Goal: Task Accomplishment & Management: Use online tool/utility

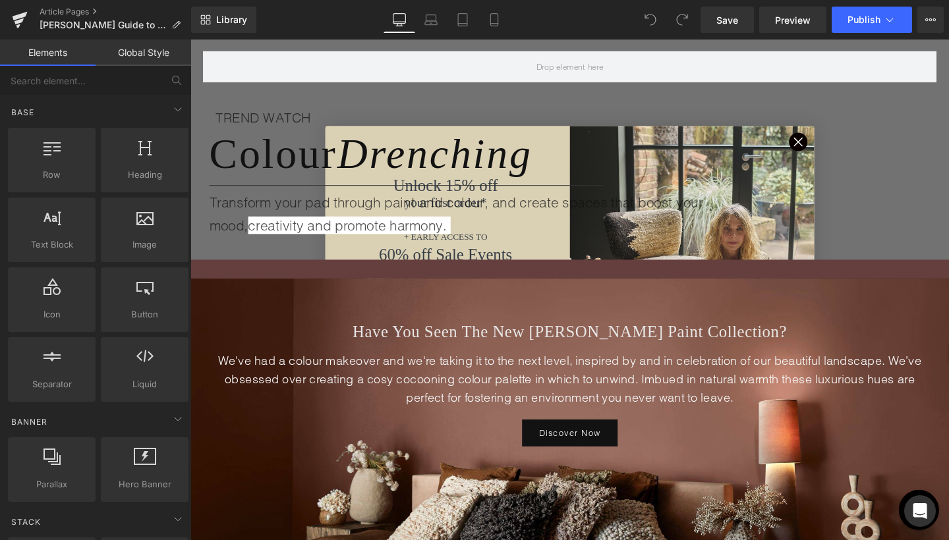
scroll to position [142, 0]
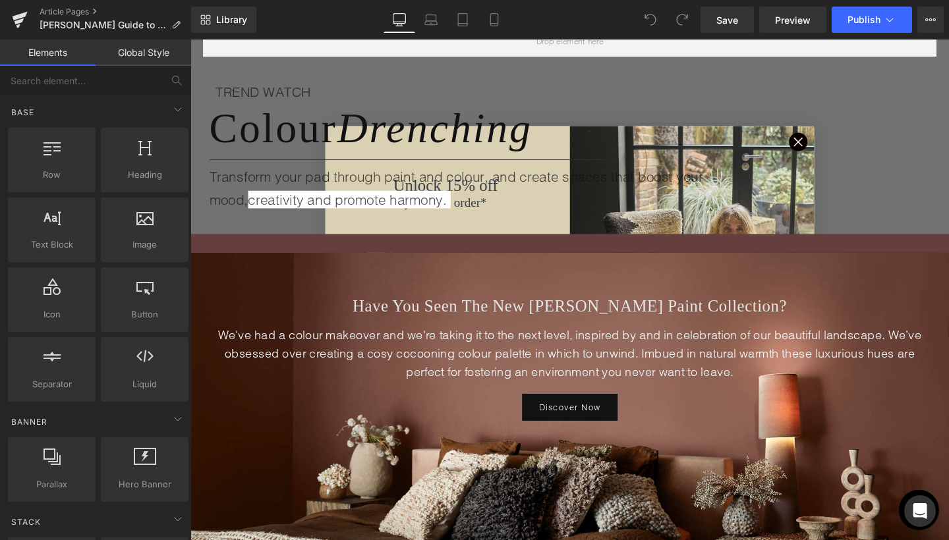
click at [828, 156] on div "Colour Drenching Heading" at bounding box center [599, 132] width 778 height 53
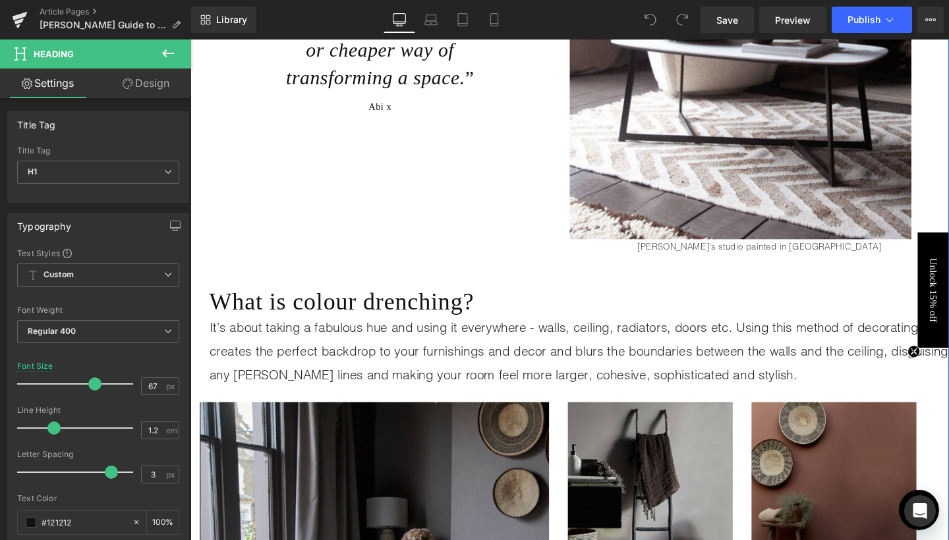
scroll to position [1121, 0]
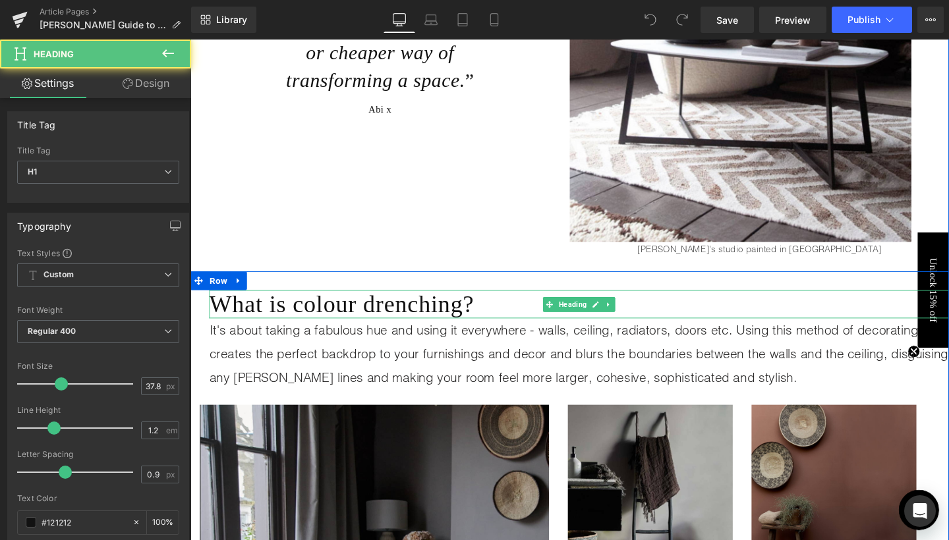
click at [492, 314] on h1 "What is colour drenching?" at bounding box center [599, 318] width 778 height 30
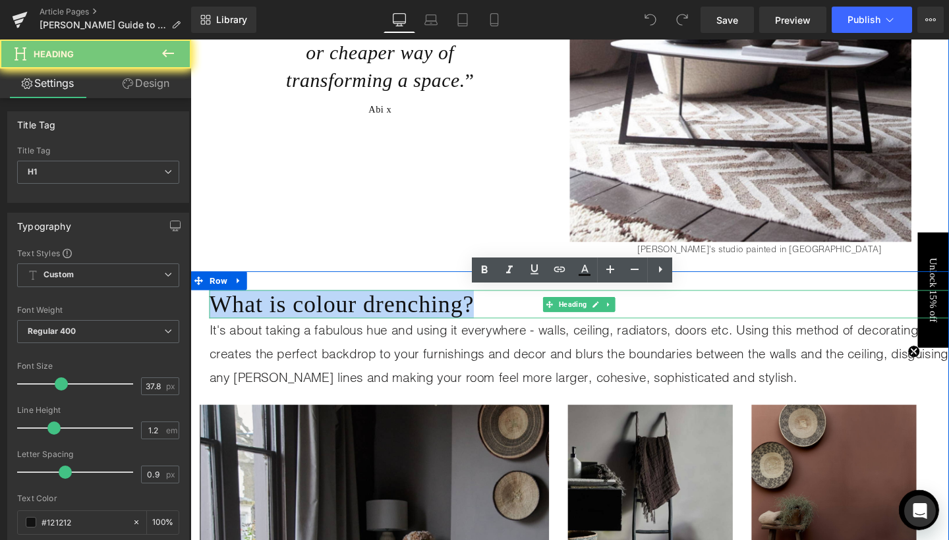
click at [492, 314] on h1 "What is colour drenching?" at bounding box center [599, 318] width 778 height 30
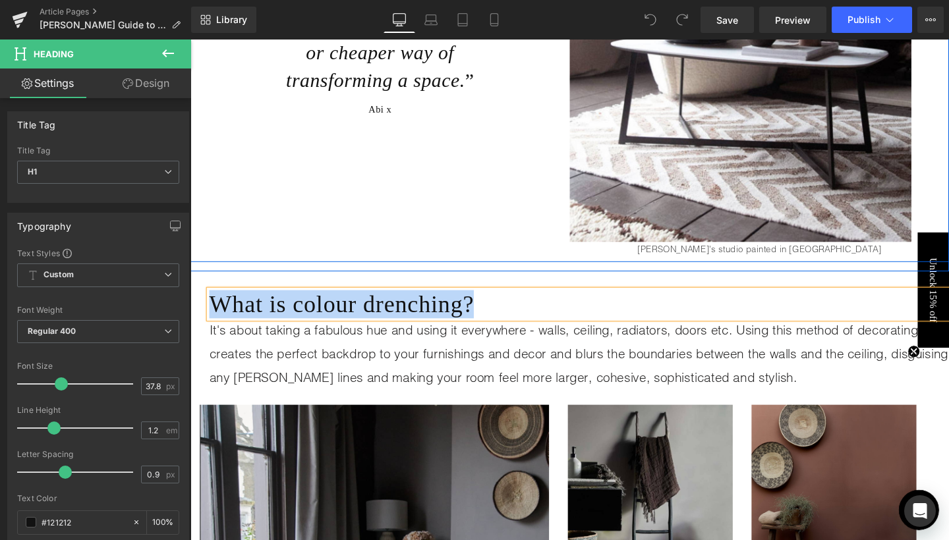
copy h1 "What is colour drenching?"
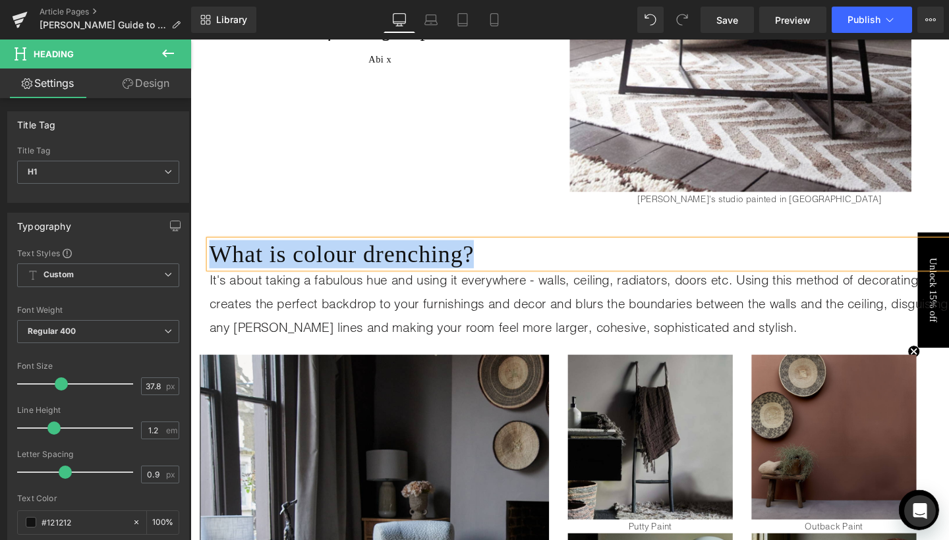
scroll to position [1181, 0]
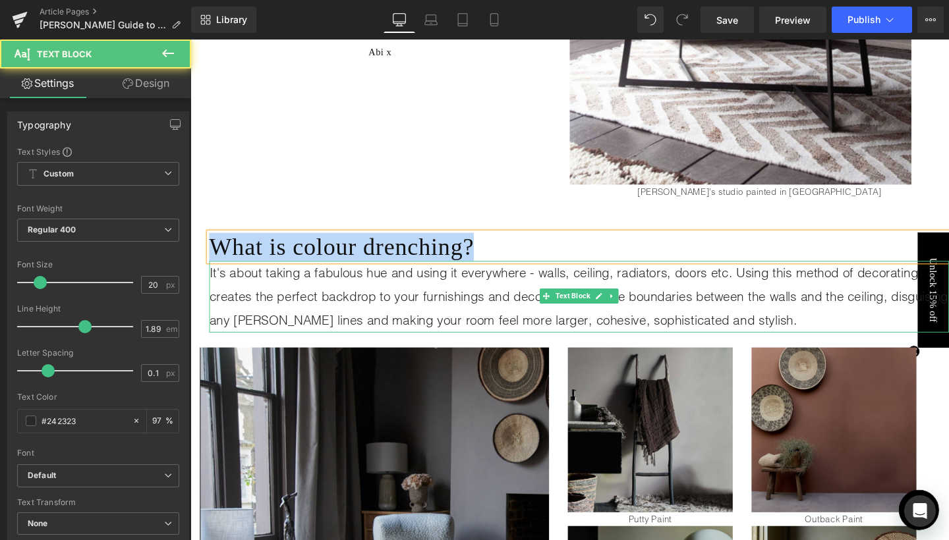
click at [404, 299] on p "It's about taking a fabulous hue and using it everywhere - walls, ceiling, radi…" at bounding box center [599, 310] width 778 height 74
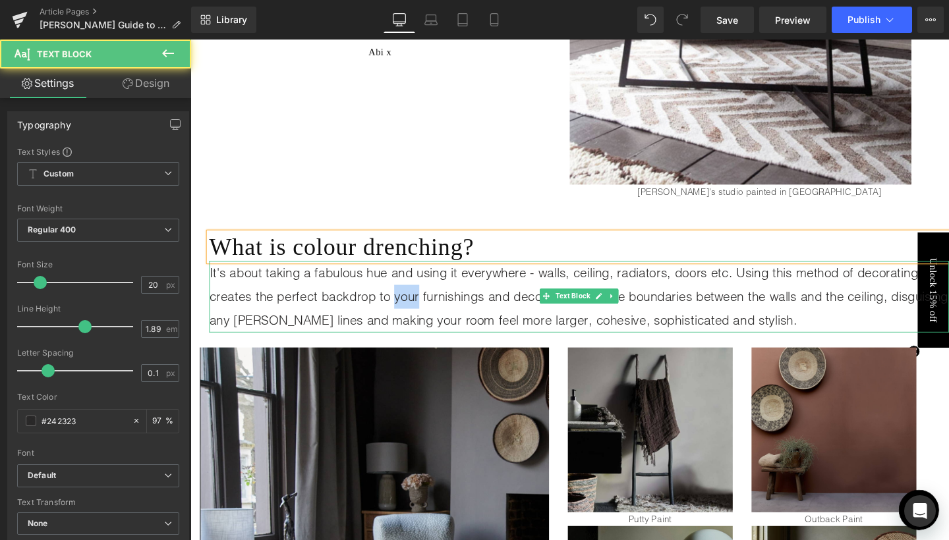
click at [404, 299] on p "It's about taking a fabulous hue and using it everywhere - walls, ceiling, radi…" at bounding box center [599, 310] width 778 height 74
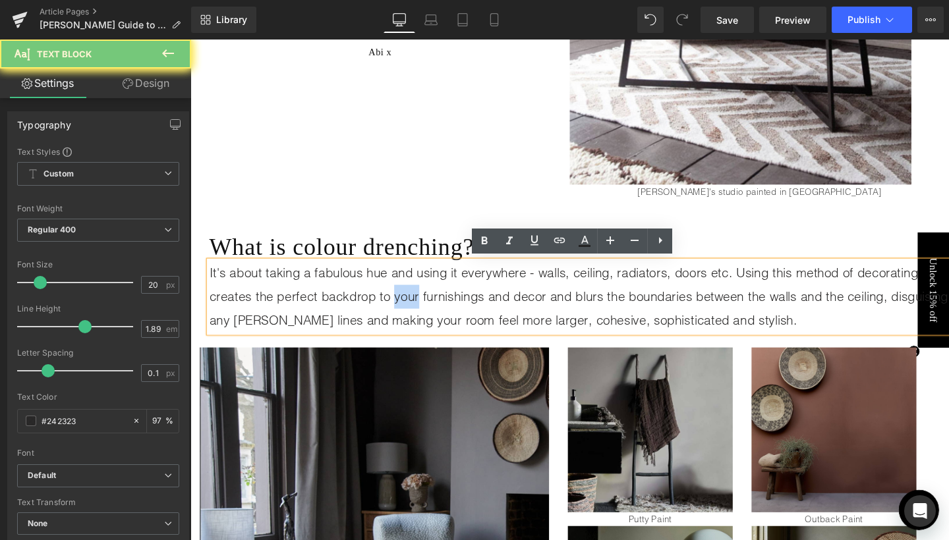
click at [404, 299] on p "It's about taking a fabulous hue and using it everywhere - walls, ceiling, radi…" at bounding box center [599, 310] width 778 height 74
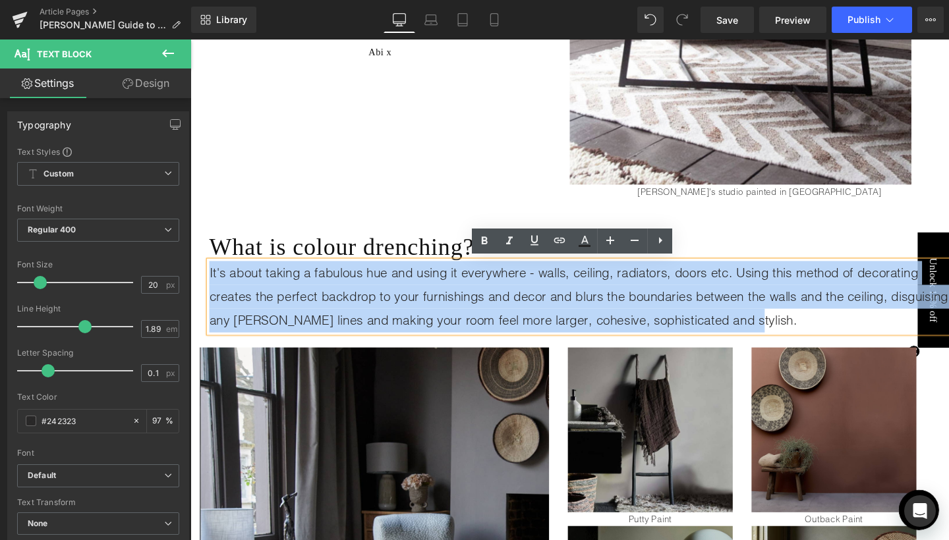
copy p "It's about taking a fabulous hue and using it everywhere - walls, ceiling, radi…"
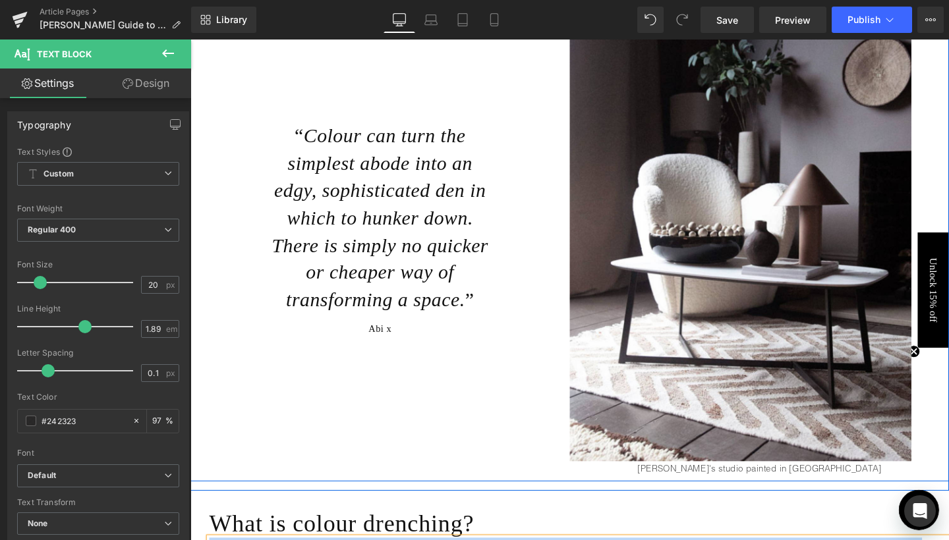
scroll to position [882, 0]
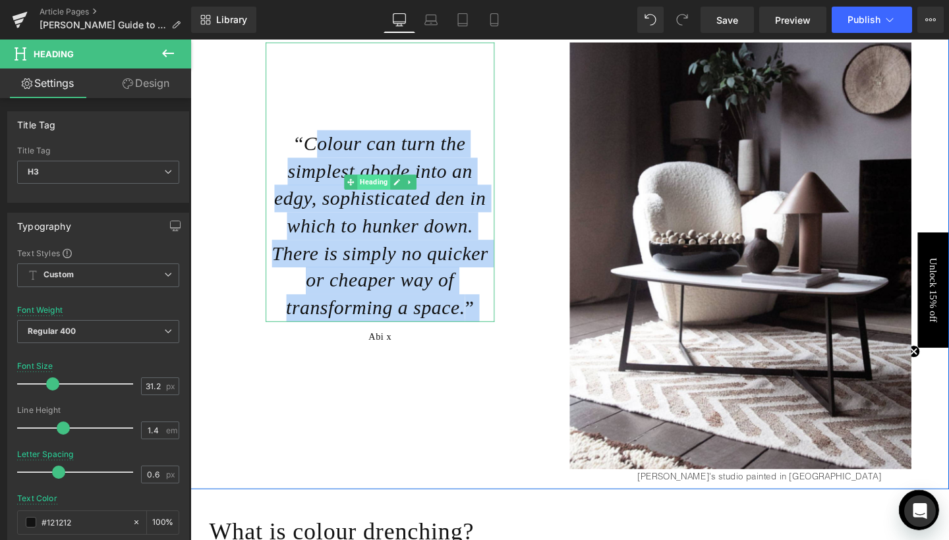
drag, startPoint x: 314, startPoint y: 146, endPoint x: 380, endPoint y: 193, distance: 80.8
click at [380, 193] on div "“ Colour can turn the simplest abode into an edgy, sophisticated den in which t…" at bounding box center [390, 190] width 241 height 294
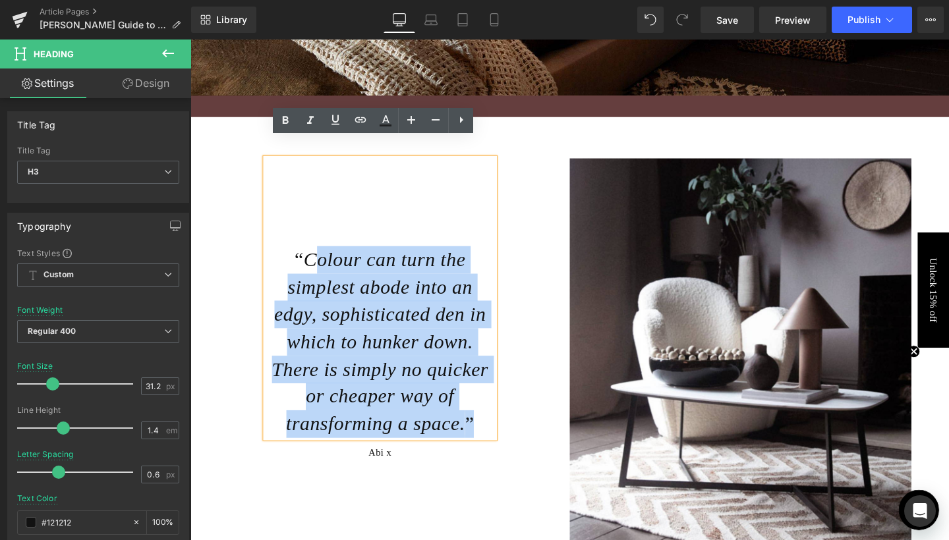
scroll to position [808, 0]
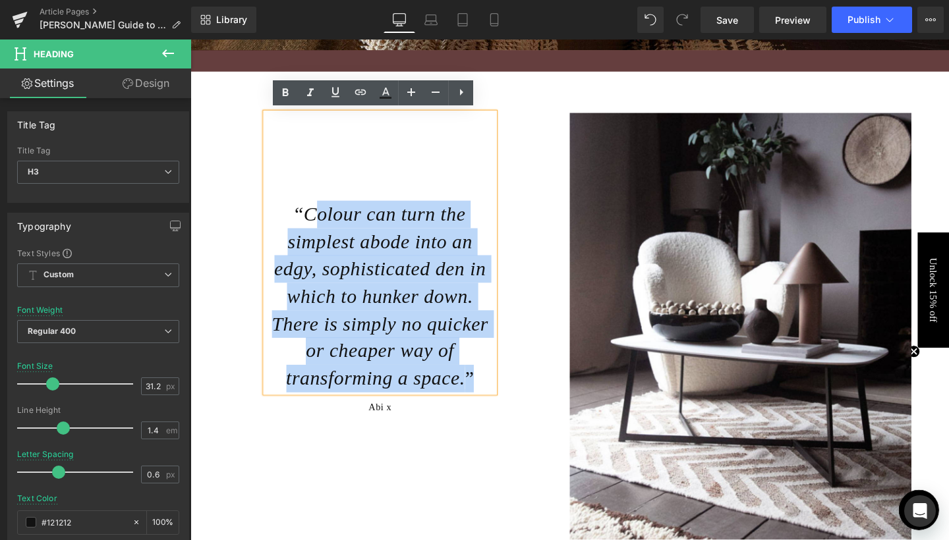
click at [393, 355] on span "Colour can turn the simplest abode into an edgy, sophisticated den in which to …" at bounding box center [389, 310] width 227 height 196
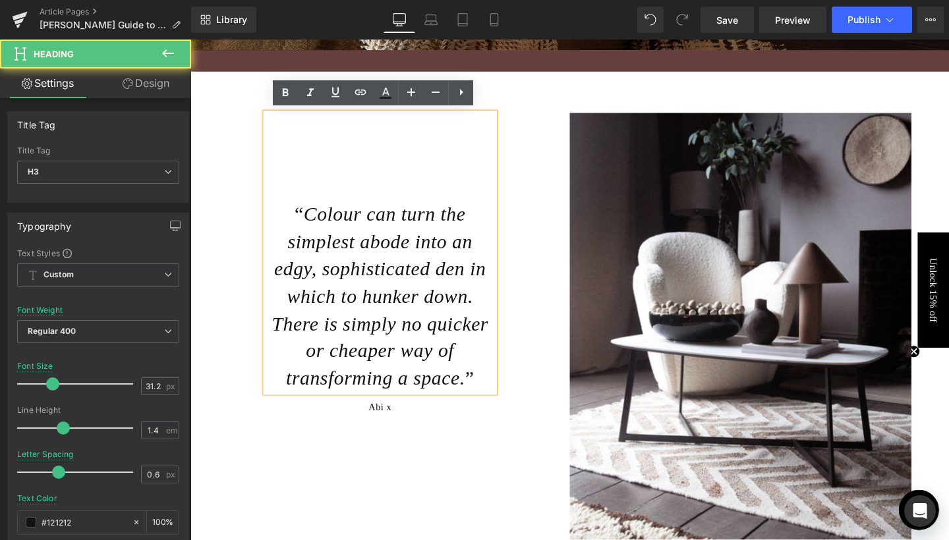
click at [308, 221] on span "Colour can turn the simplest abode into an edgy, sophisticated den in which to …" at bounding box center [389, 310] width 227 height 196
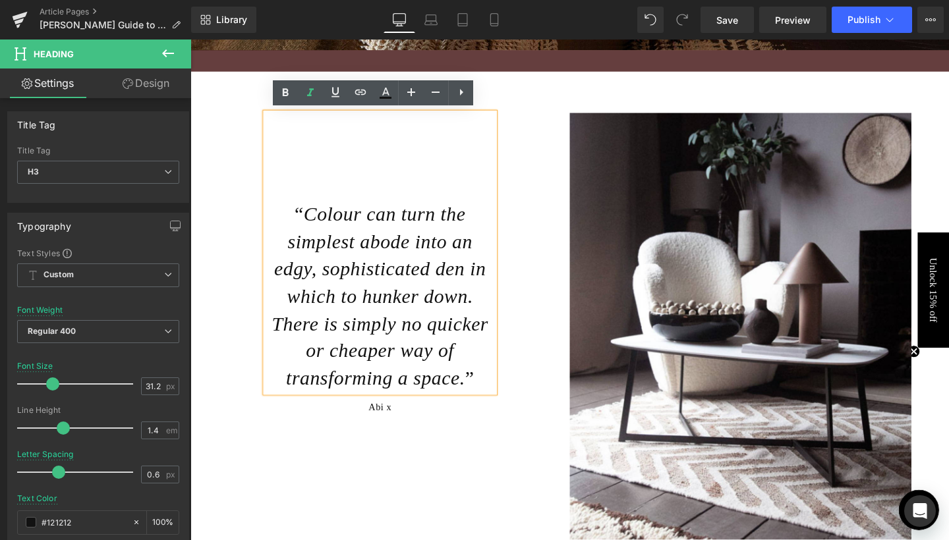
drag, startPoint x: 308, startPoint y: 221, endPoint x: 407, endPoint y: 391, distance: 196.7
click at [407, 391] on h3 "“ Colour can turn the simplest abode into an edgy, sophisticated den in which t…" at bounding box center [390, 310] width 241 height 202
copy span "Colour can turn the simplest abode into an edgy, sophisticated den in which to …"
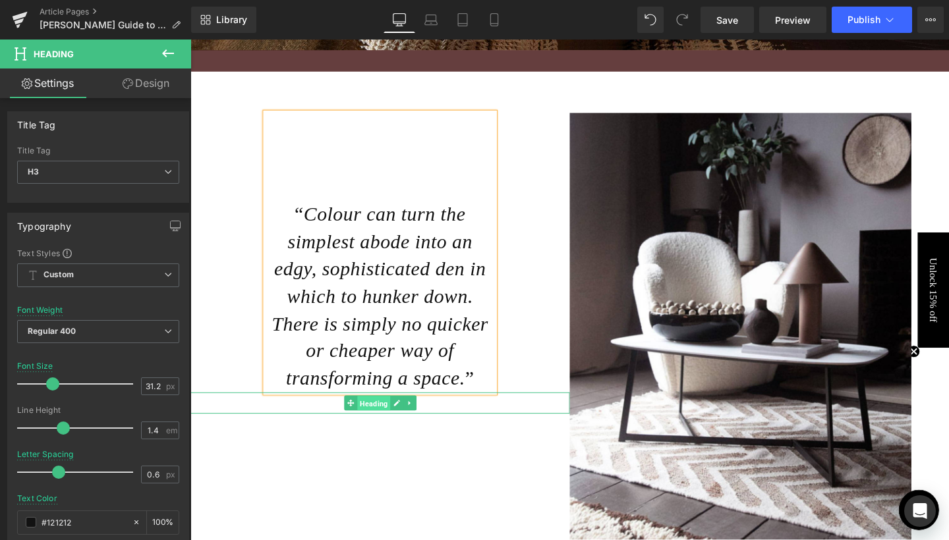
click at [381, 414] on span "Heading" at bounding box center [383, 422] width 35 height 16
click at [419, 420] on link at bounding box center [421, 422] width 14 height 16
click at [412, 418] on icon at bounding box center [414, 421] width 7 height 7
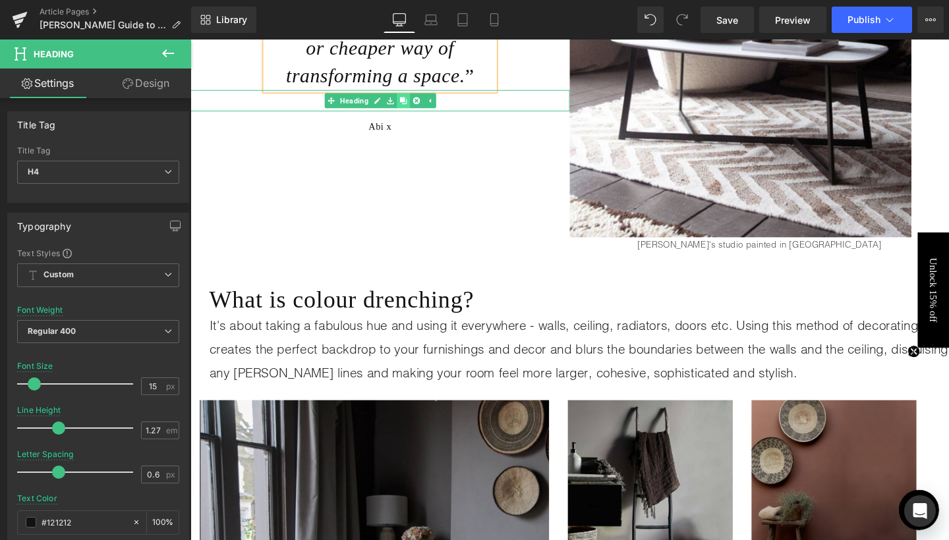
scroll to position [1143, 0]
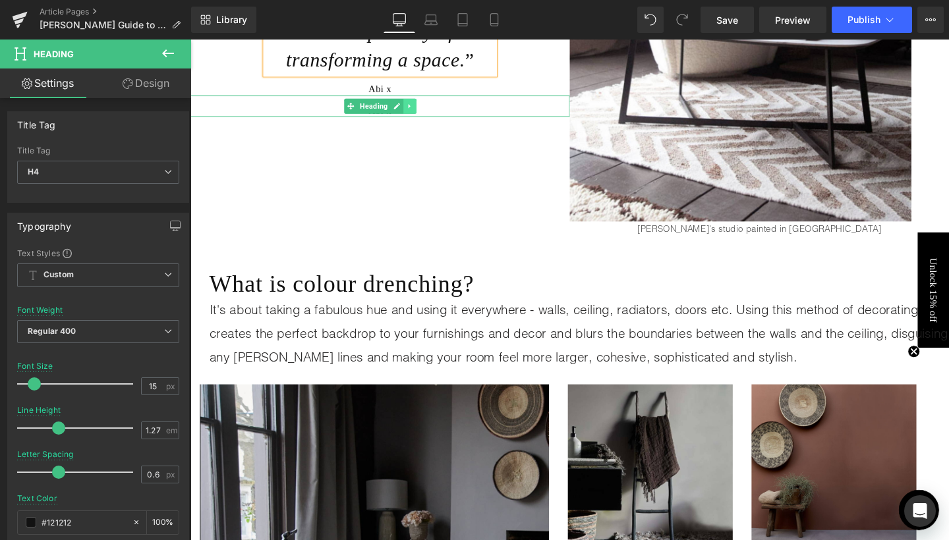
click at [422, 104] on link at bounding box center [421, 109] width 14 height 16
click at [428, 105] on icon at bounding box center [427, 108] width 7 height 7
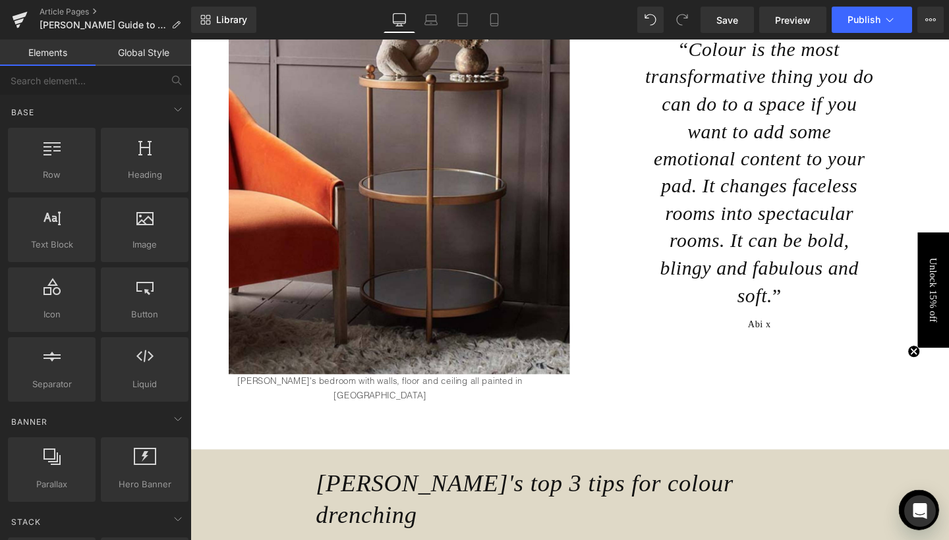
scroll to position [2165, 0]
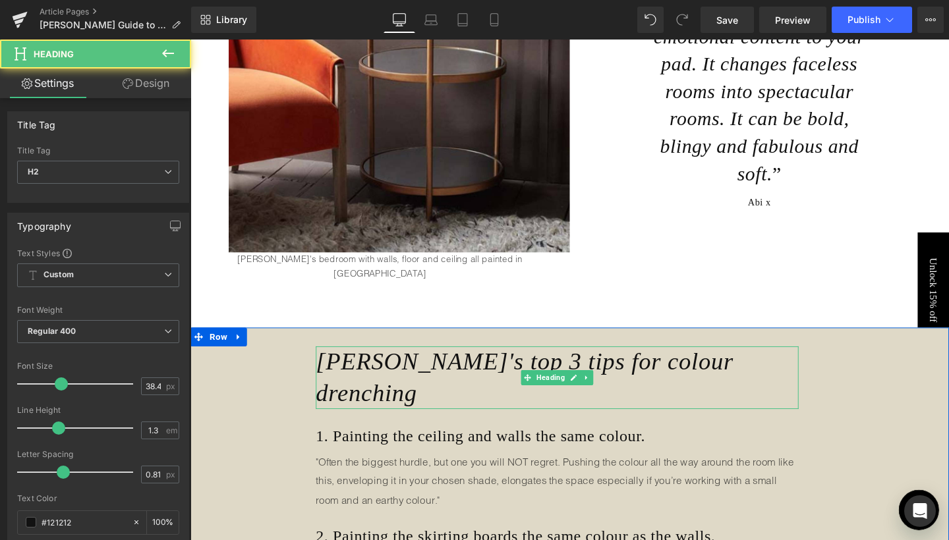
click at [390, 364] on icon "[PERSON_NAME]'s top 3 tips for colour drenching" at bounding box center [541, 394] width 439 height 61
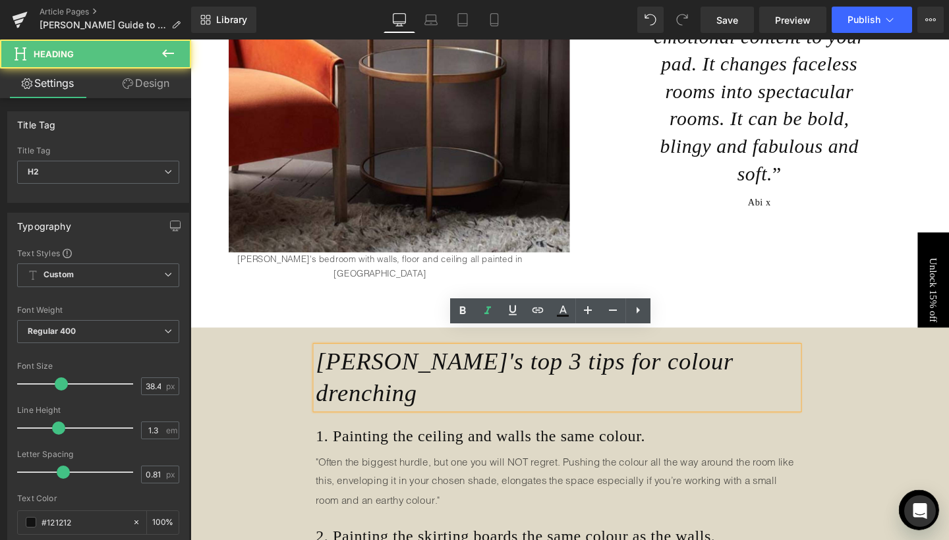
click at [428, 364] on icon "[PERSON_NAME]'s top 3 tips for colour drenching" at bounding box center [541, 394] width 439 height 61
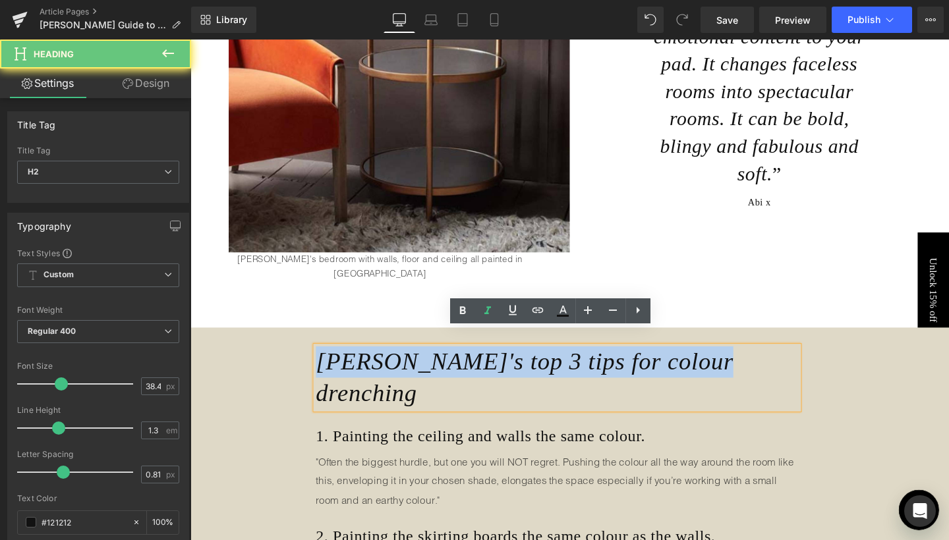
click at [428, 364] on icon "[PERSON_NAME]'s top 3 tips for colour drenching" at bounding box center [541, 394] width 439 height 61
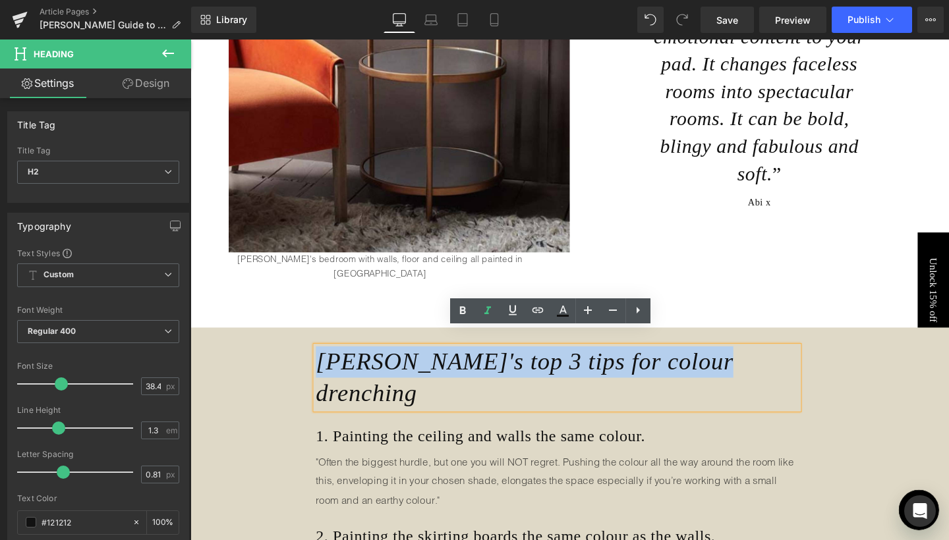
copy icon "[PERSON_NAME]'s top 3 tips for colour drenching"
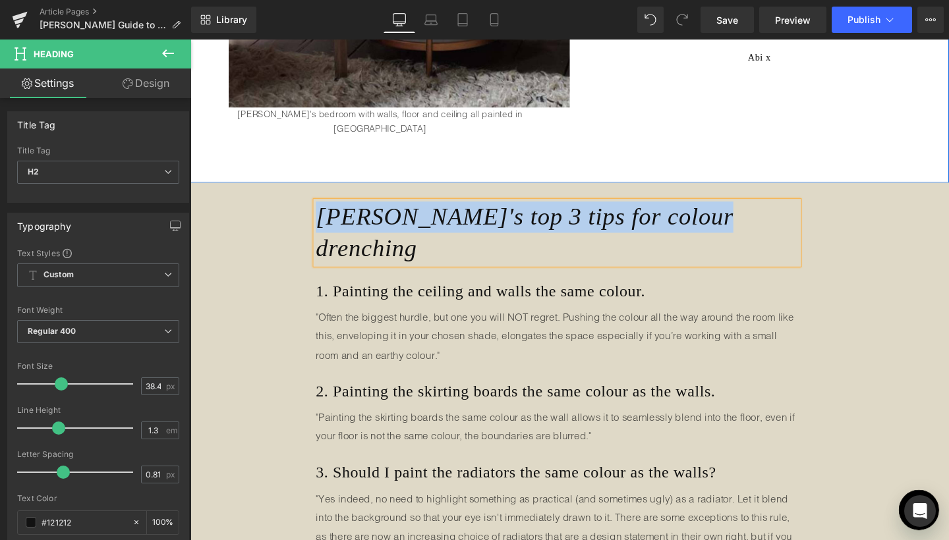
scroll to position [2328, 0]
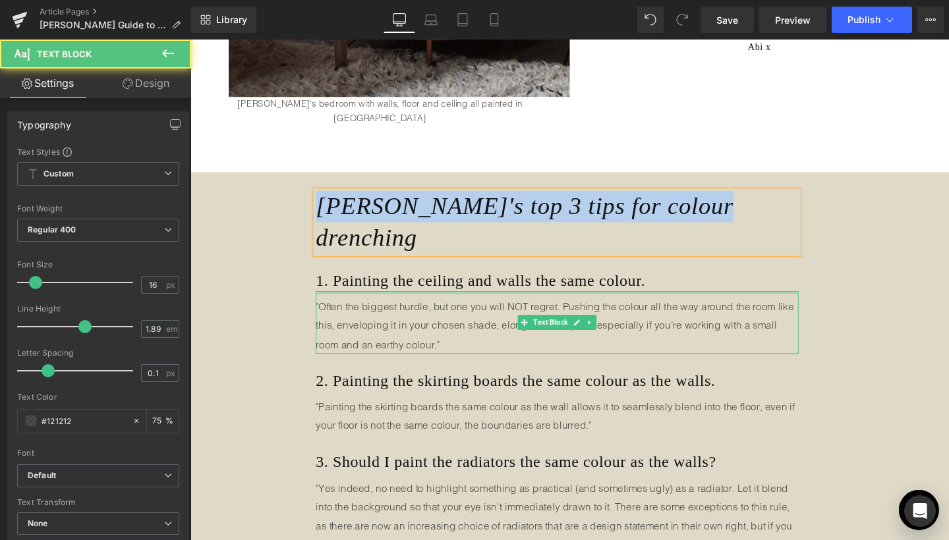
click at [365, 304] on div at bounding box center [575, 305] width 507 height 3
click at [365, 304] on div ""Often the biggest hurdle, but one you will NOT regret. Pushing the colour all …" at bounding box center [575, 337] width 507 height 66
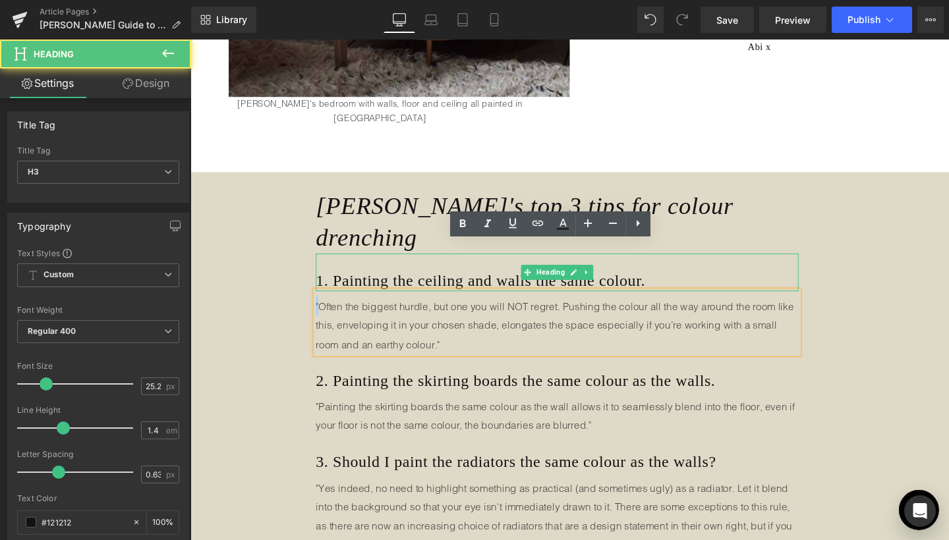
click at [376, 281] on h3 "1. Painting the ceiling and walls the same colour." at bounding box center [575, 292] width 507 height 23
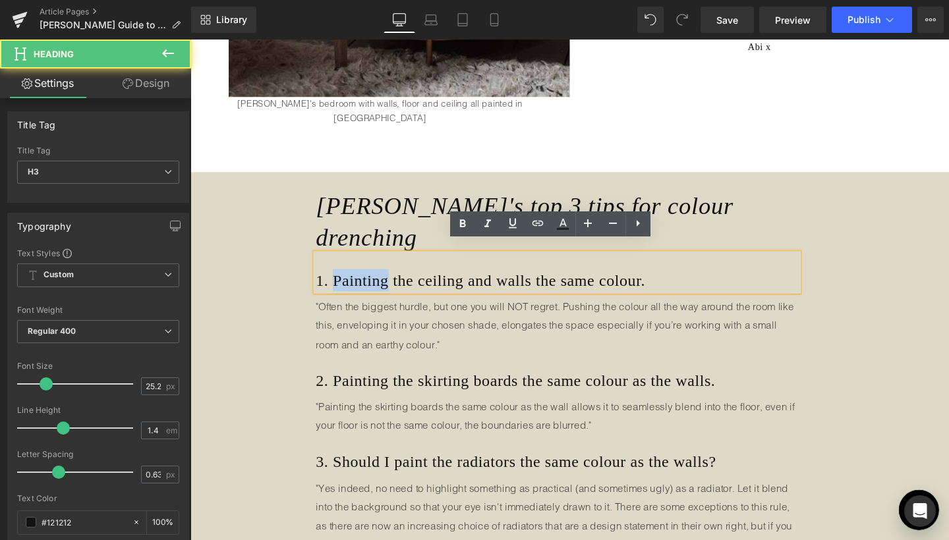
click at [376, 281] on h3 "1. Painting the ceiling and walls the same colour." at bounding box center [575, 292] width 507 height 23
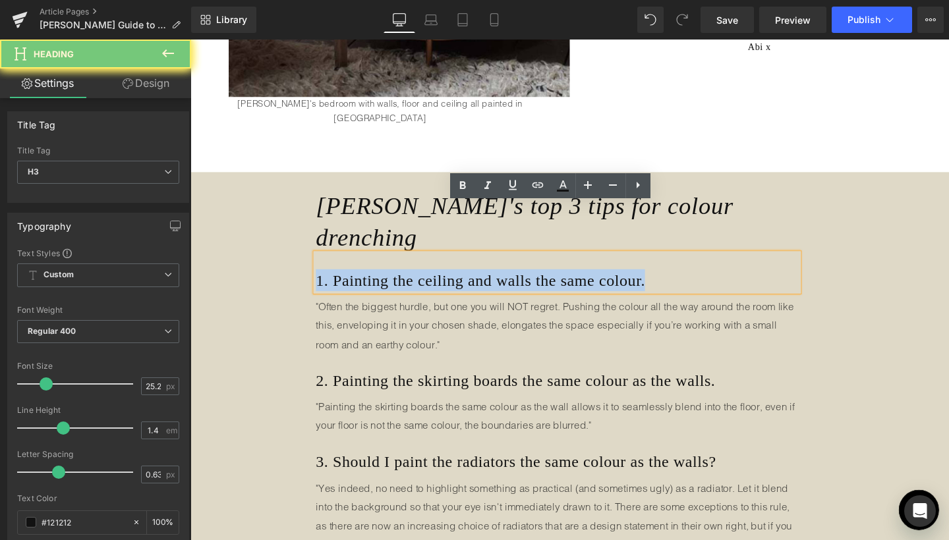
click at [376, 281] on h3 "1. Painting the ceiling and walls the same colour." at bounding box center [575, 292] width 507 height 23
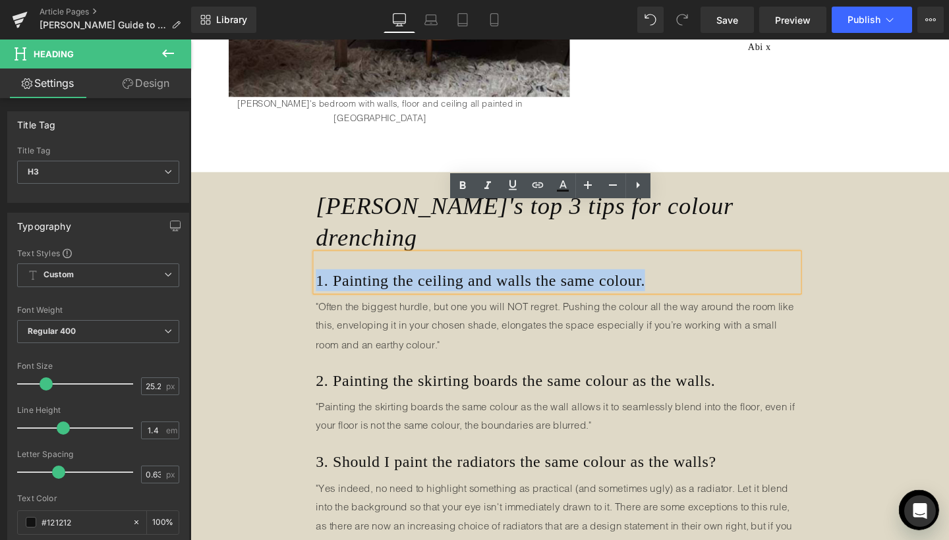
copy h3 "1. Painting the ceiling and walls the same colour."
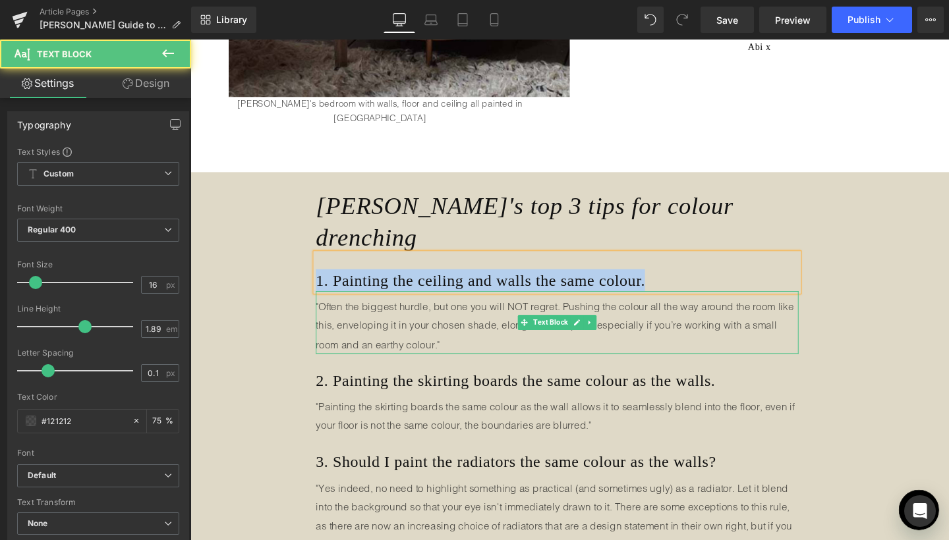
click at [691, 310] on p ""Often the biggest hurdle, but one you will NOT regret. Pushing the colour all …" at bounding box center [575, 340] width 507 height 60
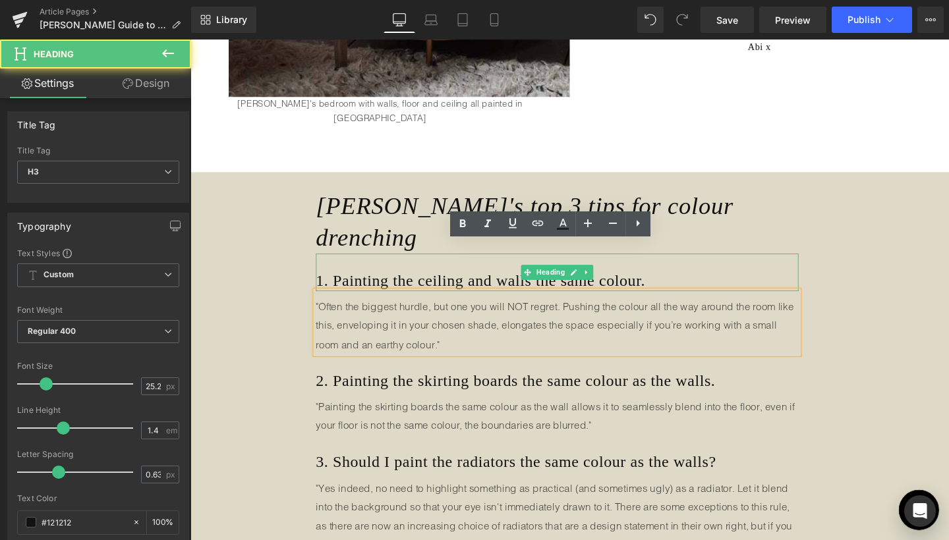
click at [733, 281] on h3 "1. Painting the ceiling and walls the same colour." at bounding box center [575, 292] width 507 height 23
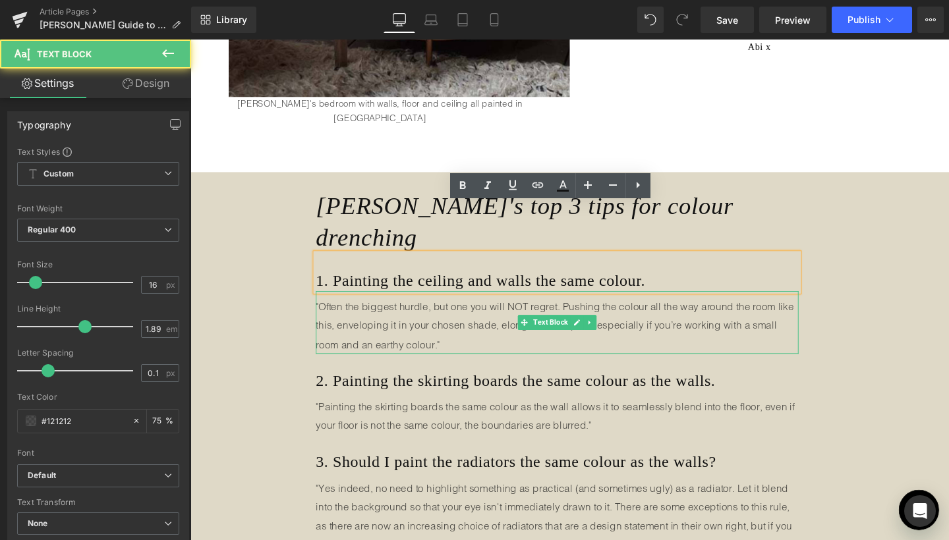
click at [472, 310] on p ""Often the biggest hurdle, but one you will NOT regret. Pushing the colour all …" at bounding box center [575, 340] width 507 height 60
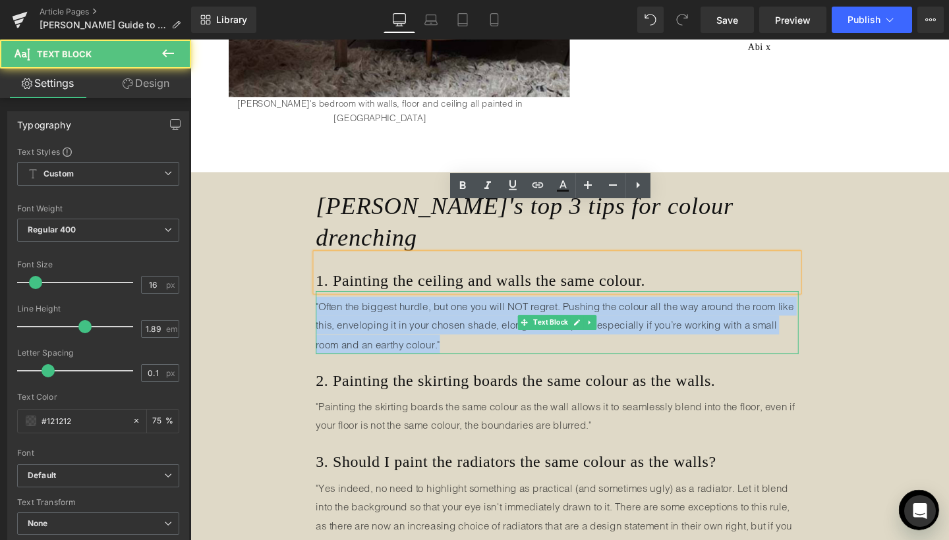
click at [472, 310] on p ""Often the biggest hurdle, but one you will NOT regret. Pushing the colour all …" at bounding box center [575, 340] width 507 height 60
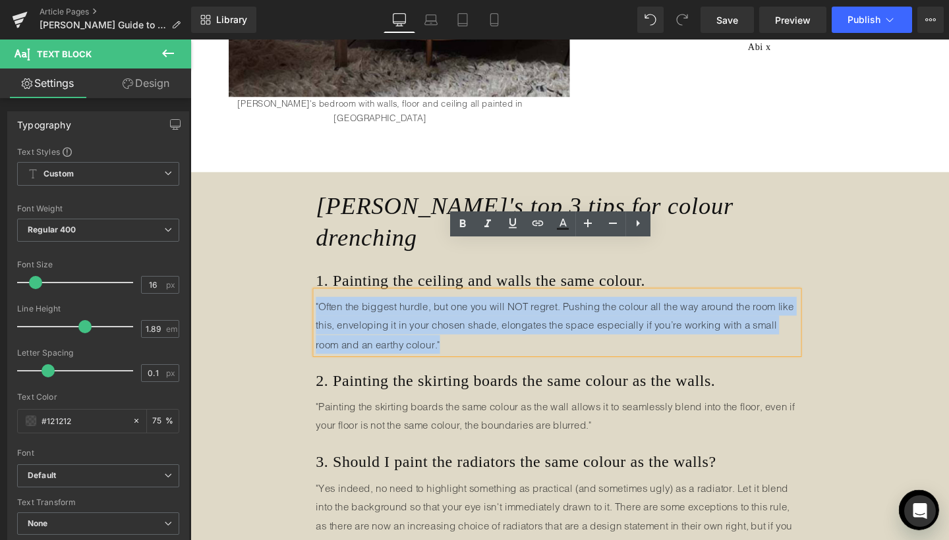
copy p ""Often the biggest hurdle, but one you will NOT regret. Pushing the colour all …"
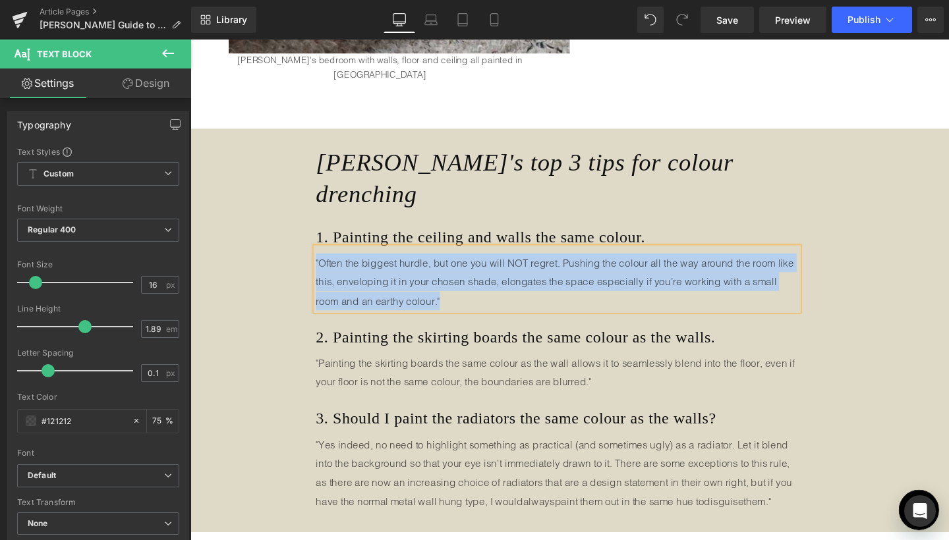
scroll to position [2472, 0]
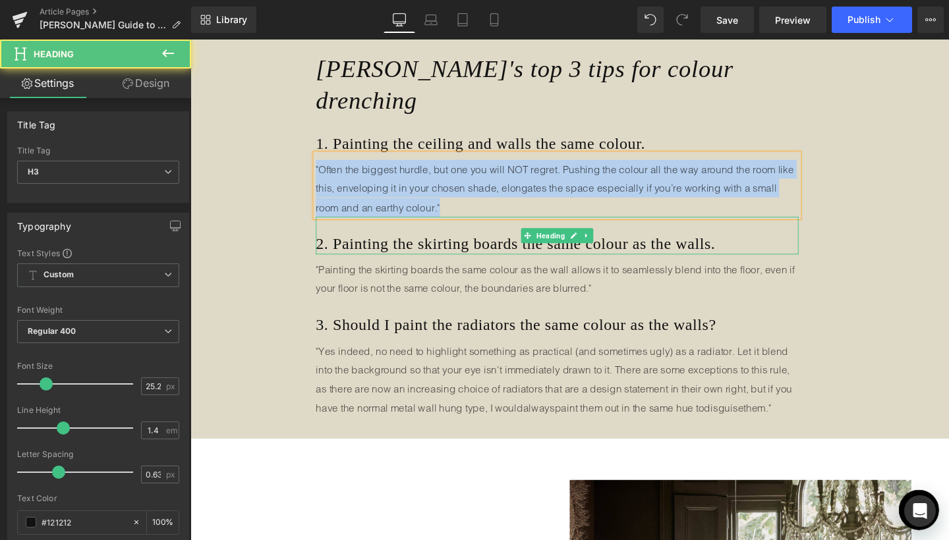
click at [542, 243] on h3 "2. Painting the skirting boards the same colour as the walls." at bounding box center [575, 254] width 507 height 23
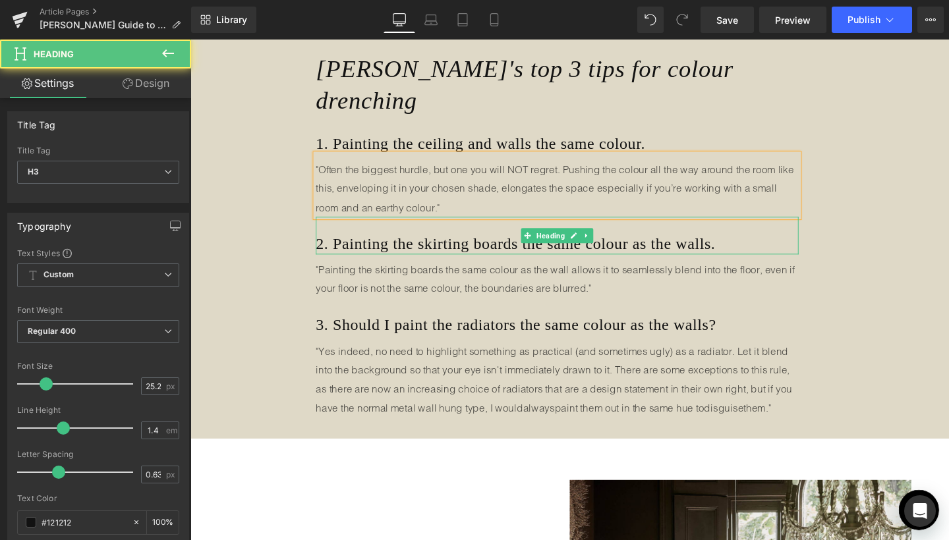
click at [542, 243] on h3 "2. Painting the skirting boards the same colour as the walls." at bounding box center [575, 254] width 507 height 23
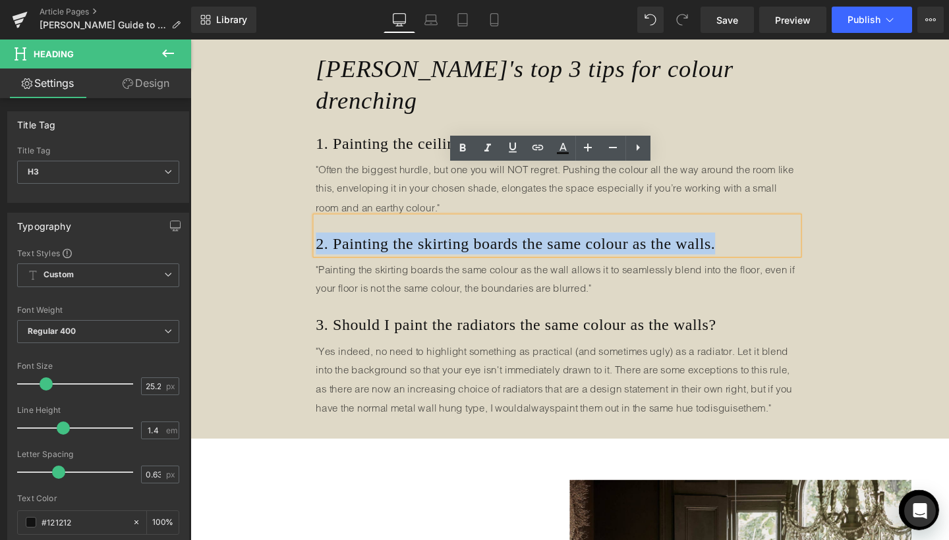
copy h3 "2. Painting the skirting boards the same colour as the walls."
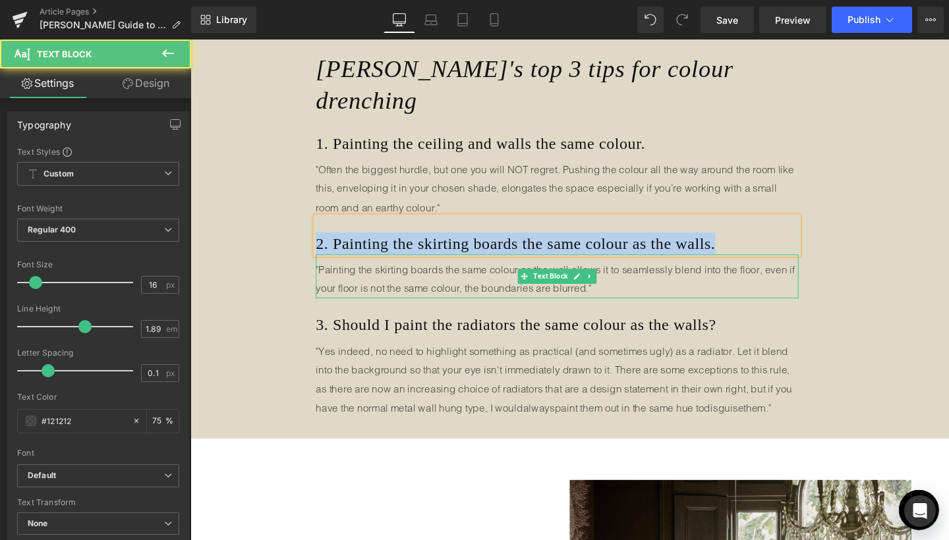
click at [412, 271] on p ""Painting the skirting boards the same colour as the wall allows it to seamless…" at bounding box center [575, 291] width 507 height 40
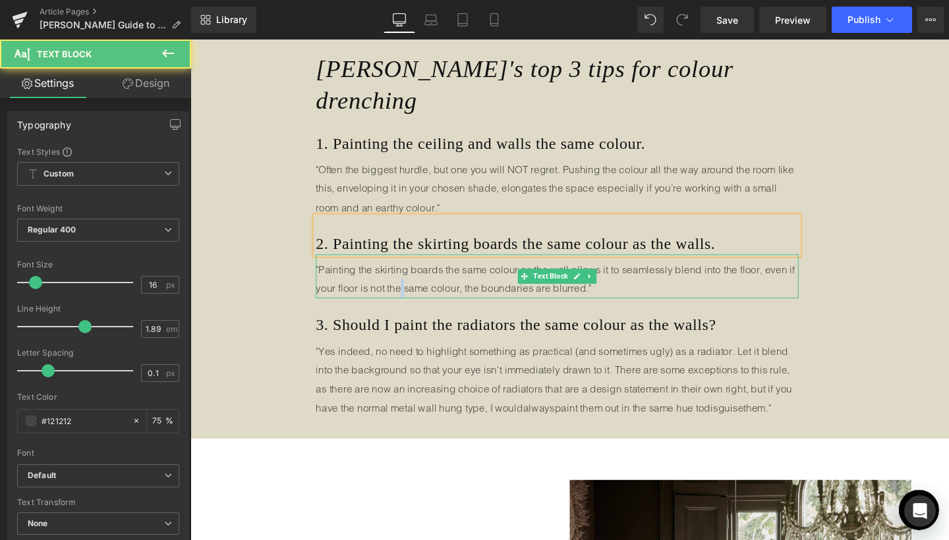
click at [412, 271] on p ""Painting the skirting boards the same colour as the wall allows it to seamless…" at bounding box center [575, 291] width 507 height 40
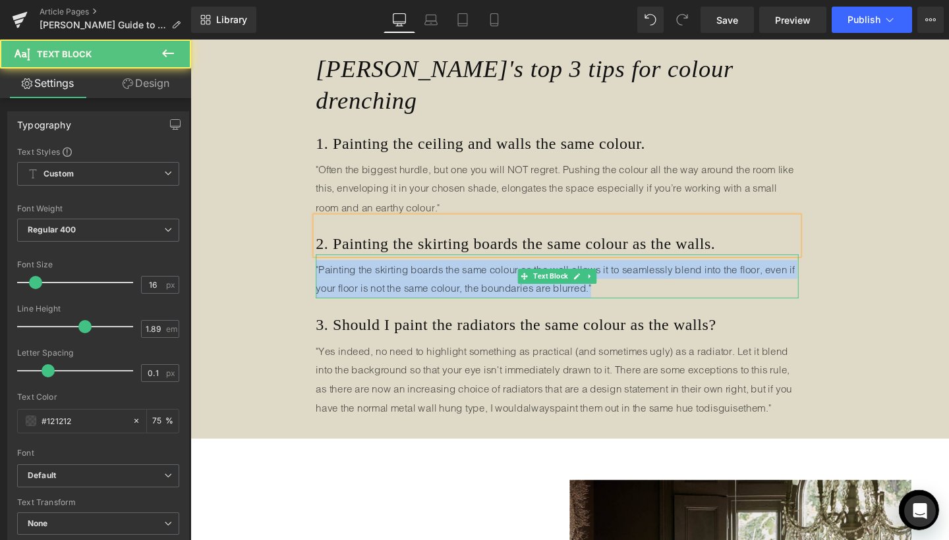
click at [412, 271] on p ""Painting the skirting boards the same colour as the wall allows it to seamless…" at bounding box center [575, 291] width 507 height 40
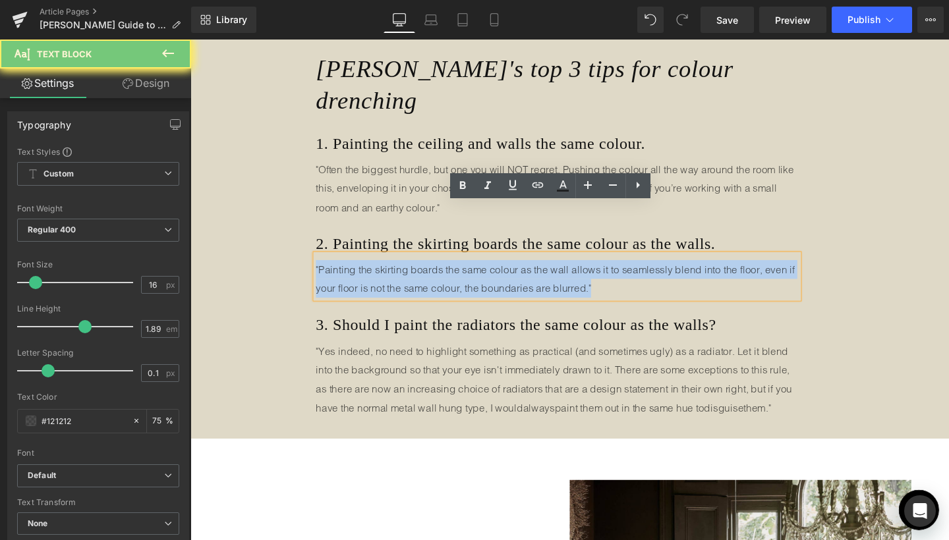
click at [412, 271] on p ""Painting the skirting boards the same colour as the wall allows it to seamless…" at bounding box center [575, 291] width 507 height 40
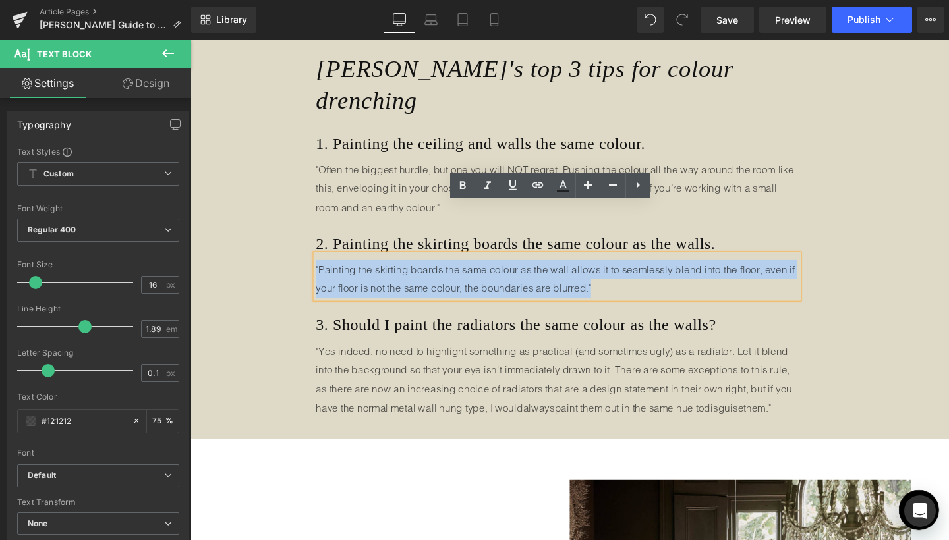
copy p ""Painting the skirting boards the same colour as the wall allows it to seamless…"
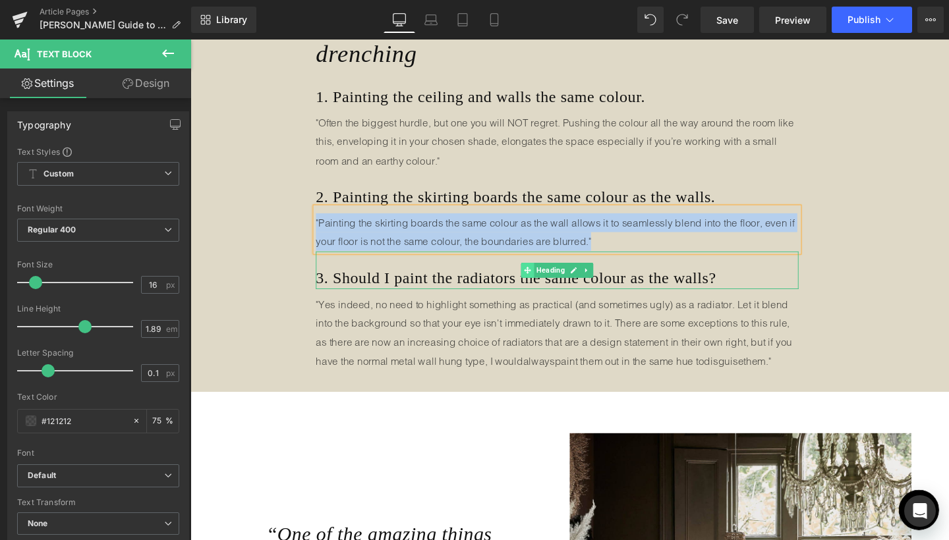
scroll to position [2631, 0]
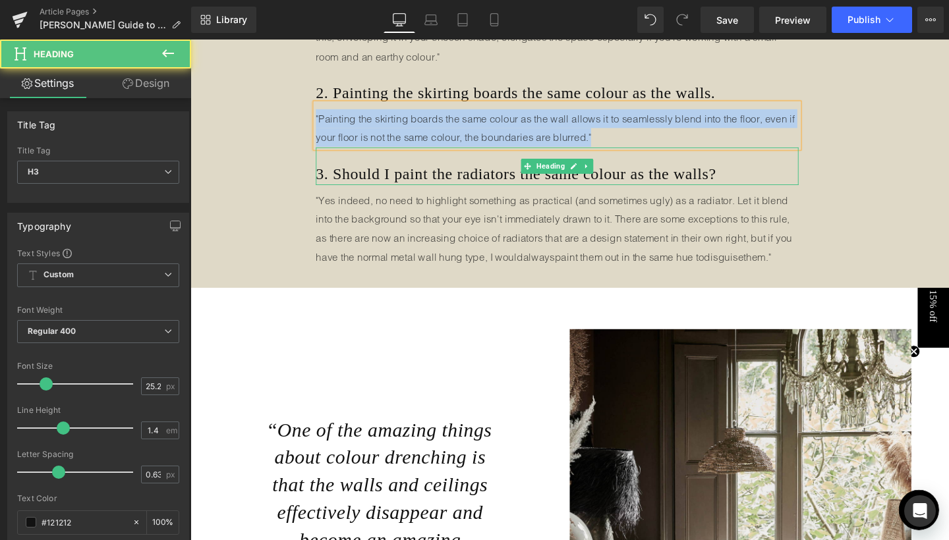
click at [434, 169] on h3 "3. Should I paint the radiators the same colour as the walls?" at bounding box center [575, 180] width 507 height 23
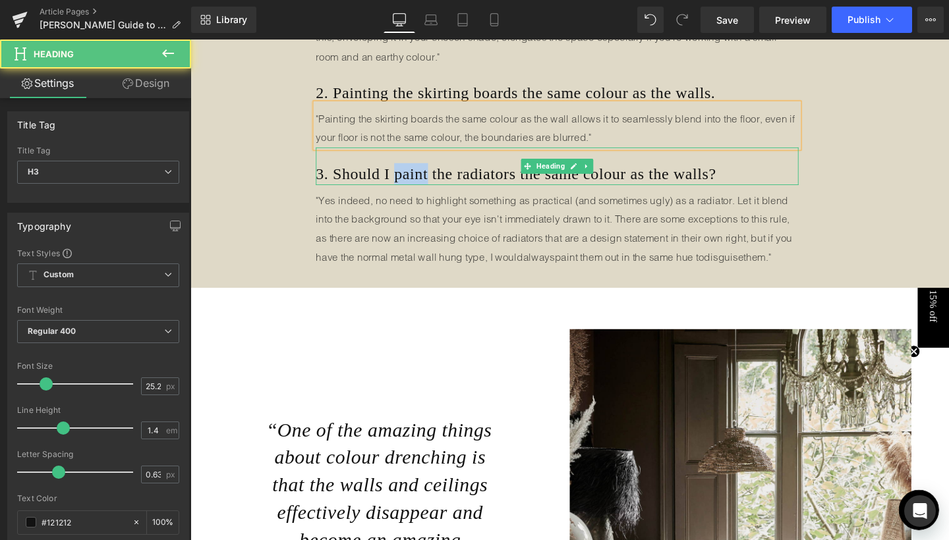
click at [434, 169] on h3 "3. Should I paint the radiators the same colour as the walls?" at bounding box center [575, 180] width 507 height 23
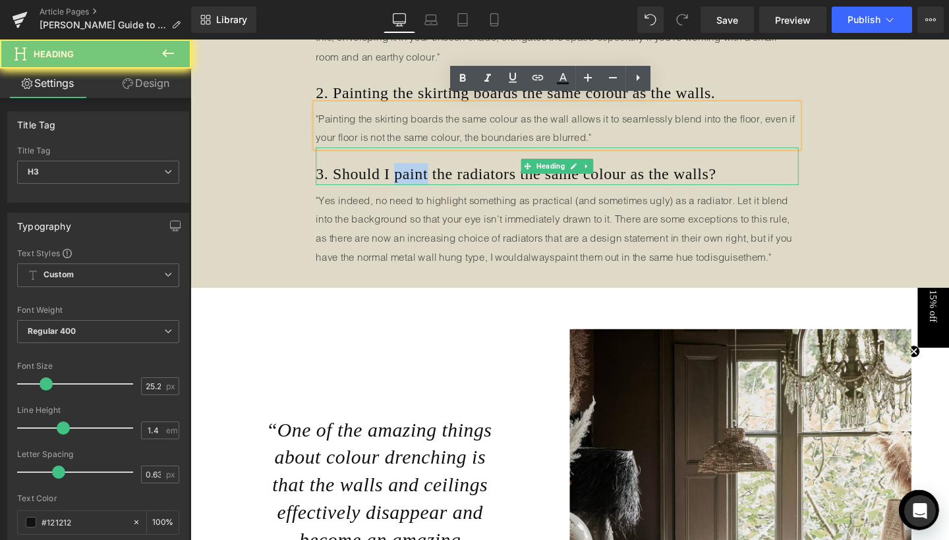
click at [434, 169] on h3 "3. Should I paint the radiators the same colour as the walls?" at bounding box center [575, 180] width 507 height 23
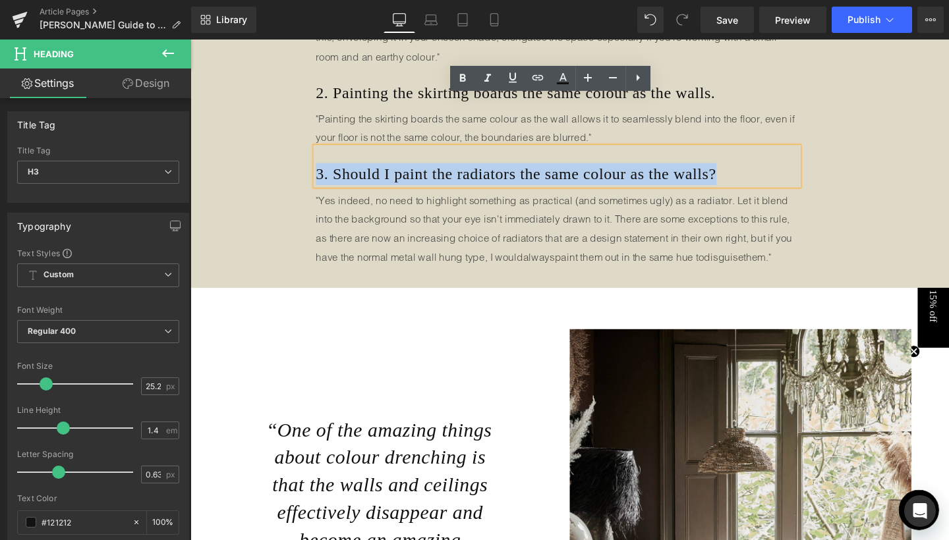
copy h3 "3. Should I paint the radiators the same colour as the walls?"
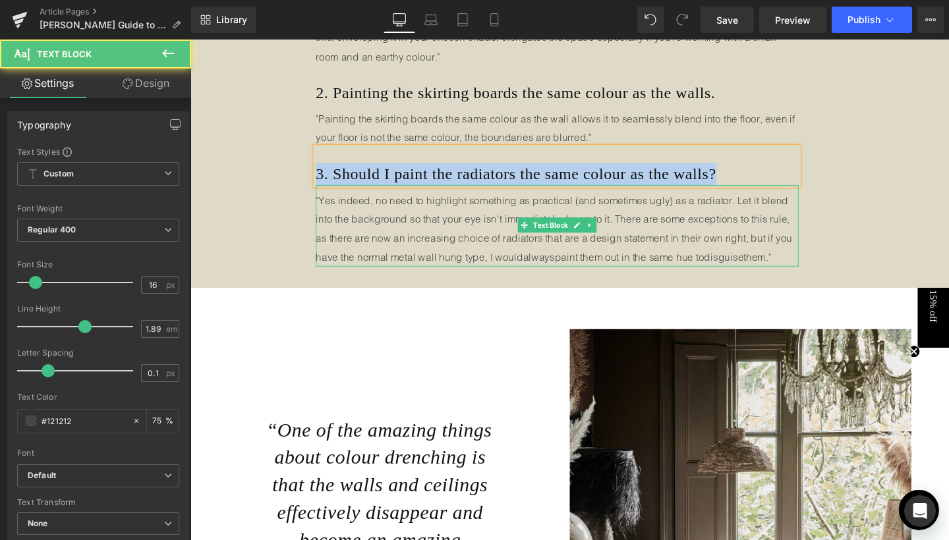
click at [397, 202] on span "o need to highlight something as practical (and sometimes ugly) as a radiator. …" at bounding box center [572, 238] width 501 height 73
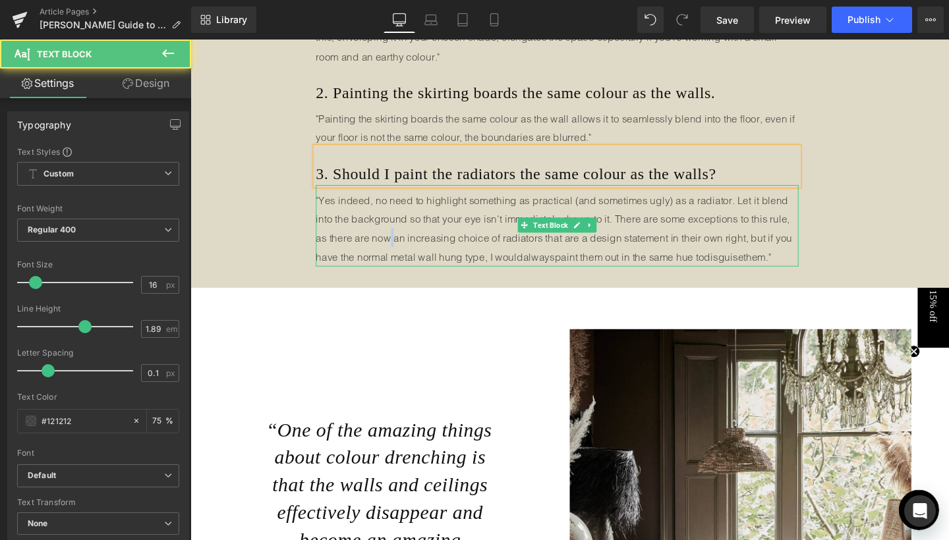
click at [397, 202] on span "o need to highlight something as practical (and sometimes ugly) as a radiator. …" at bounding box center [572, 238] width 501 height 73
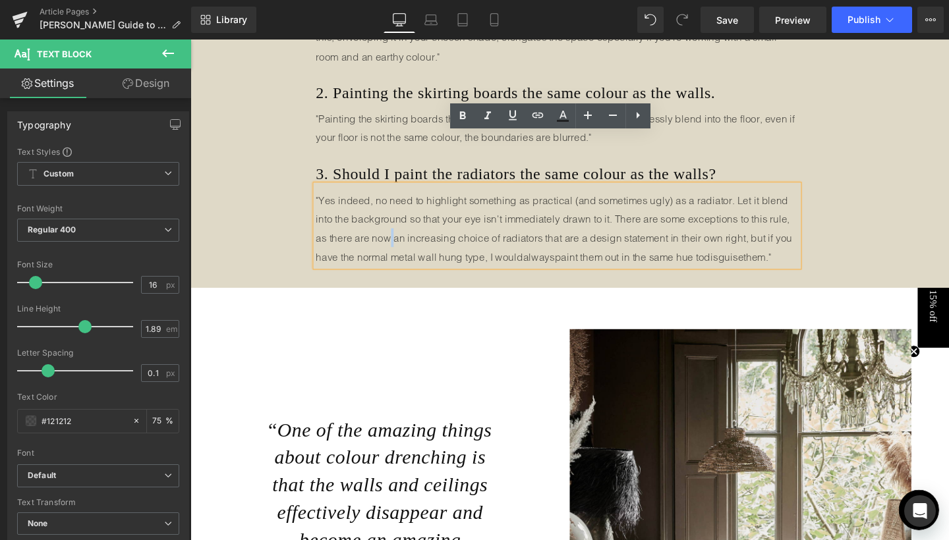
copy p ""Yes indeed, n o need to highlight something as practical (and sometimes ugly) …"
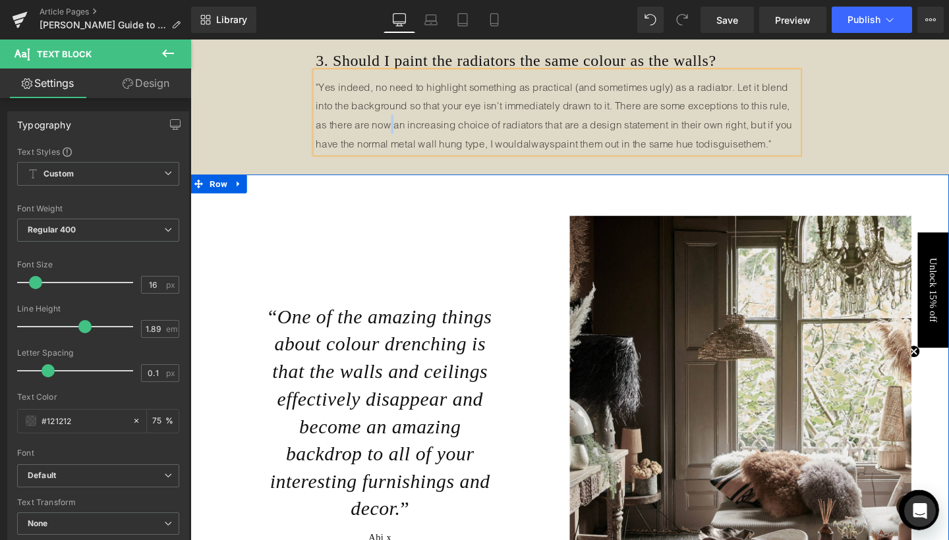
scroll to position [2868, 0]
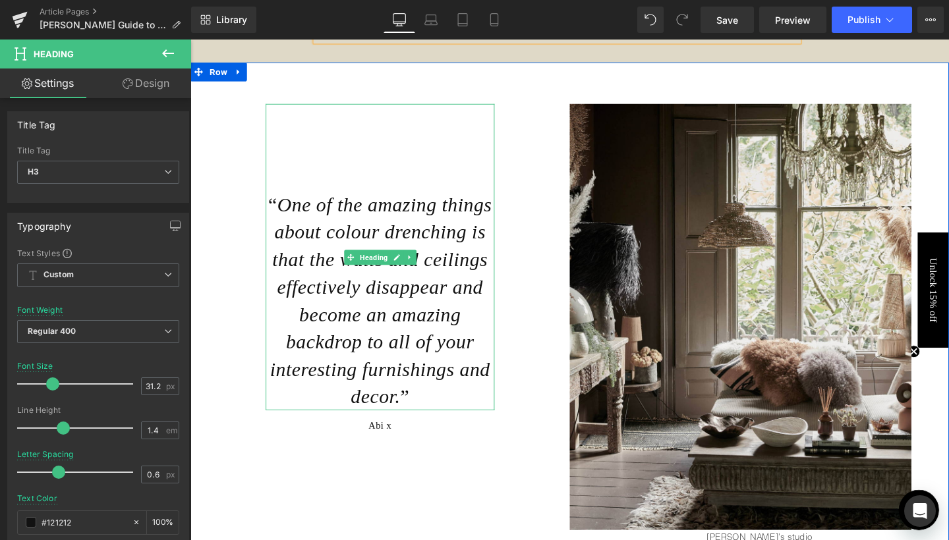
drag, startPoint x: 287, startPoint y: 163, endPoint x: 403, endPoint y: 351, distance: 221.1
click at [403, 351] on span "One of the amazing things about colour drenching is that the walls and ceilings…" at bounding box center [390, 314] width 233 height 225
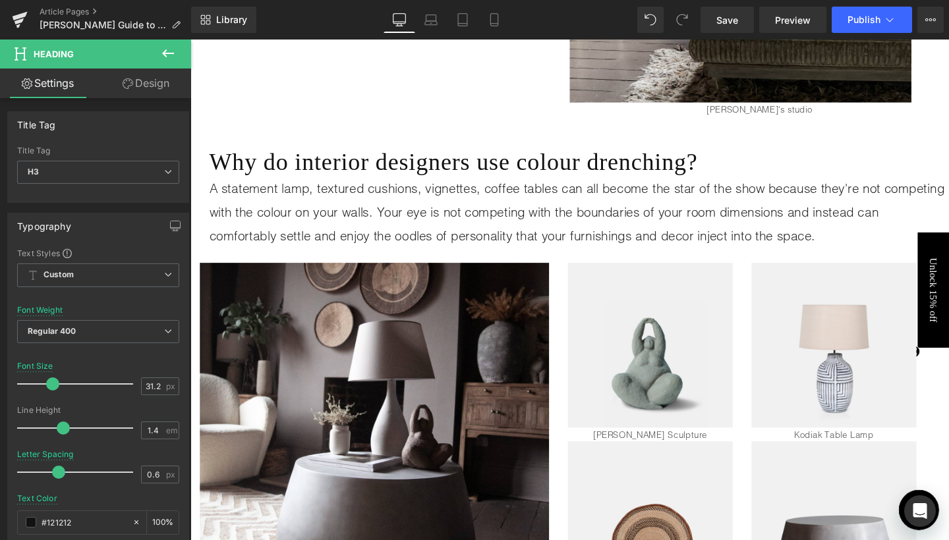
scroll to position [3354, 0]
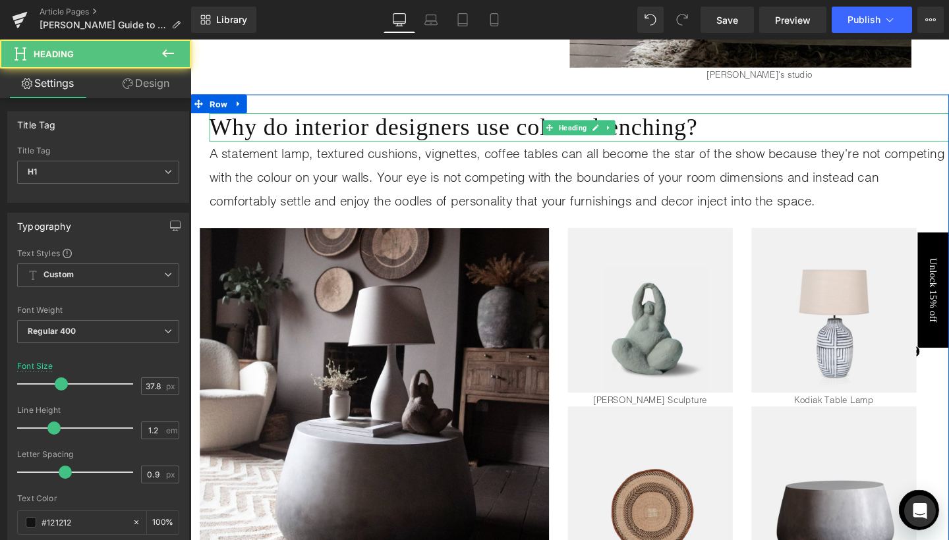
click at [375, 117] on h1 "Why do interior designers use colour drenching?" at bounding box center [599, 132] width 778 height 30
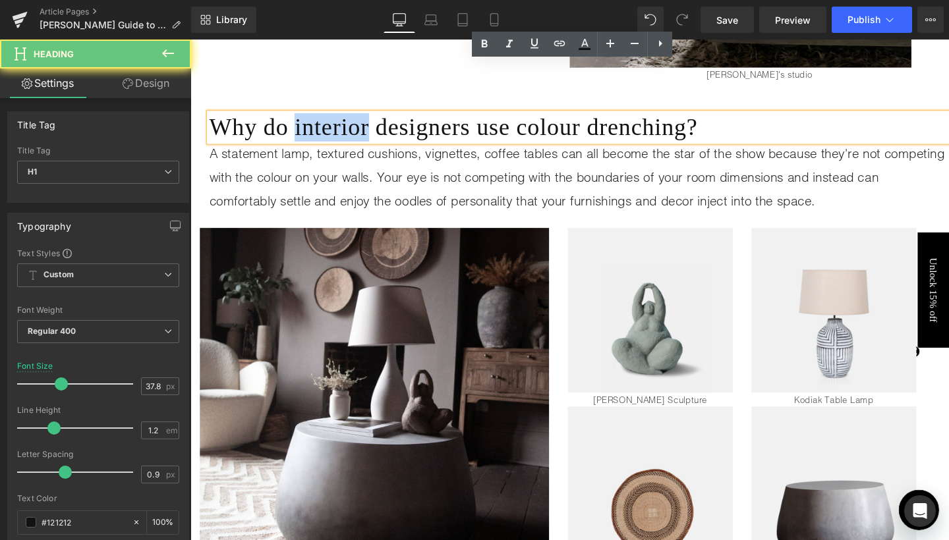
click at [375, 117] on h1 "Why do interior designers use colour drenching?" at bounding box center [599, 132] width 778 height 30
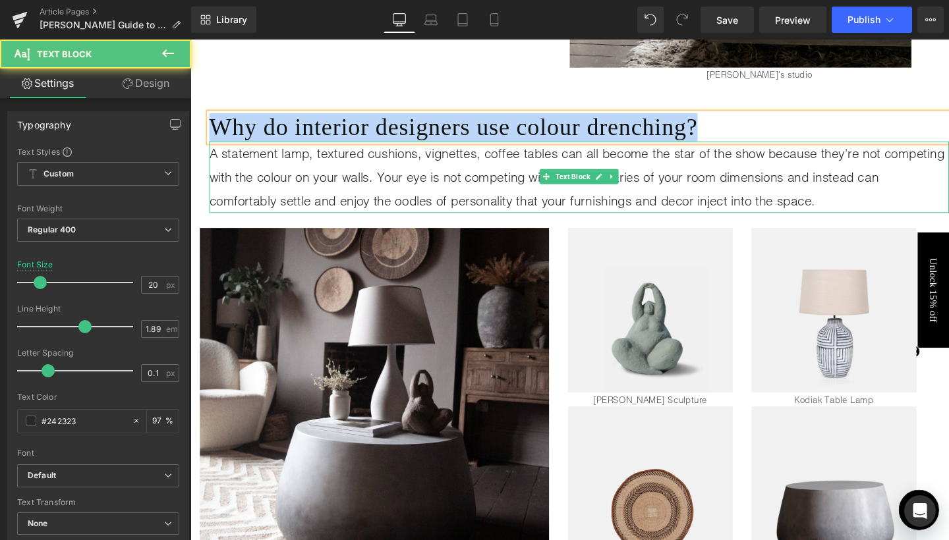
click at [356, 147] on p "A statement lamp, textured cushions, vignettes, coffee tables can all become th…" at bounding box center [599, 184] width 778 height 74
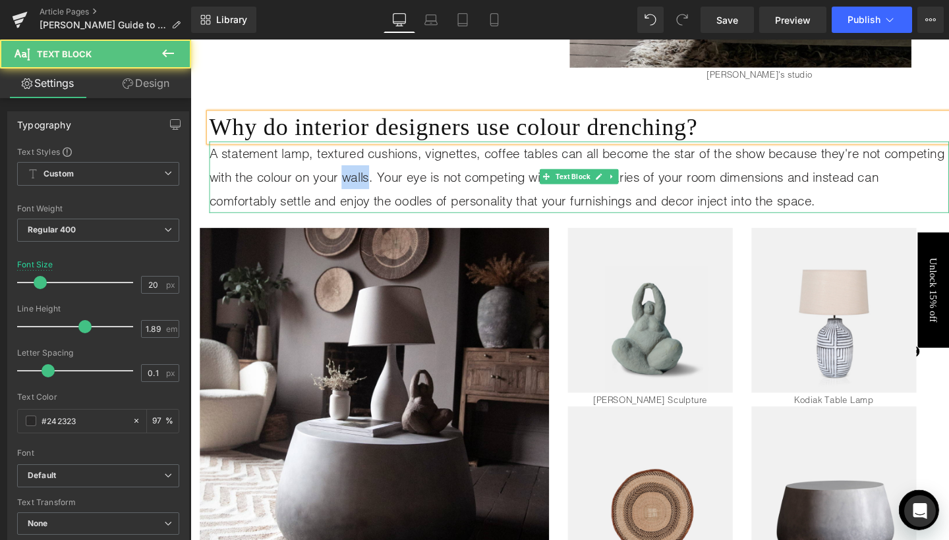
click at [356, 147] on p "A statement lamp, textured cushions, vignettes, coffee tables can all become th…" at bounding box center [599, 184] width 778 height 74
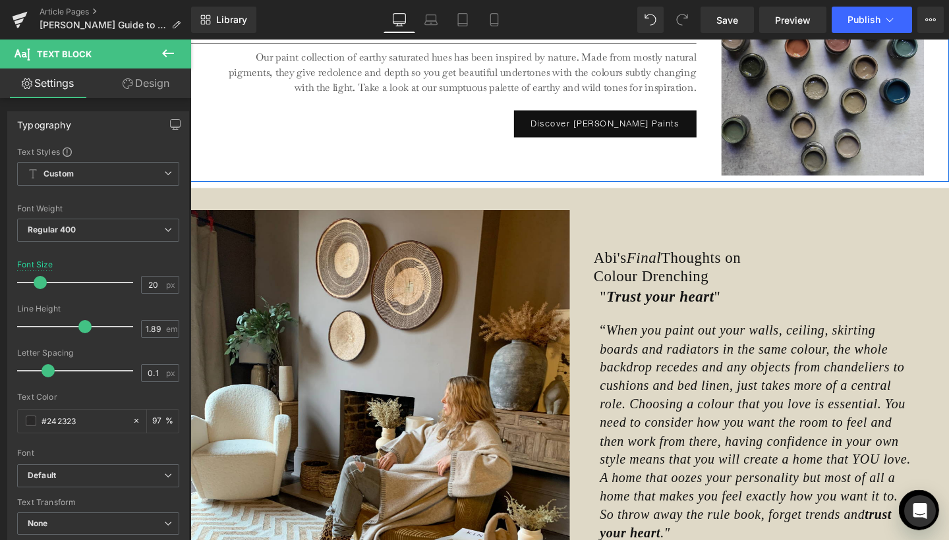
scroll to position [4110, 0]
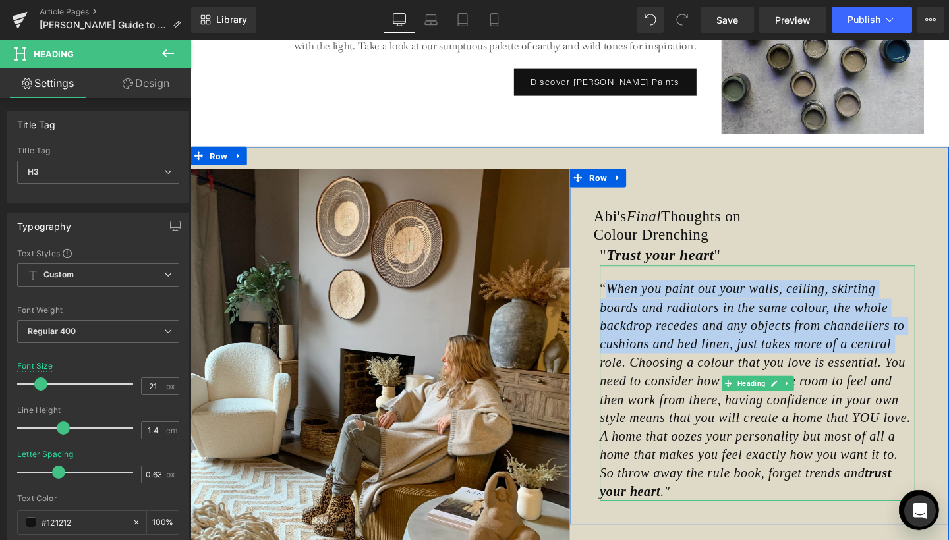
drag, startPoint x: 629, startPoint y: 246, endPoint x: 837, endPoint y: 298, distance: 213.8
click at [837, 298] on icon "When you paint out your walls, ceiling, skirting boards and radiators in the sa…" at bounding box center [784, 408] width 327 height 229
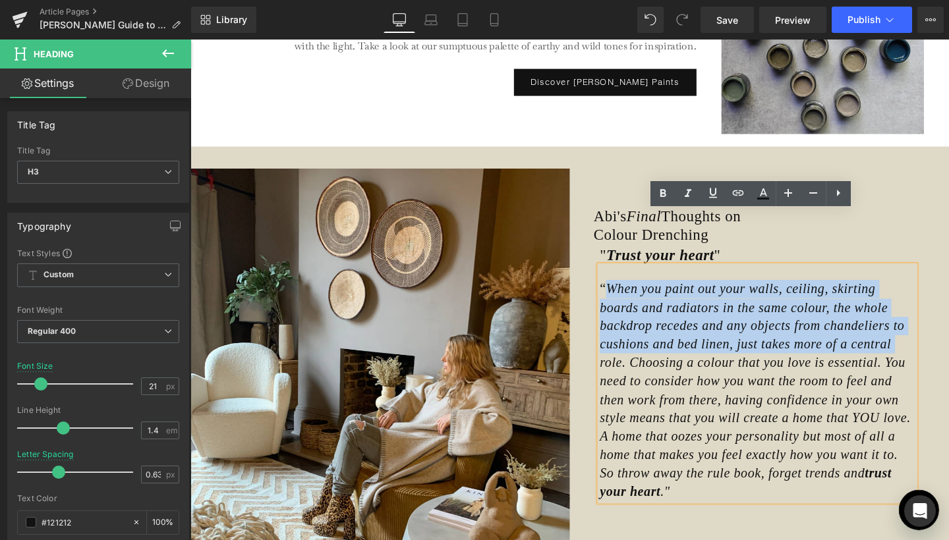
click at [837, 298] on icon "When you paint out your walls, ceiling, skirting boards and radiators in the sa…" at bounding box center [784, 408] width 327 height 229
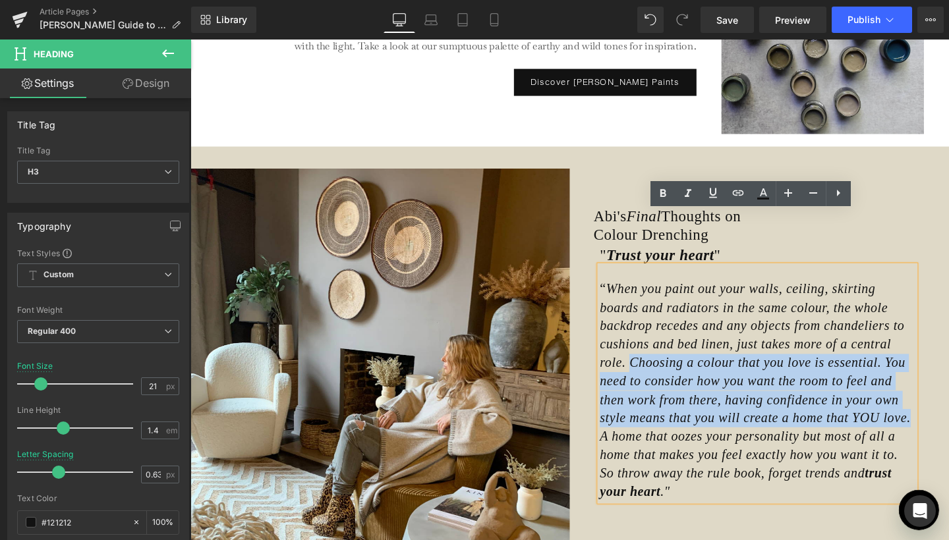
drag, startPoint x: 869, startPoint y: 301, endPoint x: 786, endPoint y: 378, distance: 112.4
click at [786, 378] on icon "When you paint out your walls, ceiling, skirting boards and radiators in the sa…" at bounding box center [784, 408] width 327 height 229
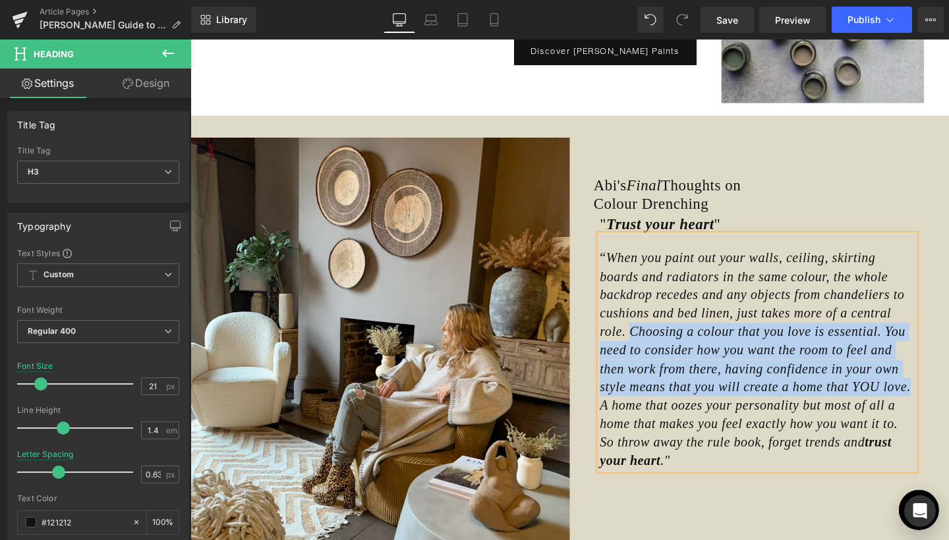
scroll to position [4152, 0]
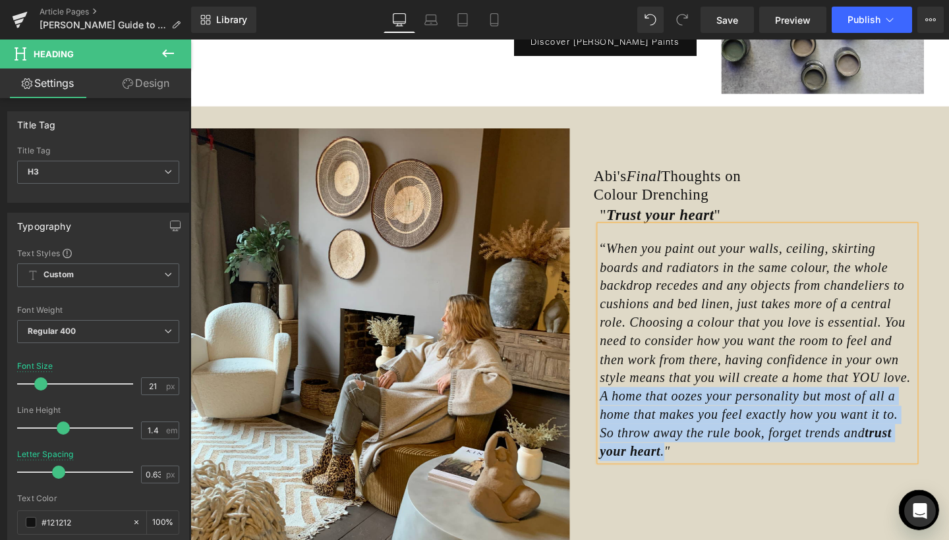
drag, startPoint x: 794, startPoint y: 335, endPoint x: 861, endPoint y: 392, distance: 88.3
click at [861, 392] on icon "When you paint out your walls, ceiling, skirting boards and radiators in the sa…" at bounding box center [784, 366] width 327 height 229
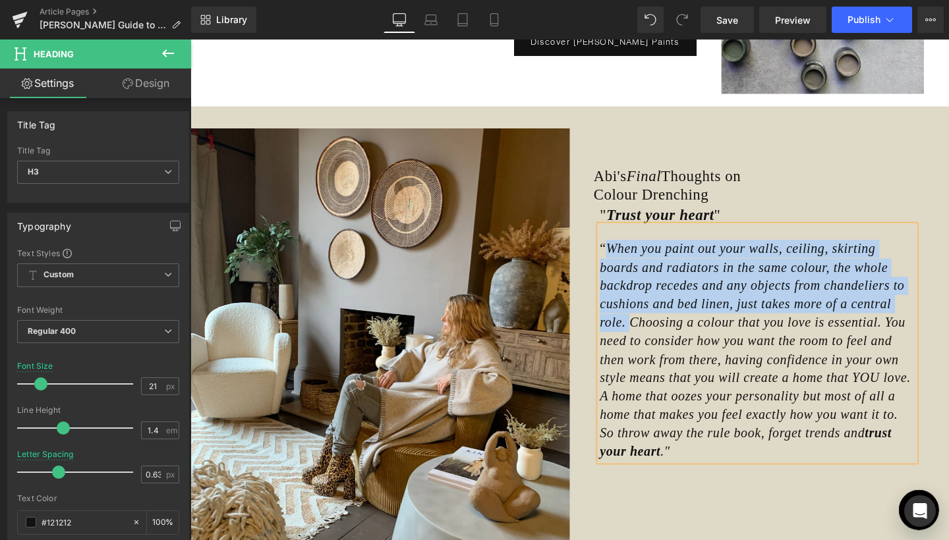
drag, startPoint x: 626, startPoint y: 206, endPoint x: 866, endPoint y: 257, distance: 245.2
click at [866, 257] on icon "When you paint out your walls, ceiling, skirting boards and radiators in the sa…" at bounding box center [784, 366] width 327 height 229
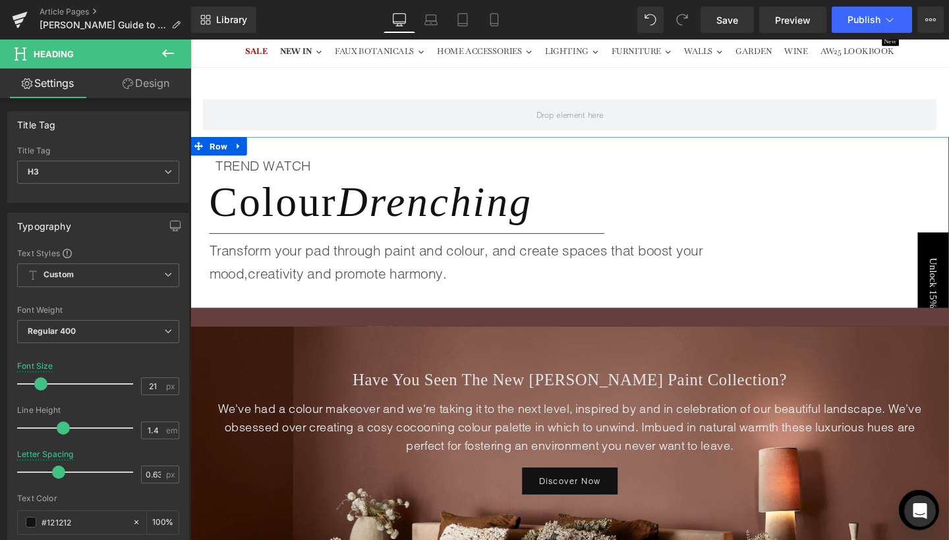
scroll to position [103, 0]
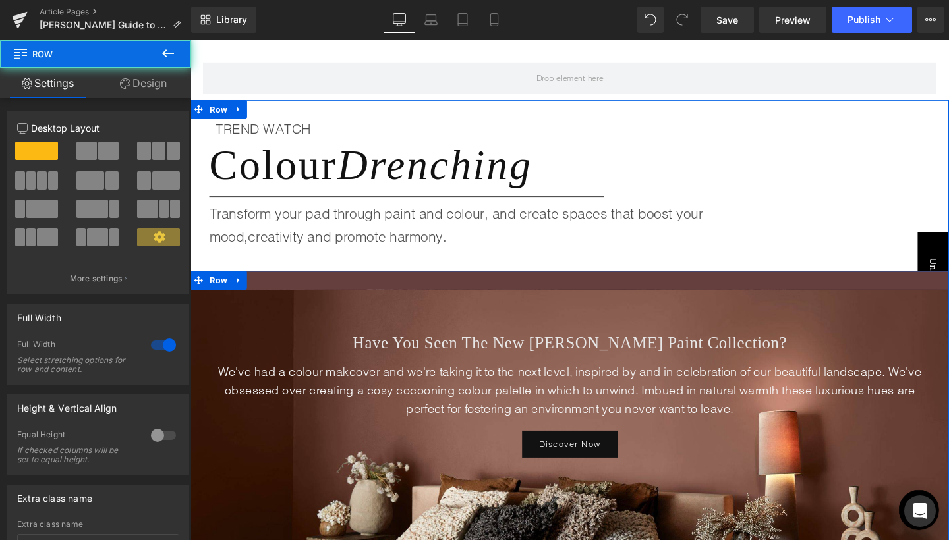
click at [290, 291] on div "Have You Seen The New Abigail Ahern Paint Collection? Heading We've had a colou…" at bounding box center [588, 530] width 797 height 495
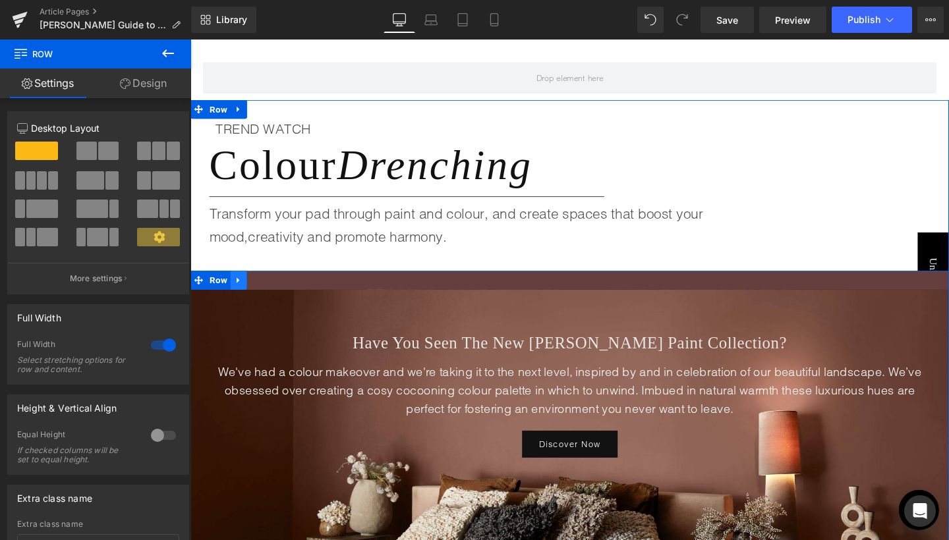
click at [241, 294] on icon at bounding box center [241, 292] width 9 height 10
click at [237, 291] on icon at bounding box center [241, 292] width 9 height 9
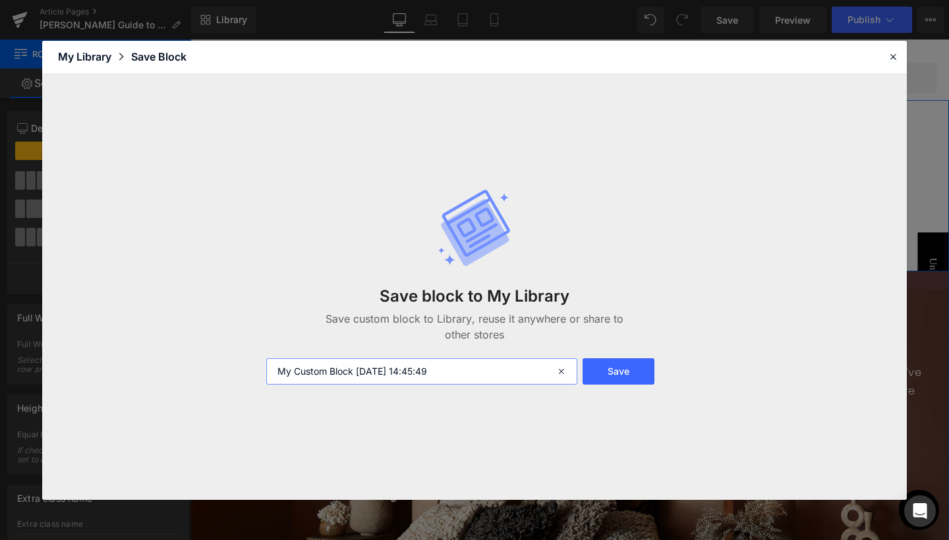
click at [314, 369] on input "My Custom Block 2025-09-09 14:45:49" at bounding box center [421, 371] width 311 height 26
type input "Paint Collection Banner"
click at [607, 370] on button "Save" at bounding box center [619, 371] width 72 height 26
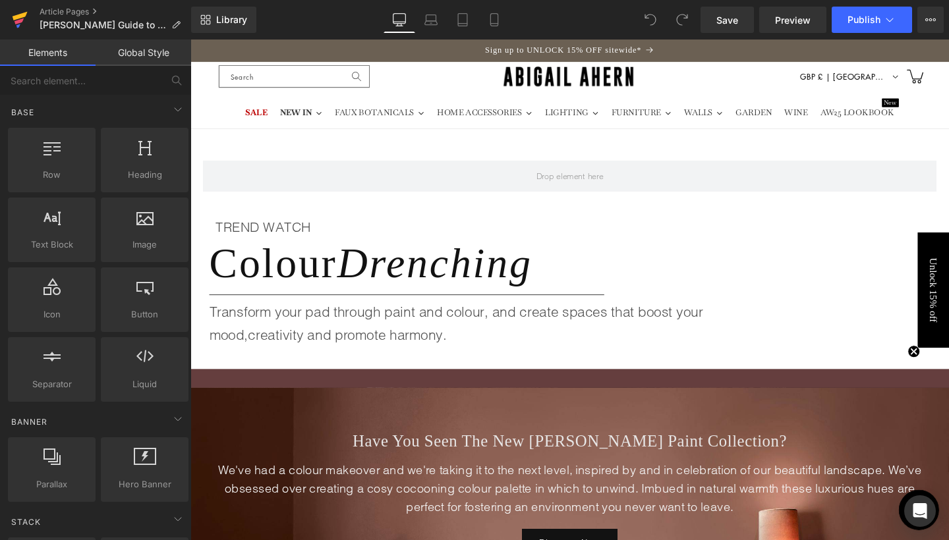
click at [22, 26] on icon at bounding box center [20, 19] width 16 height 33
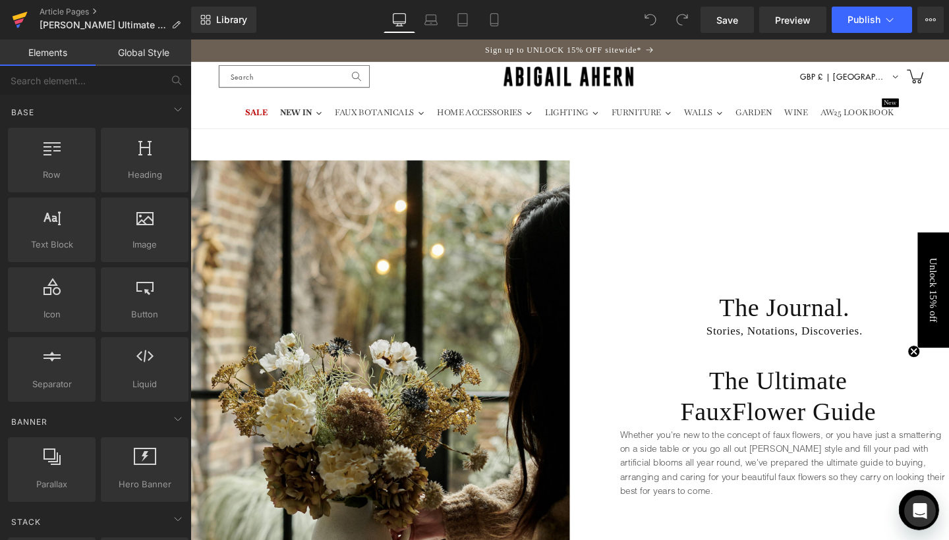
click at [28, 17] on link at bounding box center [20, 20] width 40 height 40
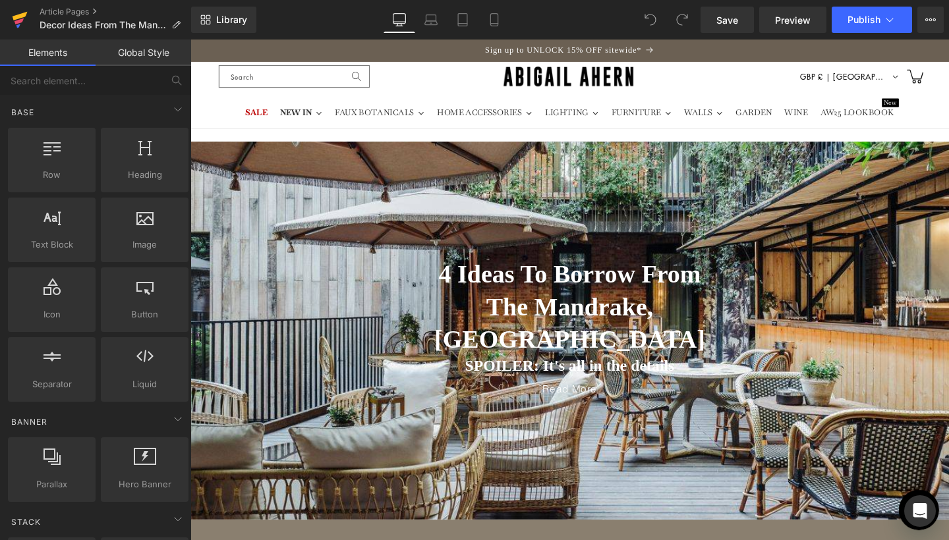
click at [23, 21] on icon at bounding box center [20, 19] width 16 height 33
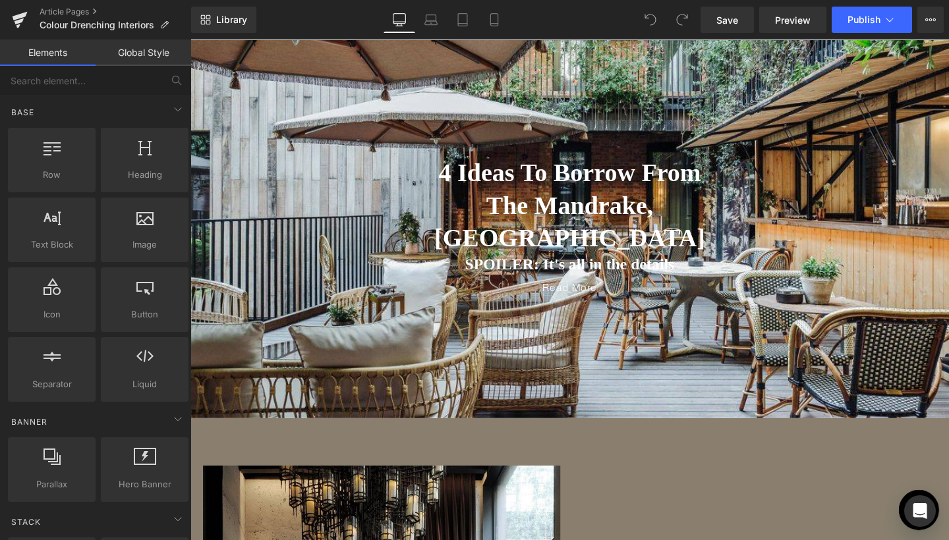
scroll to position [90, 0]
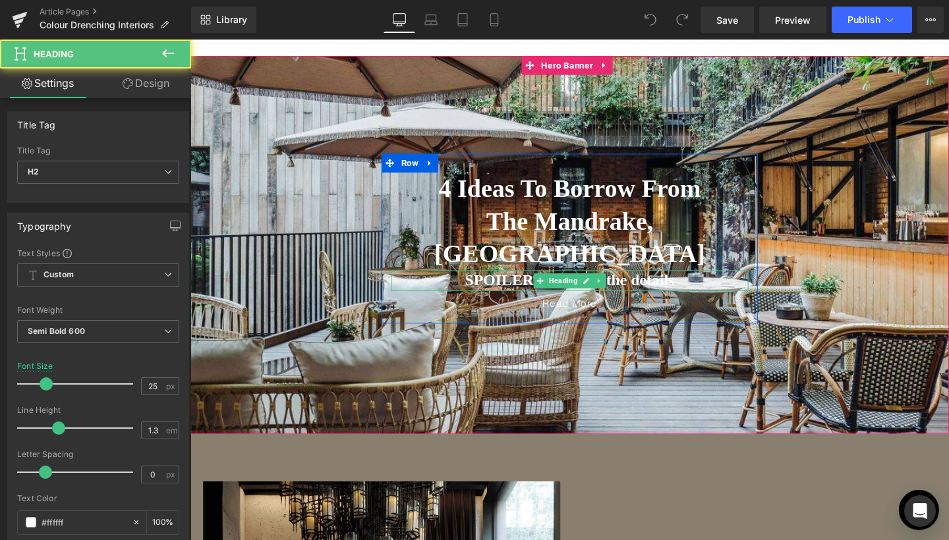
click at [500, 282] on h2 "SPOILER: It's all in the details" at bounding box center [589, 293] width 376 height 22
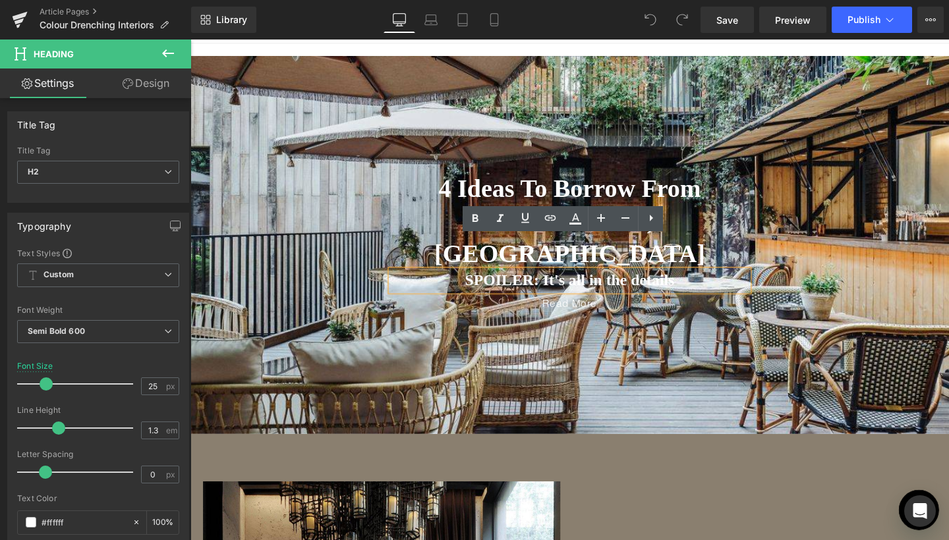
click at [586, 282] on h2 "SPOILER: It's all in the details" at bounding box center [589, 293] width 376 height 22
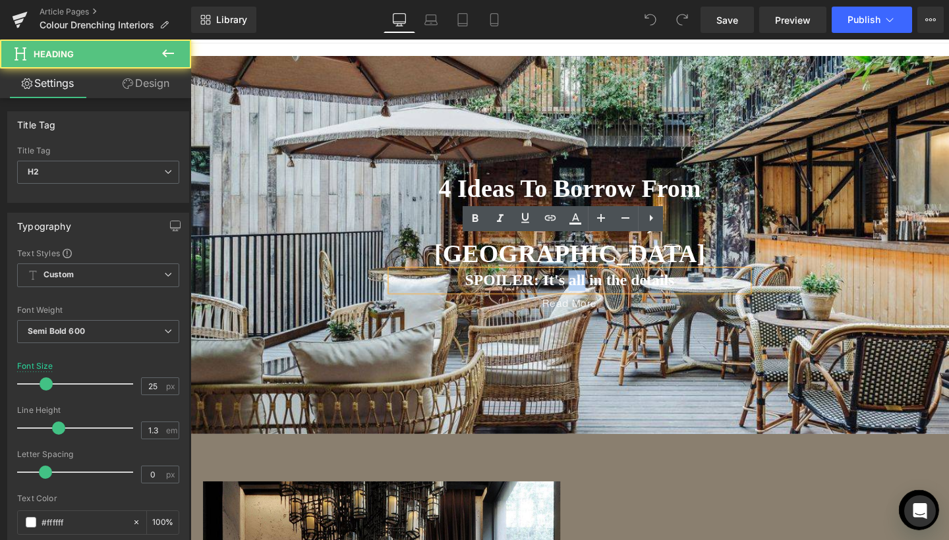
click at [586, 282] on h2 "SPOILER: It's all in the details" at bounding box center [589, 293] width 376 height 22
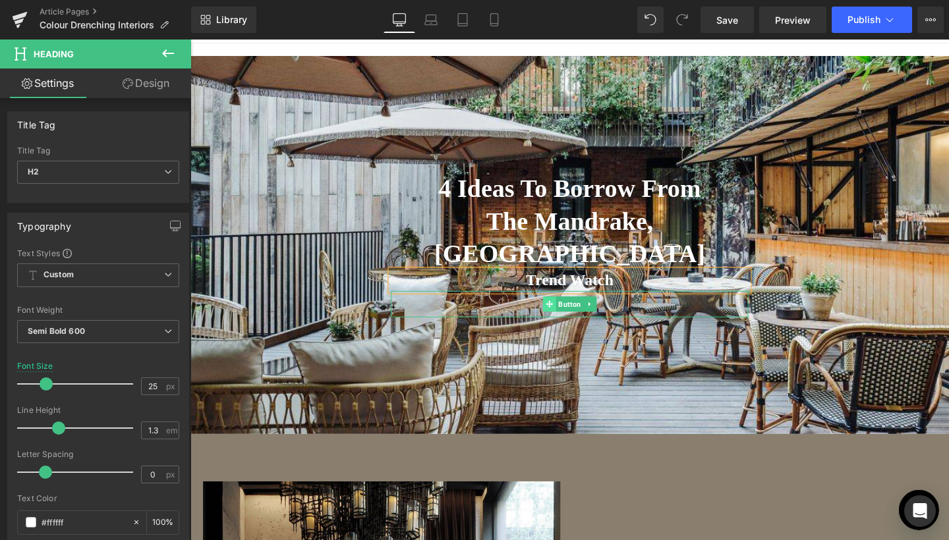
click at [569, 310] on span at bounding box center [568, 318] width 14 height 16
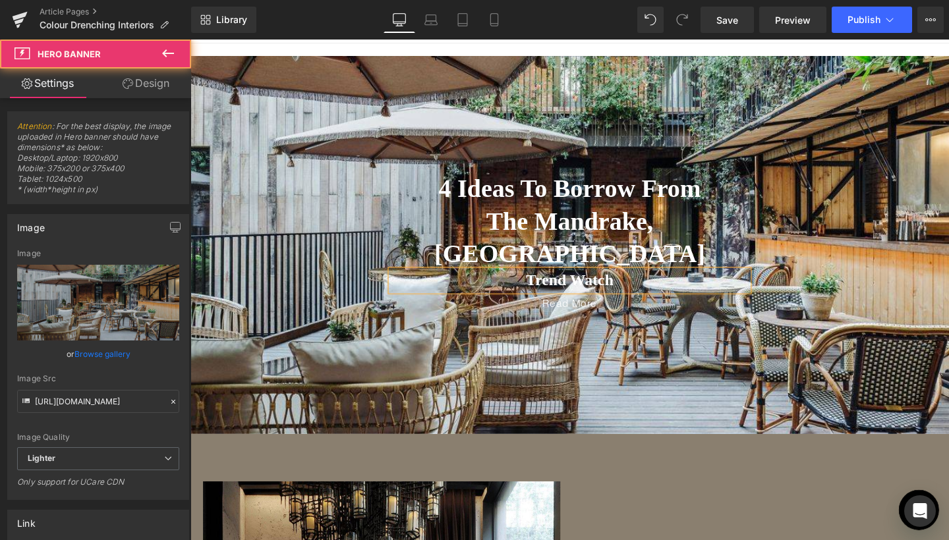
click at [621, 311] on div at bounding box center [588, 255] width 797 height 397
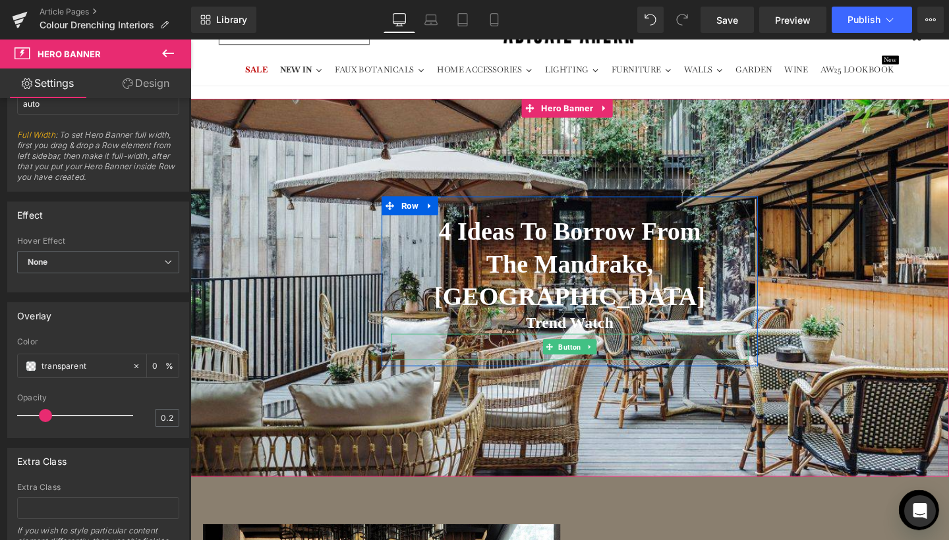
scroll to position [10, 0]
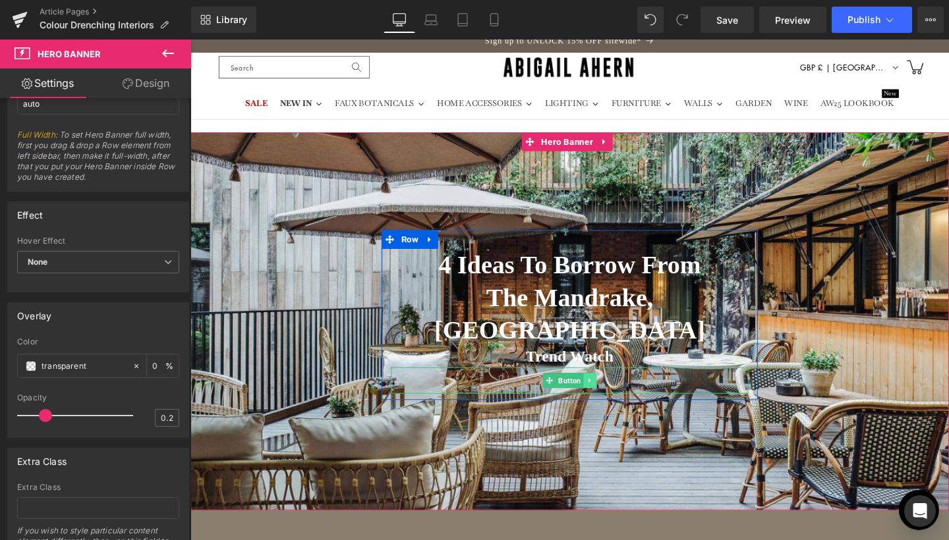
click at [609, 394] on icon at bounding box center [610, 398] width 7 height 8
click at [615, 395] on icon at bounding box center [617, 398] width 7 height 7
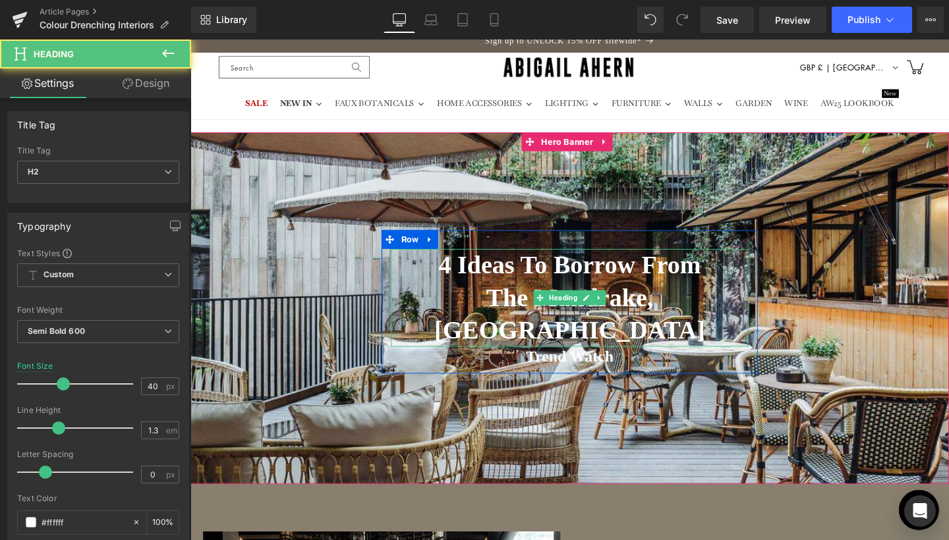
click at [493, 308] on h2 "The Mandrake, [GEOGRAPHIC_DATA]" at bounding box center [589, 328] width 376 height 69
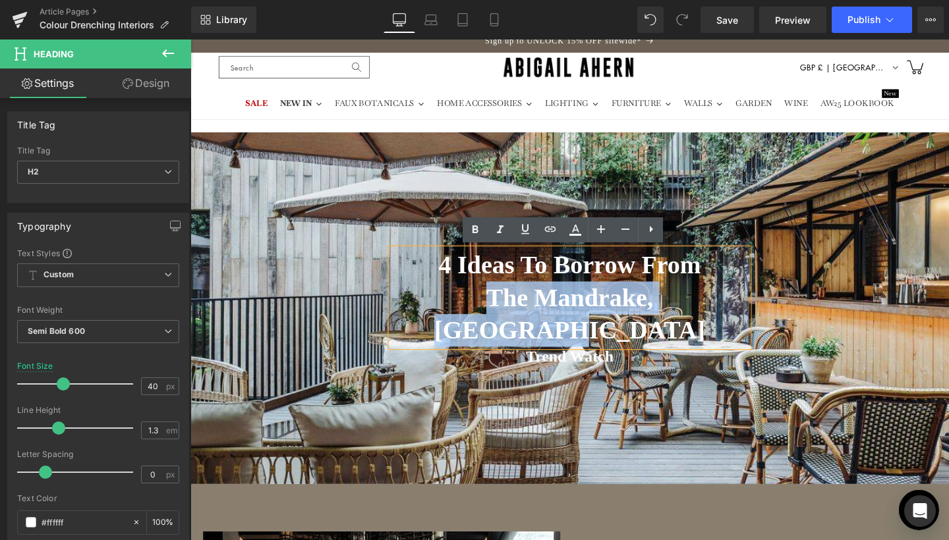
click at [516, 287] on h2 "4 Ideas To Borrow From" at bounding box center [589, 277] width 376 height 34
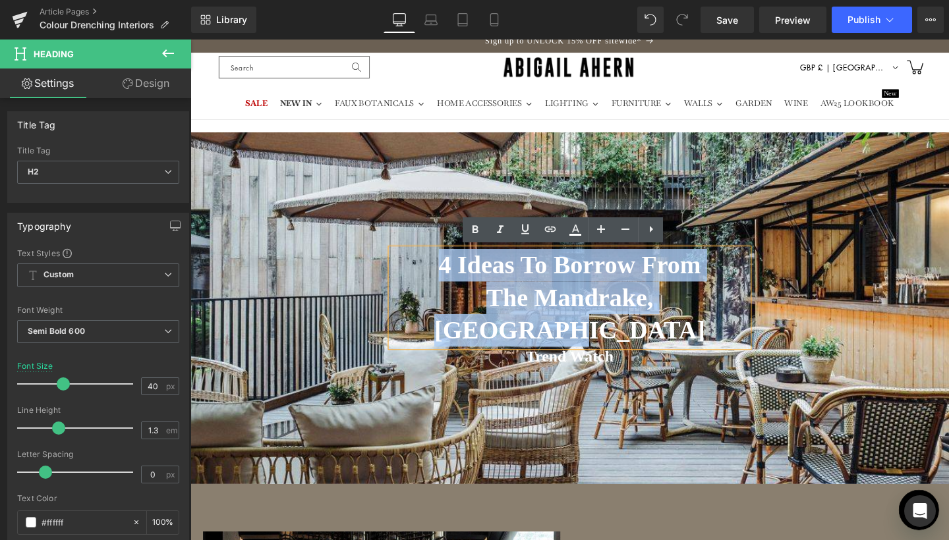
drag, startPoint x: 434, startPoint y: 277, endPoint x: 757, endPoint y: 304, distance: 323.4
click at [757, 304] on div "4 Ideas To Borrow From The Mandrake, [GEOGRAPHIC_DATA]" at bounding box center [589, 311] width 376 height 103
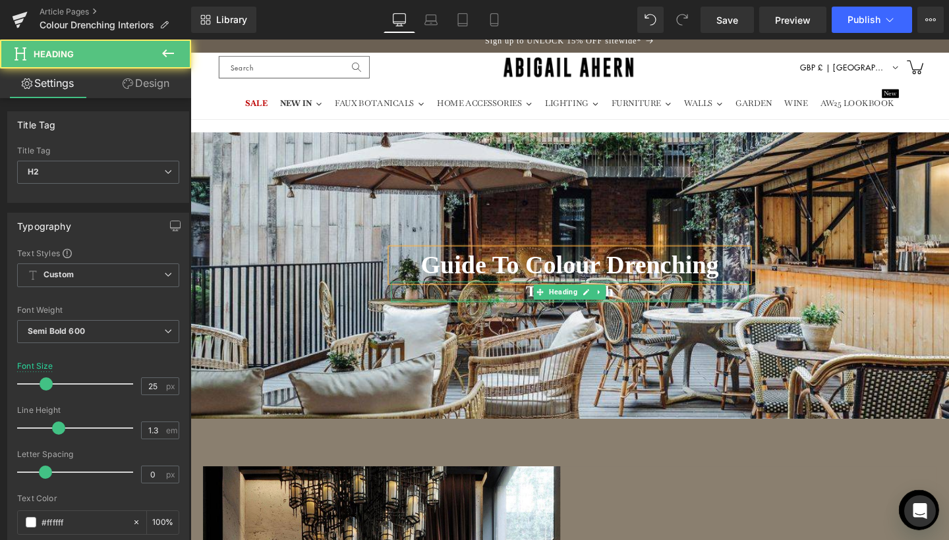
click at [744, 312] on div at bounding box center [589, 313] width 376 height 3
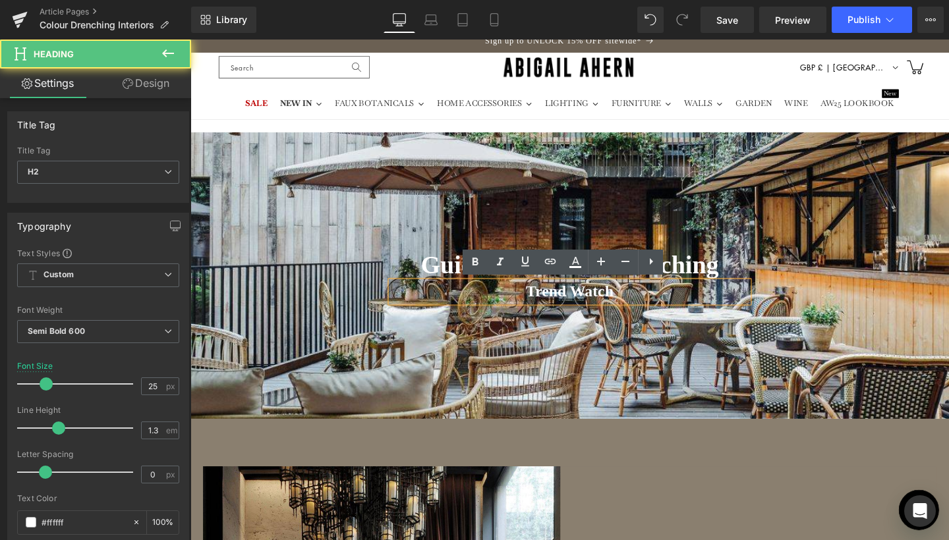
click at [847, 295] on span "Guide To Colour Drenching Heading Trend Watch Heading Row" at bounding box center [588, 281] width 797 height 82
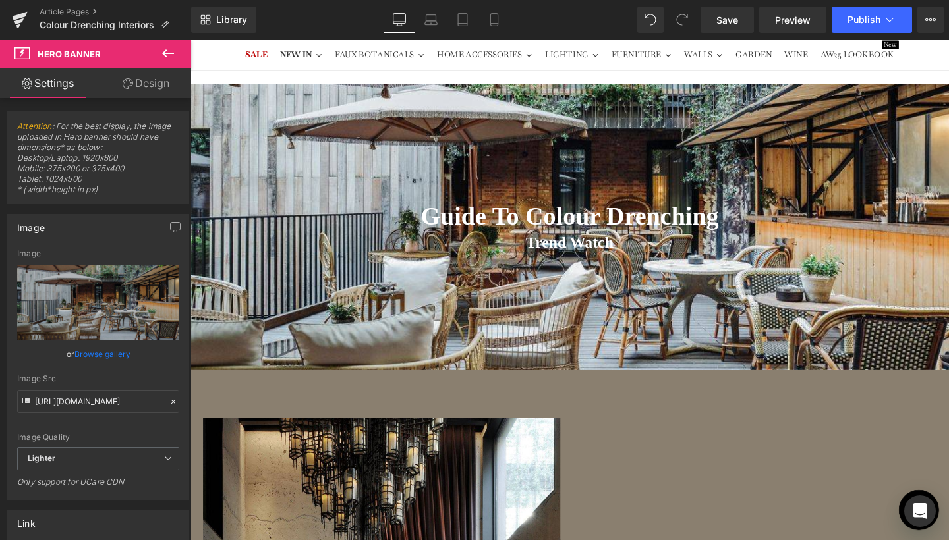
scroll to position [91, 0]
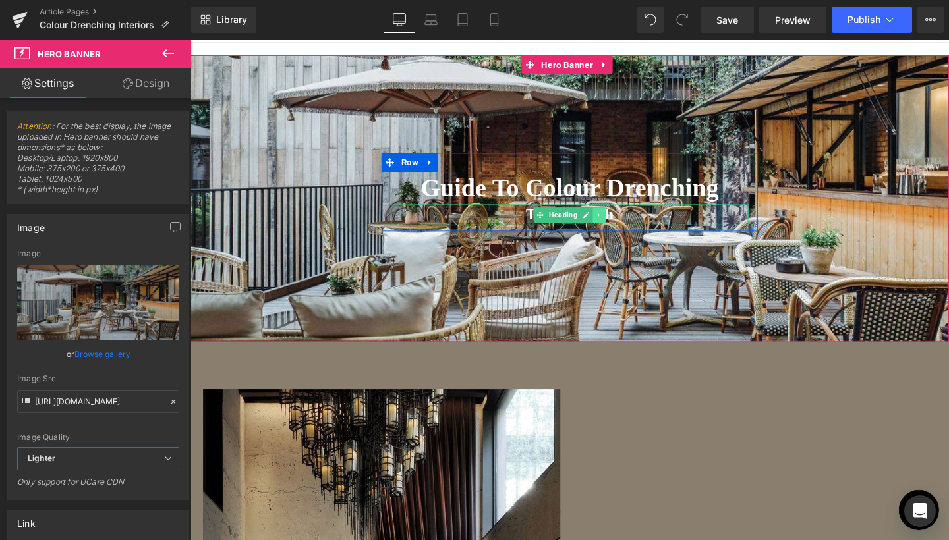
click at [618, 225] on icon at bounding box center [620, 224] width 7 height 8
click at [612, 225] on icon at bounding box center [613, 224] width 7 height 8
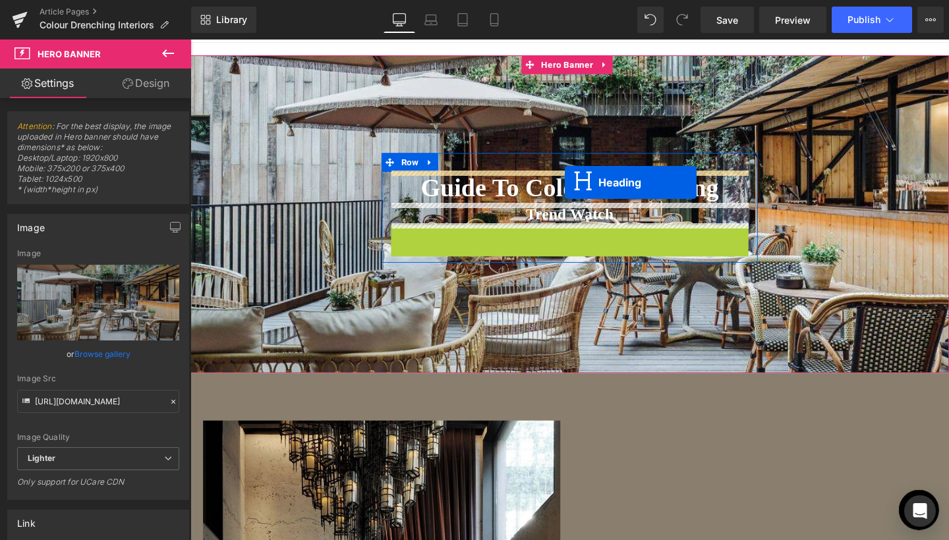
drag, startPoint x: 585, startPoint y: 244, endPoint x: 584, endPoint y: 190, distance: 54.1
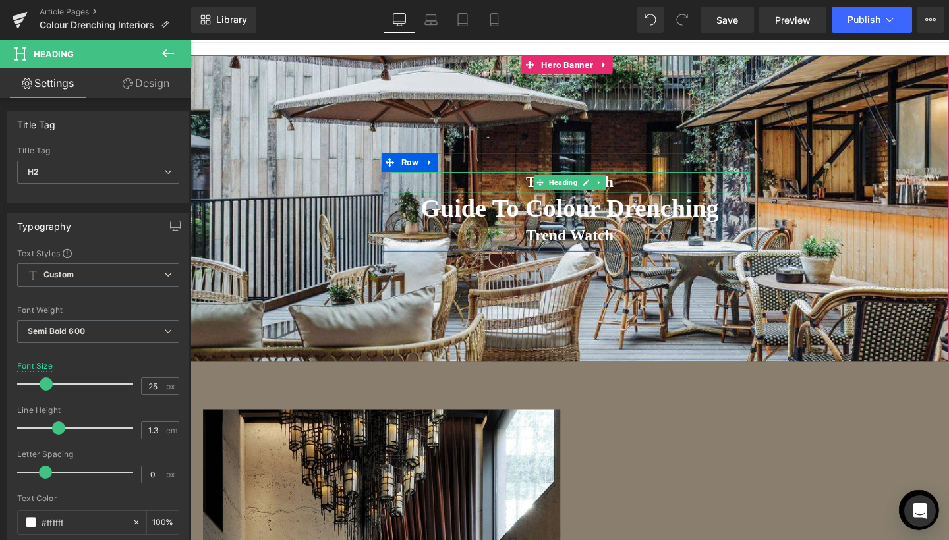
click at [540, 189] on h2 "Trend Watch" at bounding box center [589, 190] width 376 height 22
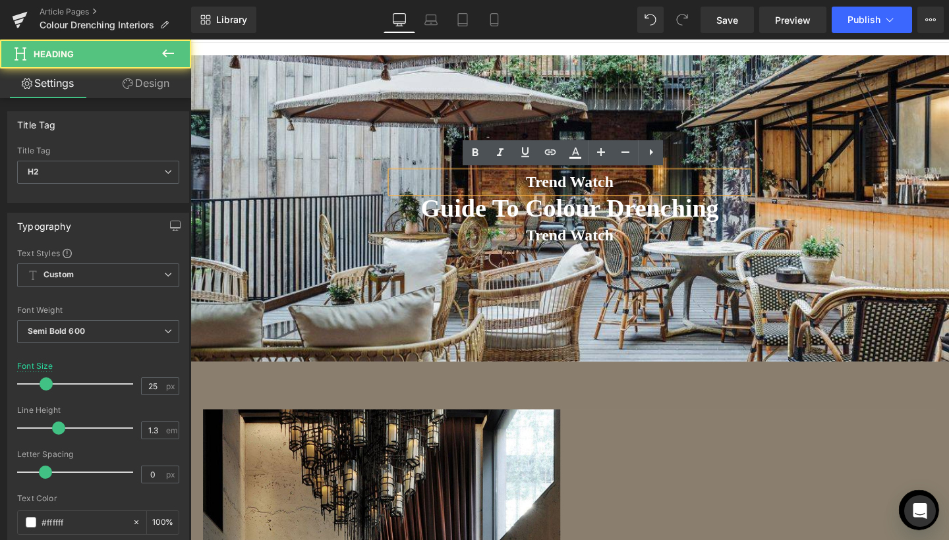
click at [540, 189] on h2 "Trend Watch" at bounding box center [589, 190] width 376 height 22
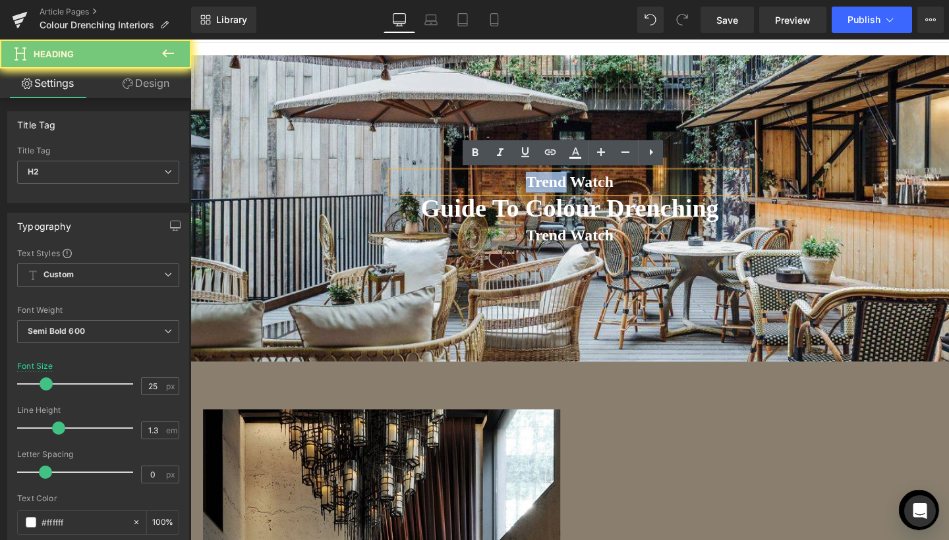
click at [540, 189] on h2 "Trend Watch" at bounding box center [589, 190] width 376 height 22
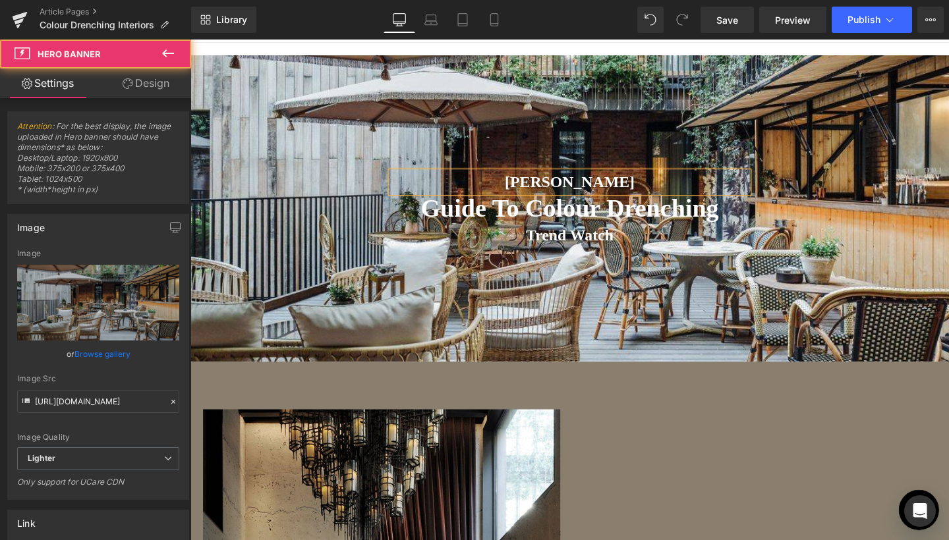
click at [844, 279] on div at bounding box center [588, 217] width 797 height 322
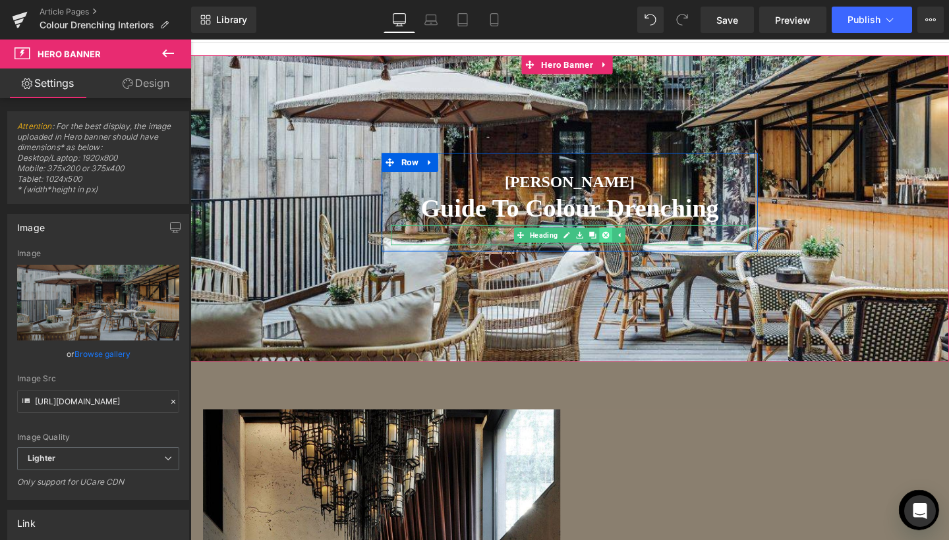
click at [626, 245] on icon at bounding box center [626, 245] width 7 height 7
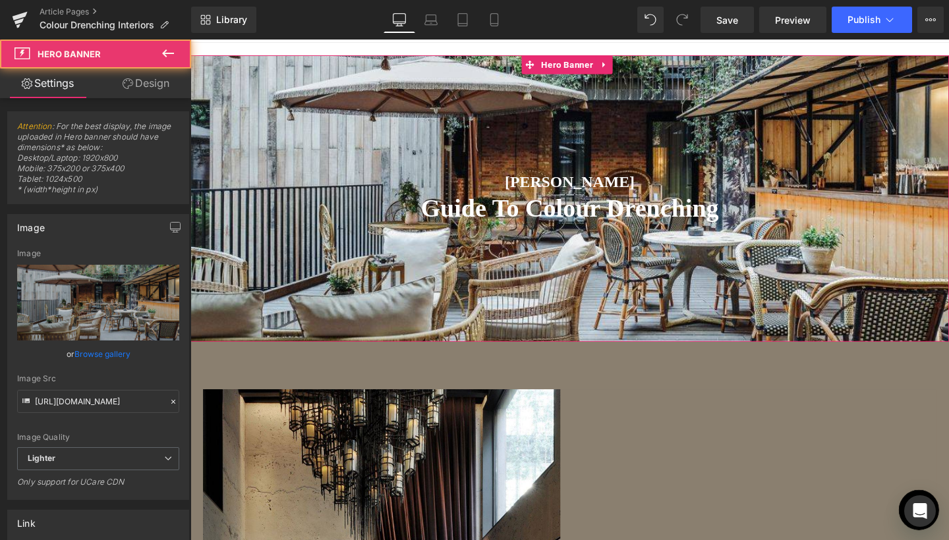
click at [681, 273] on div at bounding box center [588, 206] width 797 height 301
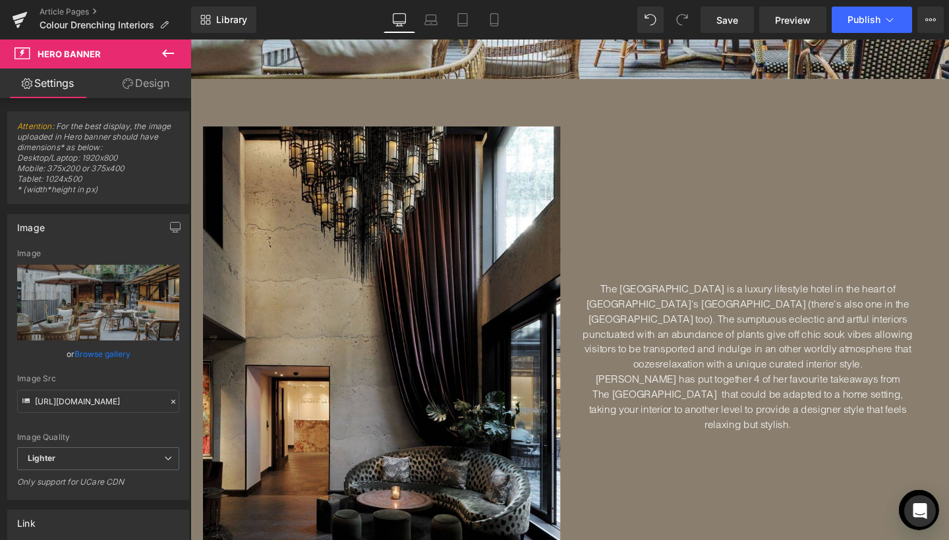
scroll to position [387, 0]
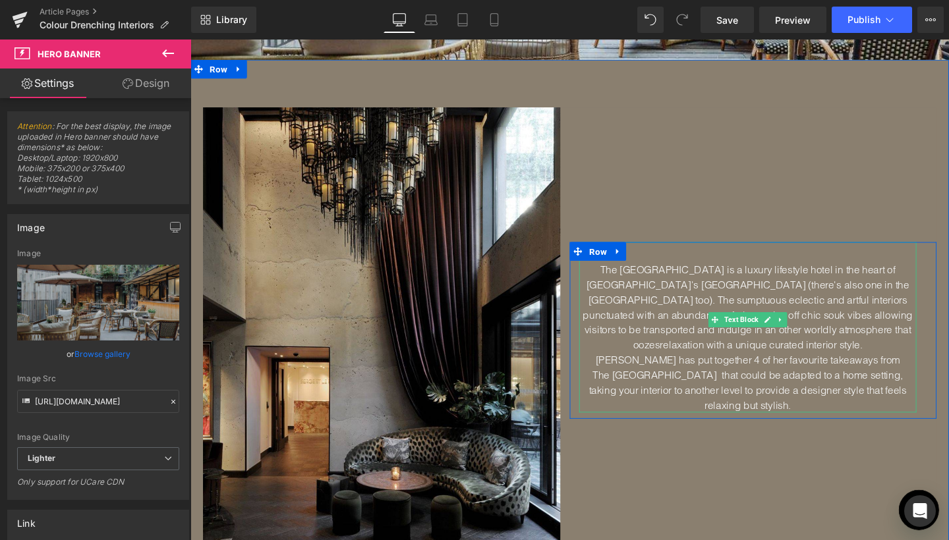
click at [720, 325] on font "The [GEOGRAPHIC_DATA] is a luxury lifestyle hotel in the heart of [GEOGRAPHIC_D…" at bounding box center [776, 353] width 347 height 156
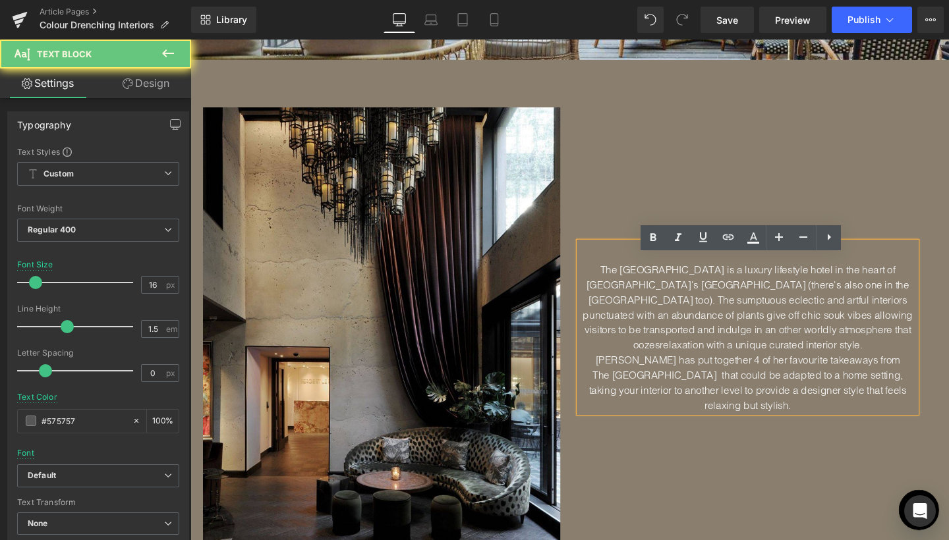
click at [720, 325] on font "The [GEOGRAPHIC_DATA] is a luxury lifestyle hotel in the heart of [GEOGRAPHIC_D…" at bounding box center [776, 353] width 347 height 156
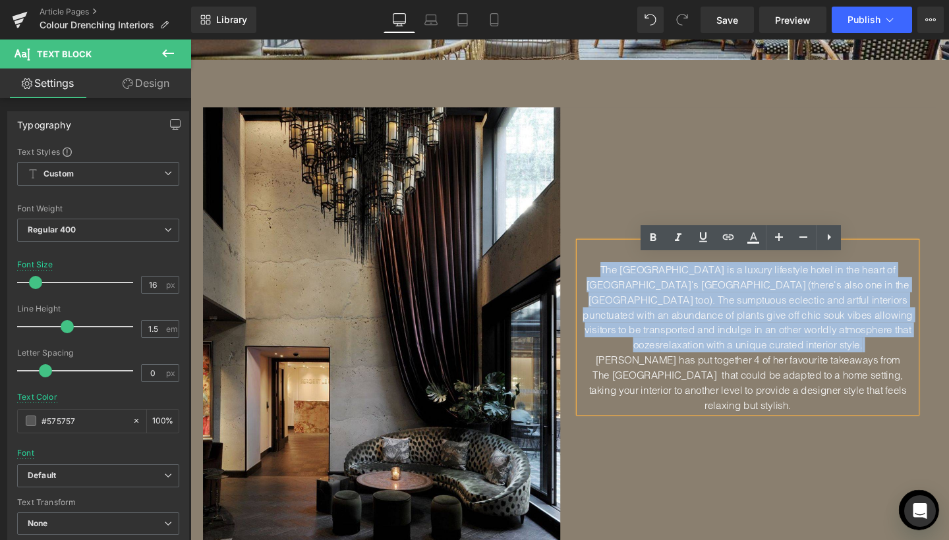
click at [720, 325] on font "The [GEOGRAPHIC_DATA] is a luxury lifestyle hotel in the heart of [GEOGRAPHIC_D…" at bounding box center [776, 353] width 347 height 156
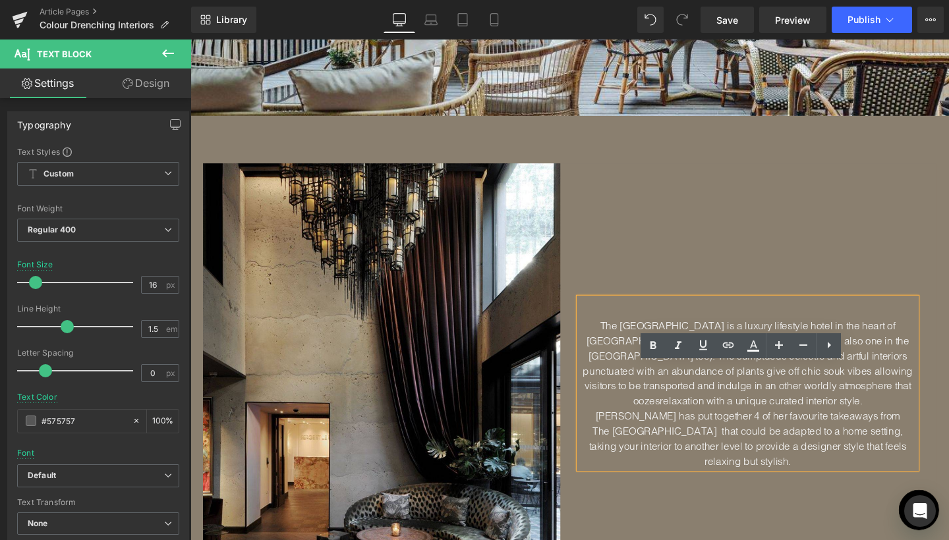
scroll to position [337, 0]
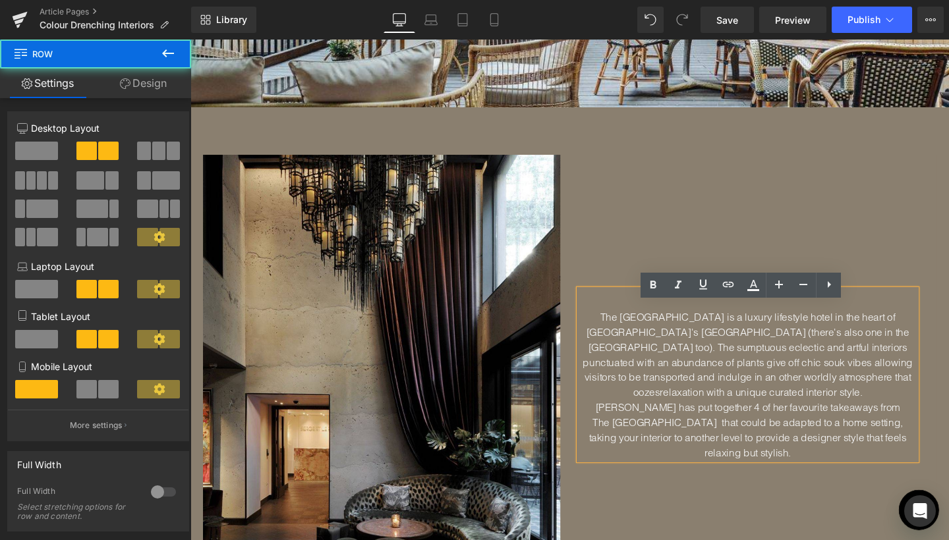
click at [643, 260] on div "The [GEOGRAPHIC_DATA] is a luxury lifestyle hotel in the heart of [GEOGRAPHIC_D…" at bounding box center [782, 396] width 386 height 470
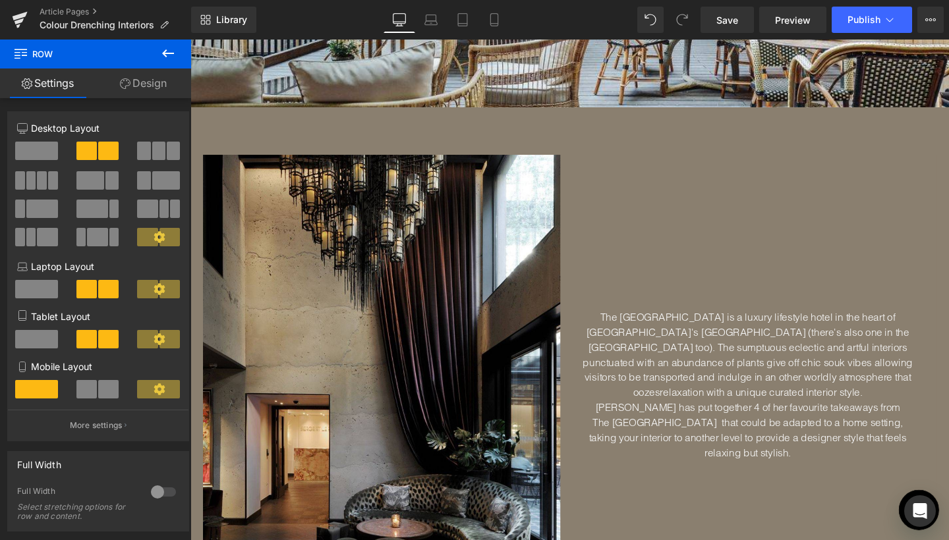
click at [165, 53] on icon at bounding box center [168, 53] width 12 height 8
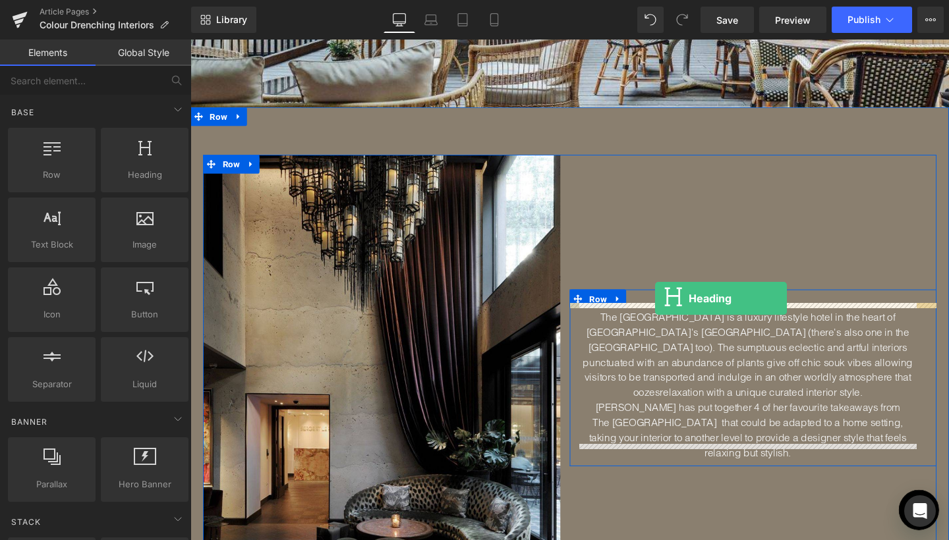
drag, startPoint x: 326, startPoint y: 206, endPoint x: 679, endPoint y: 312, distance: 368.8
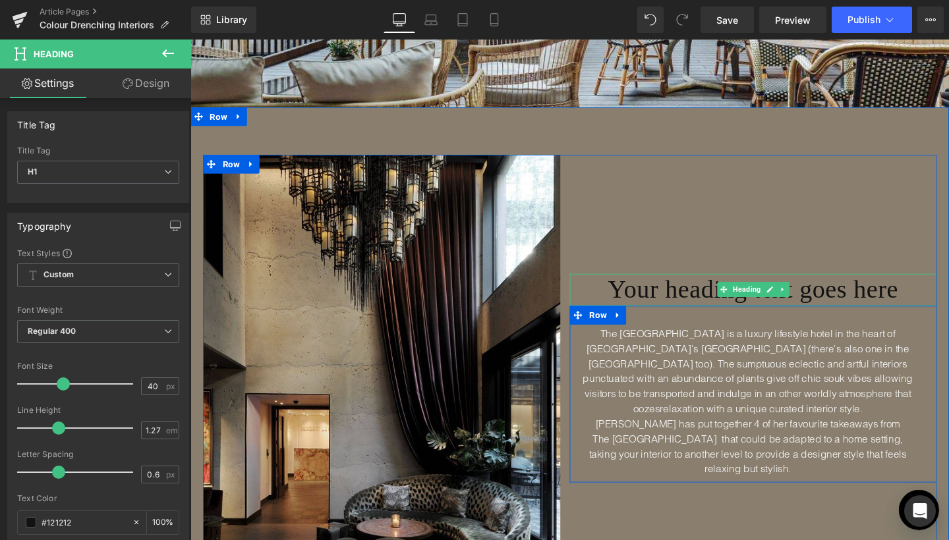
click at [675, 318] on h1 "Your heading text goes here" at bounding box center [782, 303] width 386 height 34
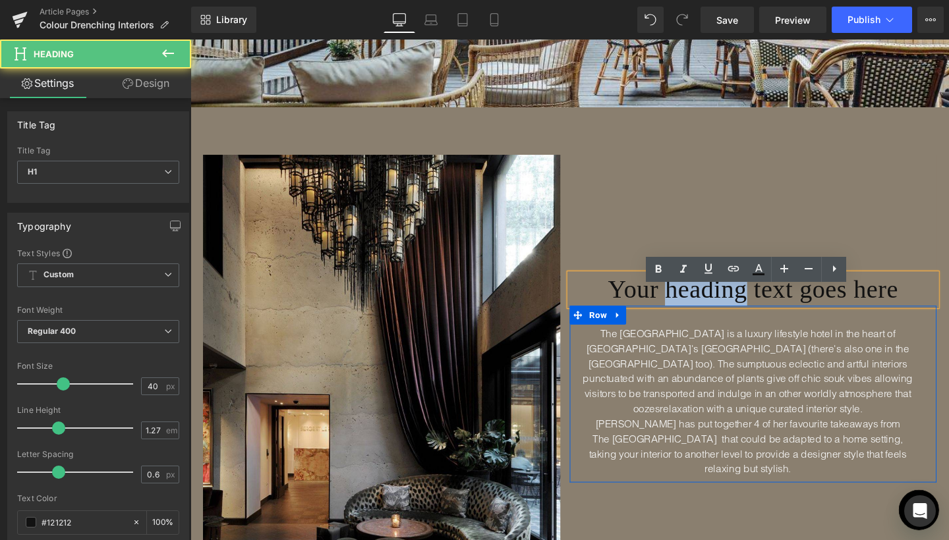
click at [675, 318] on h1 "Your heading text goes here" at bounding box center [782, 303] width 386 height 34
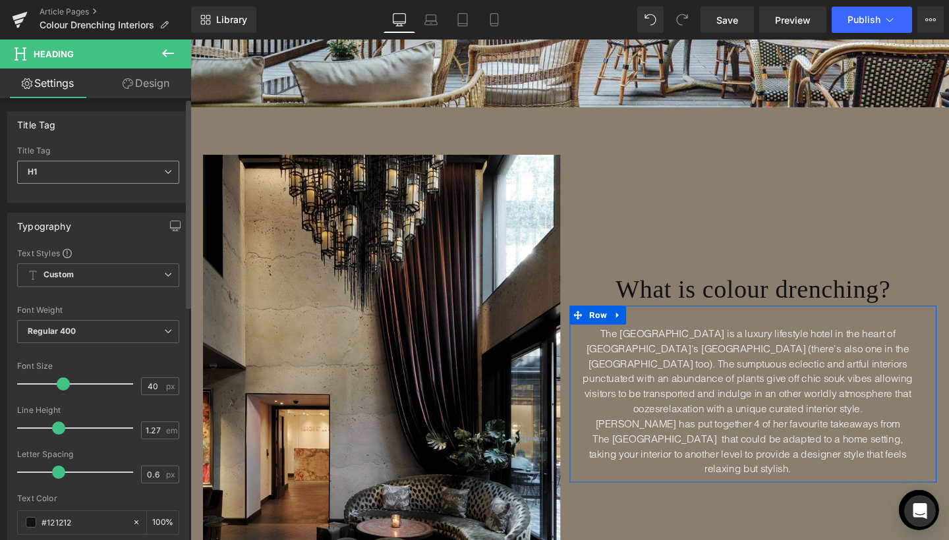
click at [157, 176] on span "H1" at bounding box center [98, 172] width 162 height 23
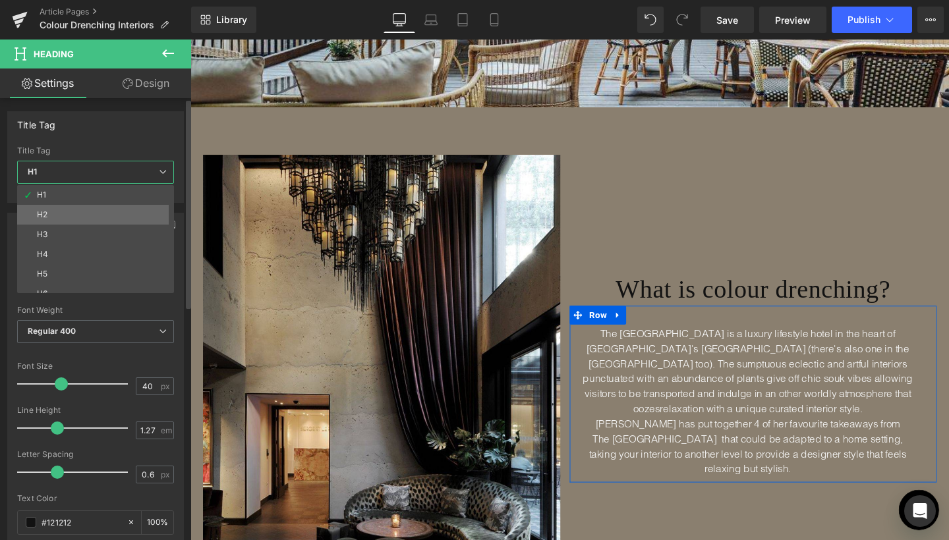
click at [88, 208] on li "H2" at bounding box center [98, 215] width 163 height 20
type input "24"
type input "100"
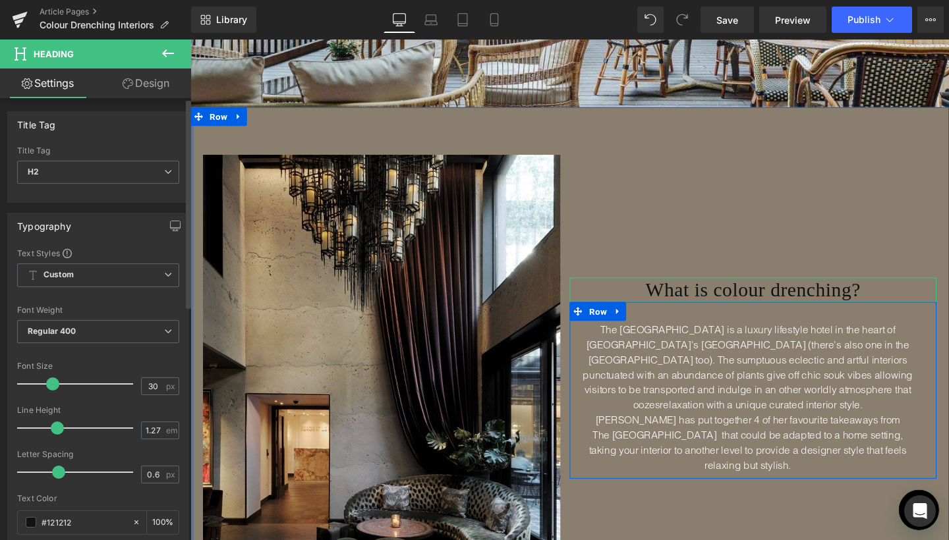
type input "29"
click at [49, 382] on span at bounding box center [50, 384] width 13 height 13
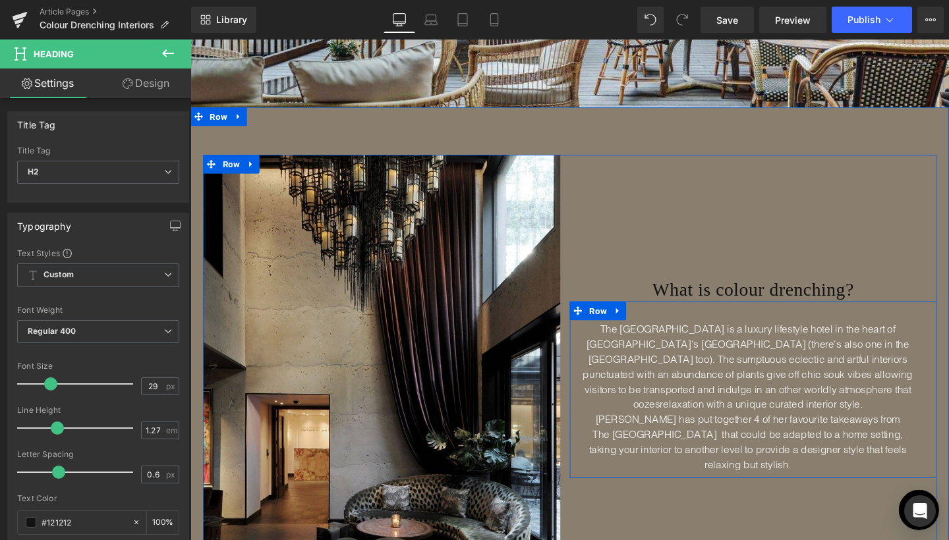
click at [690, 224] on div "What is colour drenching? Heading The [GEOGRAPHIC_DATA] is a luxury lifestyle h…" at bounding box center [782, 396] width 386 height 470
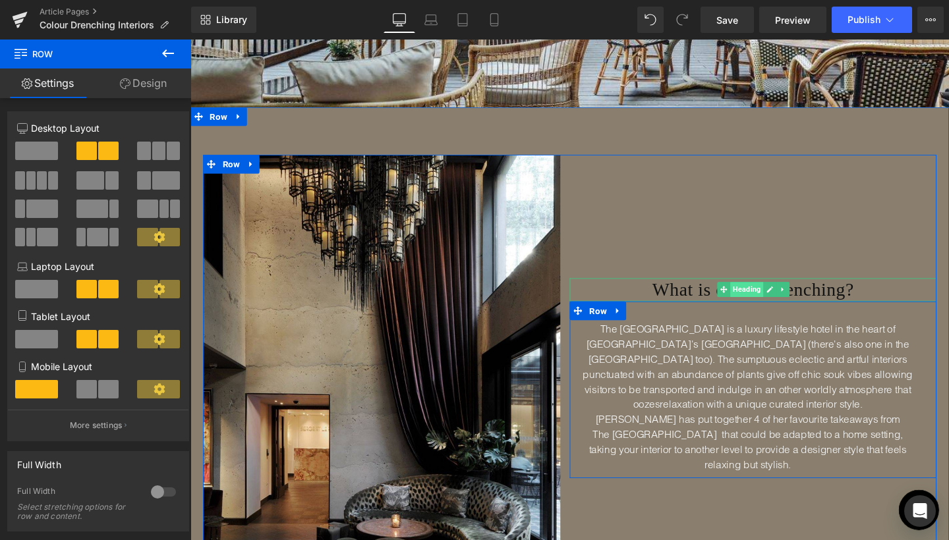
click at [758, 310] on span "Heading" at bounding box center [775, 303] width 35 height 16
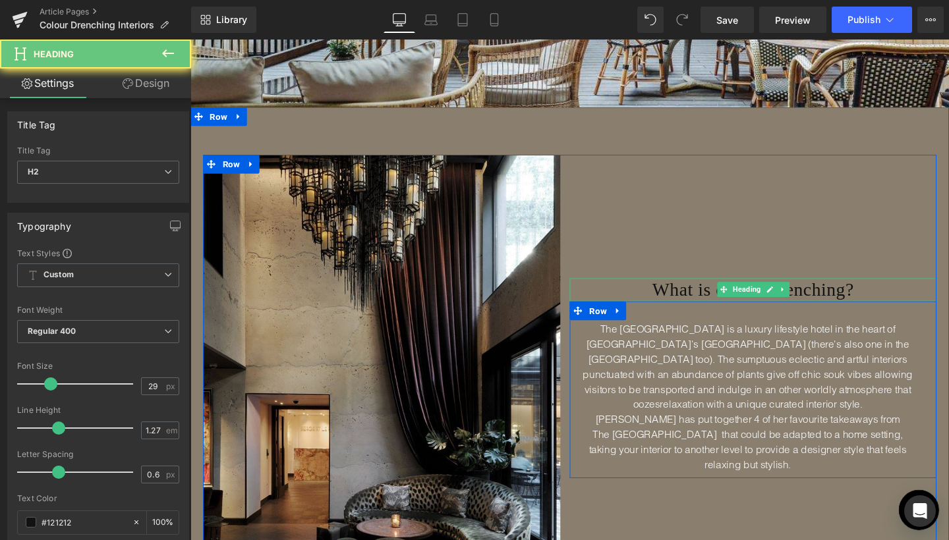
click at [704, 315] on h2 "What is colour drenching?" at bounding box center [782, 303] width 386 height 24
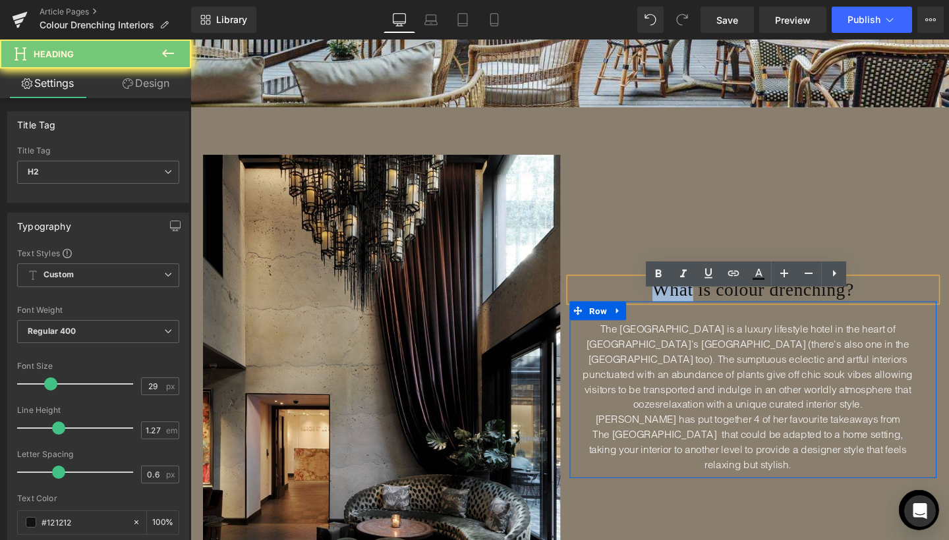
click at [704, 315] on h2 "What is colour drenching?" at bounding box center [782, 303] width 386 height 24
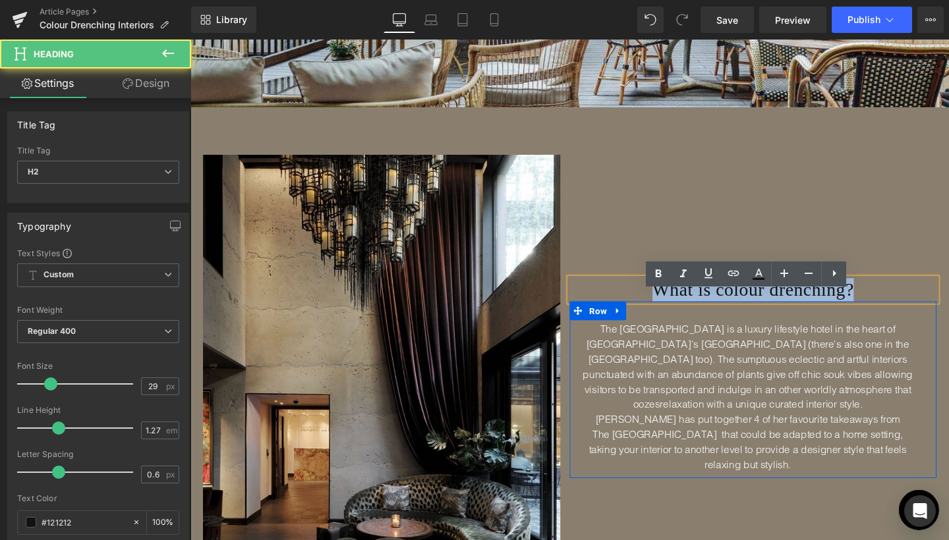
click at [704, 315] on h2 "What is colour drenching?" at bounding box center [782, 303] width 386 height 24
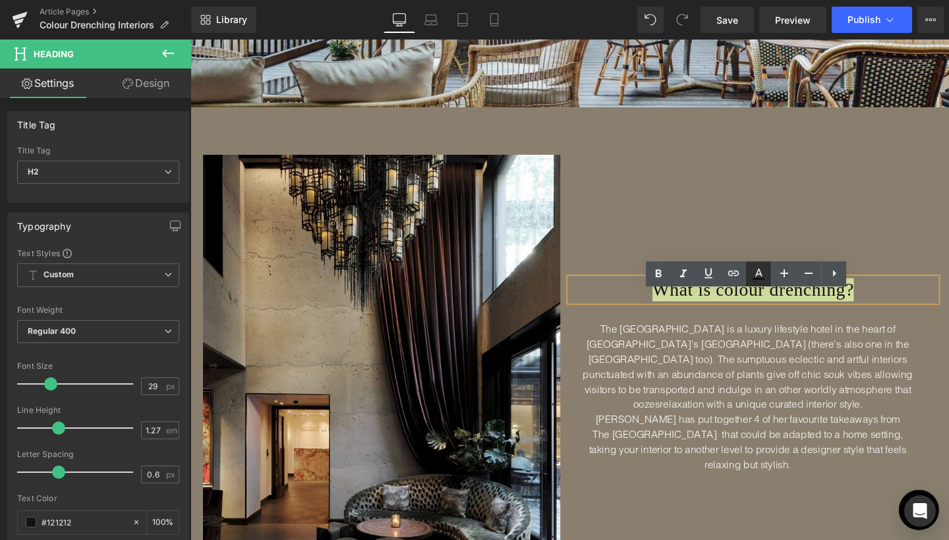
click at [760, 283] on link at bounding box center [758, 274] width 25 height 25
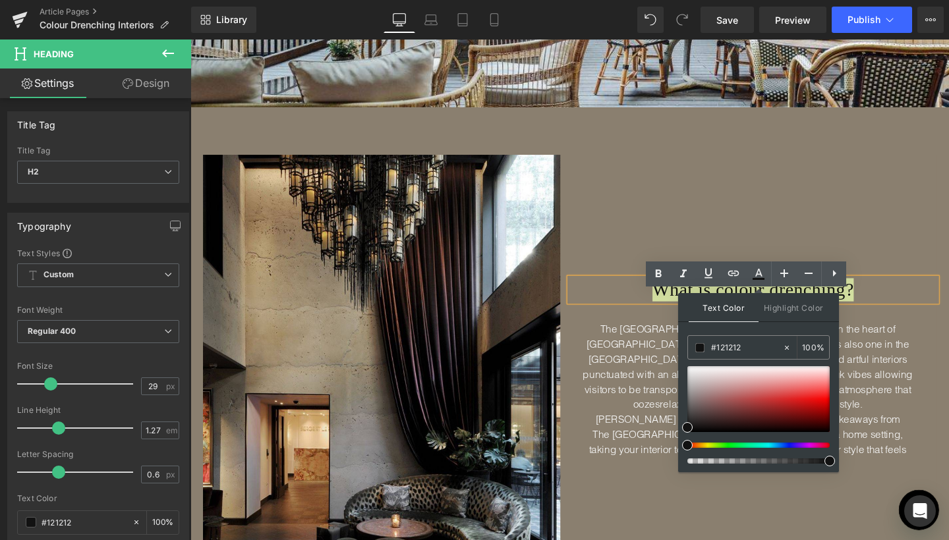
click at [687, 372] on div "Text Color Highlight Color rgb(18, 18, 18) #121212 100 % transparent transparen…" at bounding box center [758, 382] width 161 height 179
type input "#edecec"
click at [693, 371] on div at bounding box center [758, 399] width 142 height 66
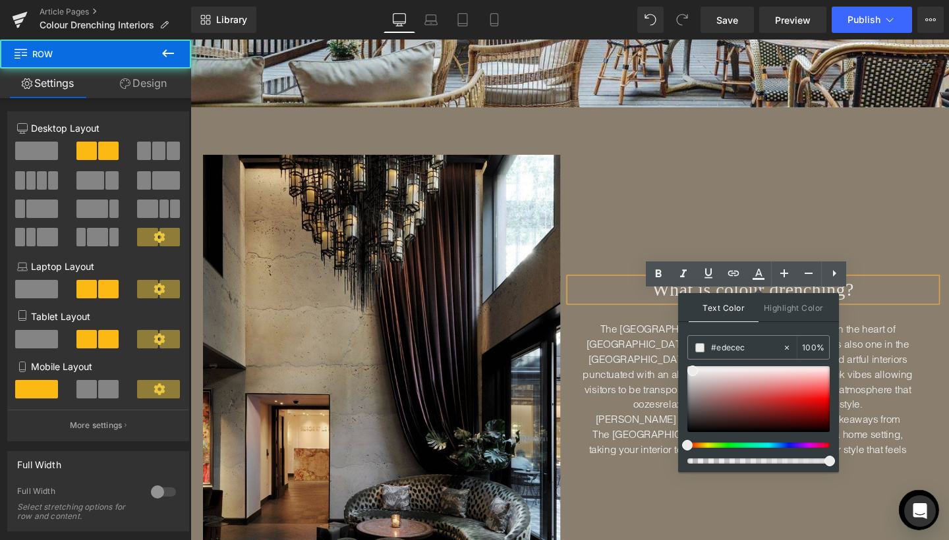
click at [883, 266] on div "What is colour drenching? Heading The [GEOGRAPHIC_DATA] is a luxury lifestyle h…" at bounding box center [782, 396] width 386 height 470
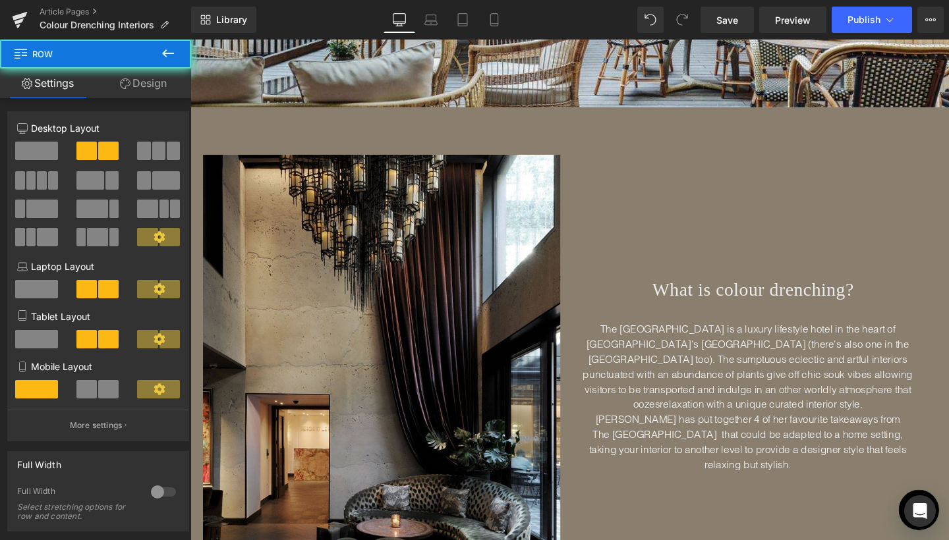
click at [917, 216] on div "What is colour drenching? Heading The [GEOGRAPHIC_DATA] is a luxury lifestyle h…" at bounding box center [782, 396] width 386 height 470
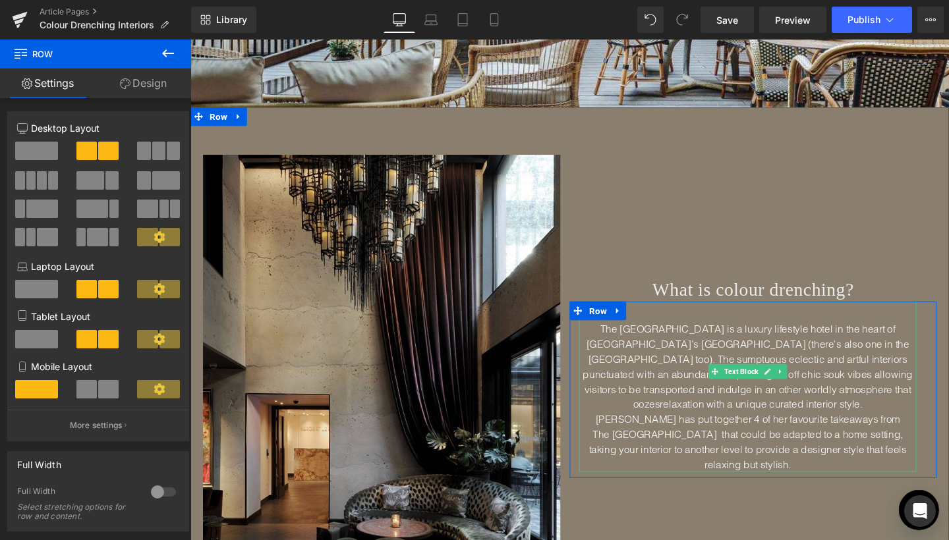
click at [710, 409] on font "The [GEOGRAPHIC_DATA] is a luxury lifestyle hotel in the heart of [GEOGRAPHIC_D…" at bounding box center [776, 415] width 347 height 156
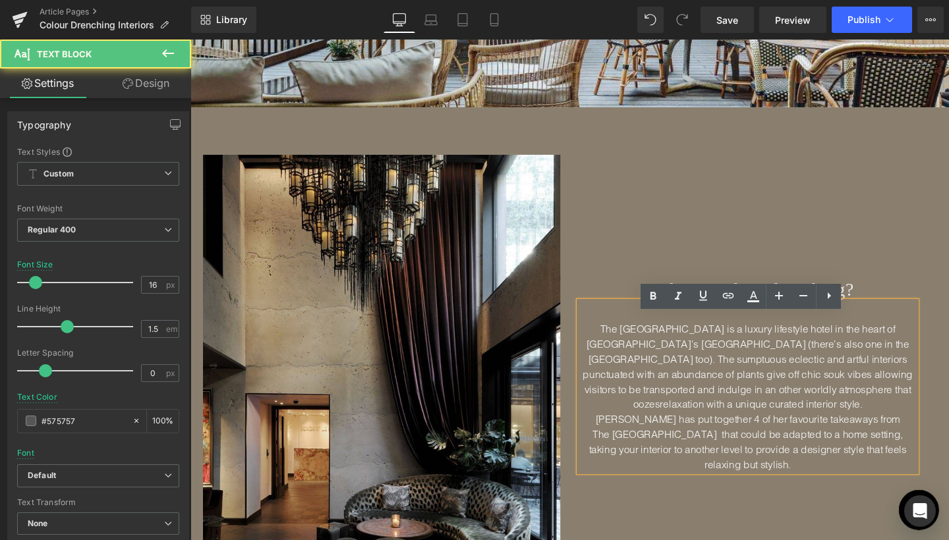
click at [710, 409] on font "The [GEOGRAPHIC_DATA] is a luxury lifestyle hotel in the heart of [GEOGRAPHIC_D…" at bounding box center [776, 415] width 347 height 156
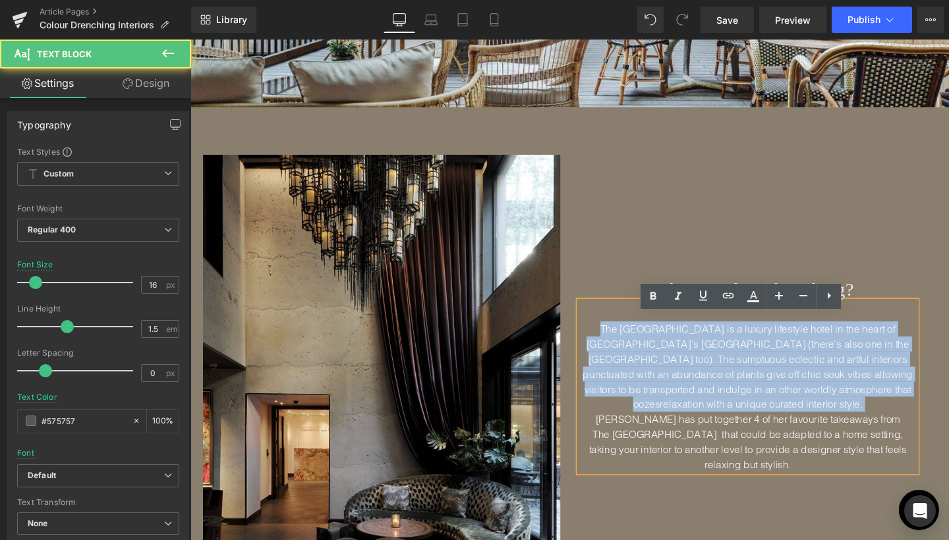
click at [691, 411] on font "The [GEOGRAPHIC_DATA] is a luxury lifestyle hotel in the heart of [GEOGRAPHIC_D…" at bounding box center [776, 415] width 347 height 156
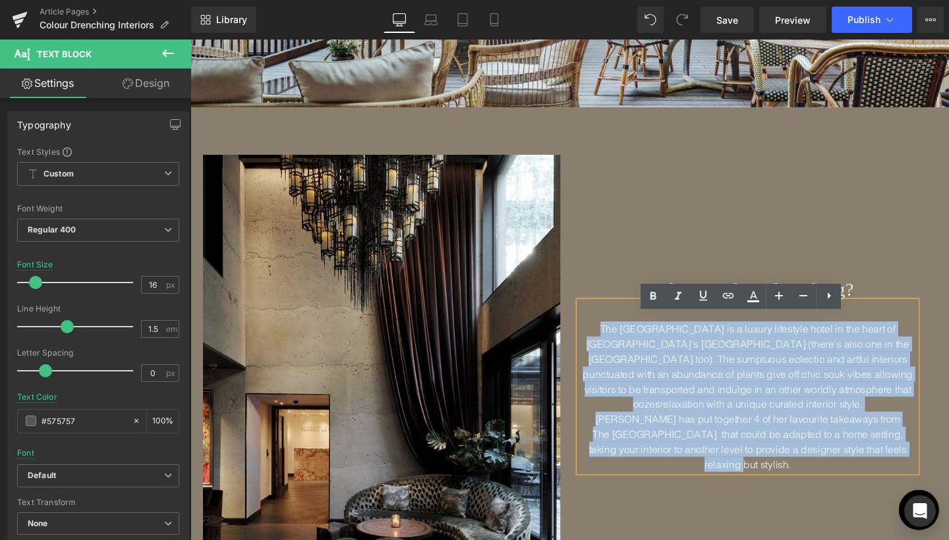
drag, startPoint x: 612, startPoint y: 357, endPoint x: 910, endPoint y: 462, distance: 316.0
click at [910, 462] on p "The [GEOGRAPHIC_DATA] is a luxury lifestyle hotel in the heart of [GEOGRAPHIC_D…" at bounding box center [776, 415] width 355 height 158
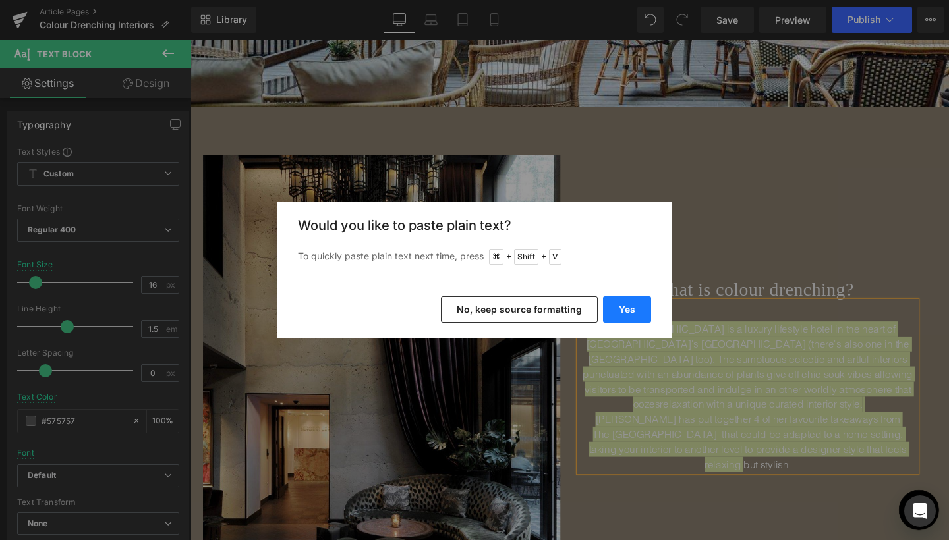
click at [622, 312] on button "Yes" at bounding box center [627, 310] width 48 height 26
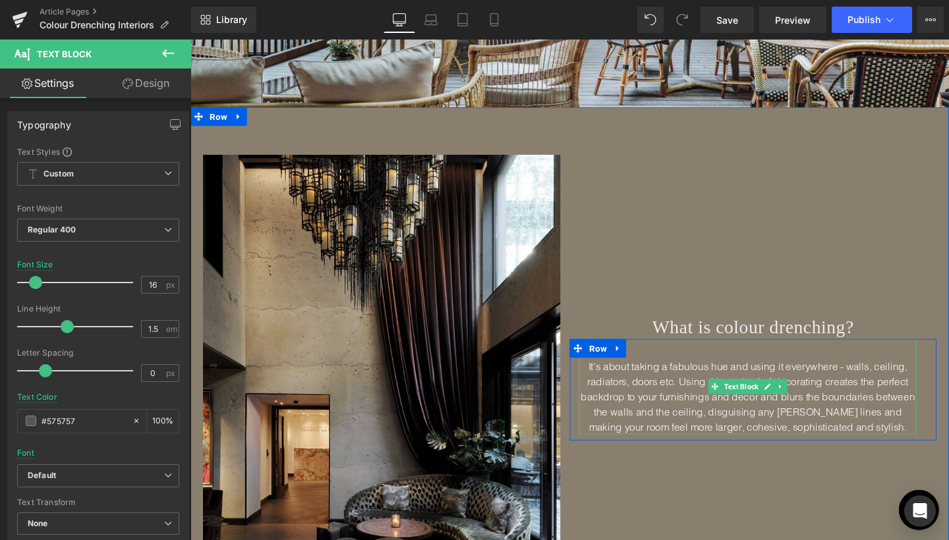
click at [642, 381] on span "It's about taking a fabulous hue and using it everywhere - walls, ceiling, radi…" at bounding box center [776, 415] width 351 height 76
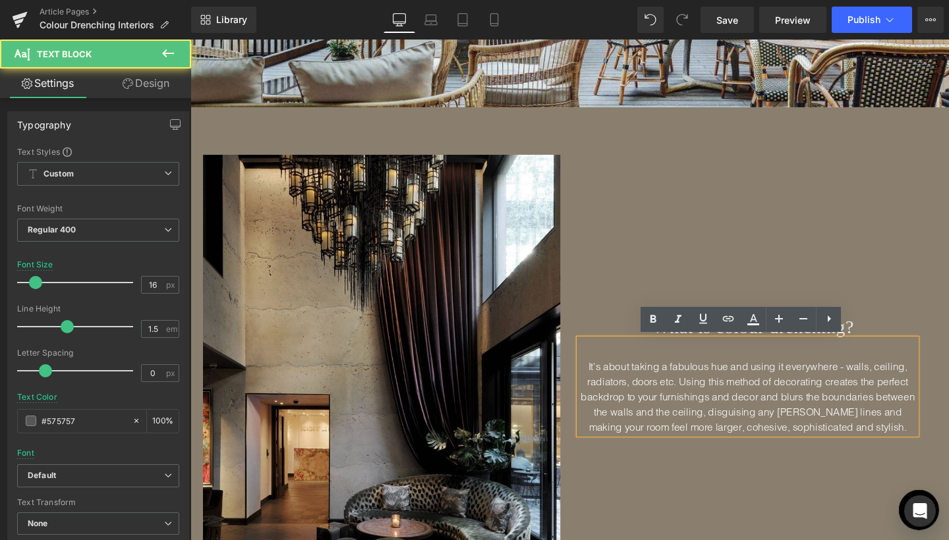
click at [642, 381] on span "It's about taking a fabulous hue and using it everywhere - walls, ceiling, radi…" at bounding box center [776, 415] width 351 height 76
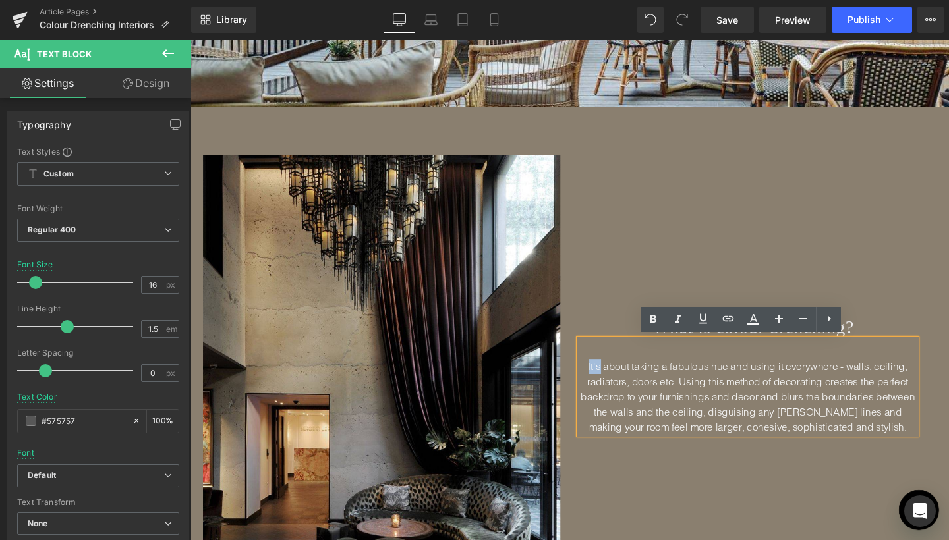
drag, startPoint x: 604, startPoint y: 383, endPoint x: 619, endPoint y: 383, distance: 15.8
click at [619, 383] on p "It's about taking a fabulous hue and using it everywhere - walls, ceiling, radi…" at bounding box center [776, 415] width 355 height 79
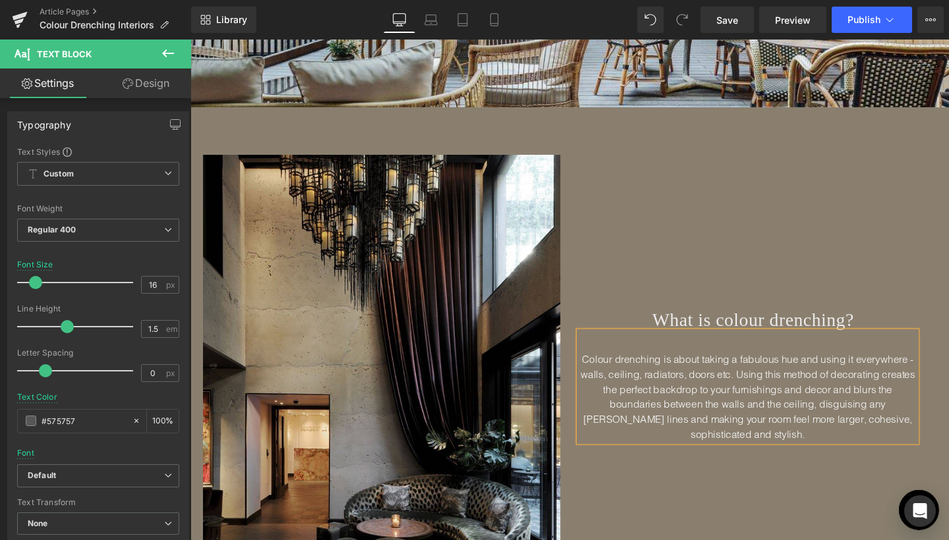
click at [763, 382] on span "Colour drenching is about taking a fabulous hue and using it everywhere - walls…" at bounding box center [776, 415] width 352 height 92
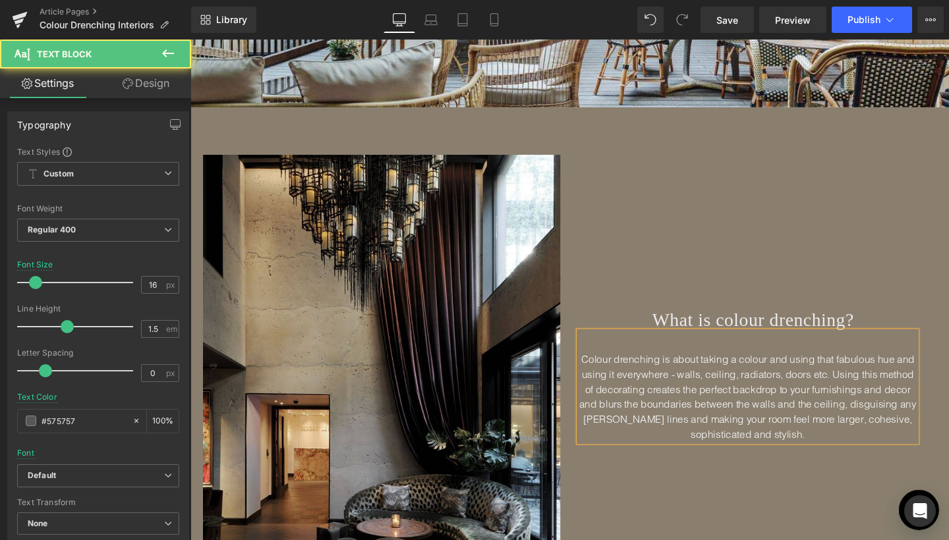
click at [938, 372] on span "Colour drenching is about taking a colour and using that fabulous hue and using…" at bounding box center [776, 415] width 355 height 92
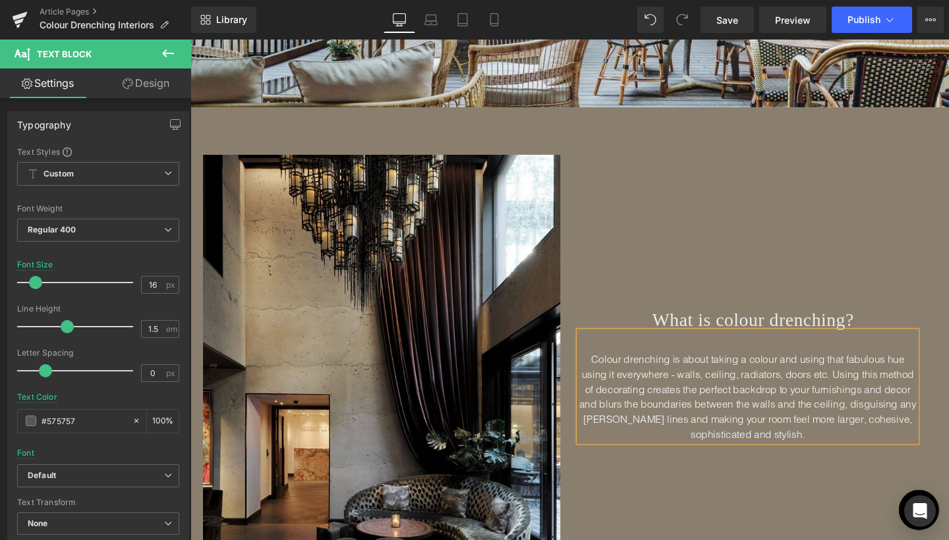
click at [940, 369] on span "Colour drenching is about taking a colour and using that fabulous hue using it …" at bounding box center [776, 415] width 355 height 92
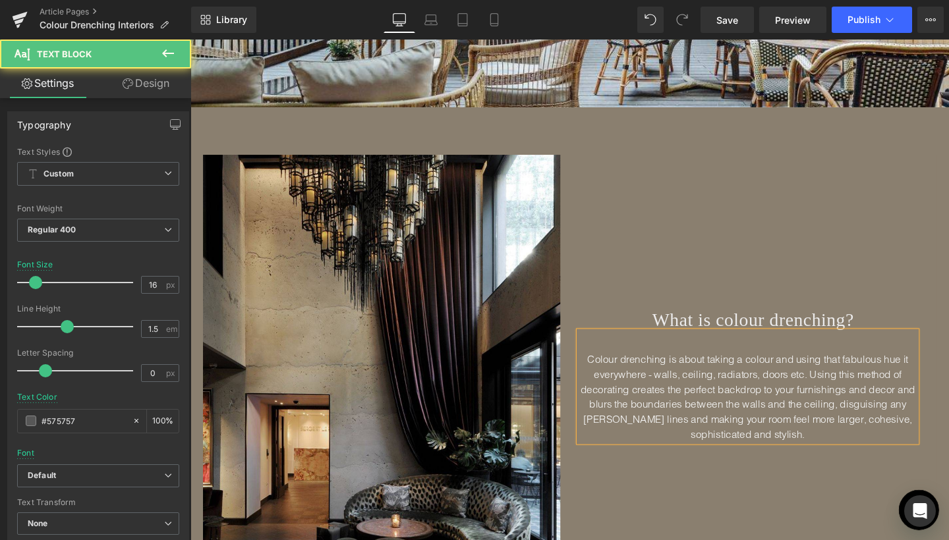
click at [934, 373] on span "Colour drenching is about taking a colour and using that fabulous hue it everyw…" at bounding box center [776, 415] width 352 height 92
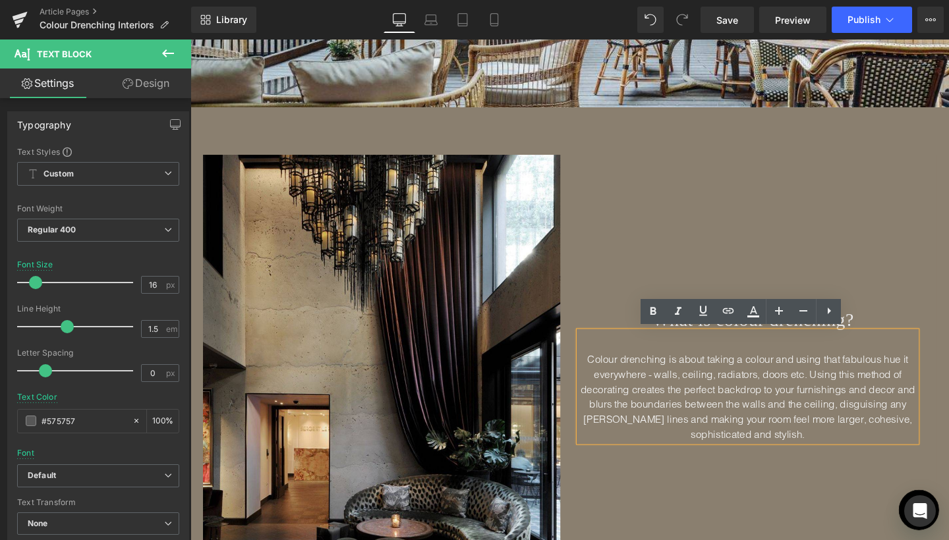
click at [944, 374] on p "Colour drenching is about taking a colour and using that fabulous hue it everyw…" at bounding box center [776, 415] width 355 height 95
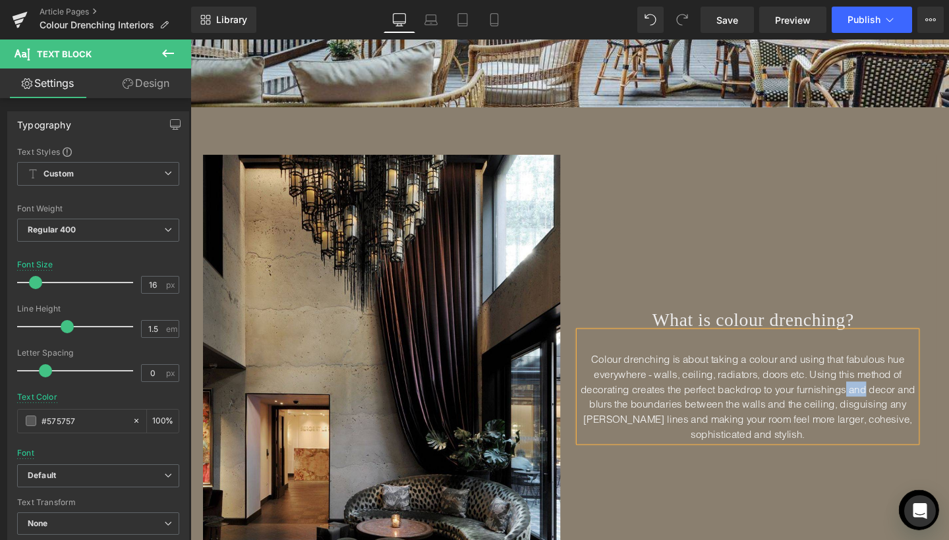
drag, startPoint x: 876, startPoint y: 405, endPoint x: 895, endPoint y: 407, distance: 19.2
click at [895, 407] on span "Colour drenching is about taking a colour and using that fabulous hue everywher…" at bounding box center [776, 415] width 352 height 92
click at [907, 414] on span "Colour drenching is about taking a colour and using that fabulous hue everywher…" at bounding box center [776, 415] width 345 height 92
drag, startPoint x: 843, startPoint y: 440, endPoint x: 898, endPoint y: 438, distance: 55.4
click at [898, 438] on span "Colour drenching is about taking a colour and using that fabulous hue everywher…" at bounding box center [777, 415] width 342 height 92
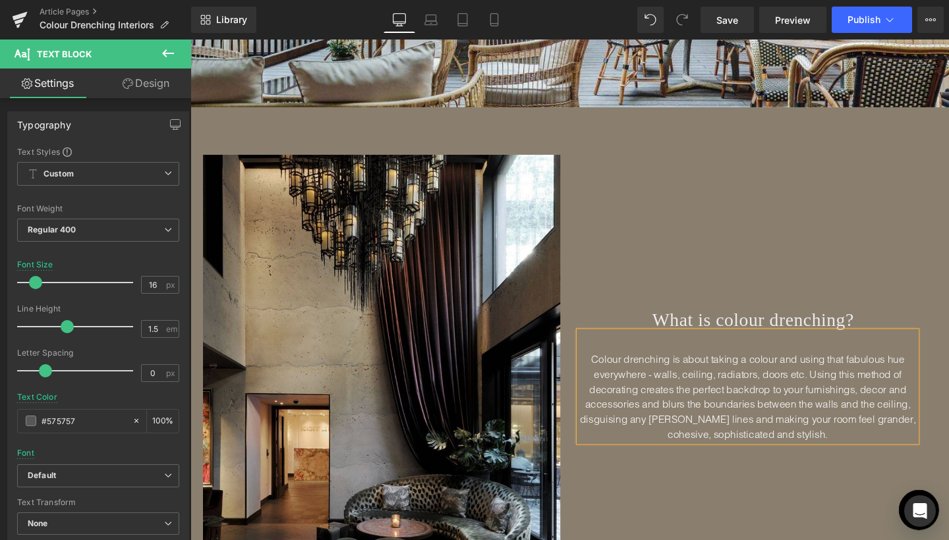
click at [896, 437] on span "Colour drenching is about taking a colour and using that fabulous hue everywher…" at bounding box center [776, 415] width 353 height 92
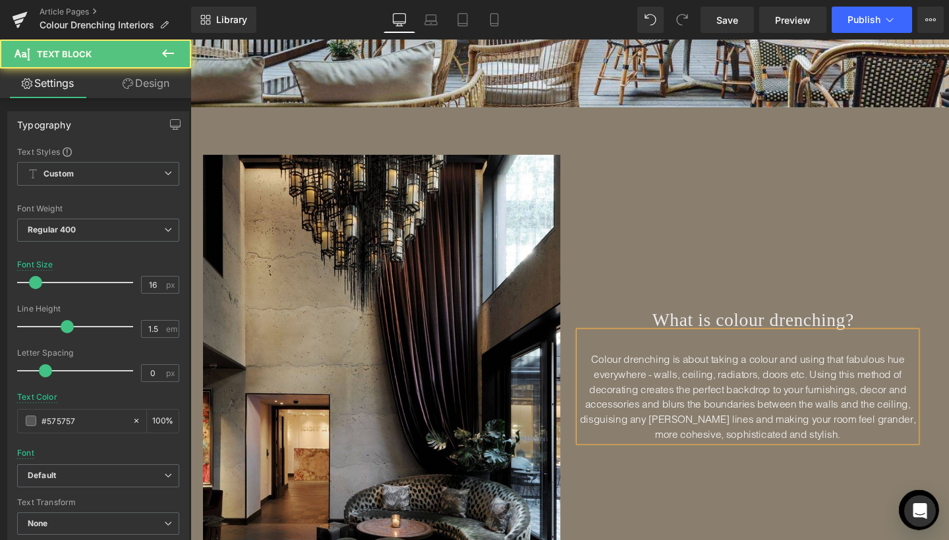
click at [798, 450] on span "Colour drenching is about taking a colour and using that fabulous hue everywher…" at bounding box center [776, 415] width 353 height 92
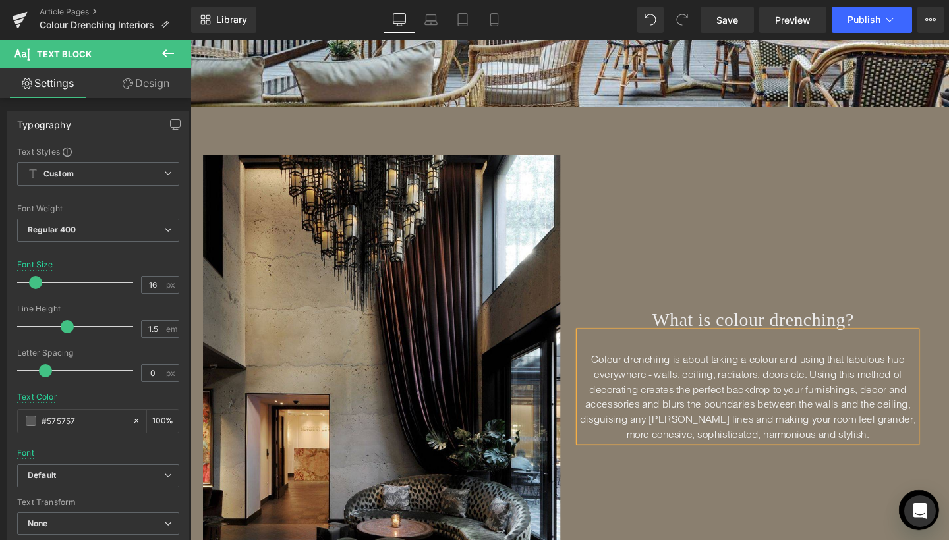
drag, startPoint x: 836, startPoint y: 534, endPoint x: 757, endPoint y: 529, distance: 79.3
click at [757, 529] on div "What is colour drenching? Heading Colour drenching is about taking a colour and…" at bounding box center [782, 396] width 386 height 470
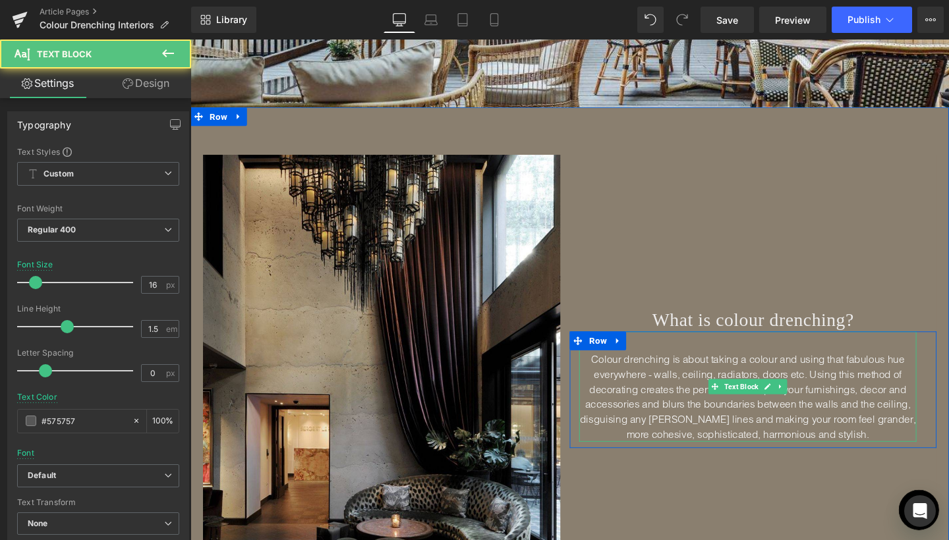
click at [894, 449] on p "Colour drenching is about taking a colour and using that fabulous hue everywher…" at bounding box center [776, 415] width 355 height 95
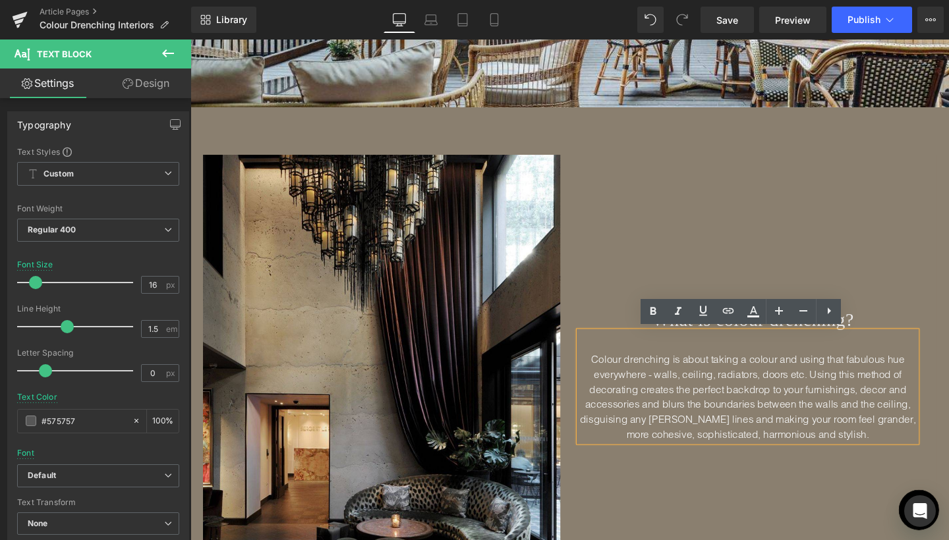
click at [744, 532] on div "What is colour drenching? Heading Colour drenching is about taking a colour and…" at bounding box center [782, 396] width 386 height 470
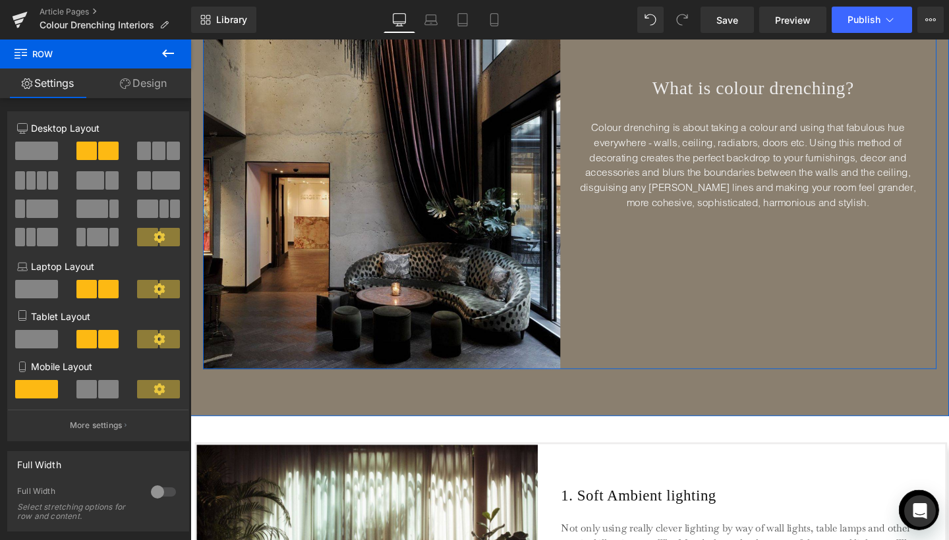
scroll to position [689, 0]
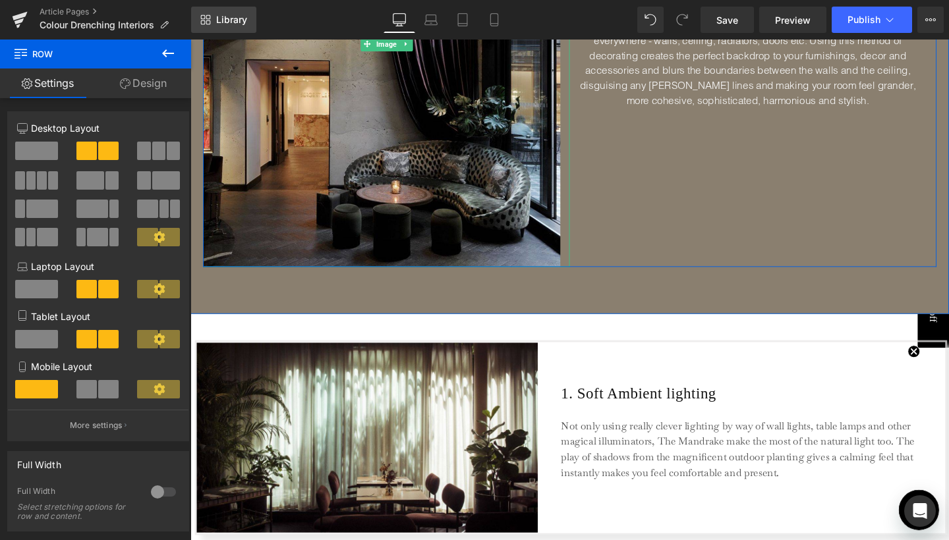
click at [239, 23] on span "Library" at bounding box center [231, 20] width 31 height 12
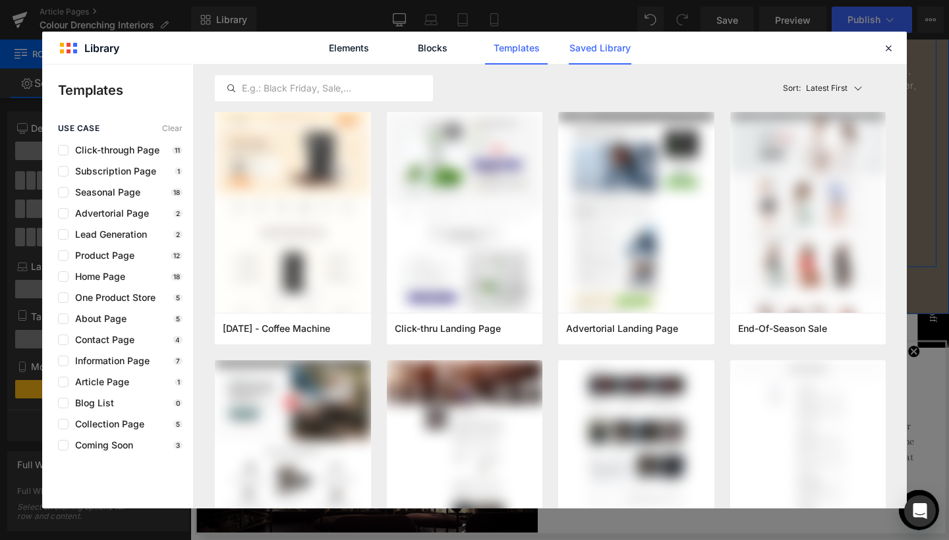
click at [617, 43] on link "Saved Library" at bounding box center [600, 48] width 63 height 33
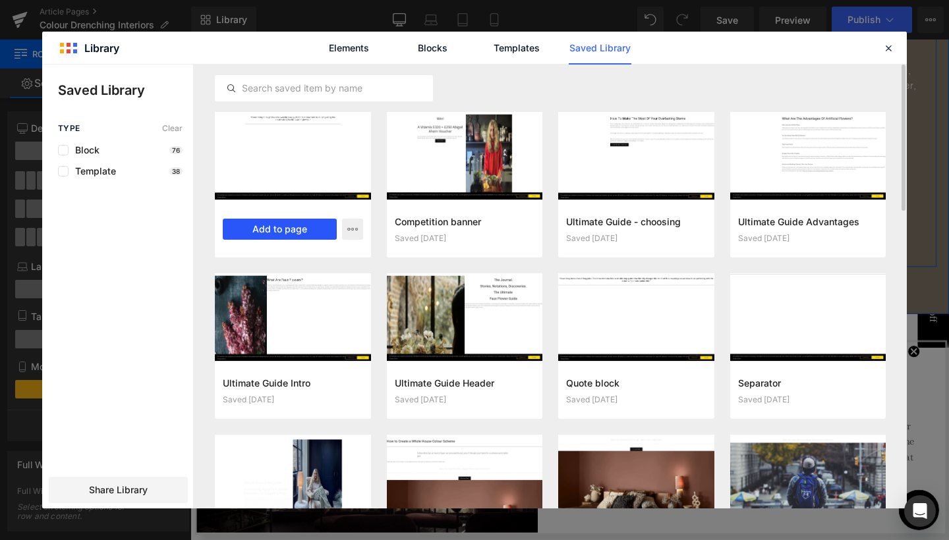
click at [287, 229] on button "Add to page" at bounding box center [280, 229] width 114 height 21
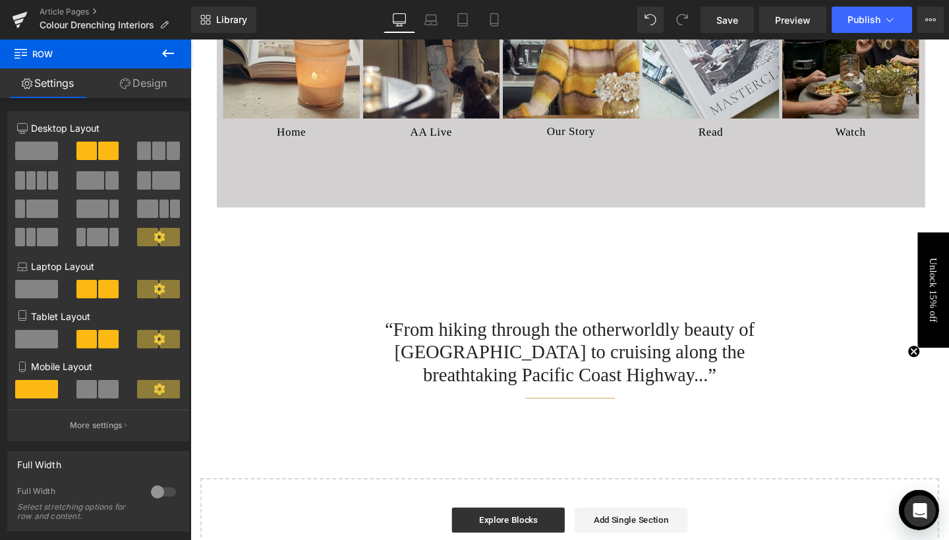
scroll to position [2702, 0]
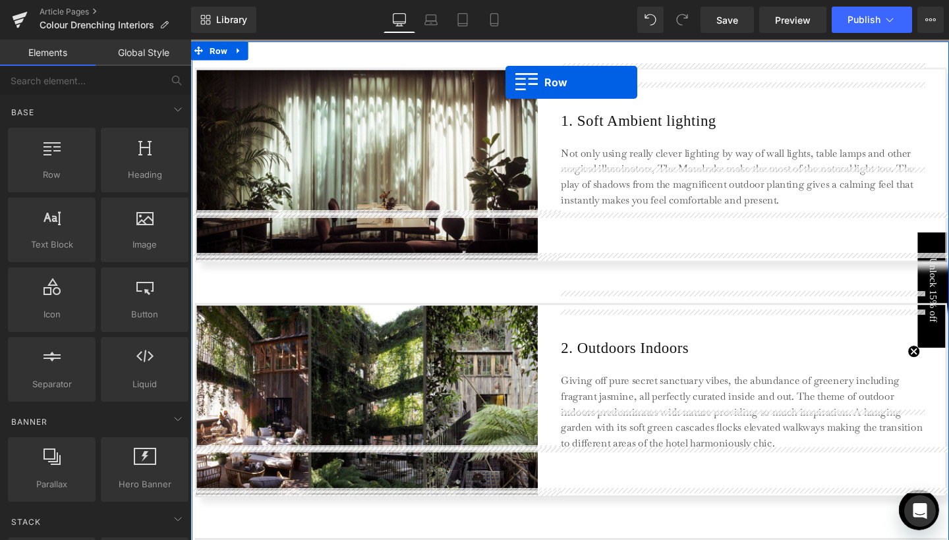
scroll to position [883, 0]
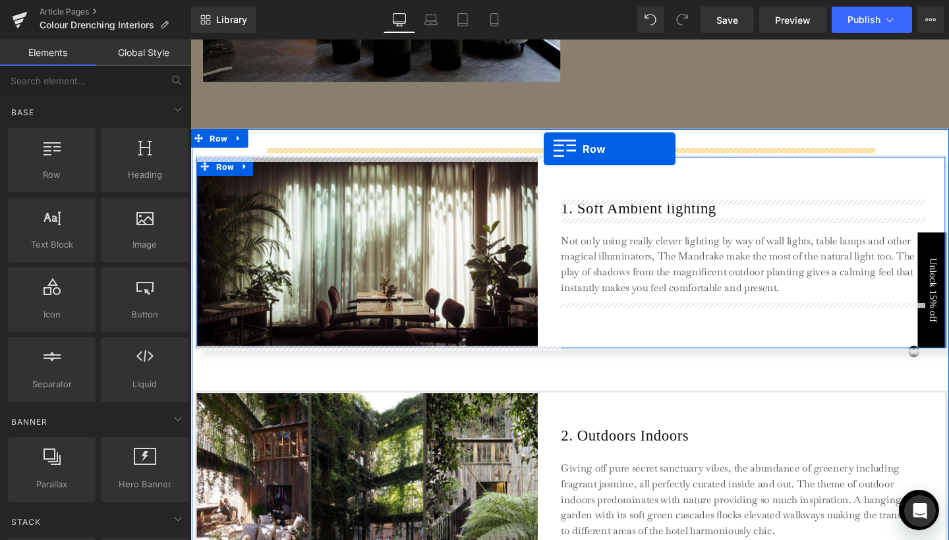
drag, startPoint x: 368, startPoint y: 334, endPoint x: 561, endPoint y: 155, distance: 263.5
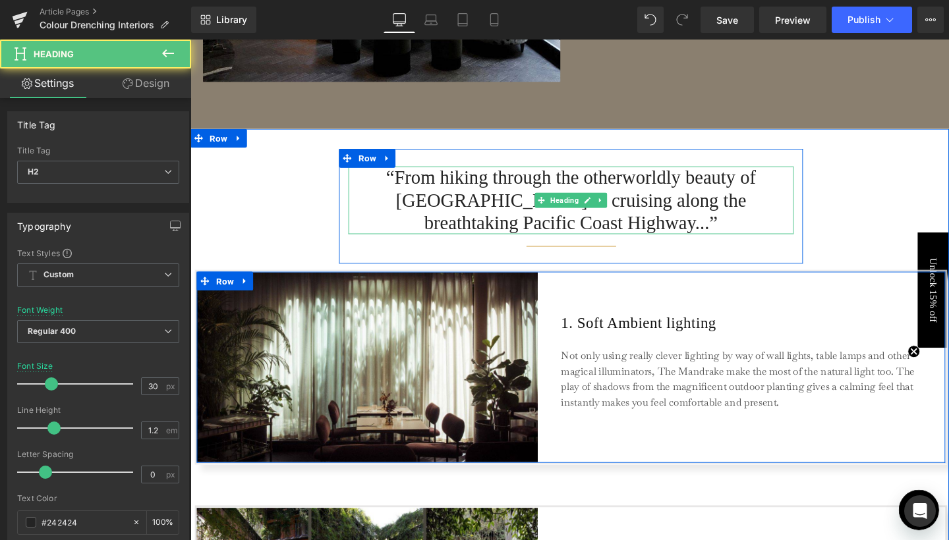
click at [471, 194] on h2 "“From hiking through the otherworldly beauty of [GEOGRAPHIC_DATA] to cruising a…" at bounding box center [591, 208] width 468 height 71
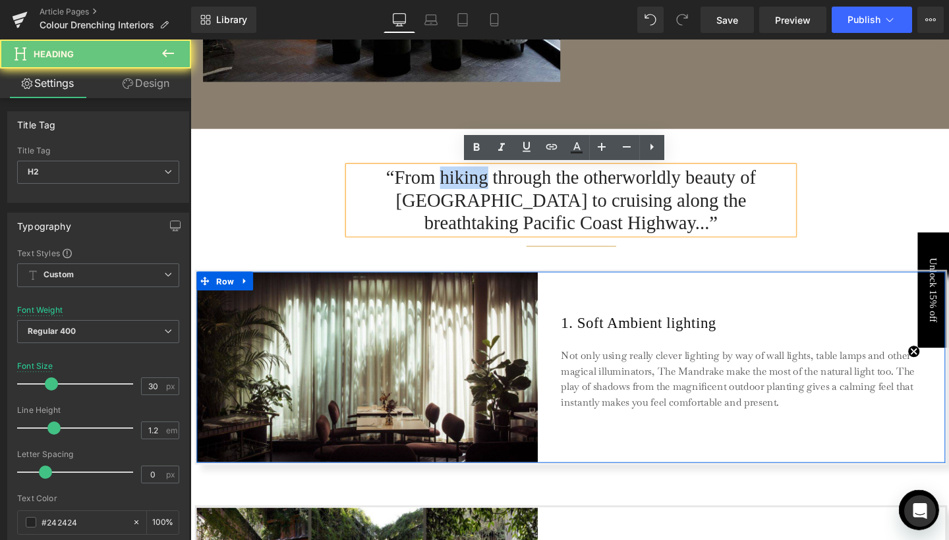
click at [401, 193] on h2 "“From hiking through the otherworldly beauty of [GEOGRAPHIC_DATA] to cruising a…" at bounding box center [591, 208] width 468 height 71
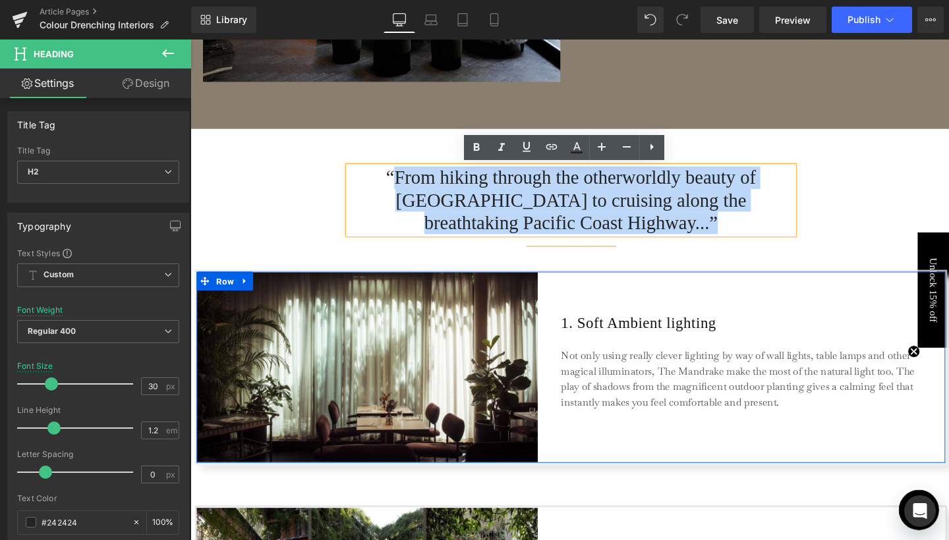
drag, startPoint x: 382, startPoint y: 184, endPoint x: 747, endPoint y: 223, distance: 366.6
click at [747, 223] on h2 "“From hiking through the otherworldly beauty of [GEOGRAPHIC_DATA] to cruising a…" at bounding box center [591, 208] width 468 height 71
paste div
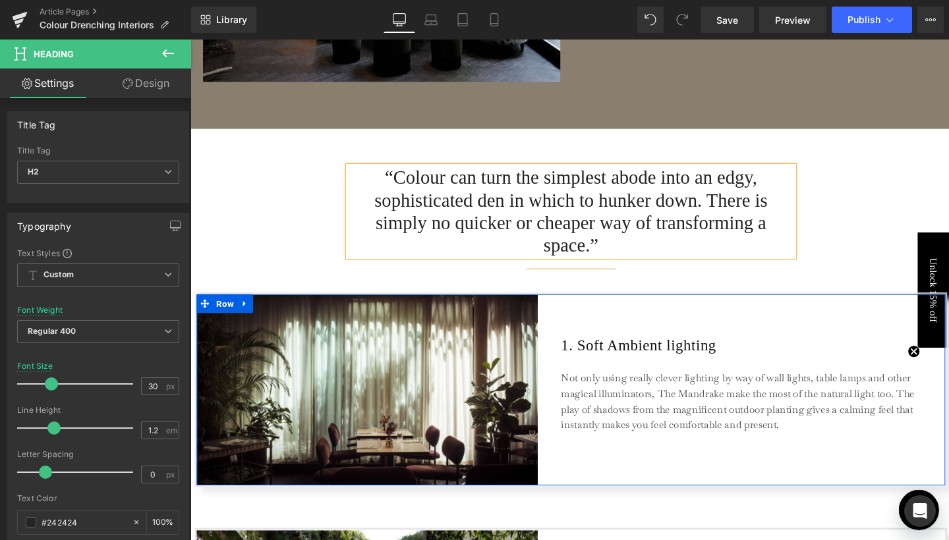
click at [638, 257] on h2 "“Colour can turn the simplest abode into an edgy, sophisticated den in which to…" at bounding box center [591, 220] width 468 height 95
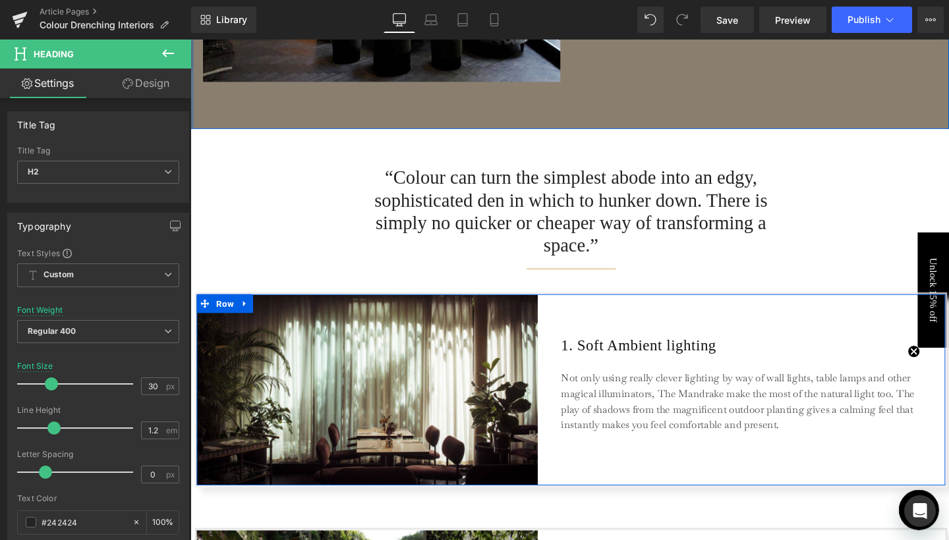
click at [166, 53] on icon at bounding box center [168, 53] width 12 height 8
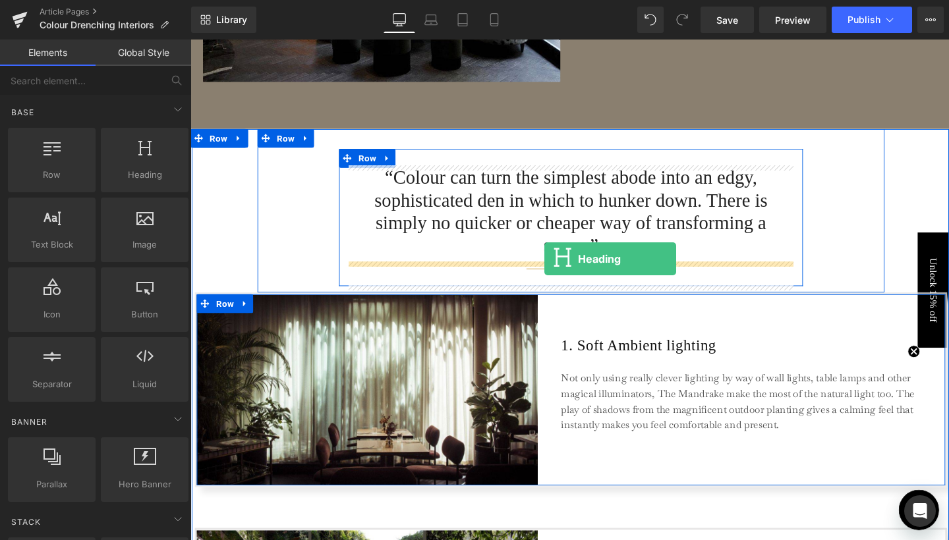
drag, startPoint x: 347, startPoint y: 215, endPoint x: 563, endPoint y: 270, distance: 222.3
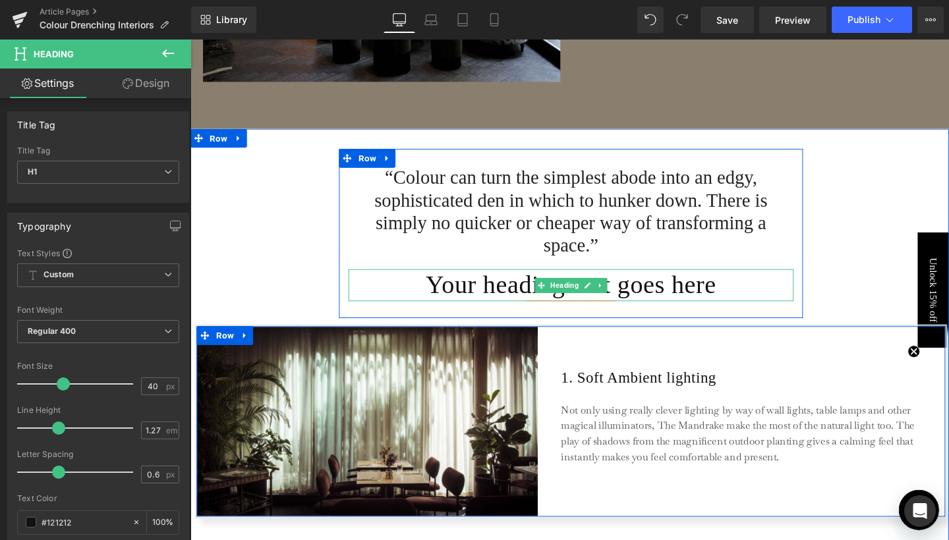
click at [628, 298] on h1 "Your heading text goes here" at bounding box center [591, 298] width 468 height 34
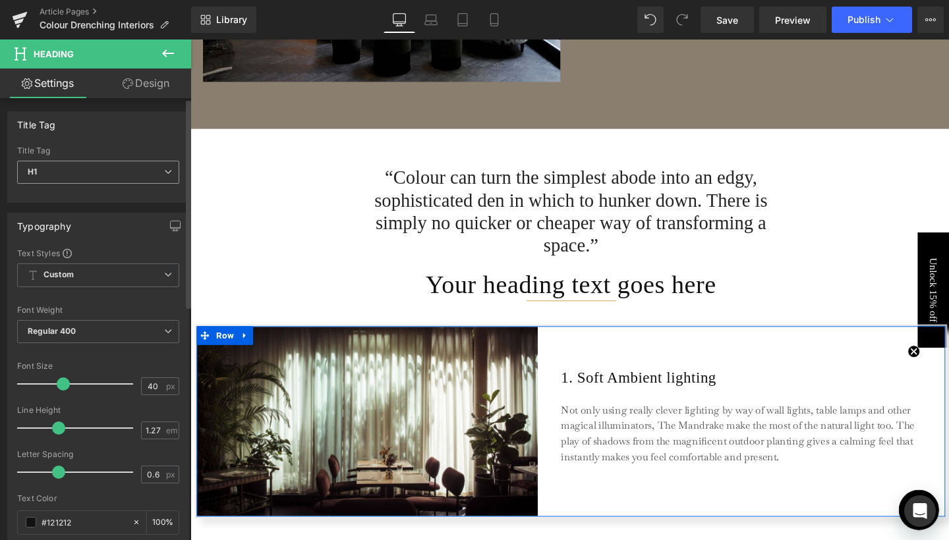
click at [165, 172] on icon at bounding box center [168, 172] width 8 height 8
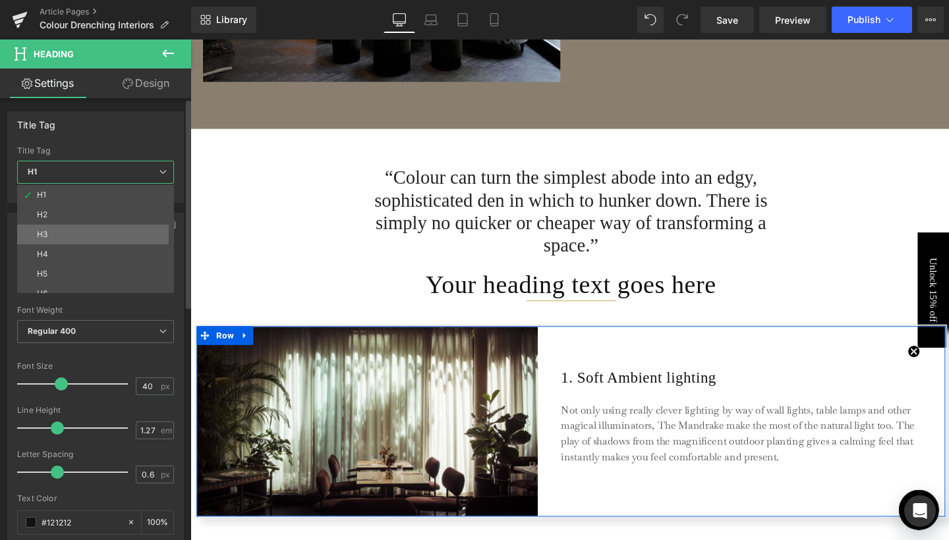
click at [116, 225] on li "H3" at bounding box center [98, 235] width 163 height 20
type input "18"
type input "100"
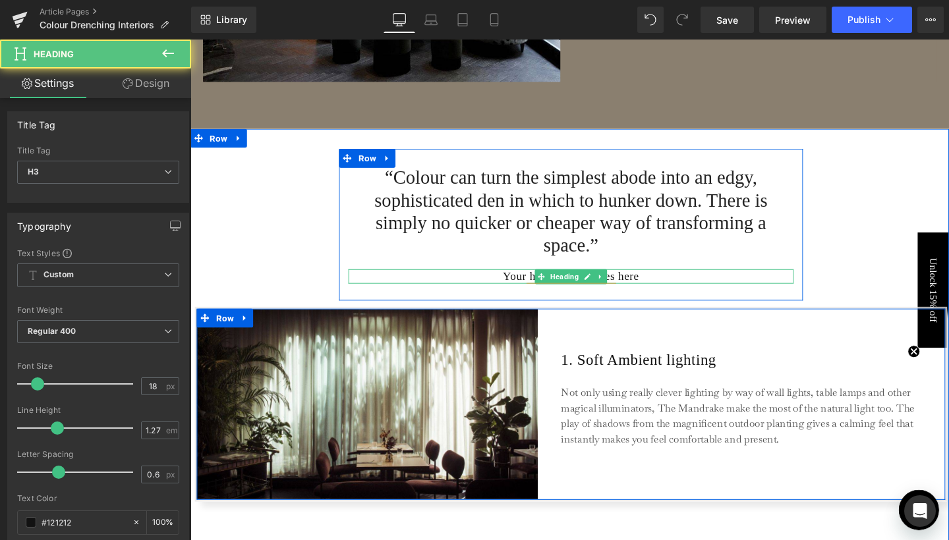
click at [526, 285] on h3 "Your heading text goes here" at bounding box center [591, 288] width 468 height 15
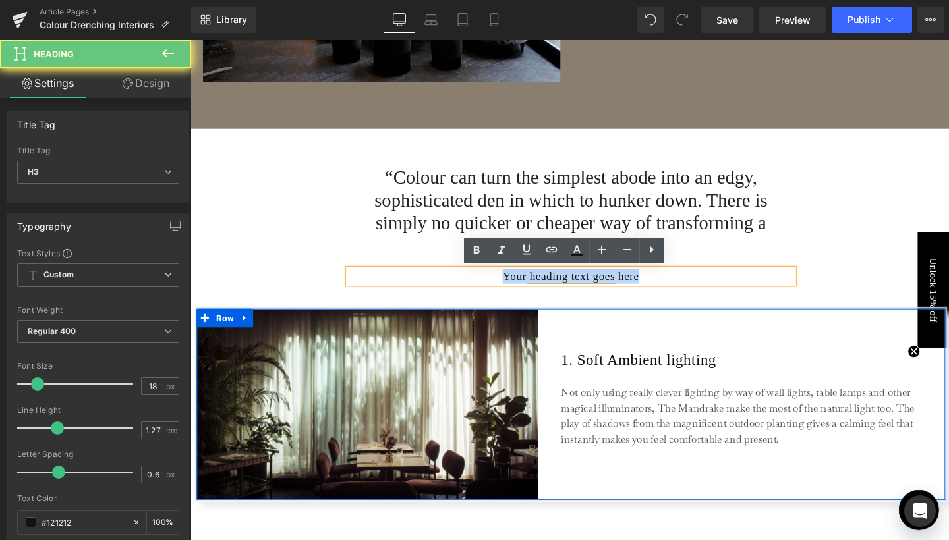
click at [526, 285] on h3 "Your heading text goes here" at bounding box center [591, 288] width 468 height 15
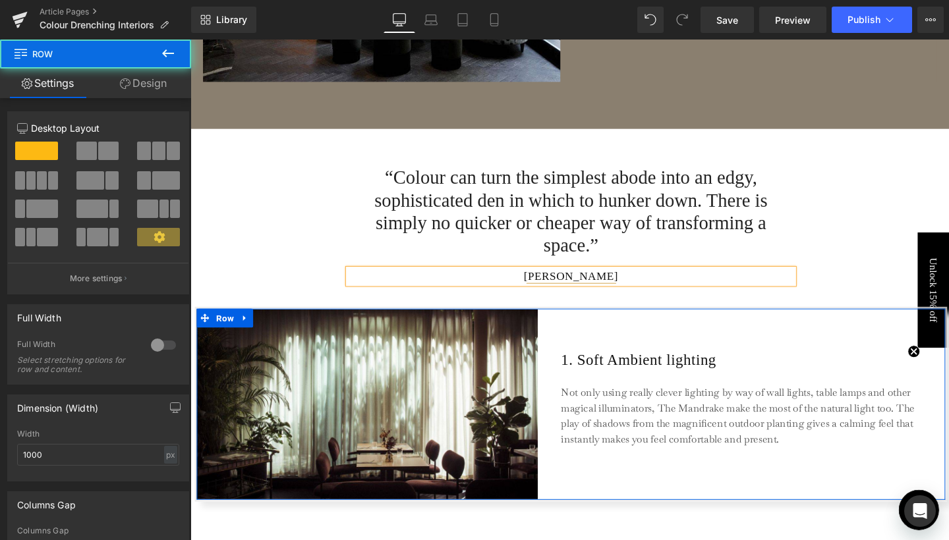
click at [882, 239] on div "Text Block “Colour can turn the simplest abode into an edgy, sophisticated den …" at bounding box center [590, 224] width 659 height 181
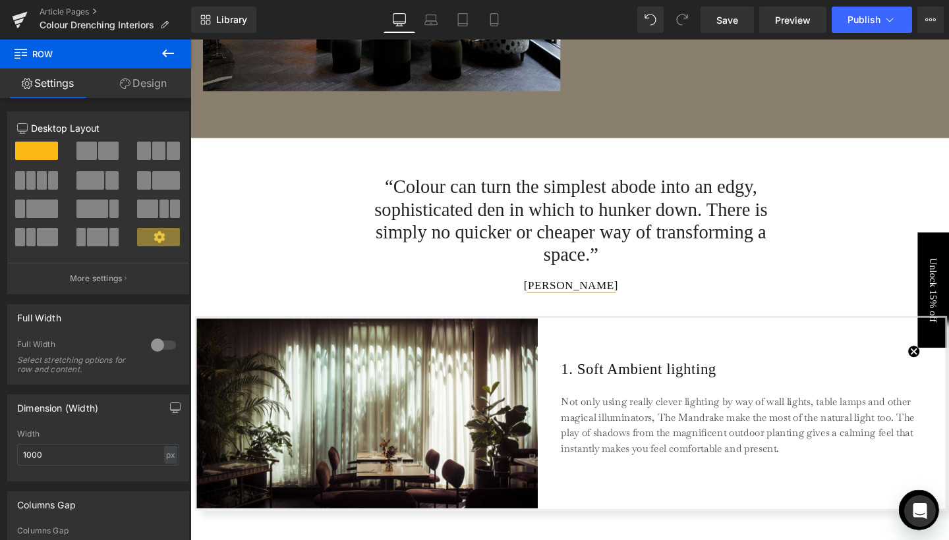
scroll to position [904, 0]
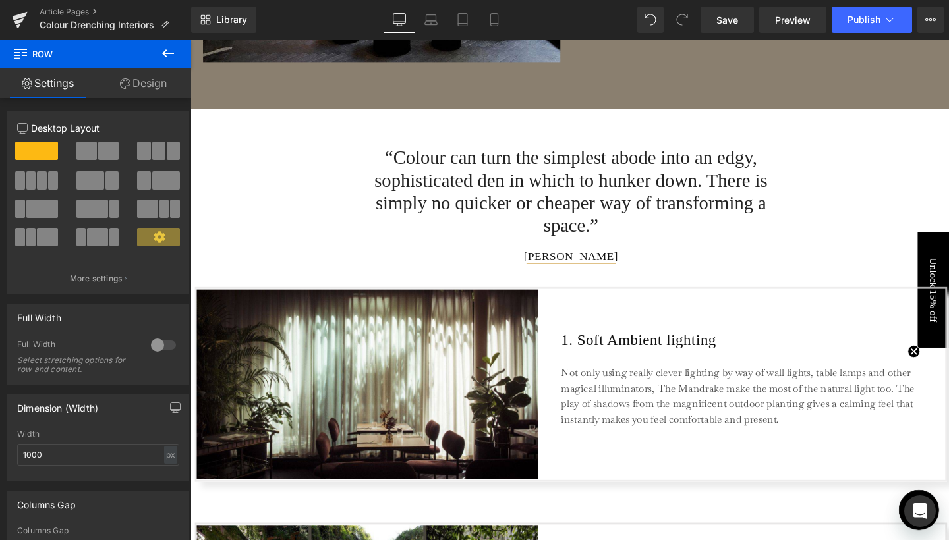
click at [167, 57] on icon at bounding box center [168, 53] width 16 height 16
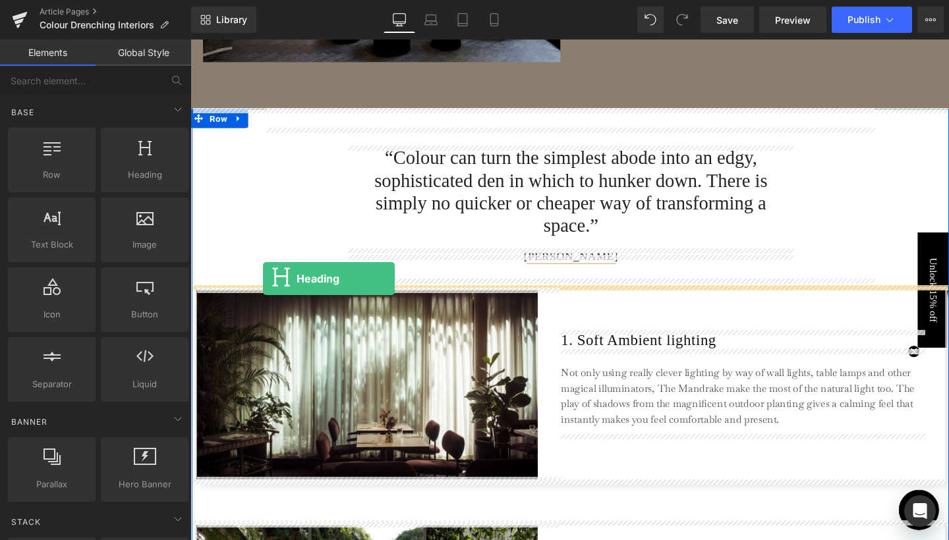
drag, startPoint x: 325, startPoint y: 214, endPoint x: 267, endPoint y: 291, distance: 97.0
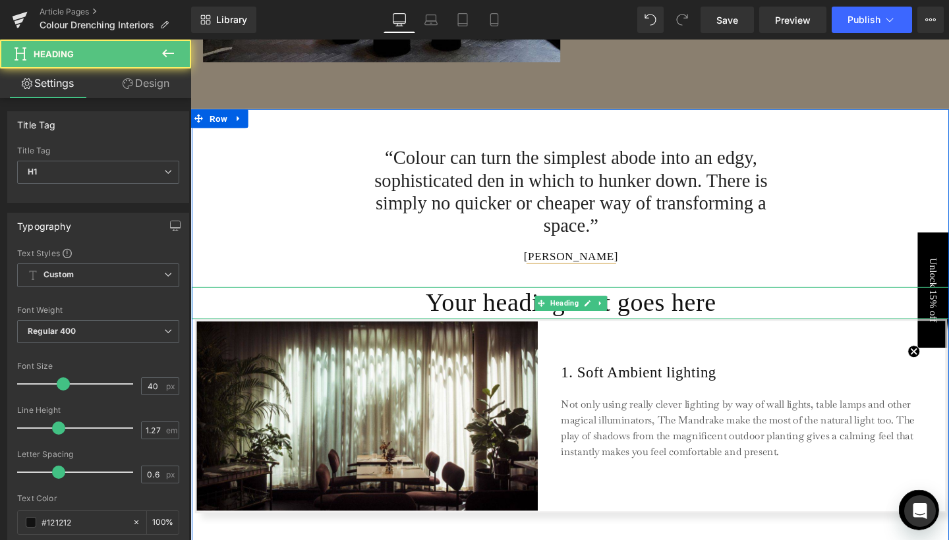
click at [482, 320] on h1 "Your heading text goes here" at bounding box center [590, 317] width 797 height 34
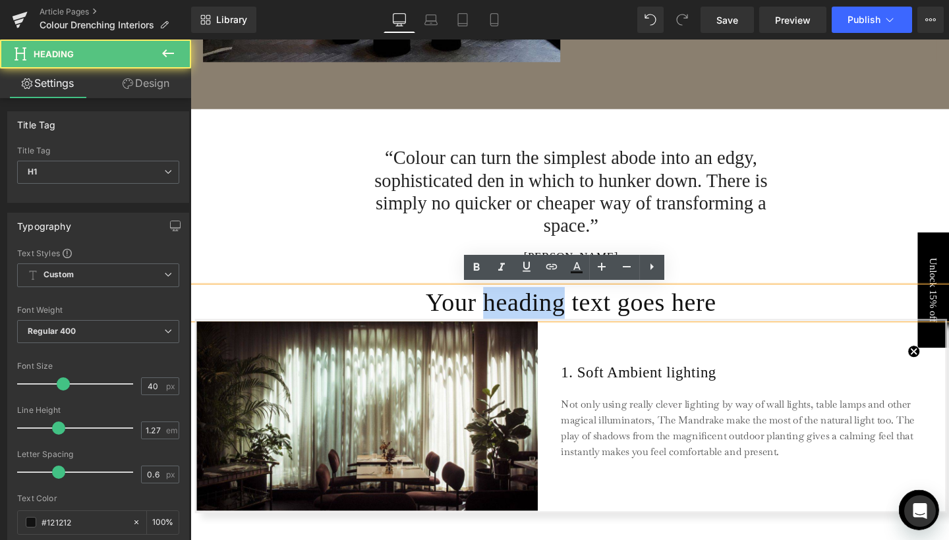
click at [482, 320] on h1 "Your heading text goes here" at bounding box center [590, 317] width 797 height 34
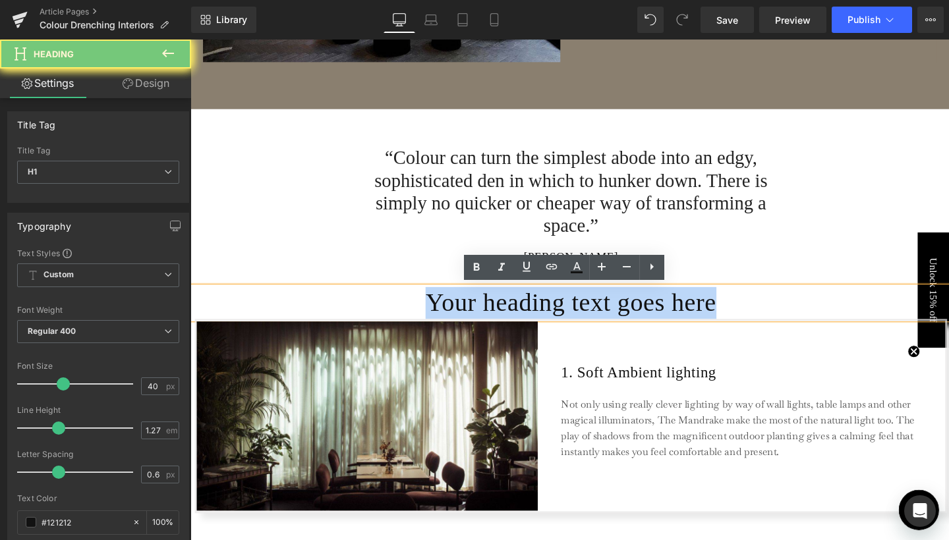
click at [482, 320] on h1 "Your heading text goes here" at bounding box center [590, 317] width 797 height 34
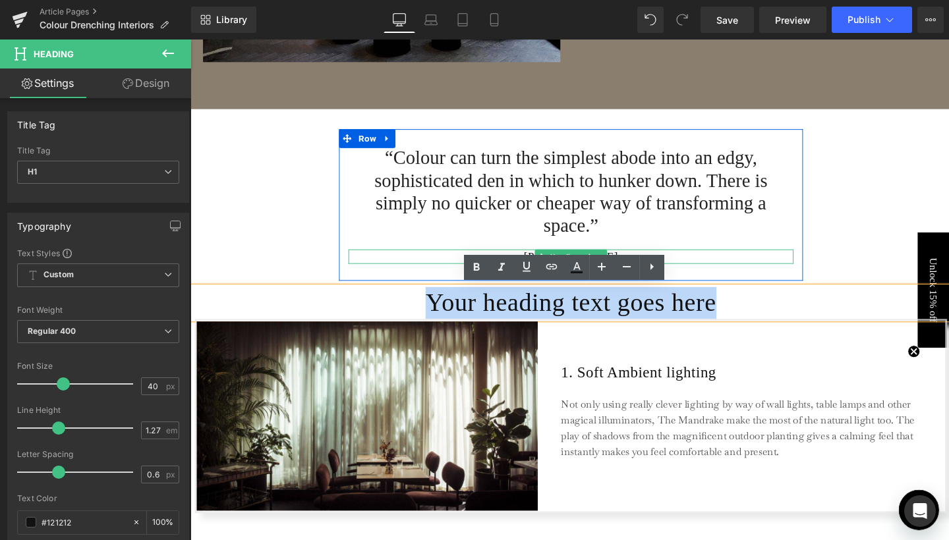
paste div
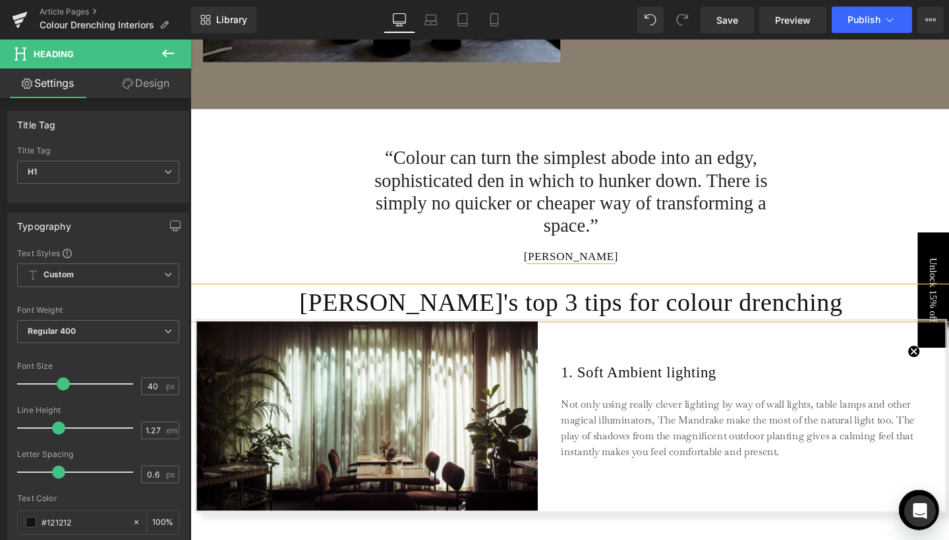
click at [906, 239] on div "Text Block “Colour can turn the simplest abode into an edgy, sophisticated den …" at bounding box center [590, 203] width 659 height 181
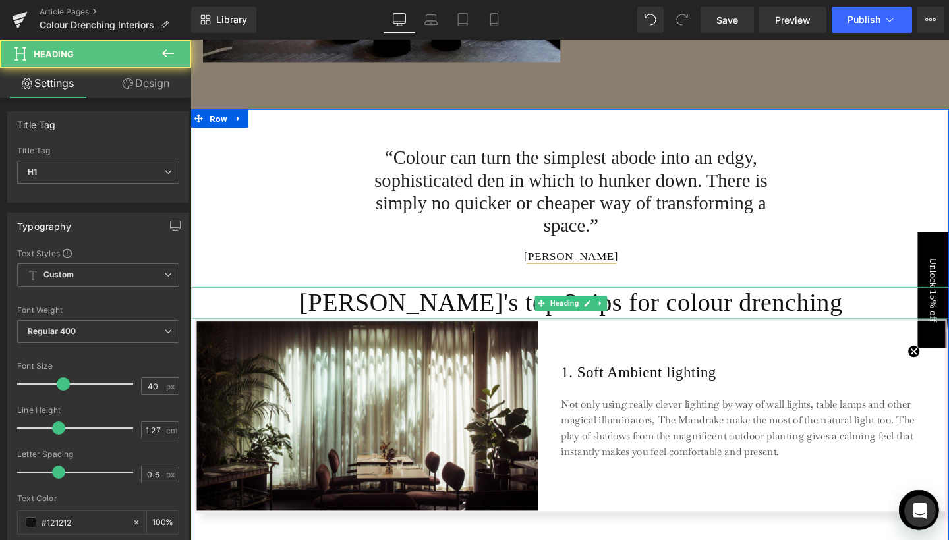
click at [704, 318] on h1 "[PERSON_NAME]'s top 3 tips for colour drenching" at bounding box center [590, 317] width 797 height 34
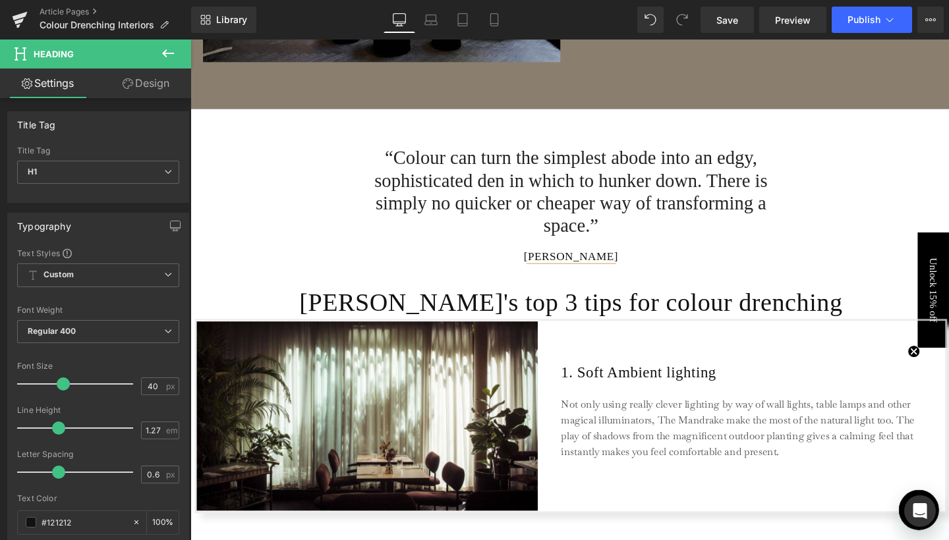
click at [158, 55] on button at bounding box center [168, 54] width 46 height 29
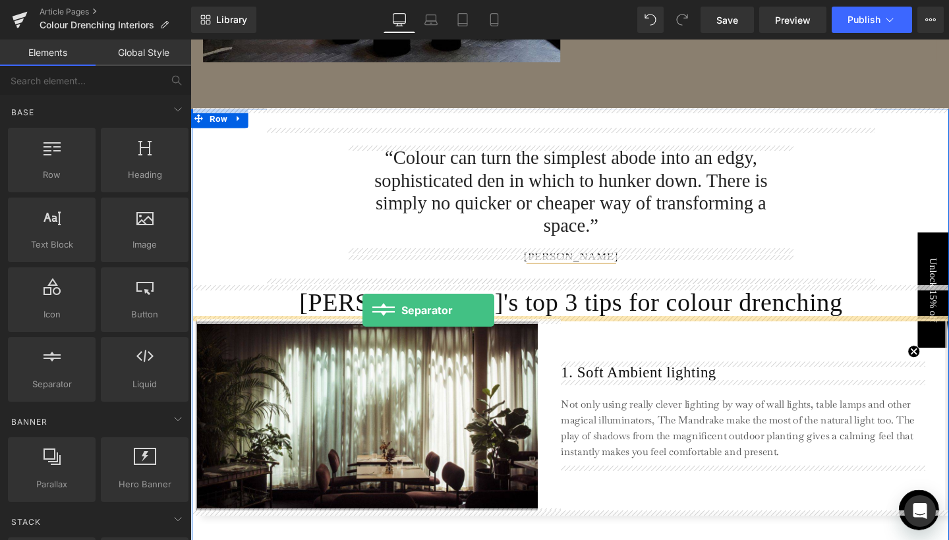
drag, startPoint x: 252, startPoint y: 416, endPoint x: 371, endPoint y: 324, distance: 150.4
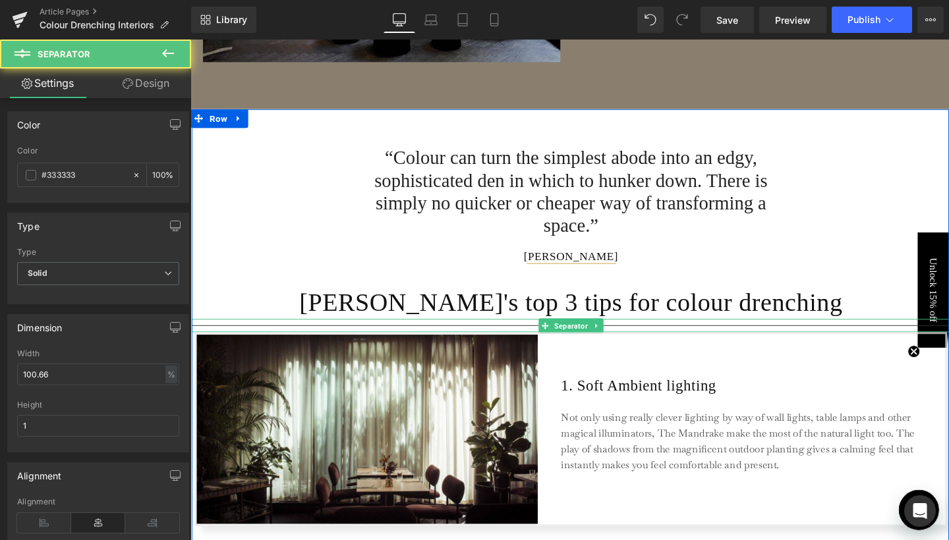
click at [654, 340] on hr at bounding box center [590, 343] width 797 height 7
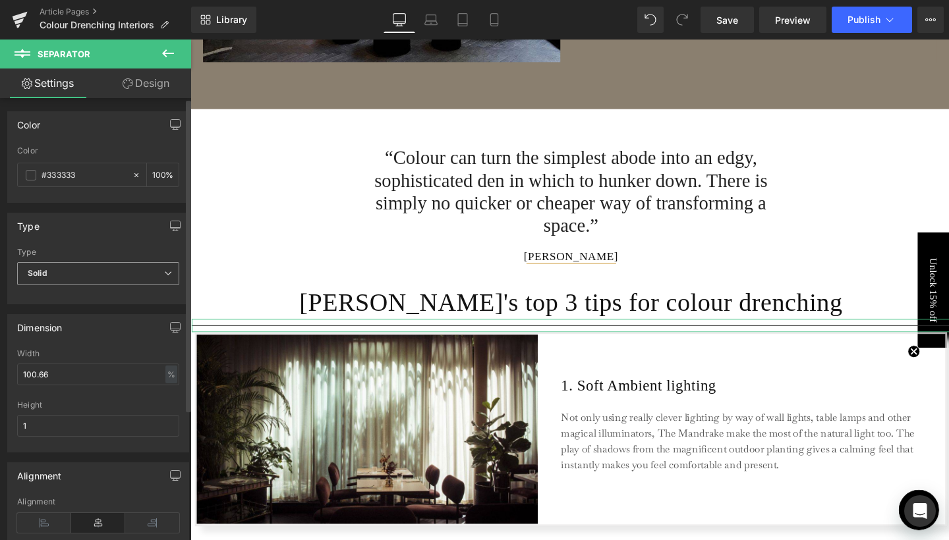
click at [164, 275] on icon at bounding box center [168, 274] width 8 height 8
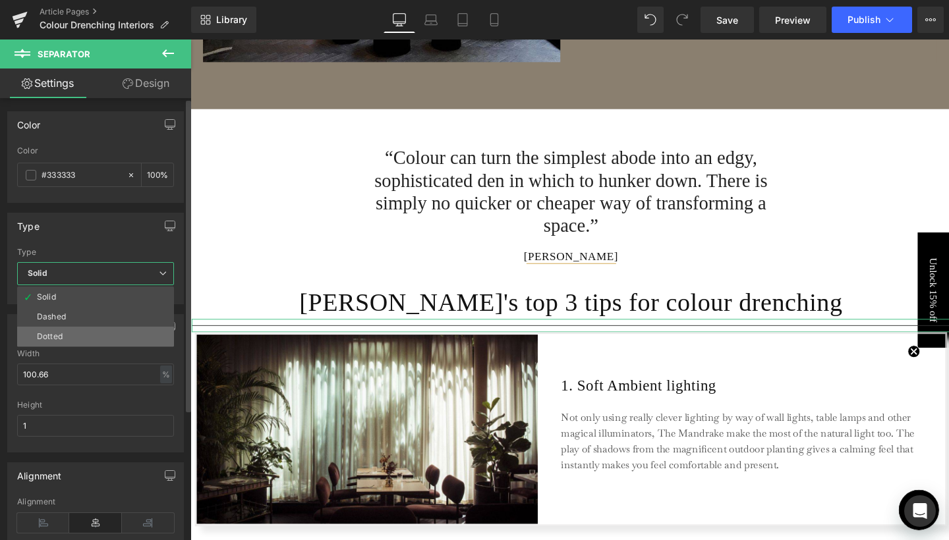
click at [75, 330] on li "Dotted" at bounding box center [95, 337] width 157 height 20
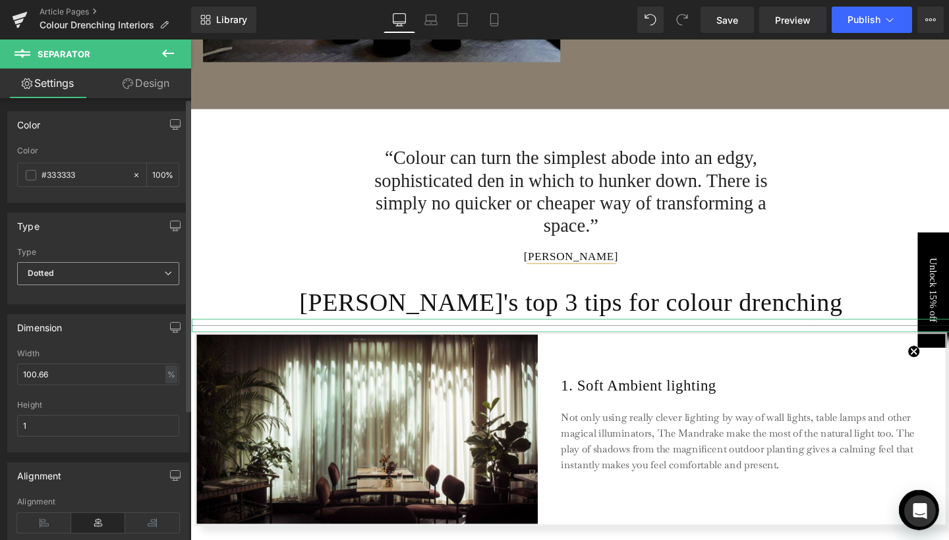
click at [164, 273] on icon at bounding box center [168, 274] width 8 height 8
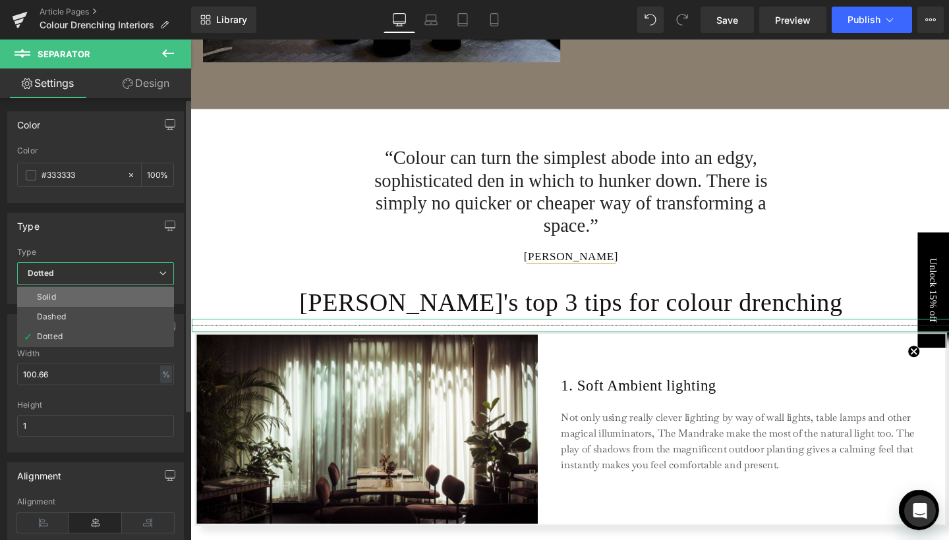
click at [96, 293] on li "Solid" at bounding box center [95, 297] width 157 height 20
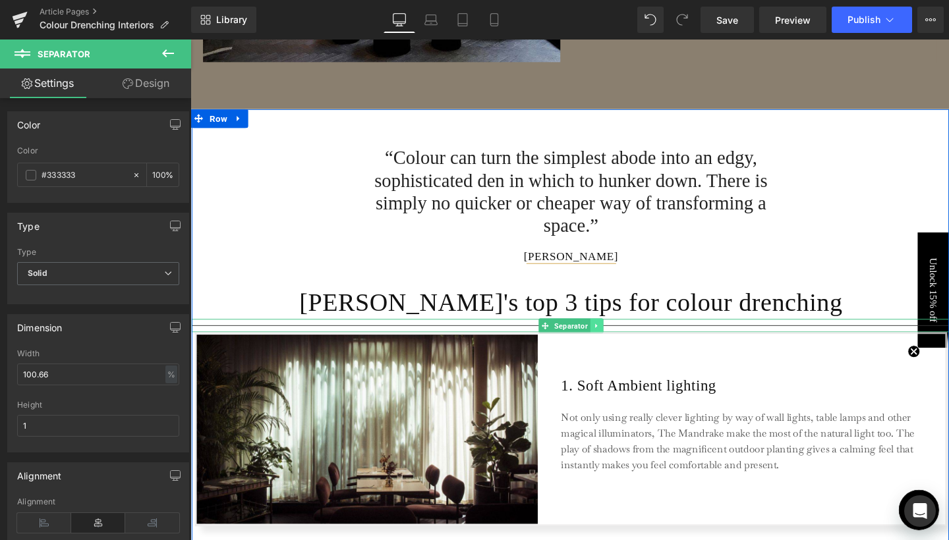
click at [615, 337] on icon at bounding box center [617, 341] width 7 height 8
click at [622, 337] on icon at bounding box center [624, 340] width 7 height 7
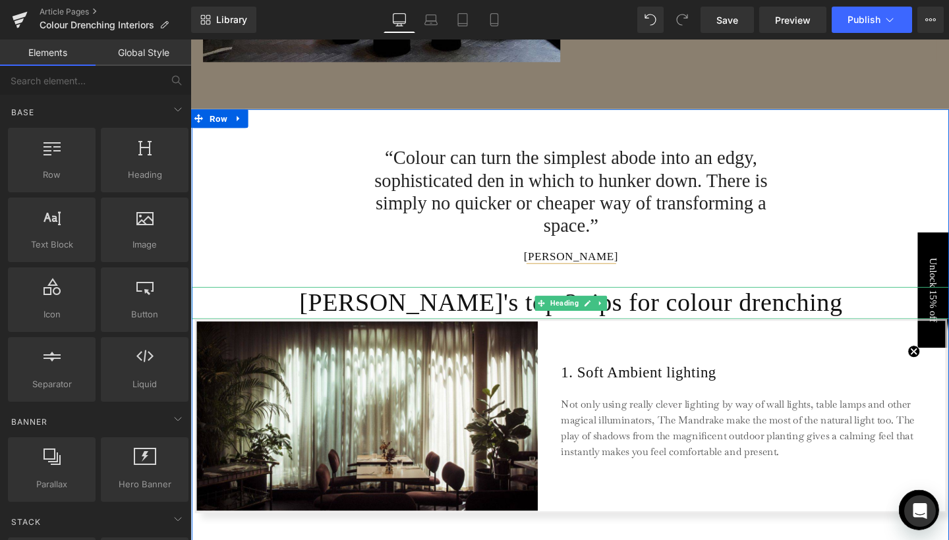
click at [830, 315] on h1 "[PERSON_NAME]'s top 3 tips for colour drenching" at bounding box center [590, 317] width 797 height 34
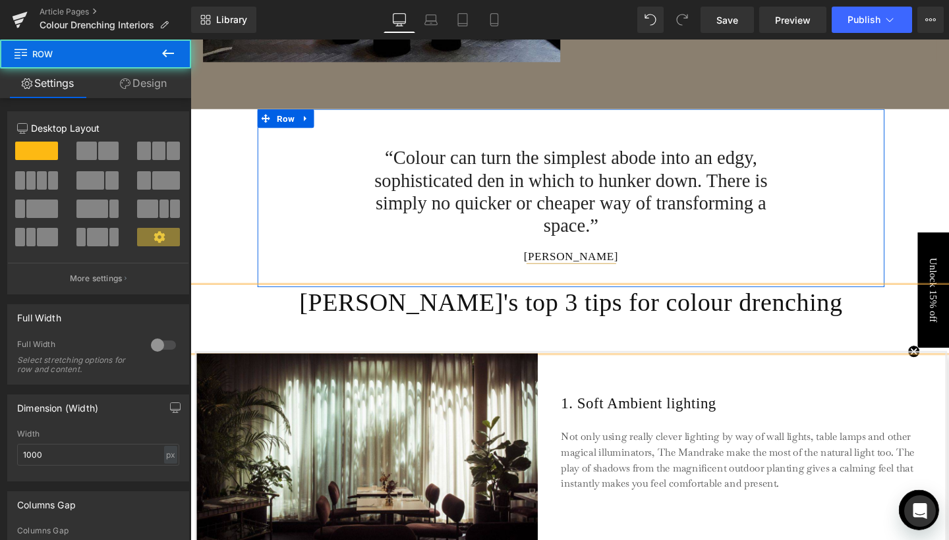
click at [318, 256] on div "Text Block “Colour can turn the simplest abode into an edgy, sophisticated den …" at bounding box center [590, 203] width 659 height 181
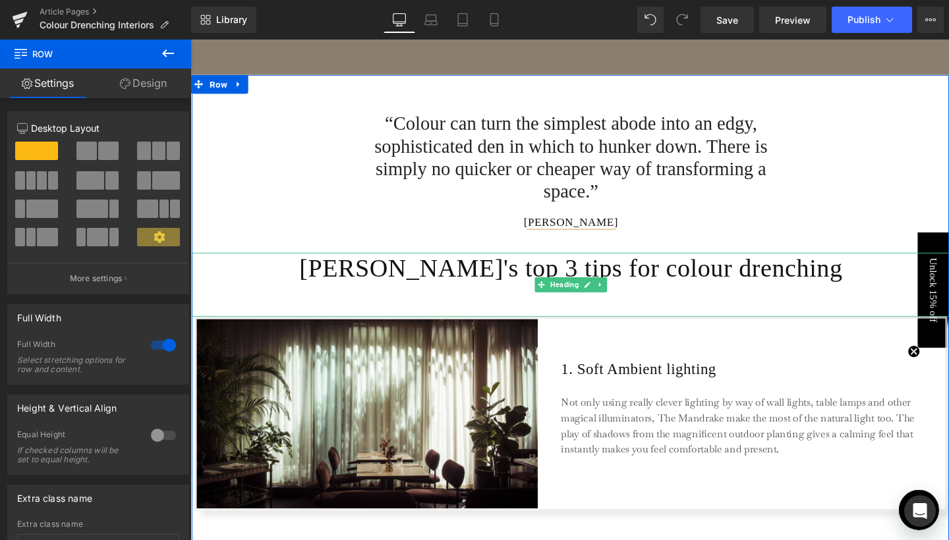
scroll to position [1006, 0]
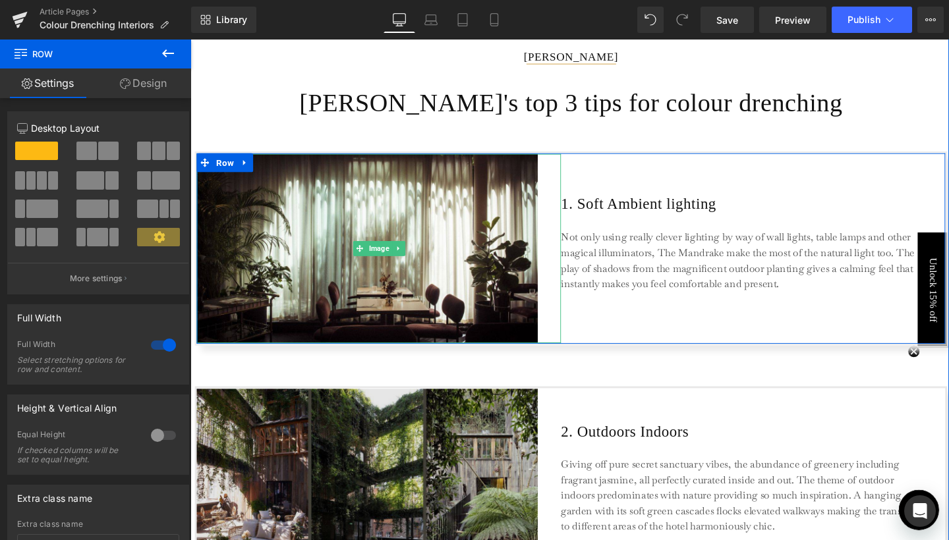
scroll to position [1135, 0]
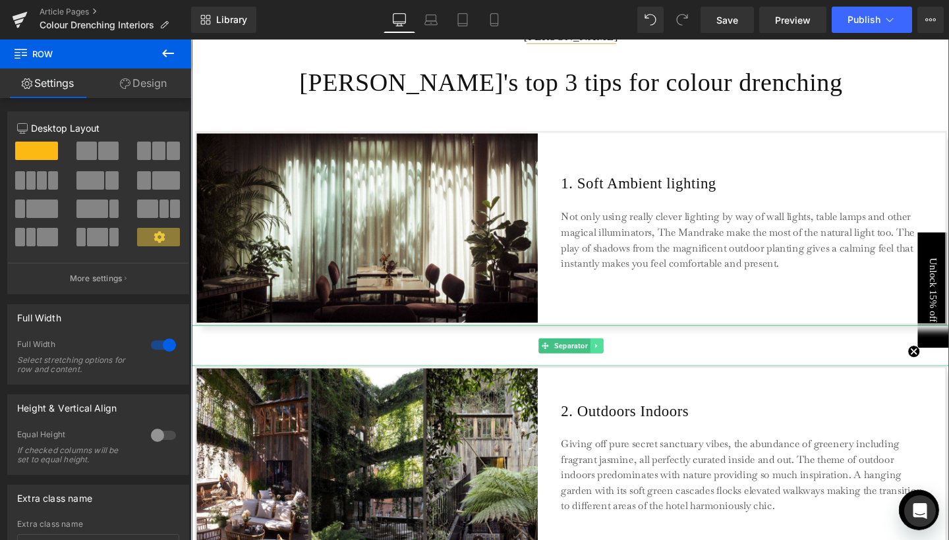
click at [615, 360] on icon at bounding box center [617, 362] width 7 height 8
click at [613, 359] on link at bounding box center [611, 362] width 14 height 16
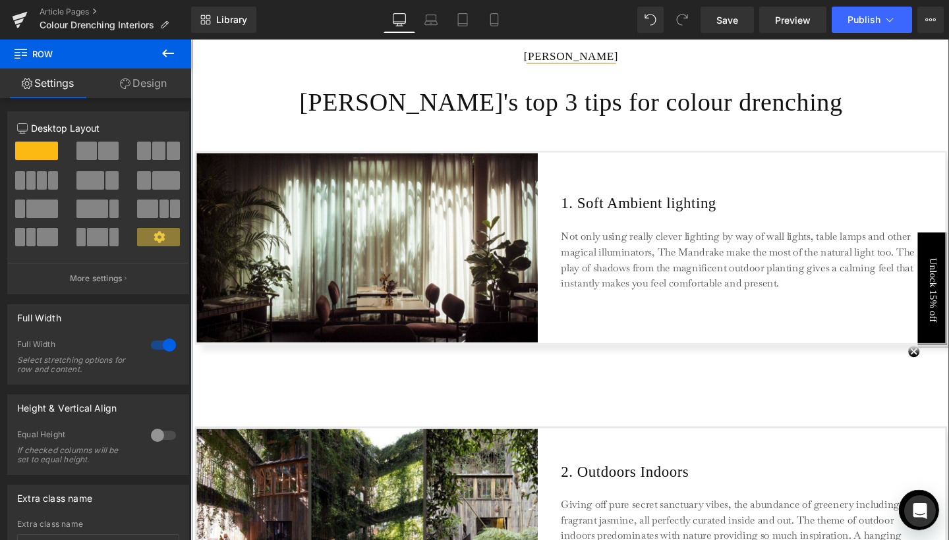
scroll to position [1095, 0]
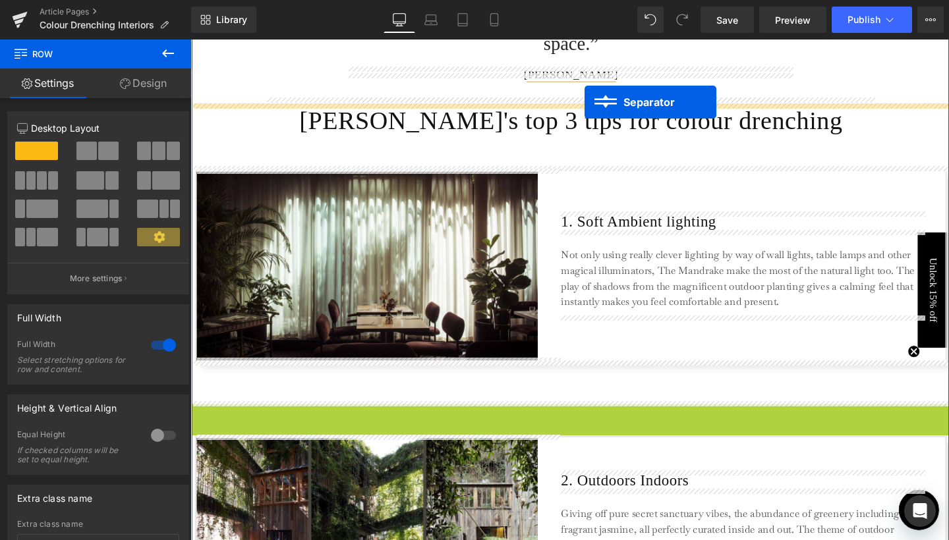
drag, startPoint x: 586, startPoint y: 440, endPoint x: 605, endPoint y: 105, distance: 334.6
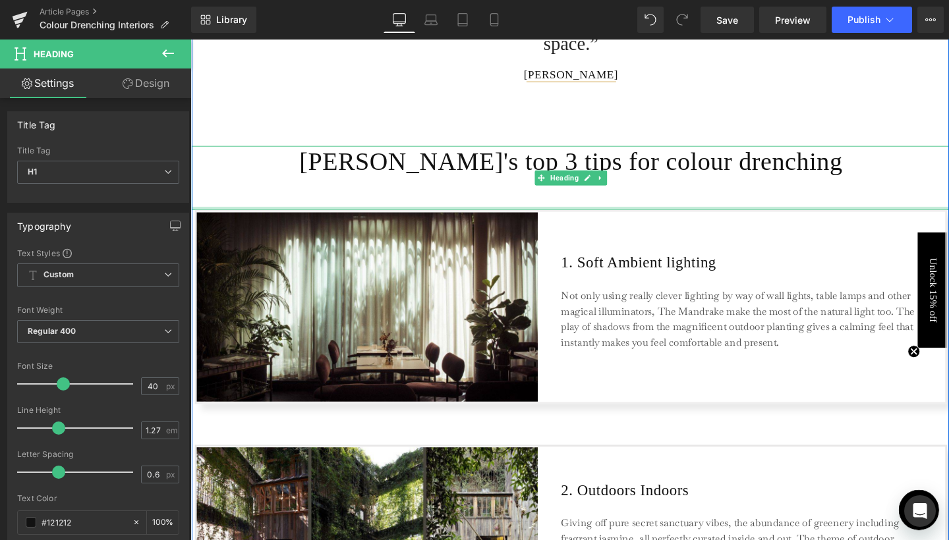
drag, startPoint x: 704, startPoint y: 213, endPoint x: 701, endPoint y: 196, distance: 16.8
click at [701, 196] on div "[PERSON_NAME]'s top 3 tips for colour drenching Heading" at bounding box center [590, 185] width 797 height 67
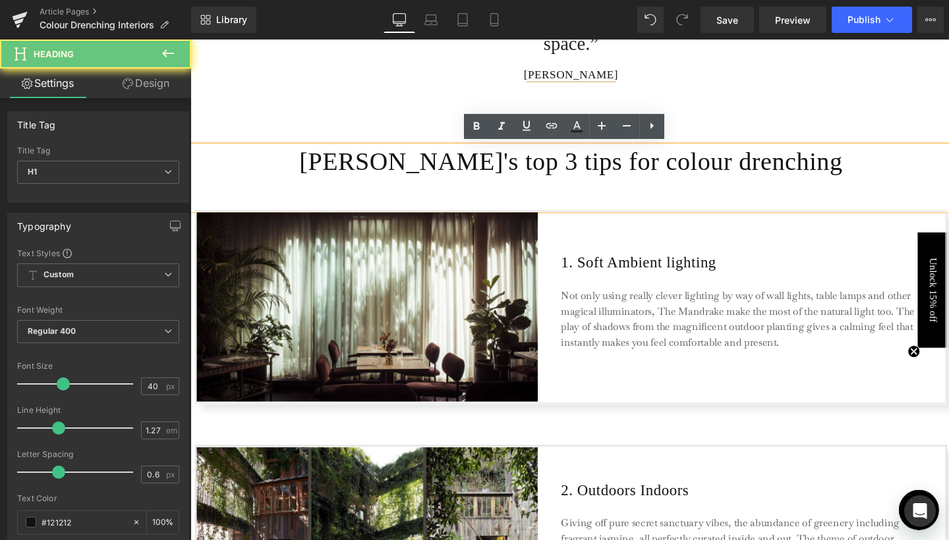
click at [701, 196] on h1 "[PERSON_NAME]'s top 3 tips for colour drenching" at bounding box center [590, 185] width 797 height 67
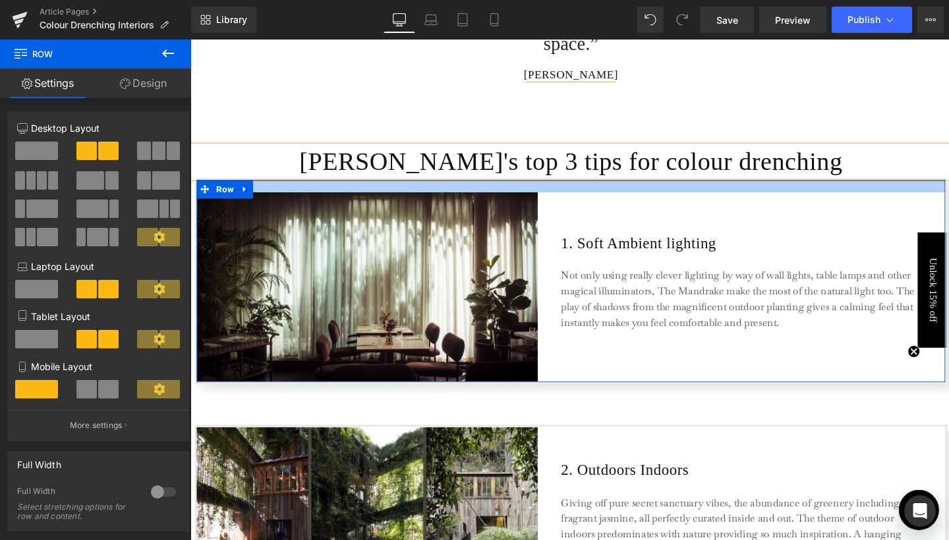
drag, startPoint x: 681, startPoint y: 185, endPoint x: 679, endPoint y: 198, distance: 12.6
click at [679, 198] on div at bounding box center [590, 193] width 787 height 13
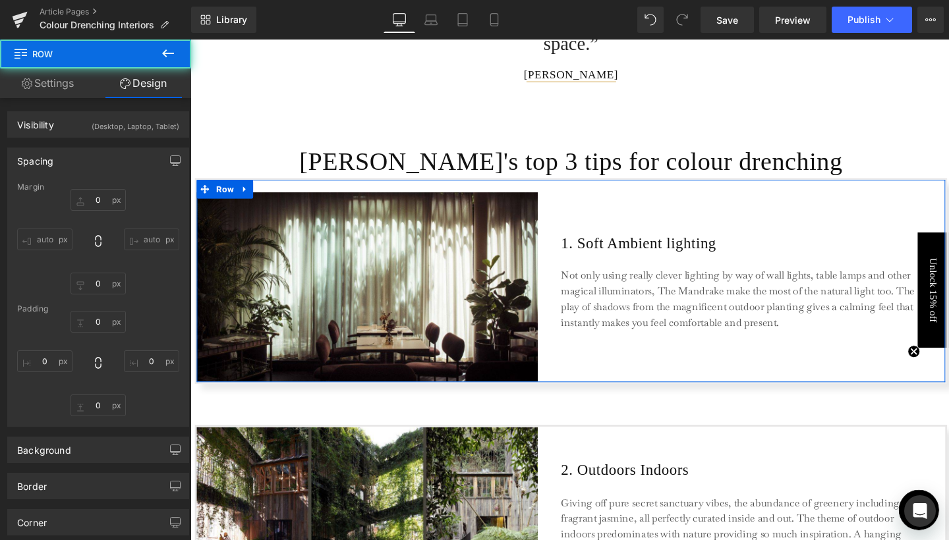
type input "0"
type input "20"
type input "32"
type input "1"
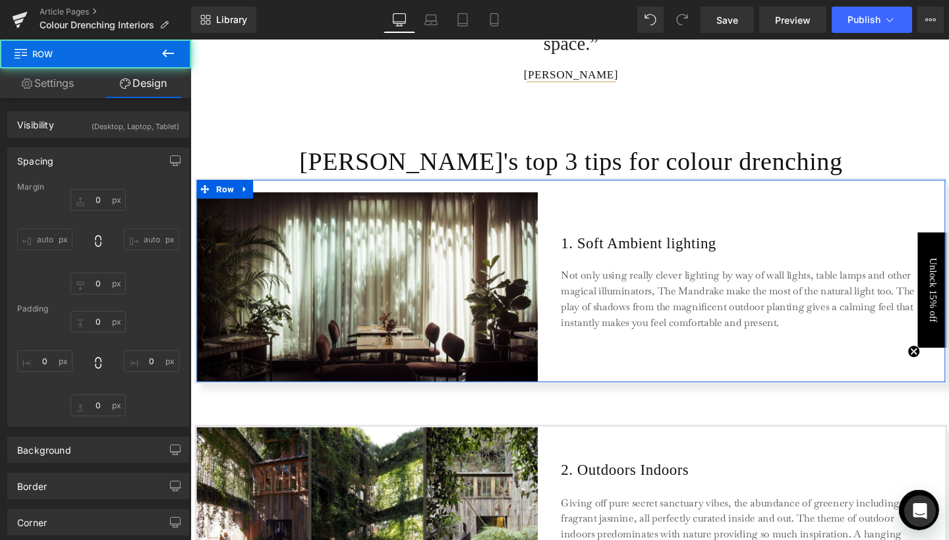
type input "0"
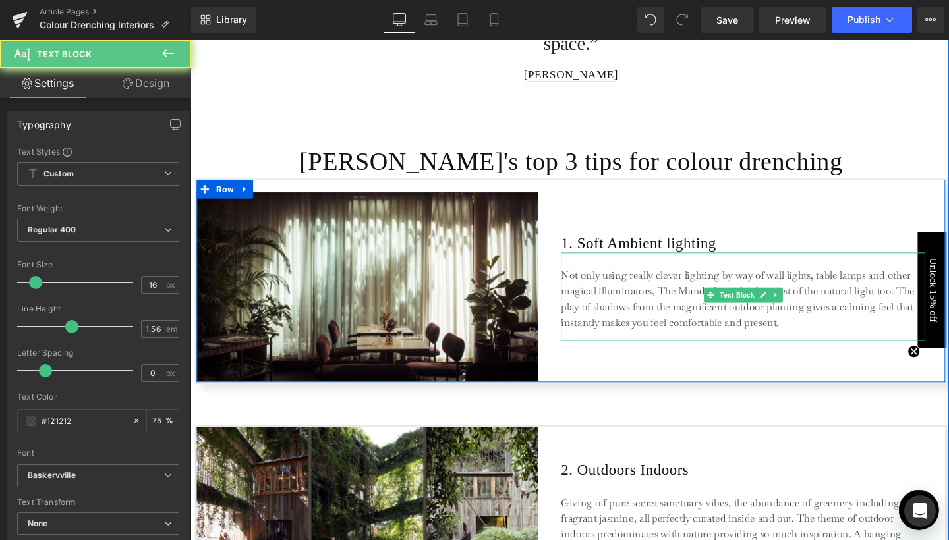
click at [647, 320] on p "Not only using really clever lighting by way of wall lights, table lamps and ot…" at bounding box center [771, 313] width 382 height 66
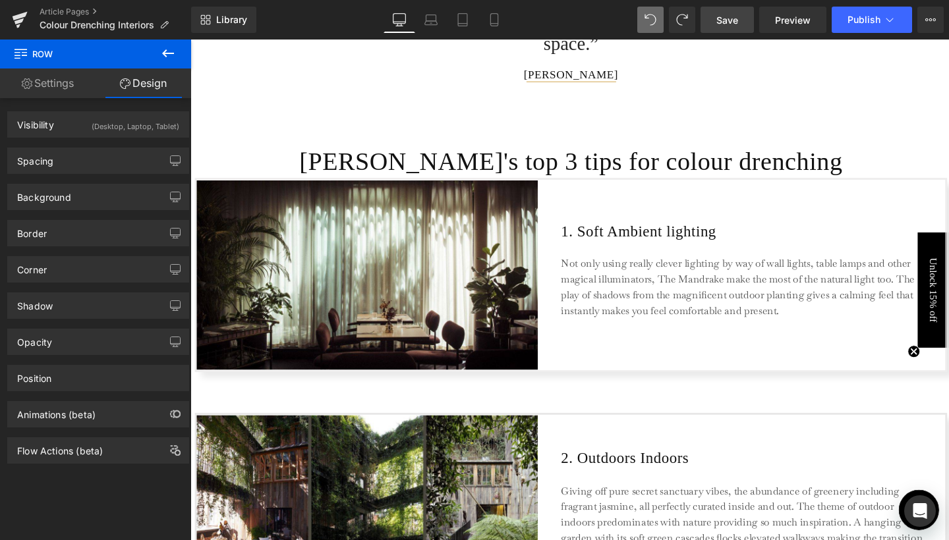
click at [745, 17] on link "Save" at bounding box center [726, 20] width 53 height 26
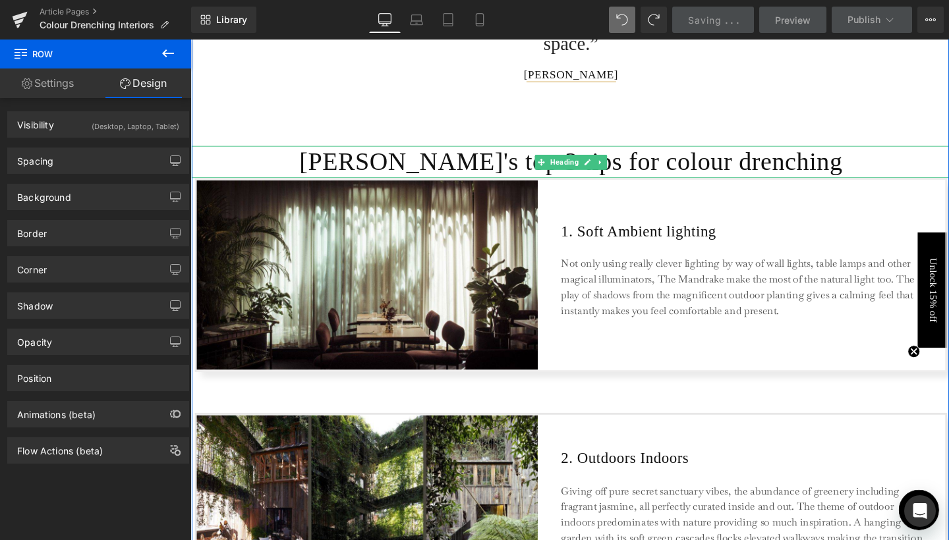
click at [712, 165] on h1 "[PERSON_NAME]'s top 3 tips for colour drenching" at bounding box center [590, 169] width 797 height 34
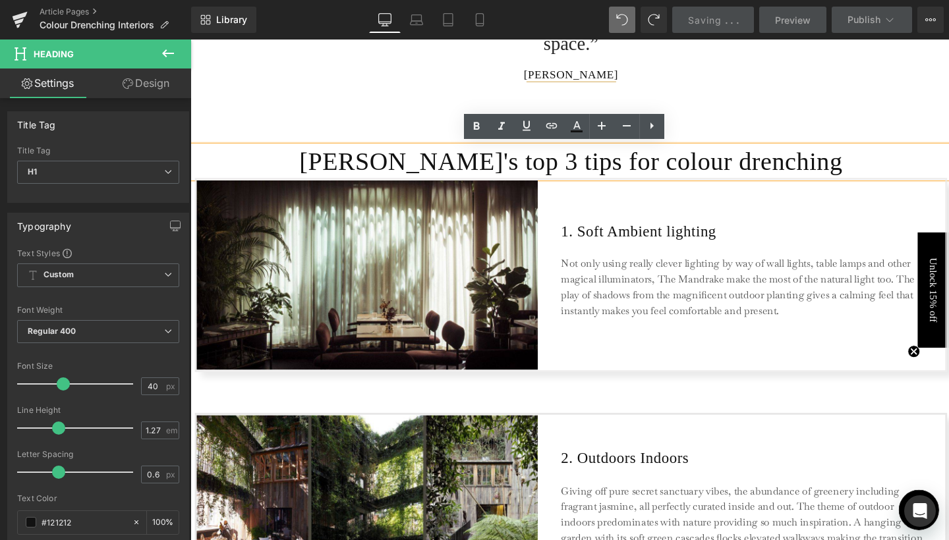
click at [816, 162] on h1 "[PERSON_NAME]'s top 3 tips for colour drenching" at bounding box center [590, 169] width 797 height 34
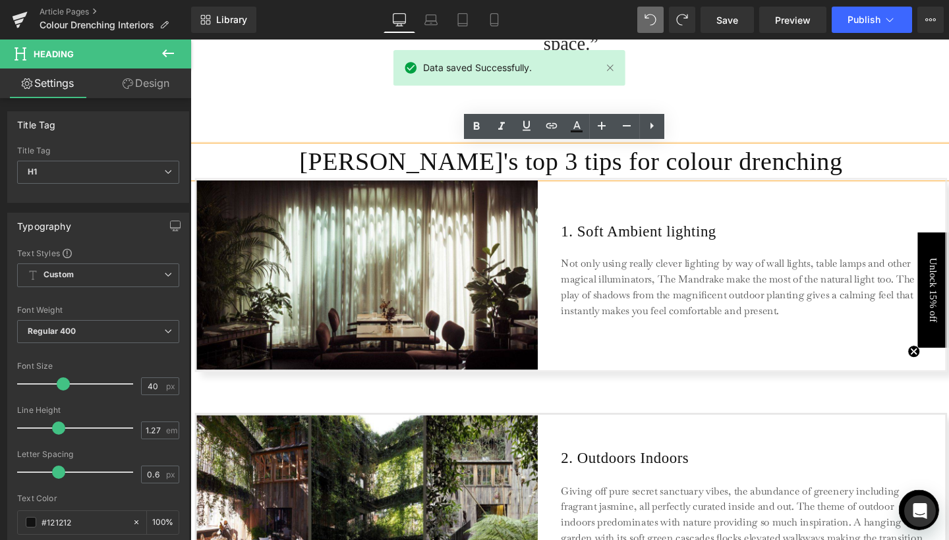
click at [741, 172] on h1 "[PERSON_NAME]'s top 3 tips for colour drenching" at bounding box center [590, 169] width 797 height 34
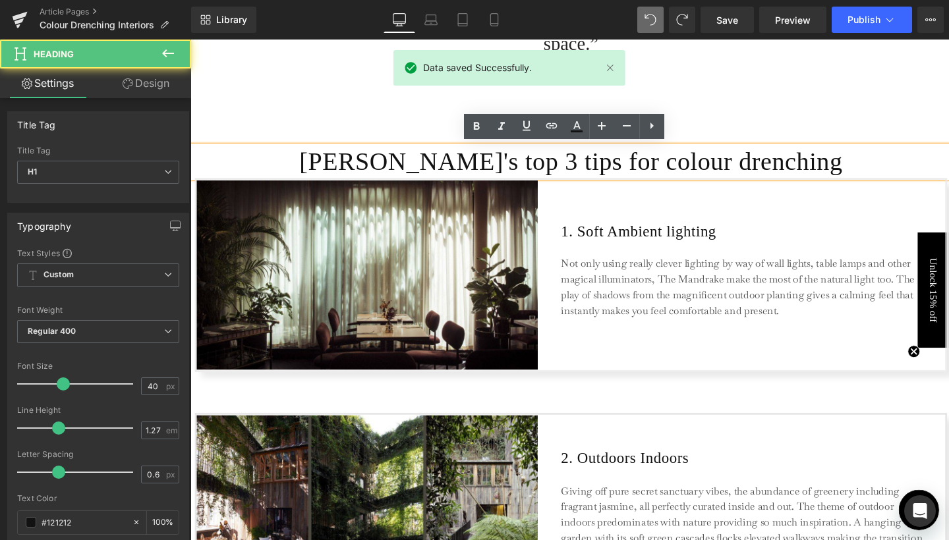
click at [774, 174] on h1 "[PERSON_NAME]'s top 3 tips for colour drenching" at bounding box center [590, 169] width 797 height 34
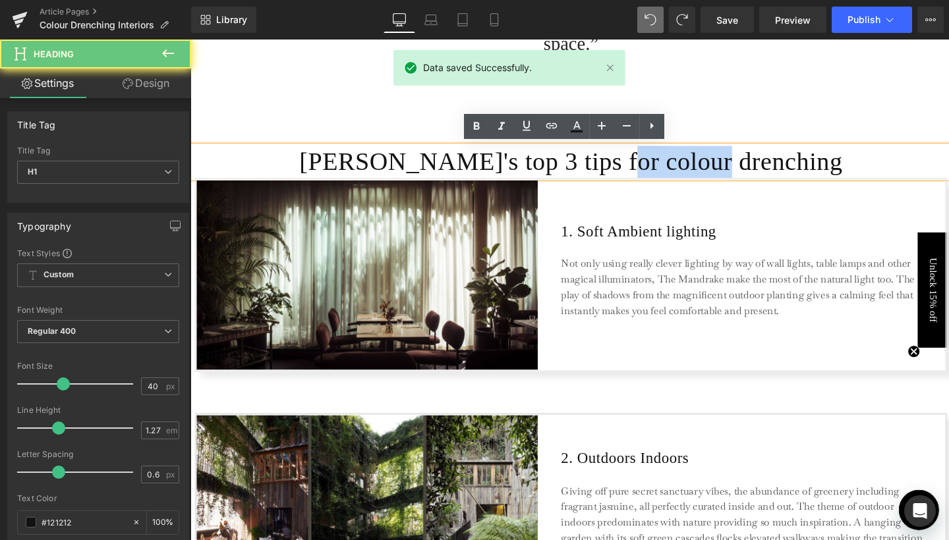
click at [774, 174] on h1 "[PERSON_NAME]'s top 3 tips for colour drenching" at bounding box center [590, 169] width 797 height 34
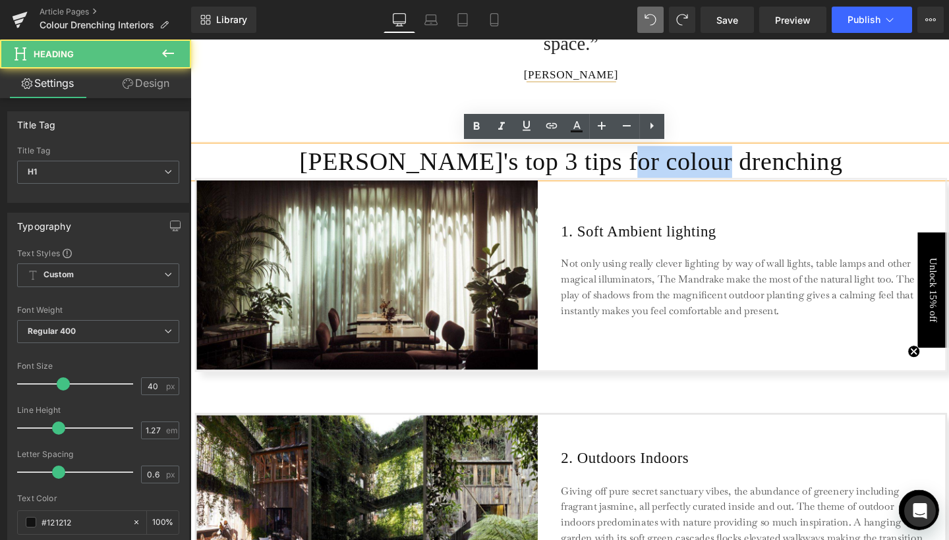
click at [825, 173] on h1 "[PERSON_NAME]'s top 3 tips for colour drenching" at bounding box center [590, 169] width 797 height 34
click at [626, 167] on h1 "[PERSON_NAME]'s top 3 tips for colour drenching" at bounding box center [590, 169] width 797 height 34
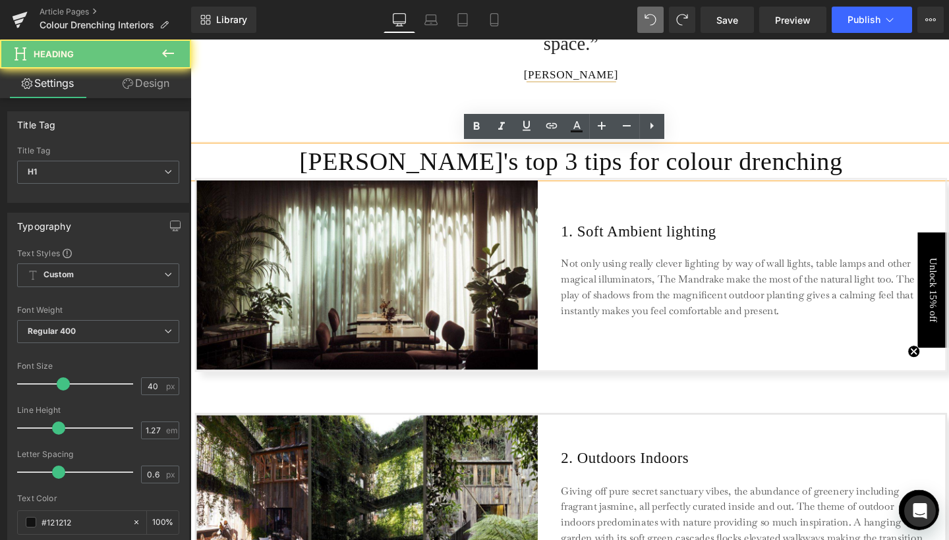
click at [626, 167] on h1 "[PERSON_NAME]'s top 3 tips for colour drenching" at bounding box center [590, 169] width 797 height 34
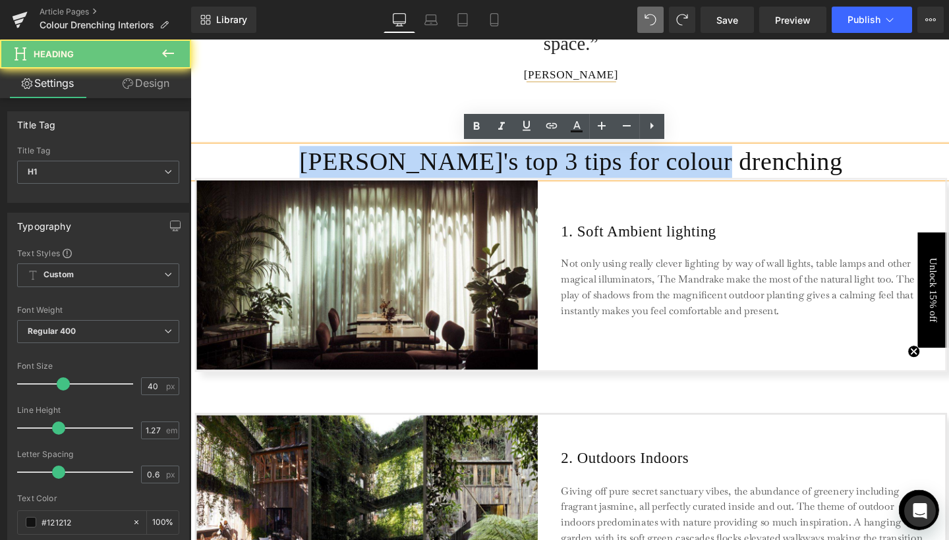
click at [626, 167] on h1 "[PERSON_NAME]'s top 3 tips for colour drenching" at bounding box center [590, 169] width 797 height 34
click at [614, 179] on h1 "[PERSON_NAME]'s top 3 tips for colour drenching" at bounding box center [590, 169] width 797 height 34
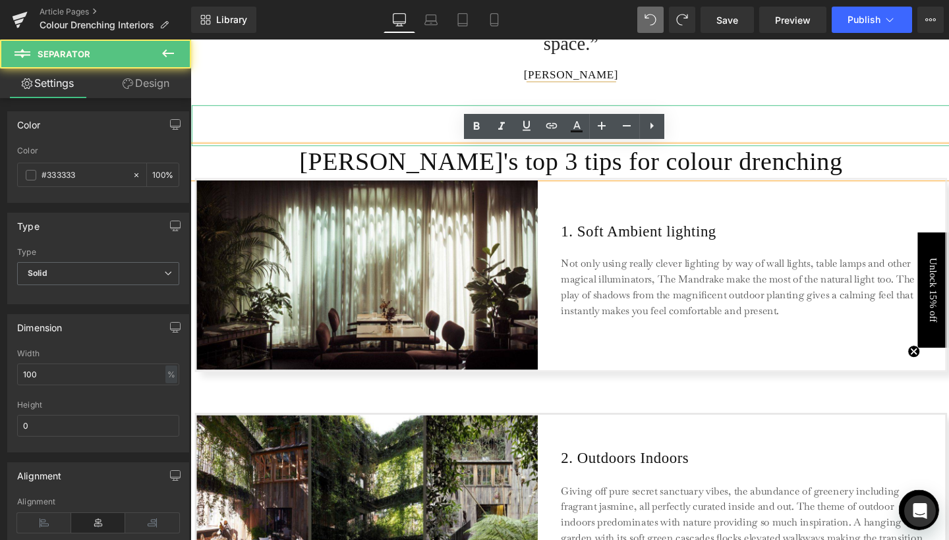
click at [880, 120] on hr at bounding box center [590, 133] width 797 height 36
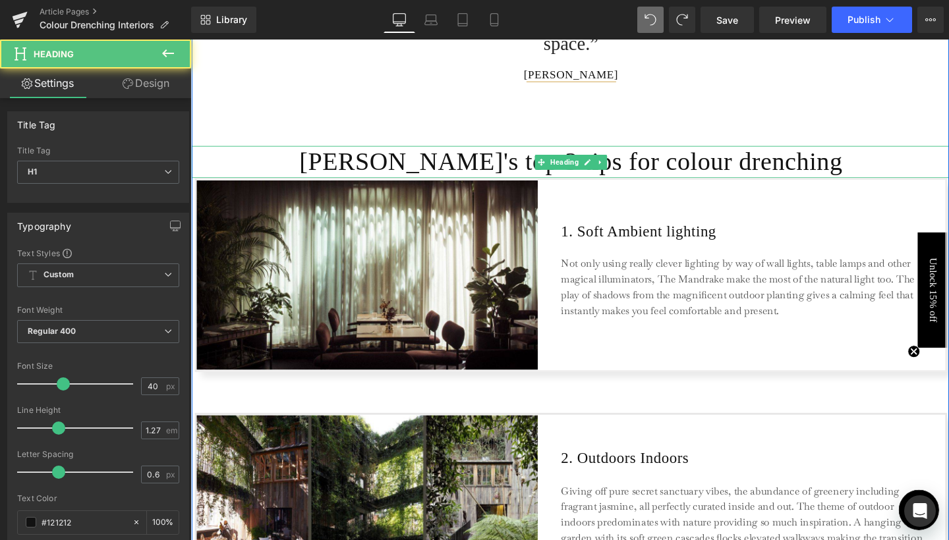
click at [745, 165] on h1 "[PERSON_NAME]'s top 3 tips for colour drenching" at bounding box center [590, 169] width 797 height 34
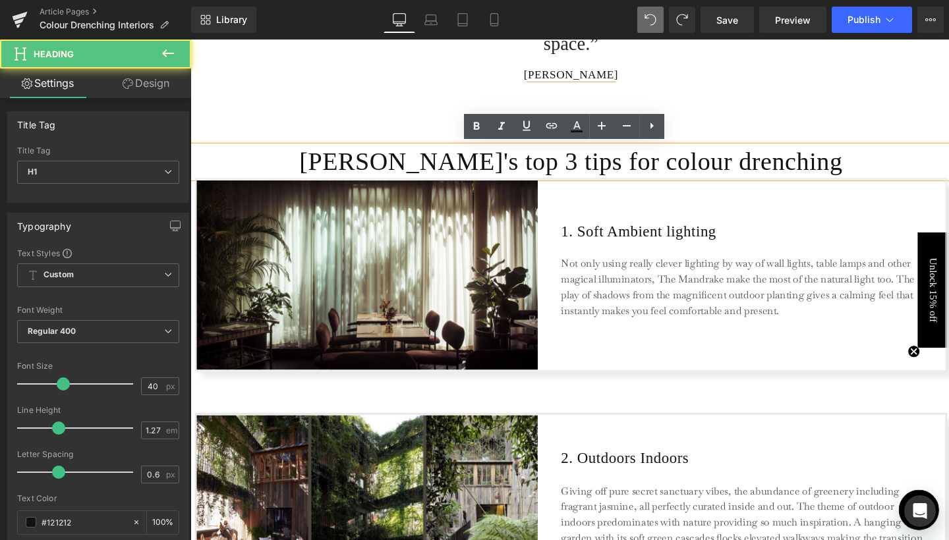
click at [680, 165] on h1 "[PERSON_NAME]'s top 3 tips for colour drenching" at bounding box center [590, 169] width 797 height 34
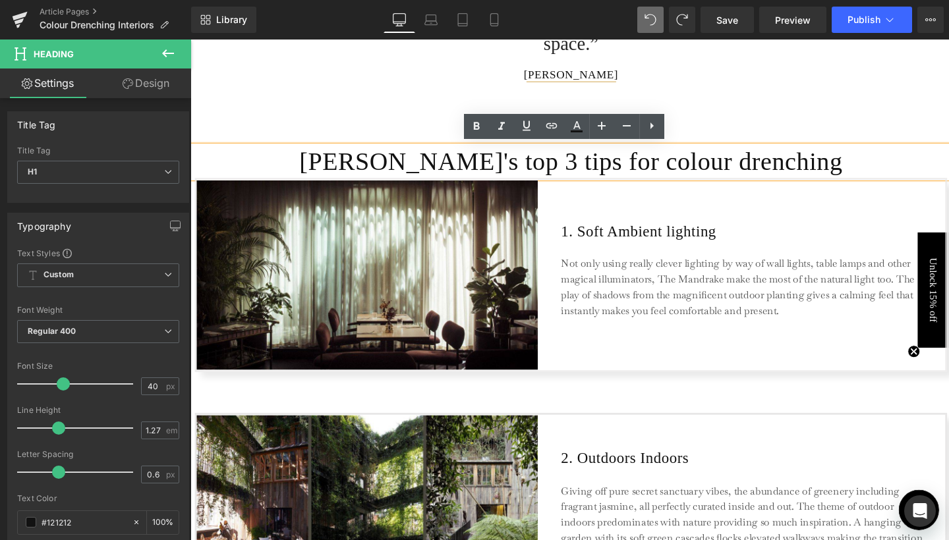
click at [612, 169] on h1 "[PERSON_NAME]'s top 3 tips for colour drenching" at bounding box center [590, 169] width 797 height 34
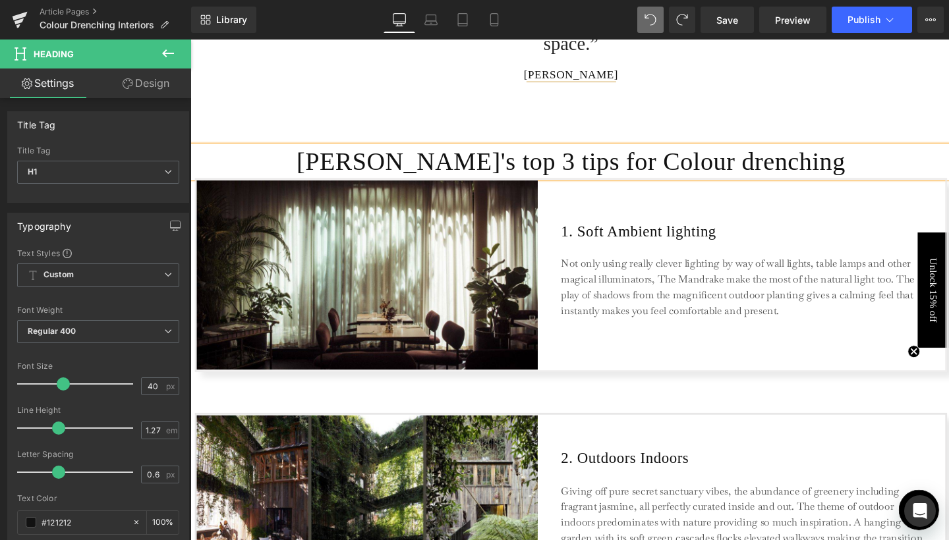
click at [706, 166] on h1 "[PERSON_NAME]'s top 3 tips for Colour drenching" at bounding box center [590, 169] width 797 height 34
click at [438, 172] on h1 "[PERSON_NAME]'s top 3 tips for Colour Drenching" at bounding box center [590, 169] width 797 height 34
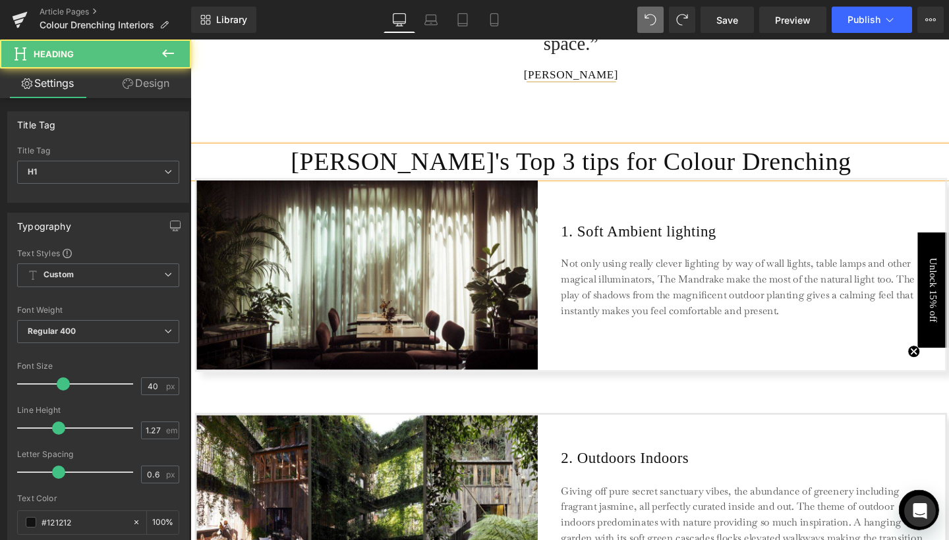
click at [507, 172] on h1 "[PERSON_NAME]'s Top 3 tips for Colour Drenching" at bounding box center [590, 169] width 797 height 34
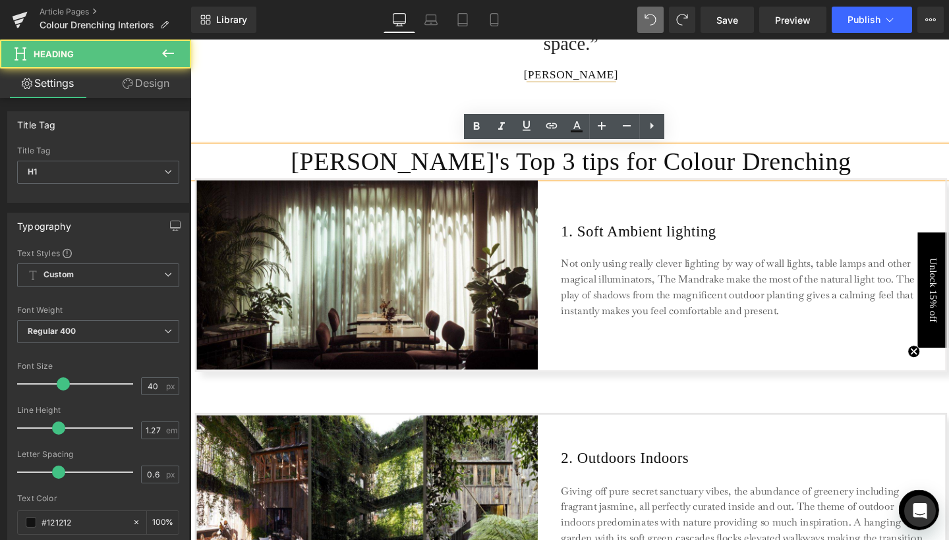
click at [513, 173] on h1 "[PERSON_NAME]'s Top 3 tips for Colour Drenching" at bounding box center [590, 169] width 797 height 34
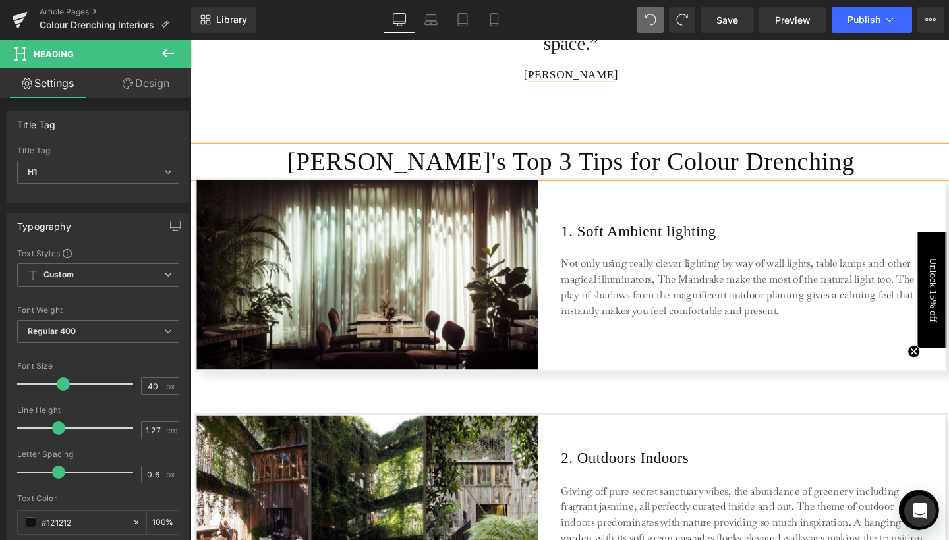
click at [564, 172] on h1 "[PERSON_NAME]'s Top 3 Tips for Colour Drenching" at bounding box center [590, 169] width 797 height 34
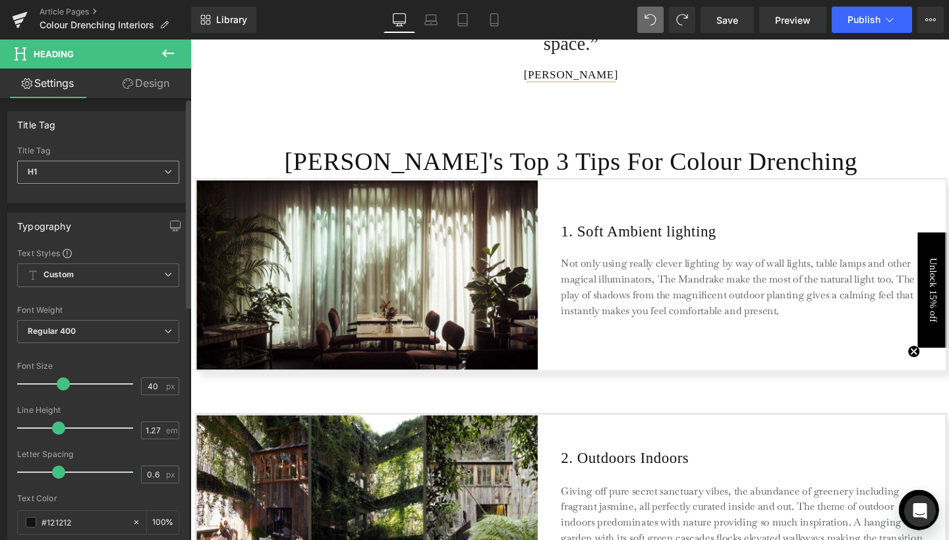
click at [169, 173] on span "H1" at bounding box center [98, 172] width 162 height 23
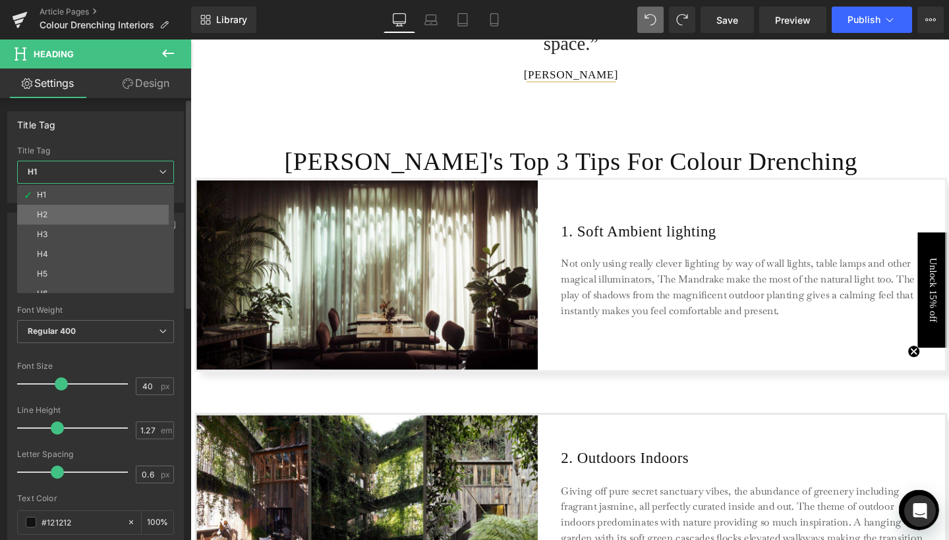
click at [115, 205] on li "H2" at bounding box center [98, 215] width 163 height 20
type input "24"
type input "100"
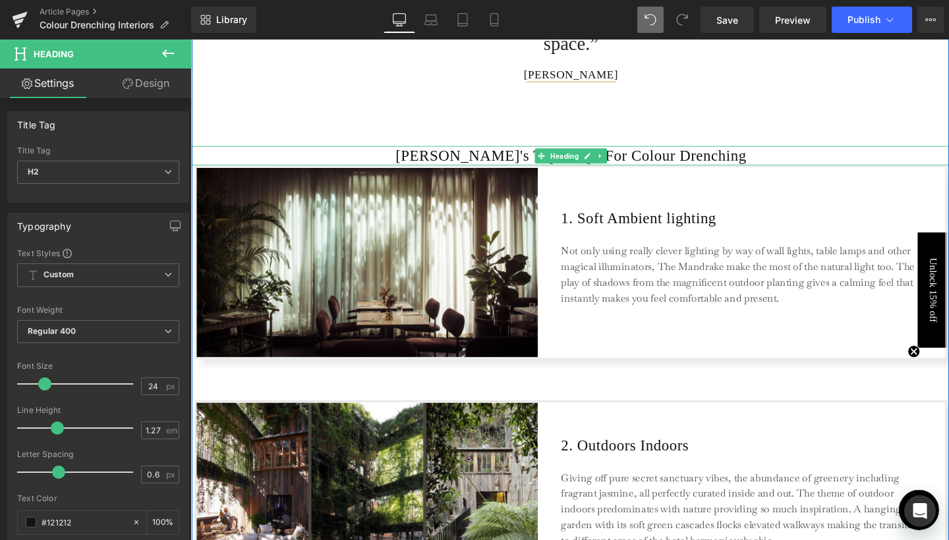
click at [496, 156] on h2 "[PERSON_NAME]'s Top 3 Tips For Colour Drenching" at bounding box center [590, 162] width 797 height 20
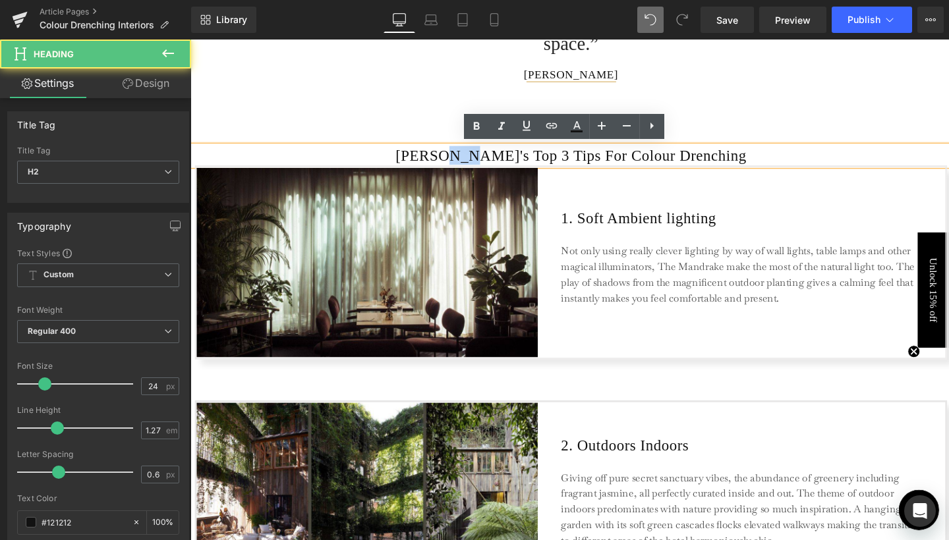
click at [496, 156] on h2 "[PERSON_NAME]'s Top 3 Tips For Colour Drenching" at bounding box center [590, 162] width 797 height 20
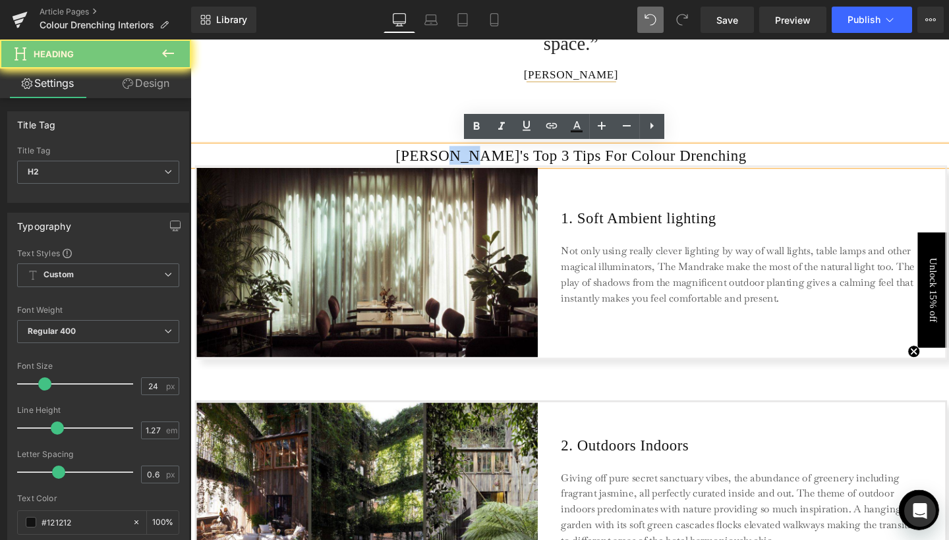
click at [496, 156] on h2 "[PERSON_NAME]'s Top 3 Tips For Colour Drenching" at bounding box center [590, 162] width 797 height 20
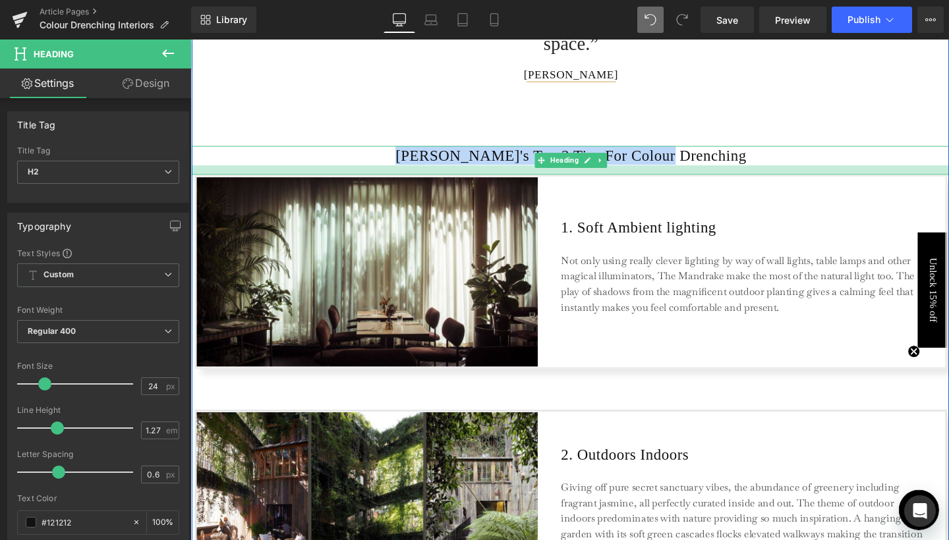
drag, startPoint x: 739, startPoint y: 167, endPoint x: 739, endPoint y: 177, distance: 9.9
click at [739, 177] on div at bounding box center [590, 177] width 797 height 10
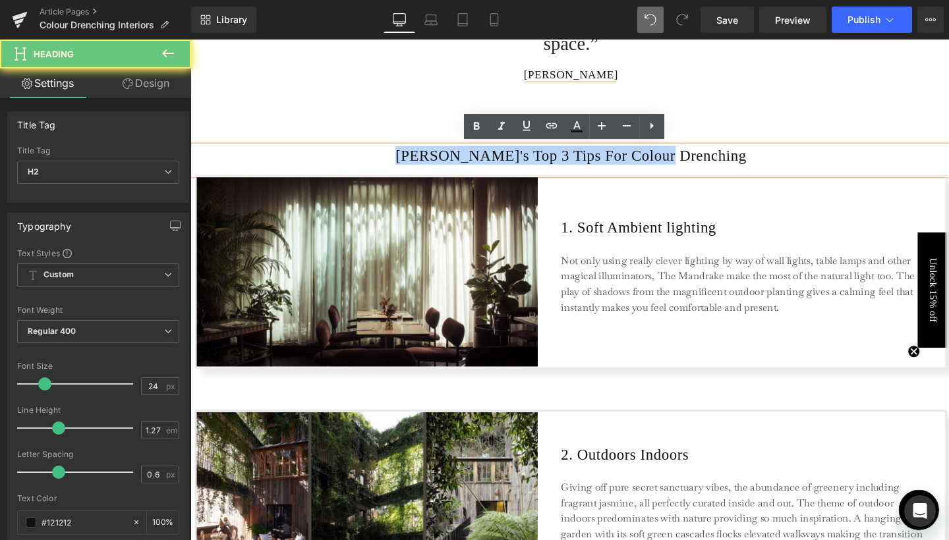
click at [762, 161] on h2 "[PERSON_NAME]'s Top 3 Tips For Colour Drenching" at bounding box center [590, 162] width 797 height 20
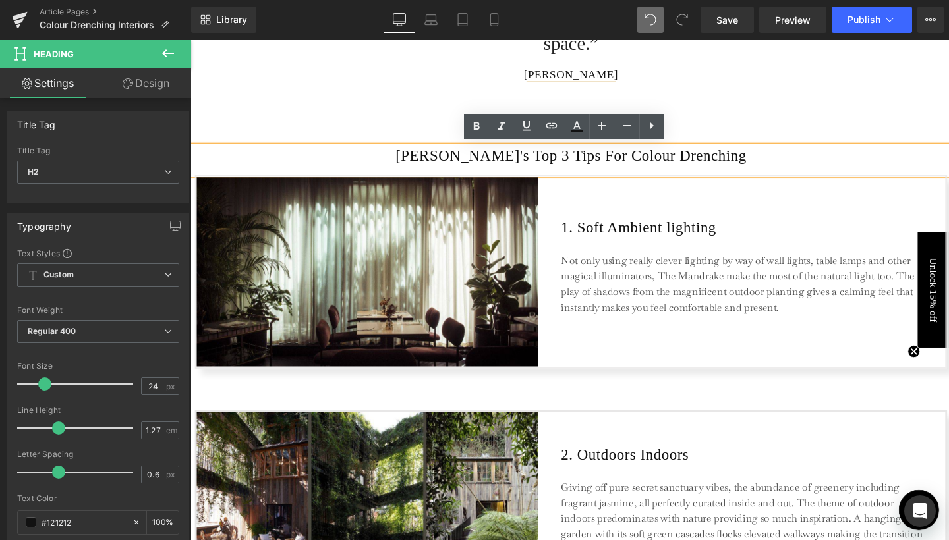
click at [649, 163] on h2 "[PERSON_NAME]'s Top 3 Tips For Colour Drenching" at bounding box center [590, 162] width 797 height 20
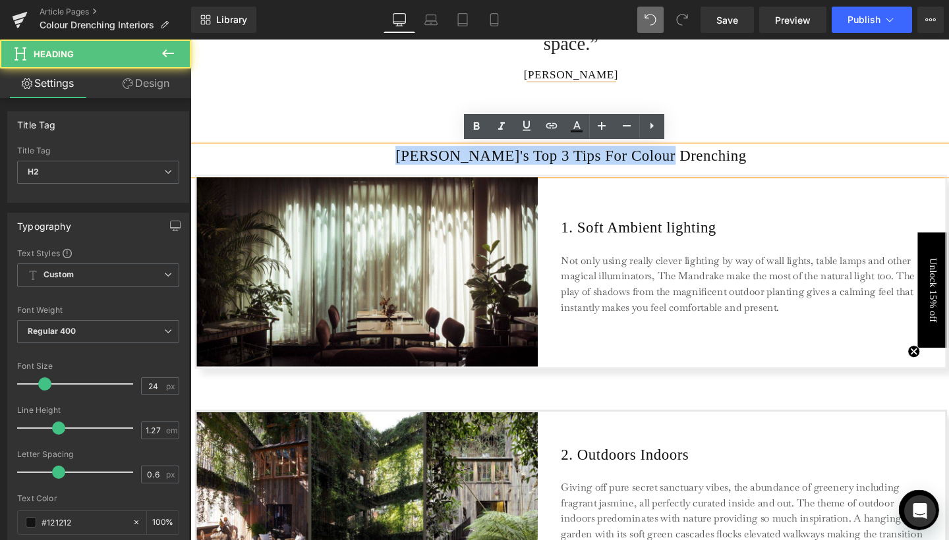
click at [649, 163] on h2 "[PERSON_NAME]'s Top 3 Tips For Colour Drenching" at bounding box center [590, 162] width 797 height 20
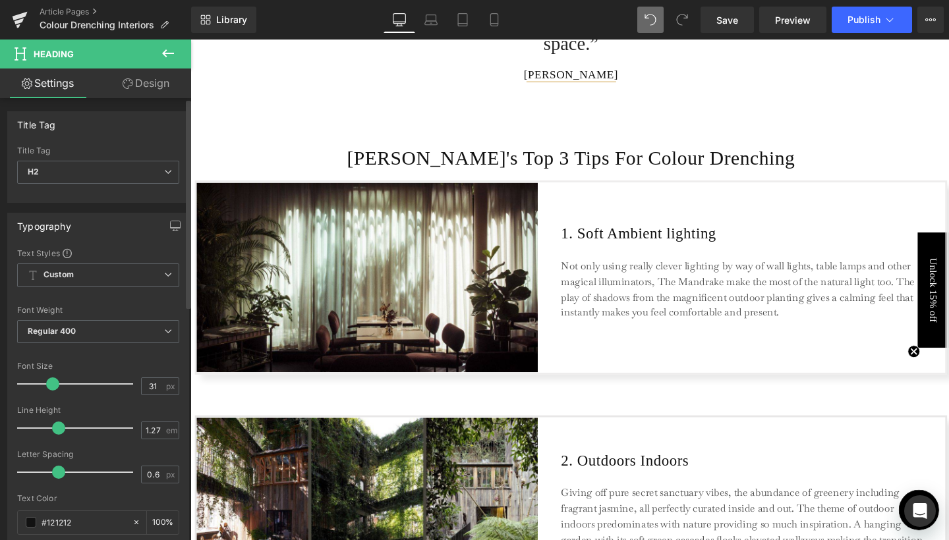
type input "30"
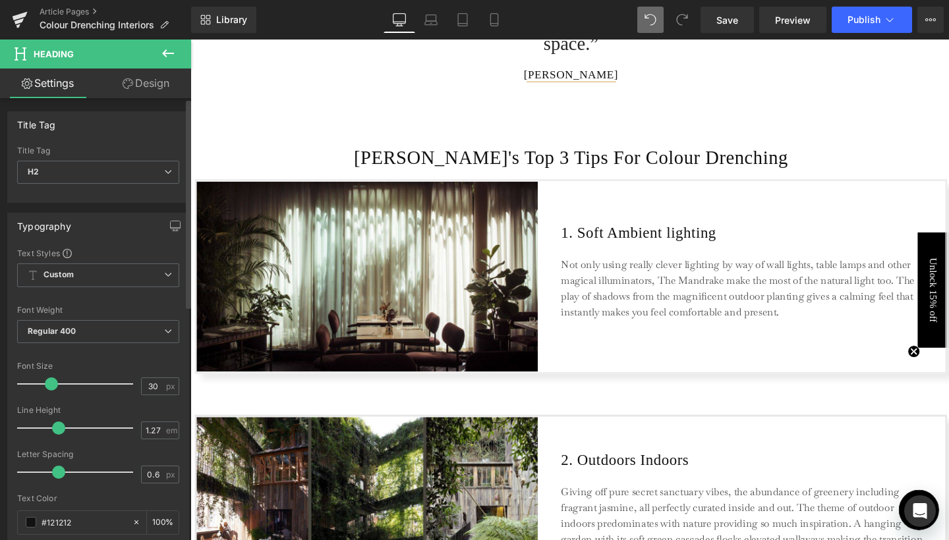
drag, startPoint x: 44, startPoint y: 380, endPoint x: 51, endPoint y: 379, distance: 6.7
click at [51, 379] on span at bounding box center [51, 384] width 13 height 13
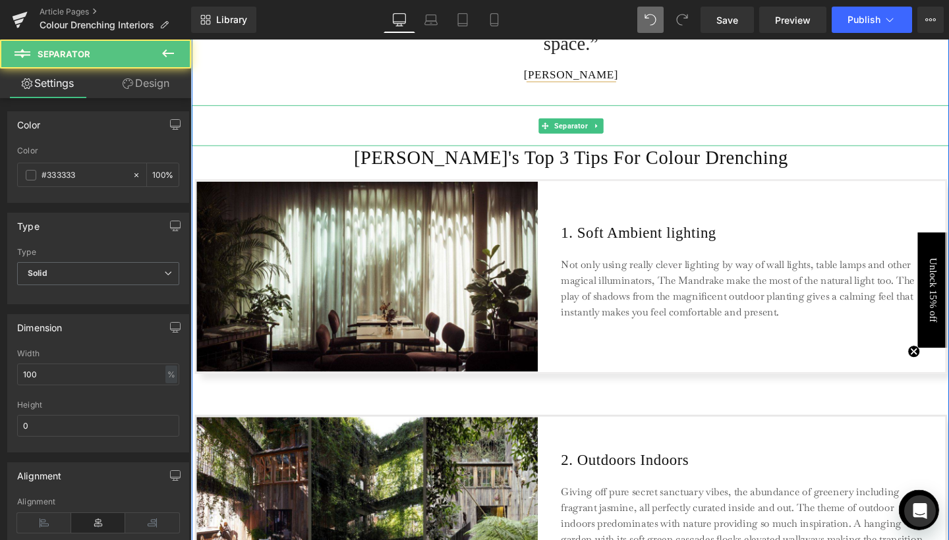
click at [826, 140] on hr at bounding box center [590, 133] width 797 height 36
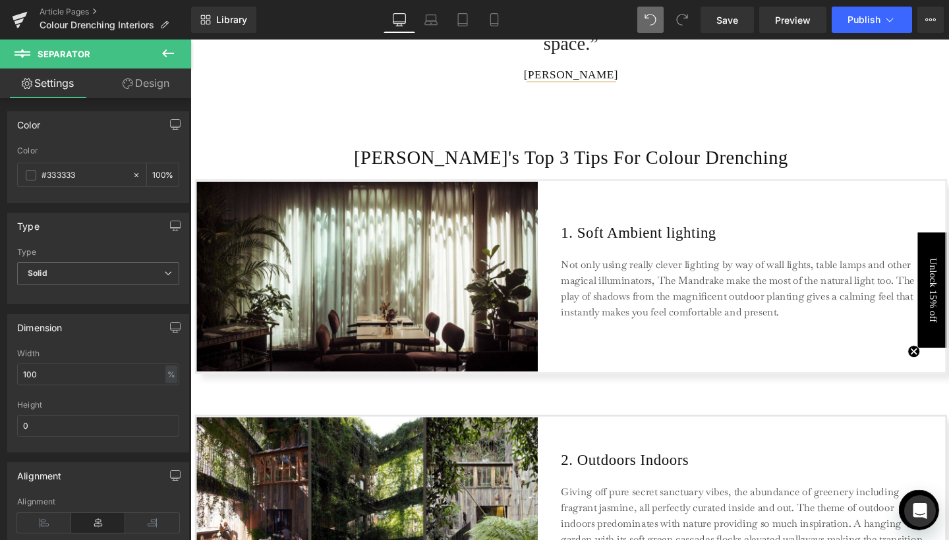
click at [732, 35] on div "Library Desktop Desktop Laptop Tablet Mobile Save Preview Publish Scheduled Vie…" at bounding box center [570, 20] width 758 height 40
click at [731, 19] on span "Save" at bounding box center [727, 20] width 22 height 14
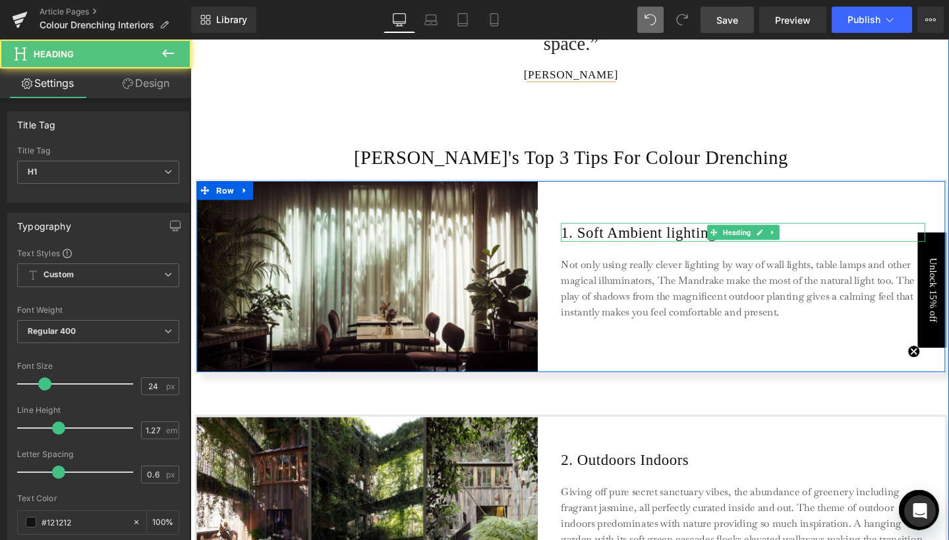
click at [650, 239] on h1 "1. Soft Ambient lighting" at bounding box center [771, 243] width 383 height 20
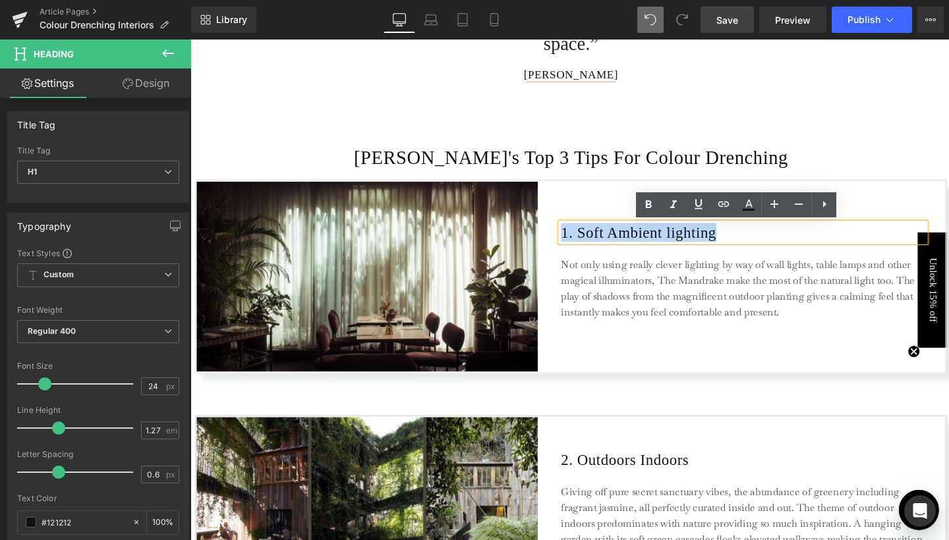
paste div
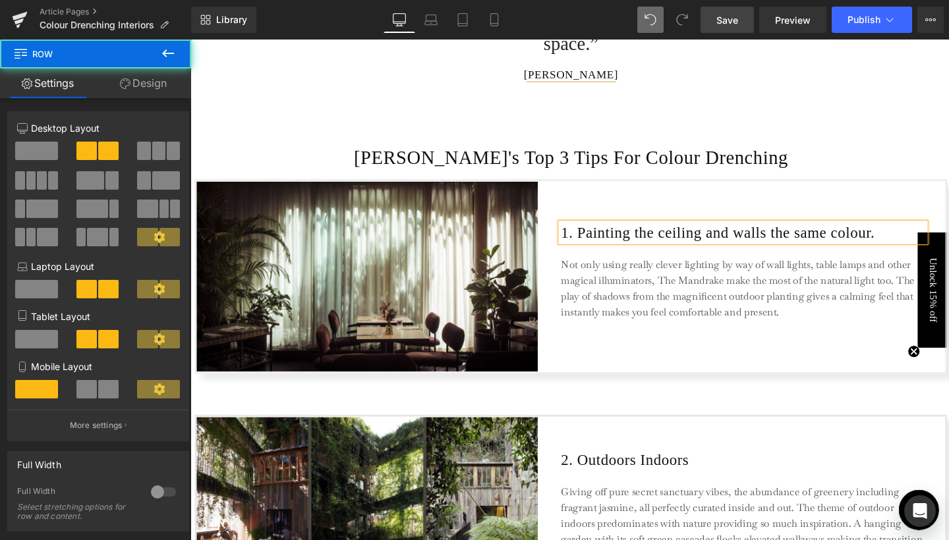
click at [753, 205] on div "1. Painting the ceiling and walls the same colour. Heading Not only using reall…" at bounding box center [771, 288] width 383 height 199
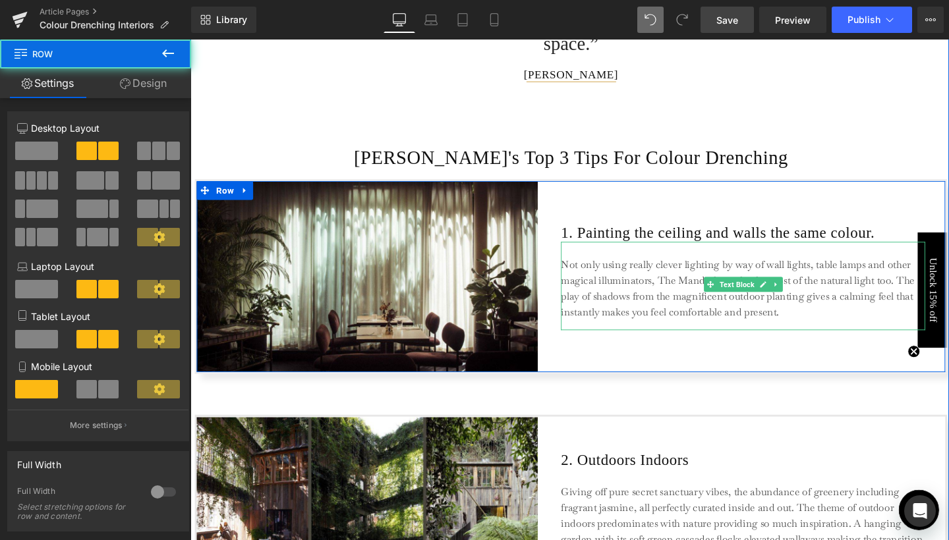
click at [707, 295] on p "Not only using really clever lighting by way of wall lights, table lamps and ot…" at bounding box center [771, 302] width 382 height 66
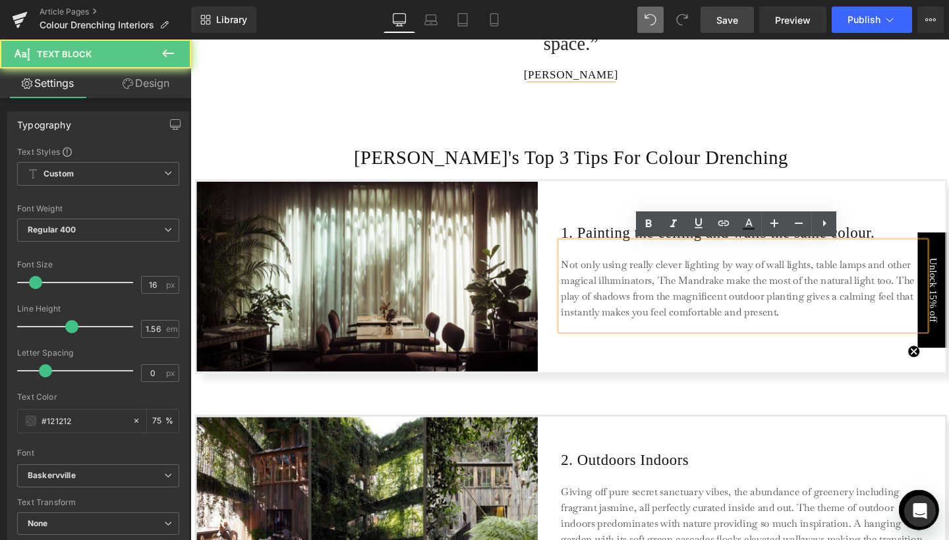
click at [707, 295] on p "Not only using really clever lighting by way of wall lights, table lamps and ot…" at bounding box center [771, 302] width 382 height 66
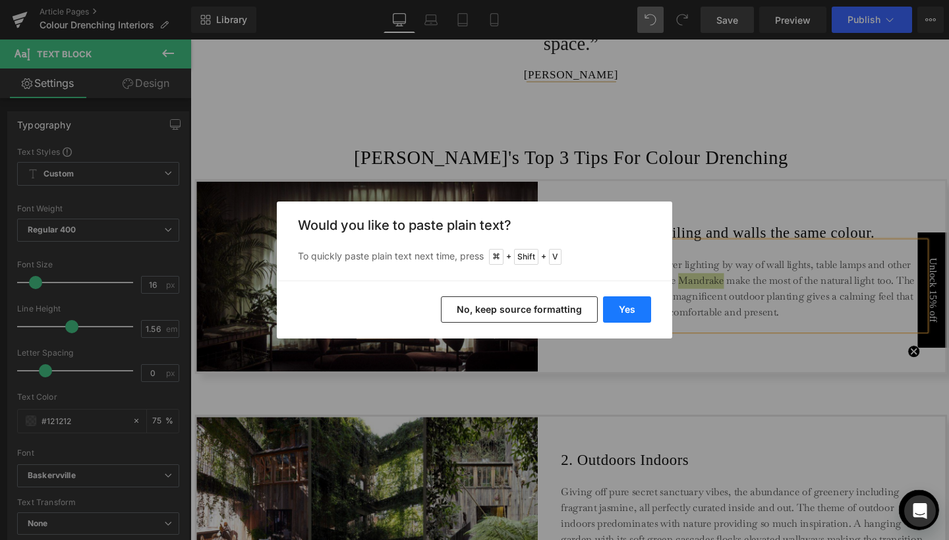
click at [631, 308] on button "Yes" at bounding box center [627, 310] width 48 height 26
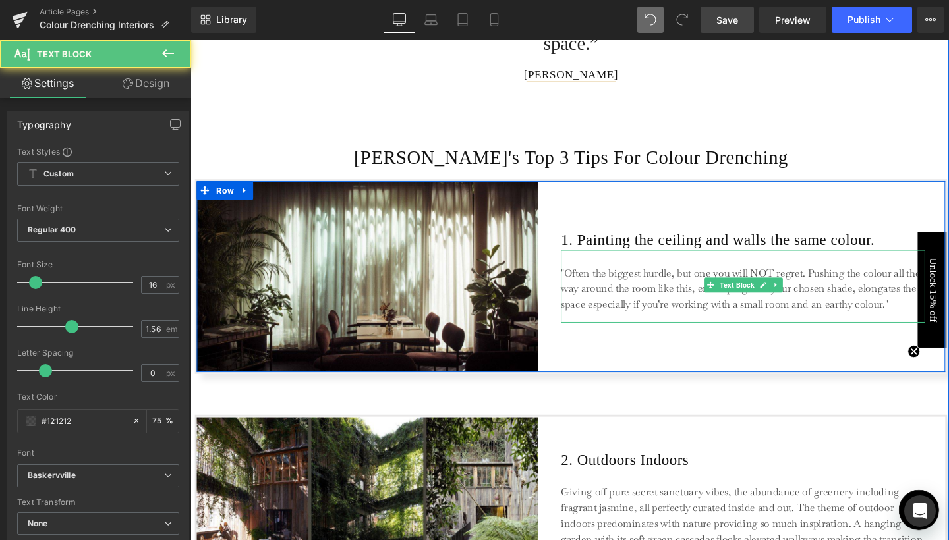
click at [583, 281] on p ""Often the biggest hurdle, but one you will NOT regret. Pushing the colour all …" at bounding box center [771, 301] width 382 height 49
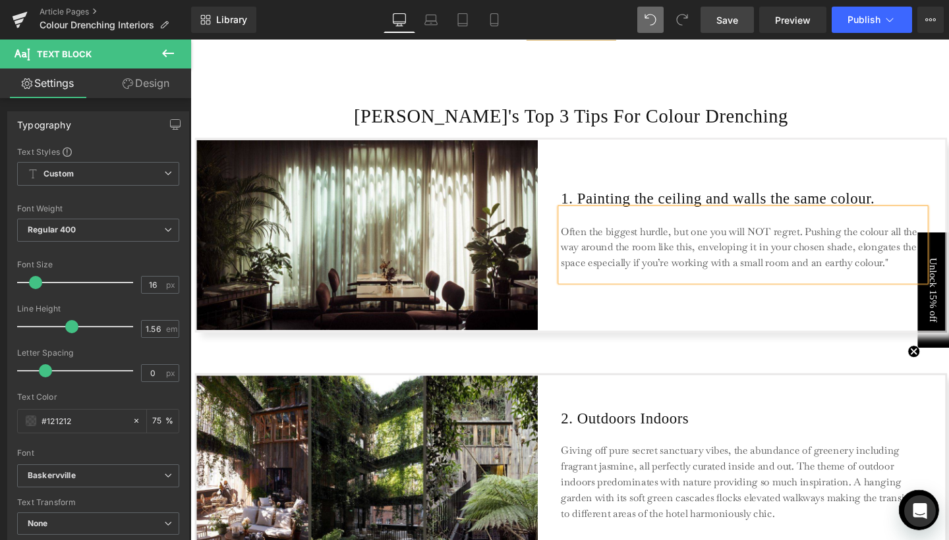
scroll to position [1155, 0]
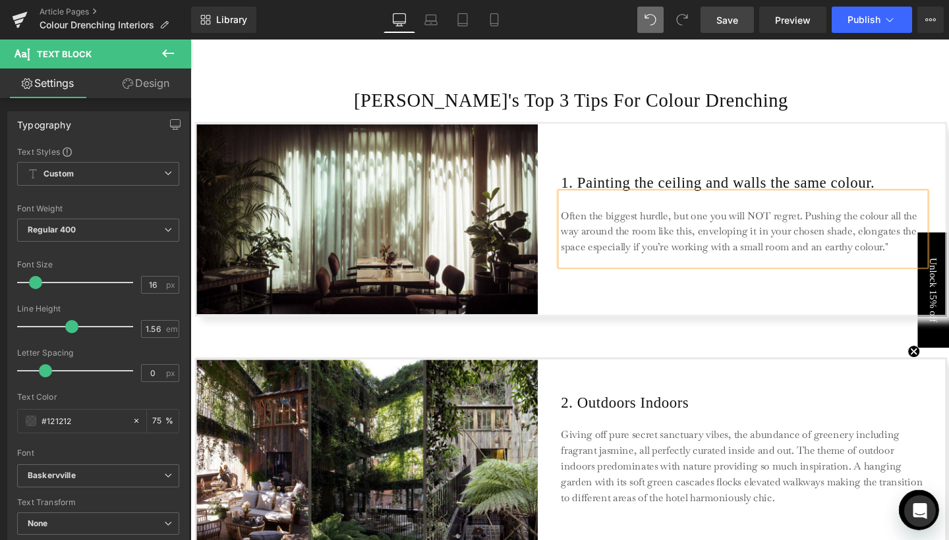
click at [927, 253] on p "Often the biggest hurdle, but one you will NOT regret. Pushing the colour all t…" at bounding box center [771, 241] width 382 height 49
click at [810, 299] on div "1. Painting the ceiling and walls the same colour. Heading Often the biggest hu…" at bounding box center [771, 228] width 383 height 199
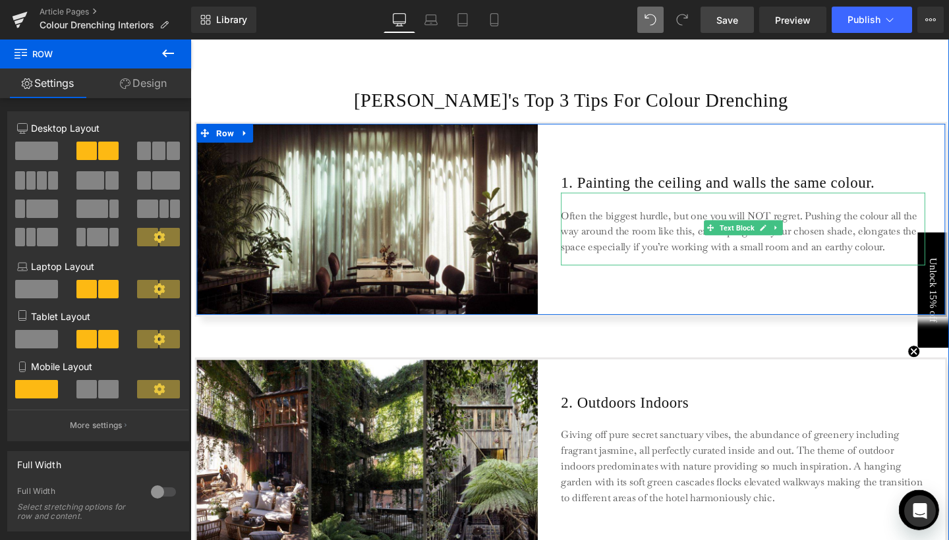
scroll to position [1163, 0]
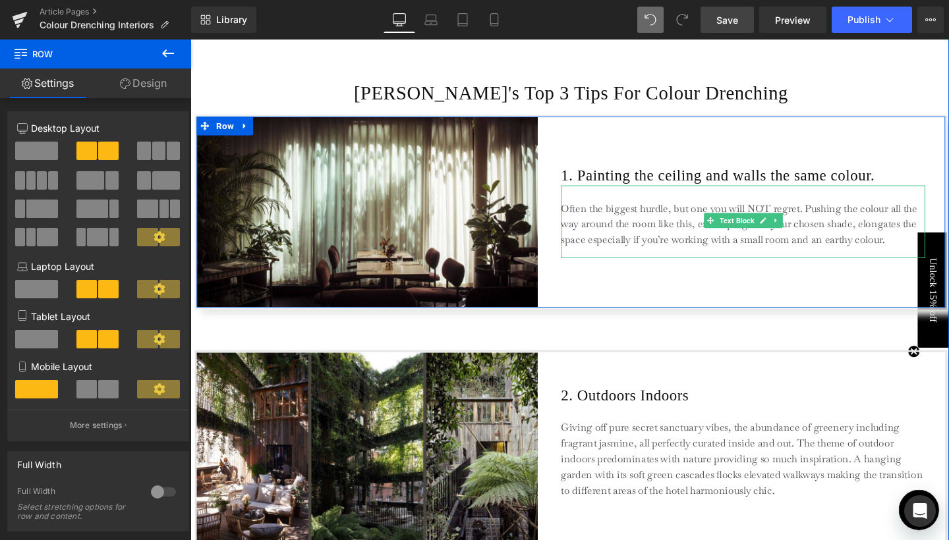
click at [856, 231] on p "Often the biggest hurdle, but one you will NOT regret. Pushing the colour all t…" at bounding box center [771, 234] width 382 height 49
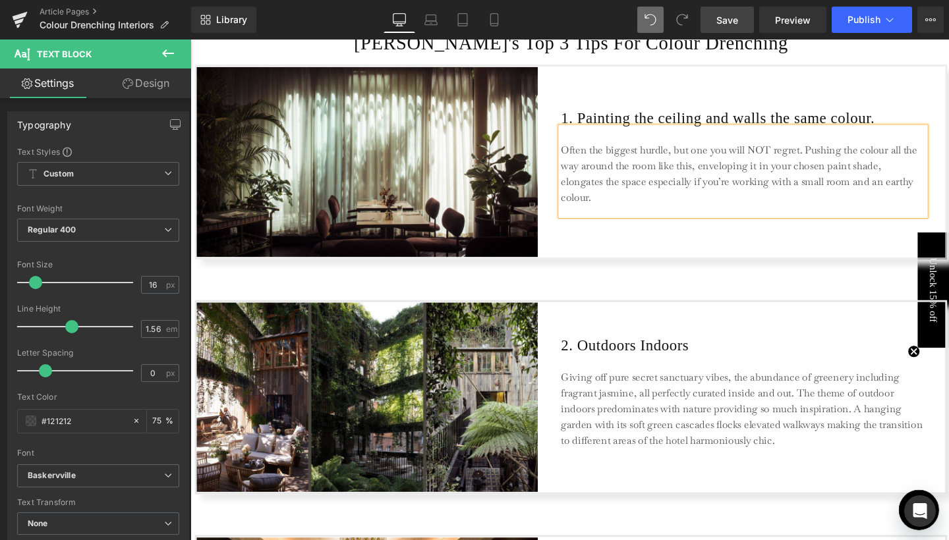
scroll to position [1230, 0]
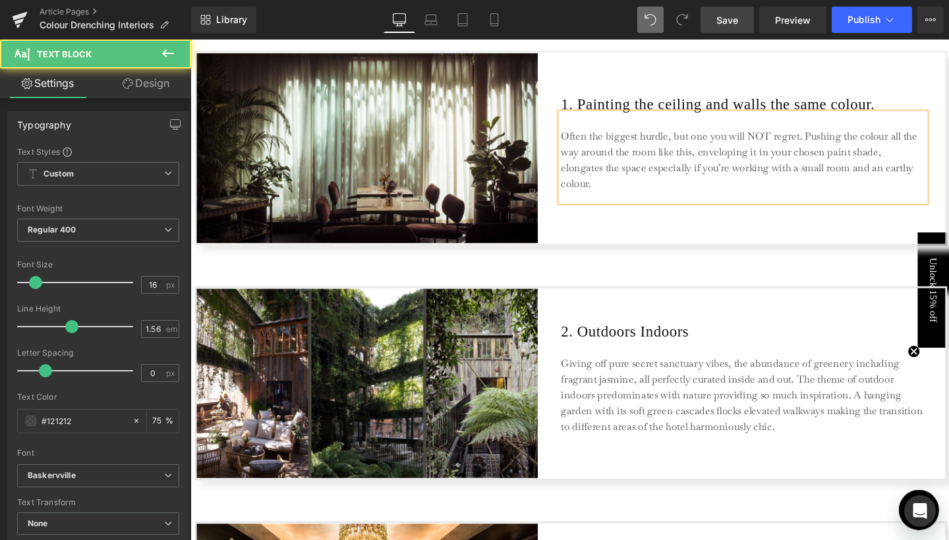
click at [898, 144] on p "Often the biggest hurdle, but one you will NOT regret. Pushing the colour all t…" at bounding box center [771, 167] width 382 height 66
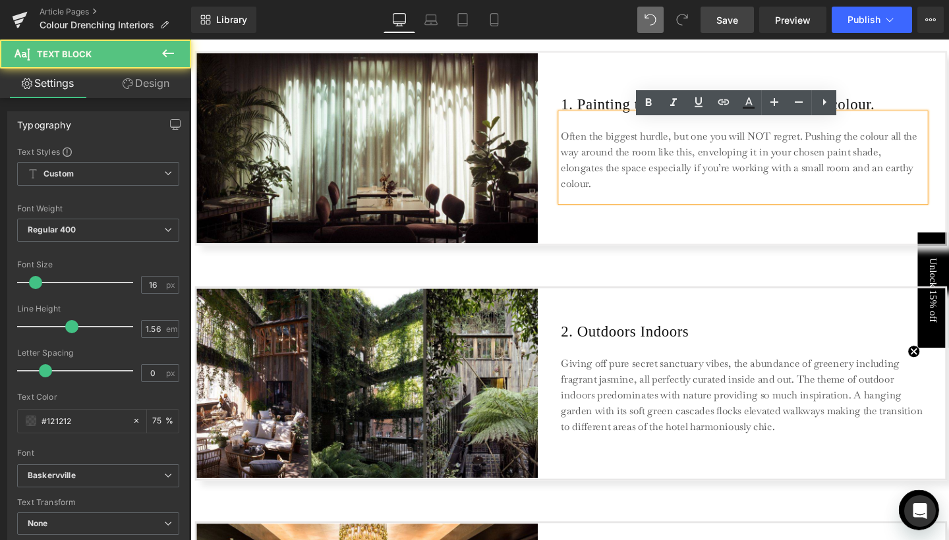
click at [892, 144] on p "Often the biggest hurdle, but one you will NOT regret. Pushing the colour all t…" at bounding box center [771, 167] width 382 height 66
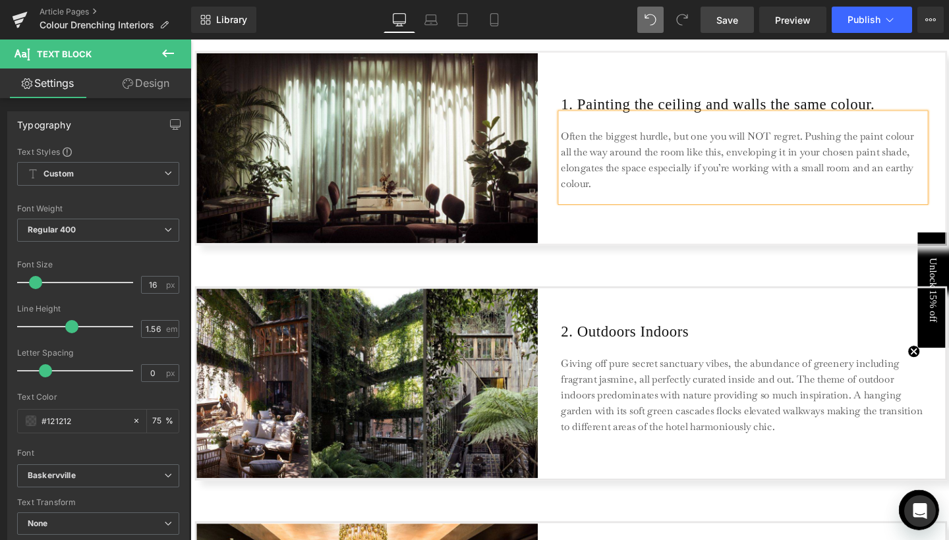
click at [896, 157] on p "Often the biggest hurdle, but one you will NOT regret. Pushing the paint colour…" at bounding box center [771, 167] width 382 height 66
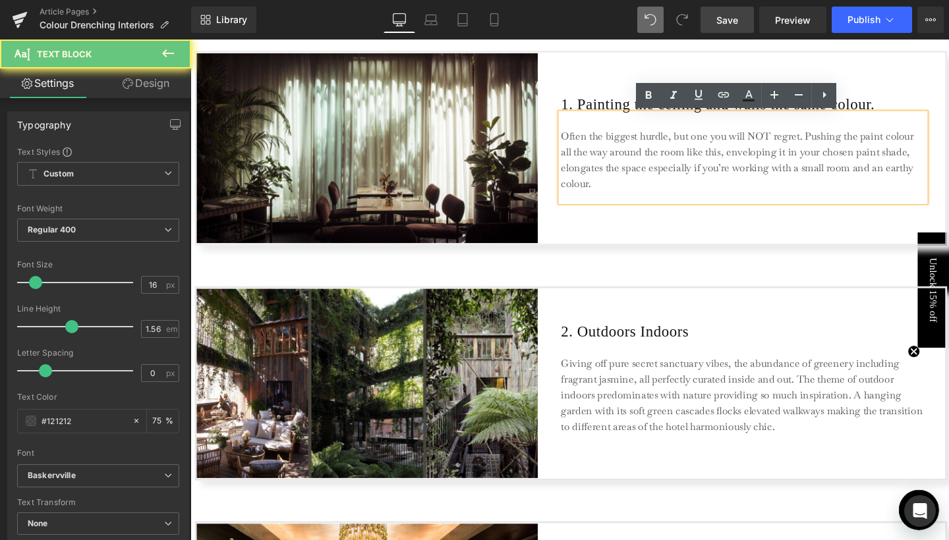
click at [896, 157] on p "Often the biggest hurdle, but one you will NOT regret. Pushing the paint colour…" at bounding box center [771, 167] width 382 height 66
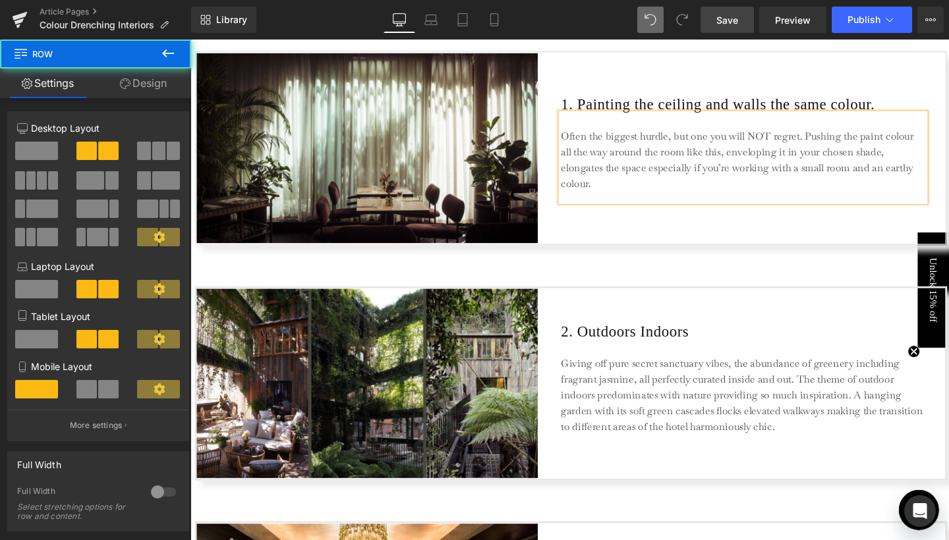
click at [729, 228] on div "1. Painting the ceiling and walls the same colour. Heading Often the biggest hu…" at bounding box center [771, 153] width 383 height 199
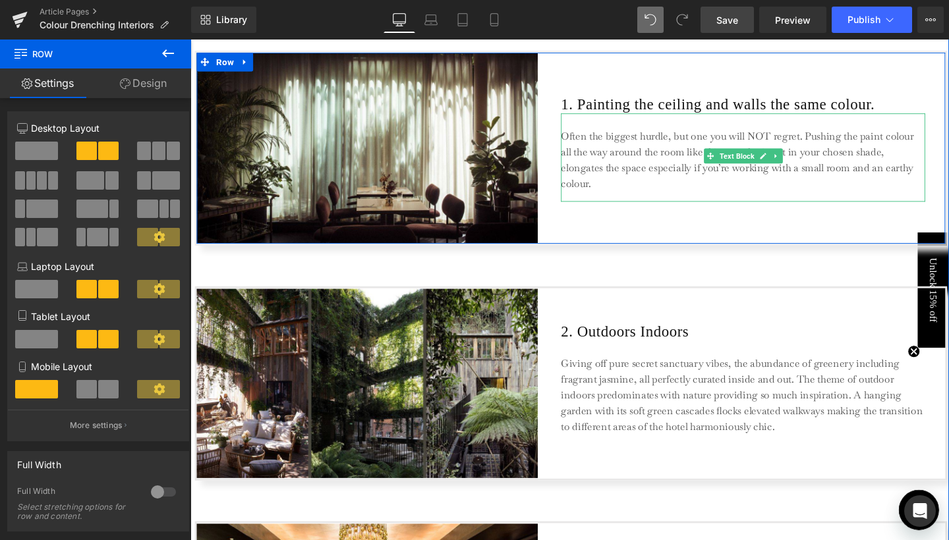
click at [920, 173] on p "Often the biggest hurdle, but one you will NOT regret. Pushing the paint colour…" at bounding box center [771, 167] width 382 height 66
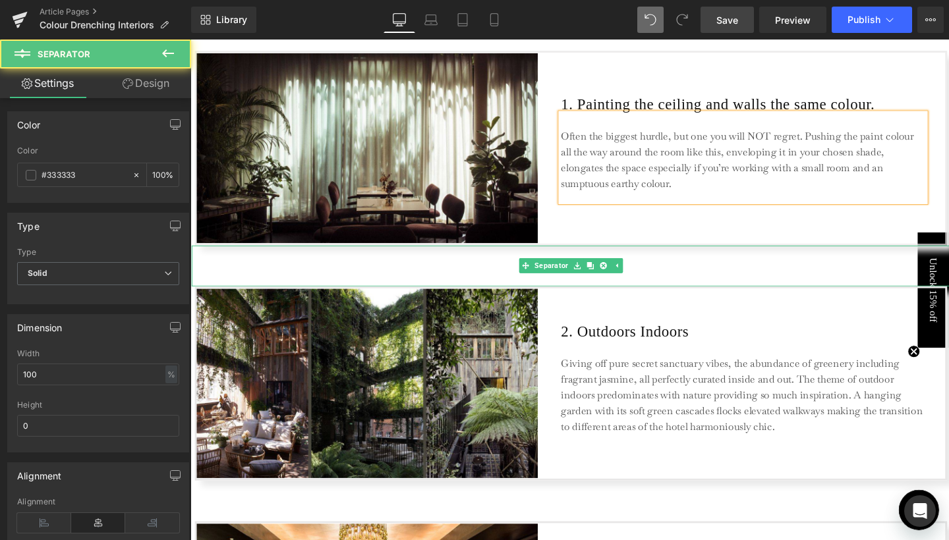
click at [729, 275] on hr at bounding box center [590, 281] width 797 height 36
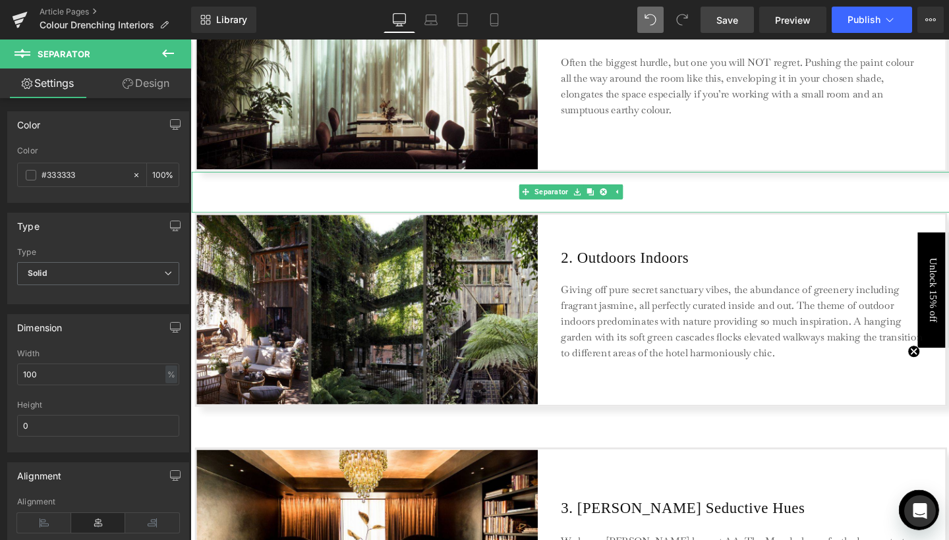
scroll to position [1314, 0]
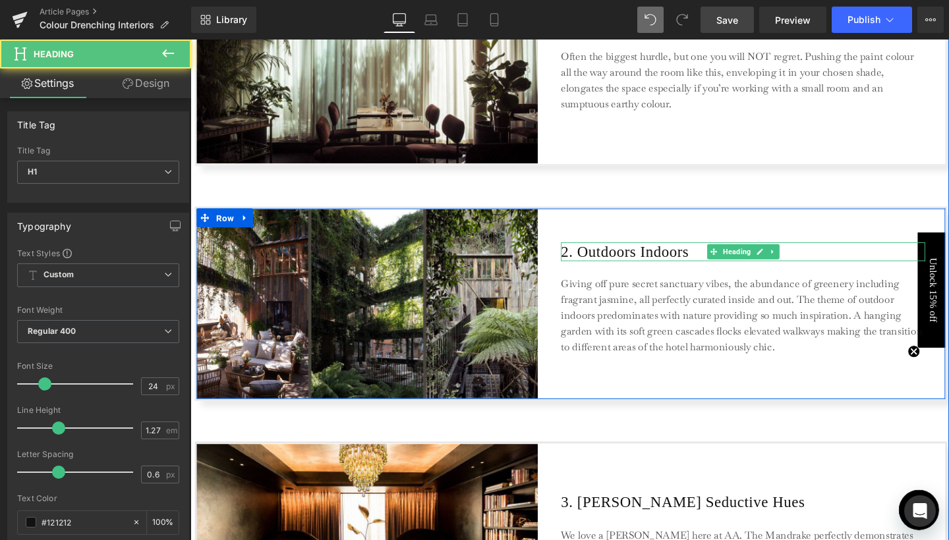
click at [629, 265] on h1 "2. Outdoors Indoors" at bounding box center [771, 263] width 383 height 20
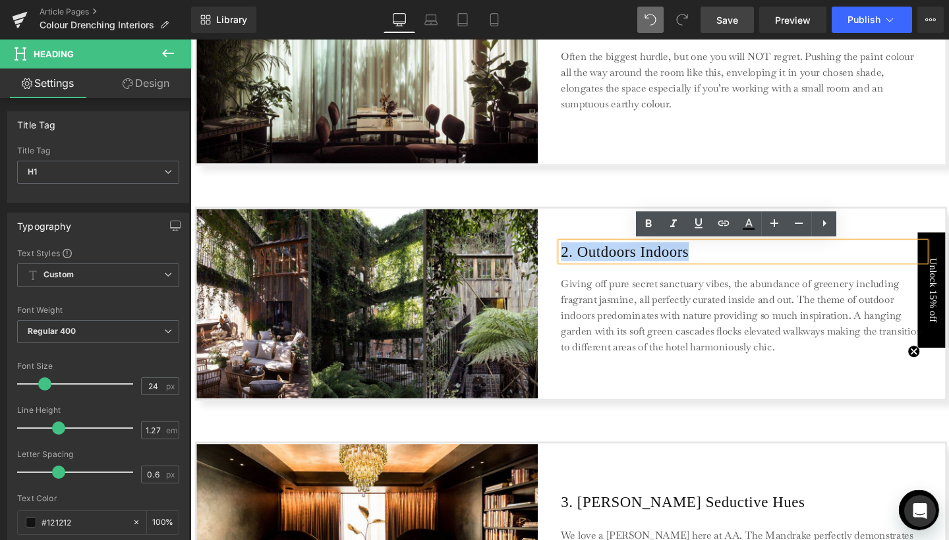
paste div
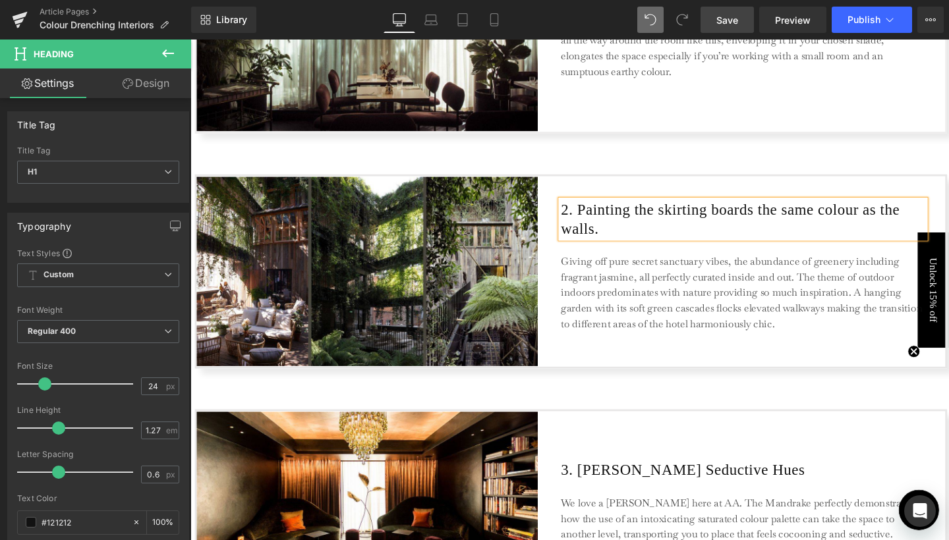
scroll to position [1357, 0]
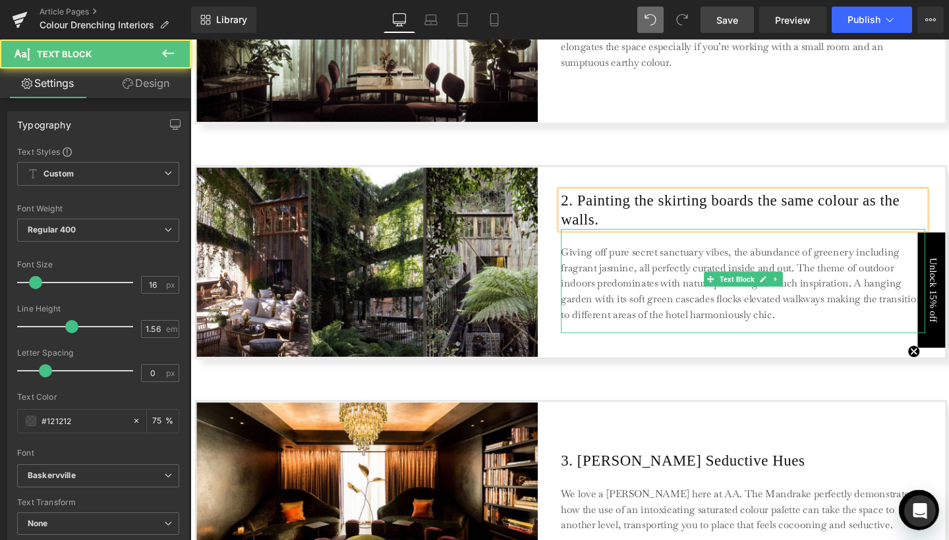
click at [612, 293] on p "Giving off pure secret sanctuary vibes, the abundance of greenery including fra…" at bounding box center [771, 297] width 382 height 82
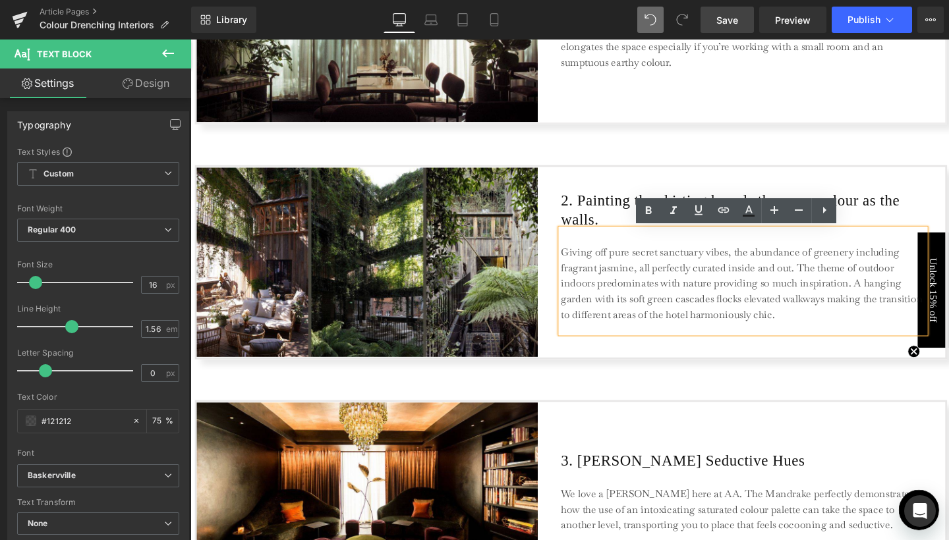
click at [593, 309] on p "Giving off pure secret sanctuary vibes, the abundance of greenery including fra…" at bounding box center [771, 297] width 382 height 82
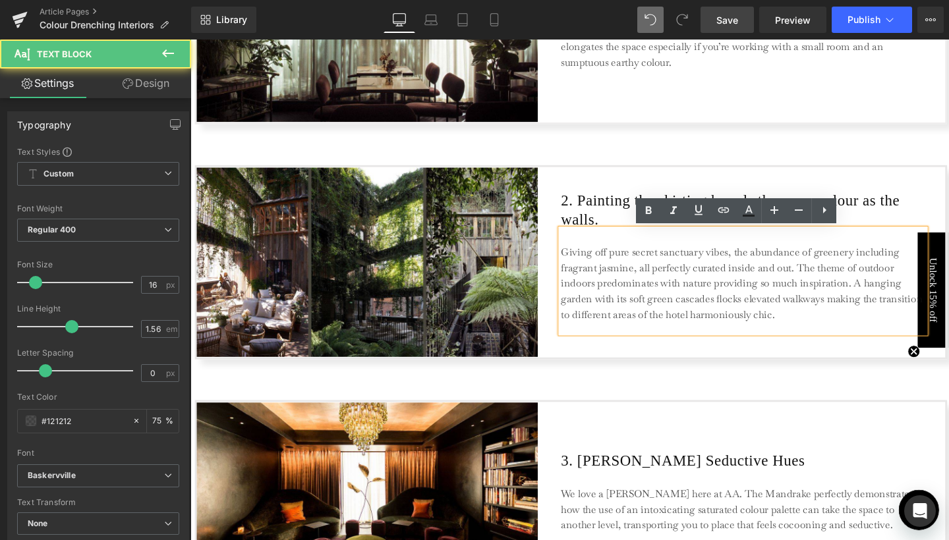
click at [593, 309] on p "Giving off pure secret sanctuary vibes, the abundance of greenery including fra…" at bounding box center [771, 297] width 382 height 82
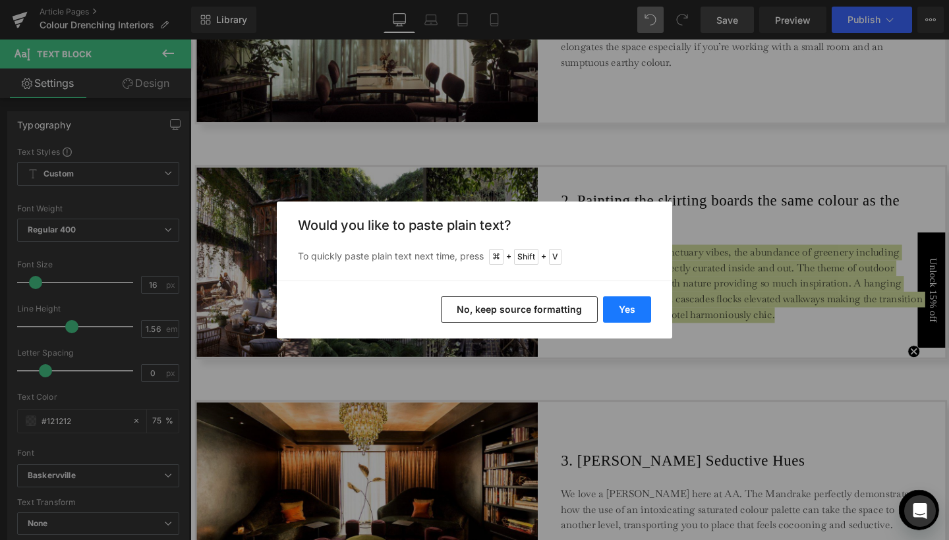
click at [624, 310] on button "Yes" at bounding box center [627, 310] width 48 height 26
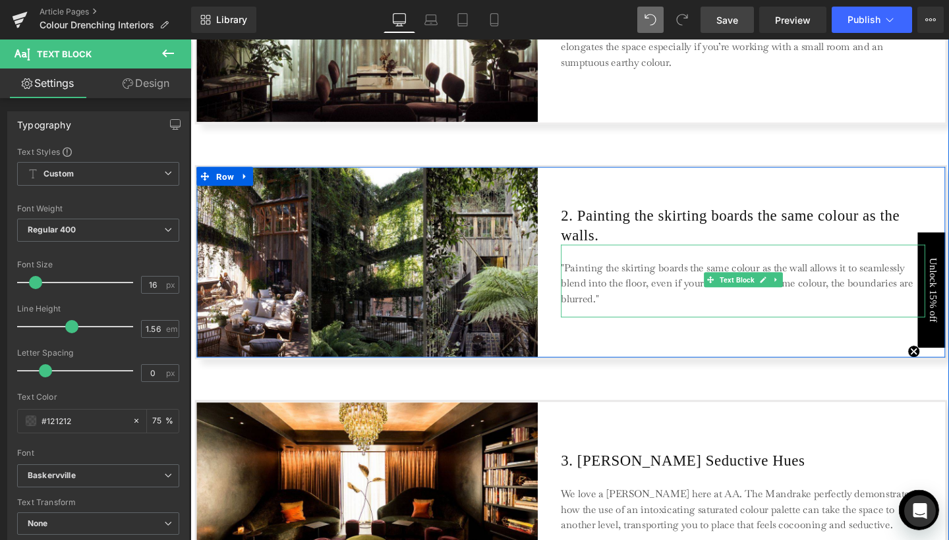
click at [583, 277] on p ""Painting the skirting boards the same colour as the wall allows it to seamless…" at bounding box center [771, 296] width 382 height 49
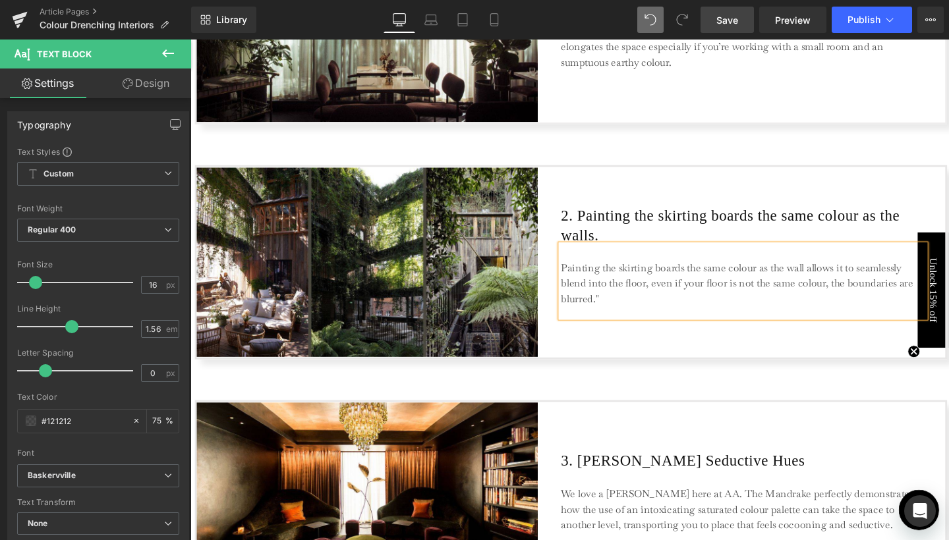
click at [625, 311] on p "Painting the skirting boards the same colour as the wall allows it to seamlessl…" at bounding box center [771, 296] width 382 height 49
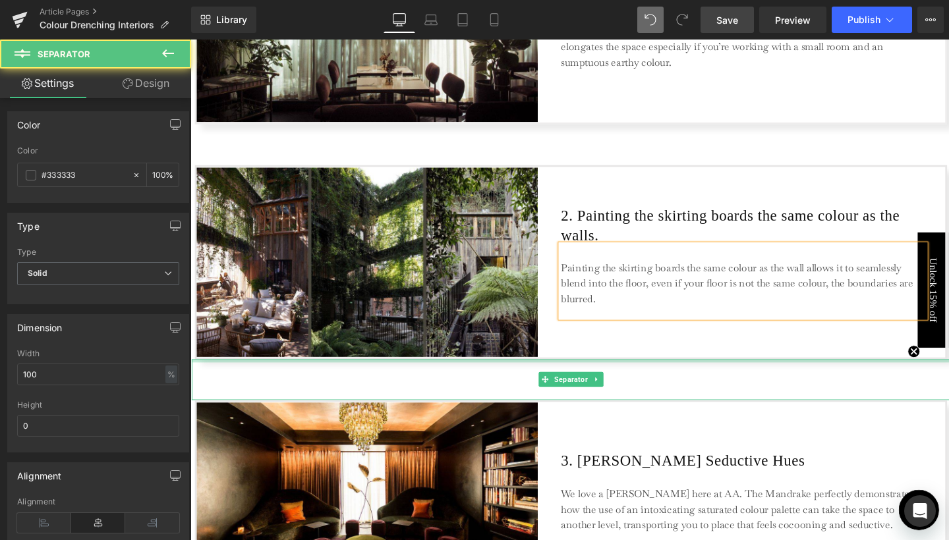
click at [614, 376] on div at bounding box center [590, 377] width 797 height 3
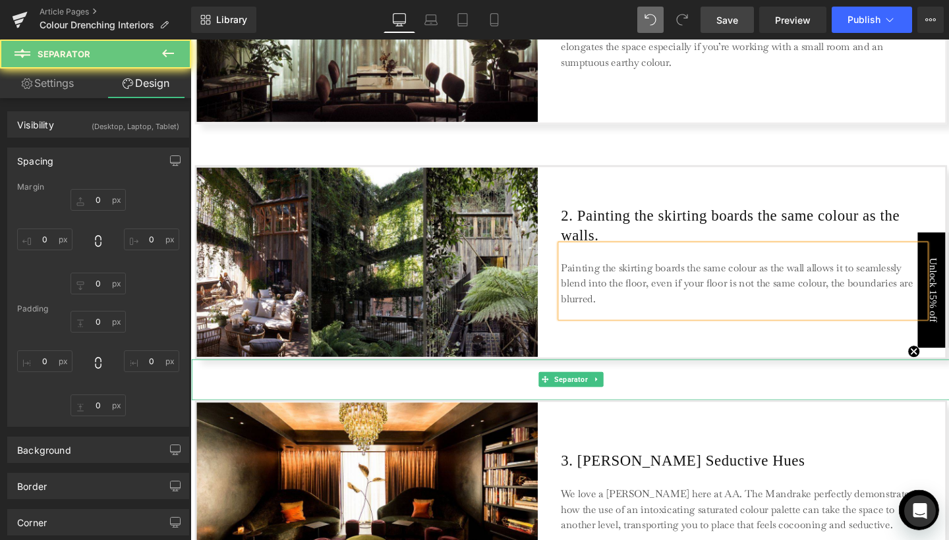
type input "0"
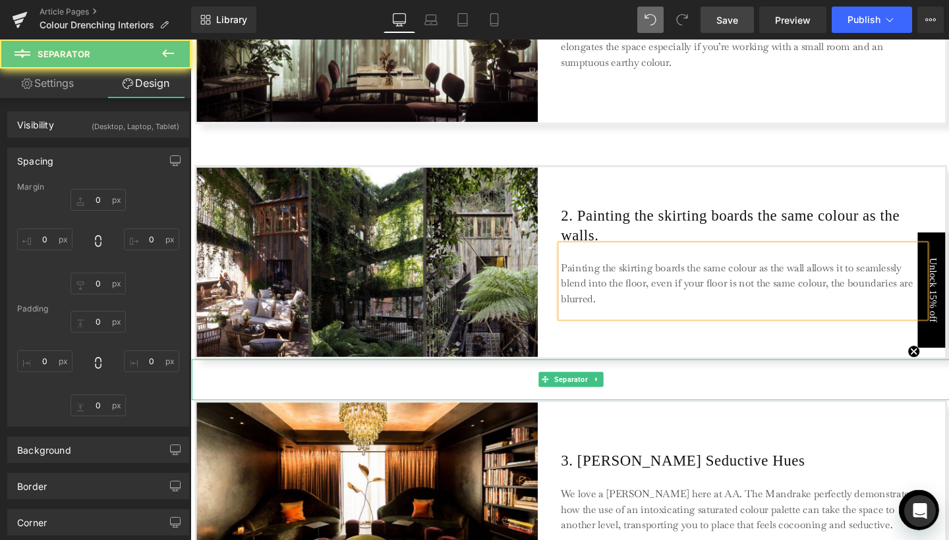
type input "0"
type input "55"
type input "0"
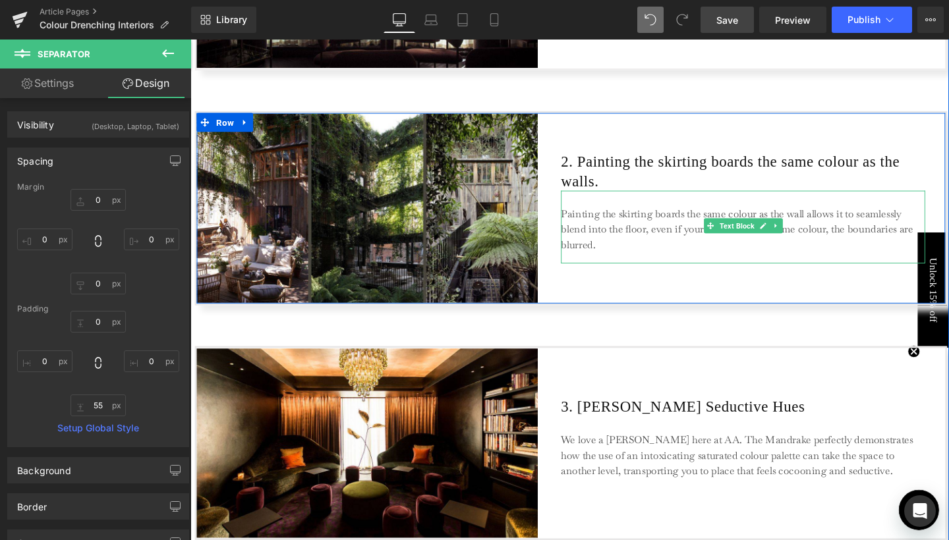
scroll to position [1466, 0]
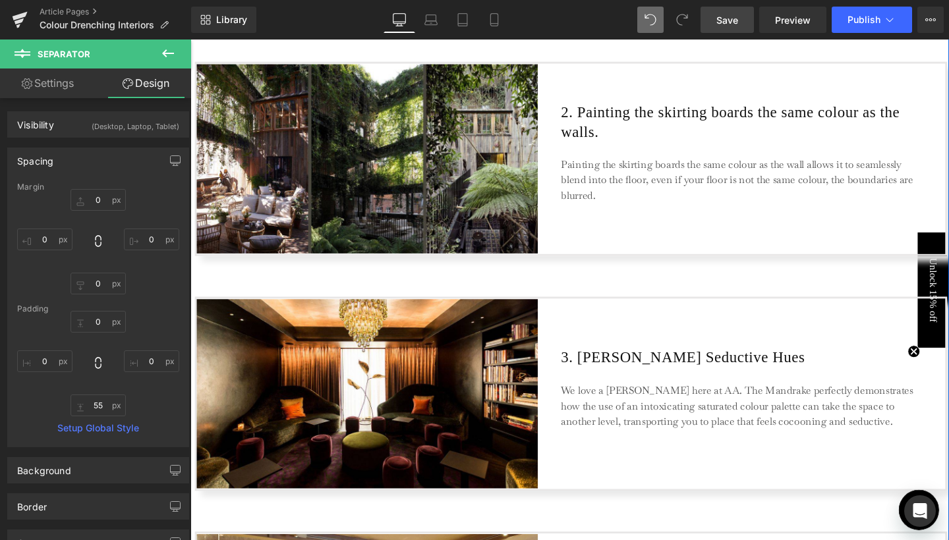
click at [784, 264] on div "Image 2. Painting the skirting boards the same colour as the walls. Heading Pai…" at bounding box center [590, 165] width 791 height 204
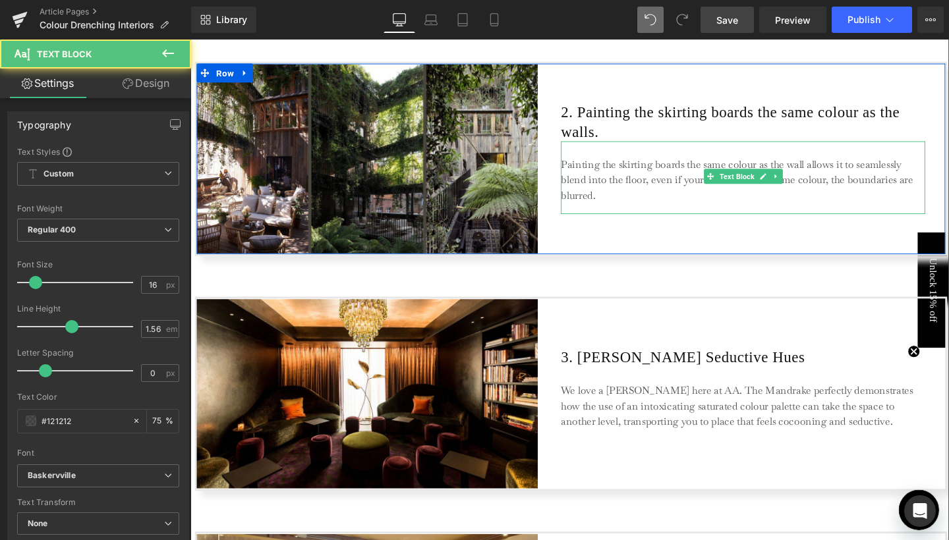
click at [619, 203] on p "Painting the skirting boards the same colour as the wall allows it to seamlessl…" at bounding box center [771, 187] width 382 height 49
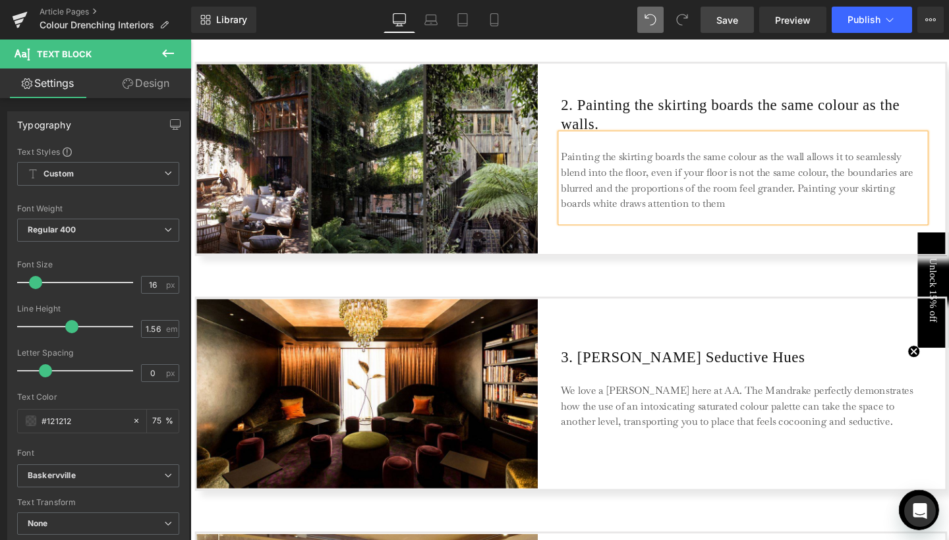
click at [619, 211] on p "Painting the skirting boards the same colour as the wall allows it to seamlessl…" at bounding box center [771, 189] width 382 height 66
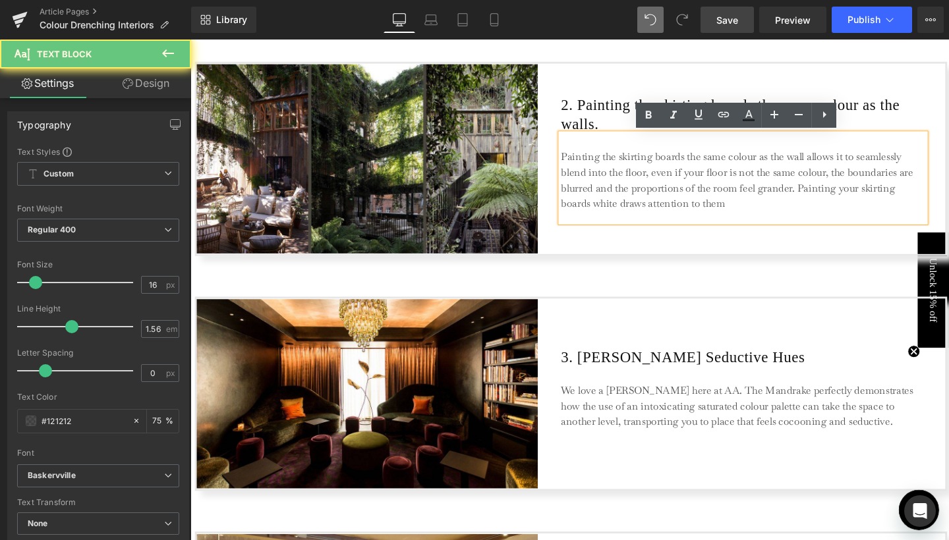
click at [619, 211] on p "Painting the skirting boards the same colour as the wall allows it to seamlessl…" at bounding box center [771, 189] width 382 height 66
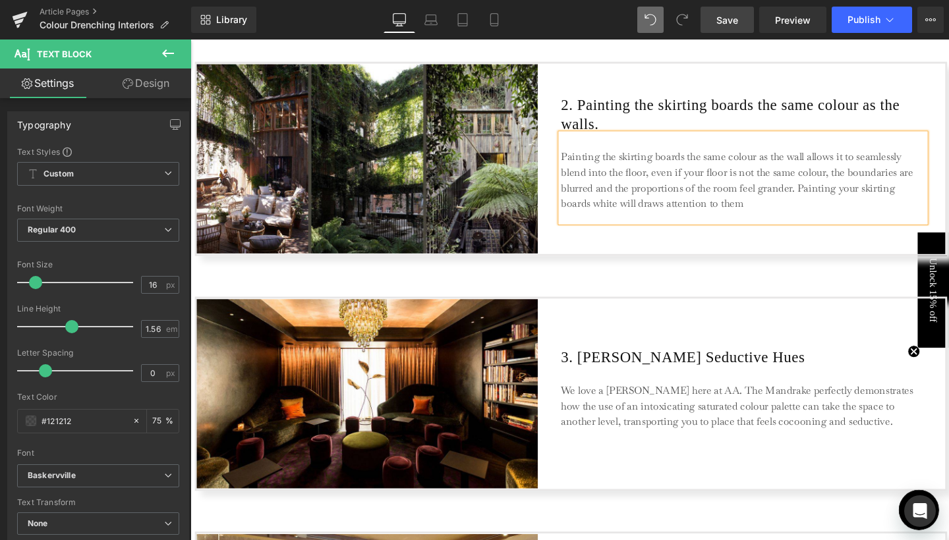
click at [683, 210] on p "Painting the skirting boards the same colour as the wall allows it to seamlessl…" at bounding box center [771, 189] width 382 height 66
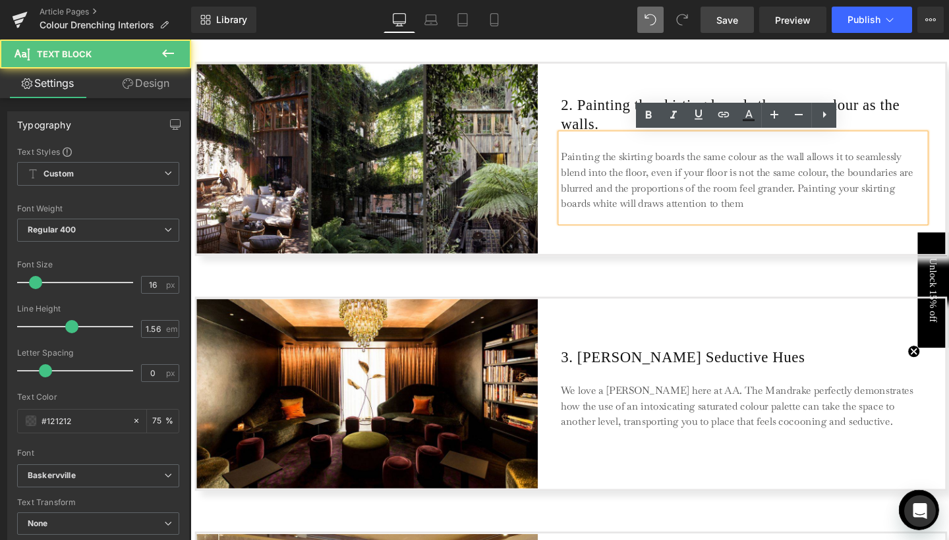
click at [686, 210] on p "Painting the skirting boards the same colour as the wall allows it to seamlessl…" at bounding box center [771, 189] width 382 height 66
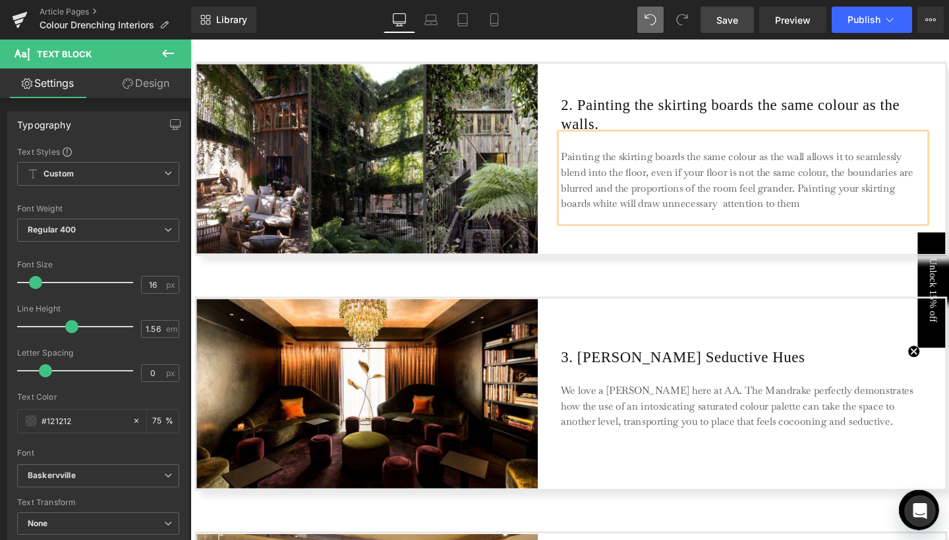
click at [839, 214] on p "Painting the skirting boards the same colour as the wall allows it to seamlessl…" at bounding box center [771, 189] width 382 height 66
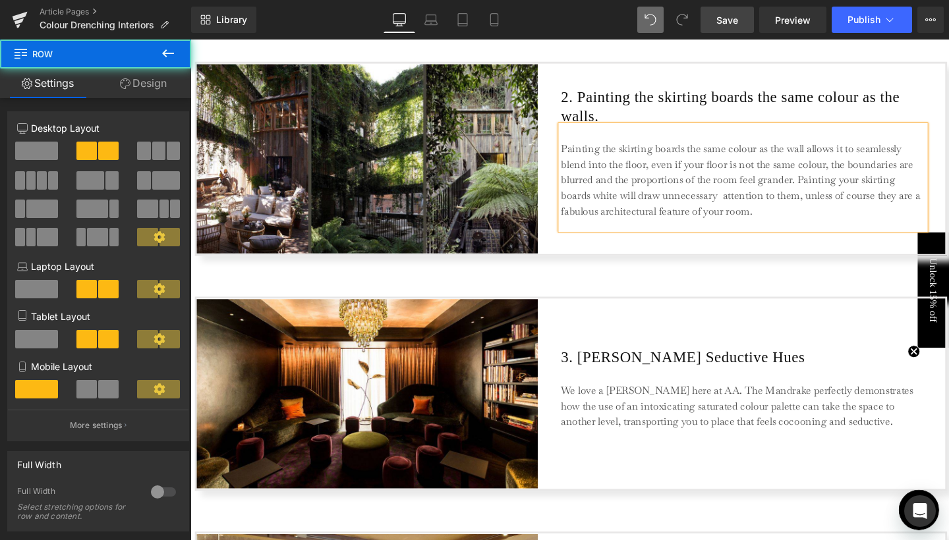
click at [817, 260] on div "2. Painting the skirting boards the same colour as the walls. Heading Painting …" at bounding box center [771, 165] width 383 height 199
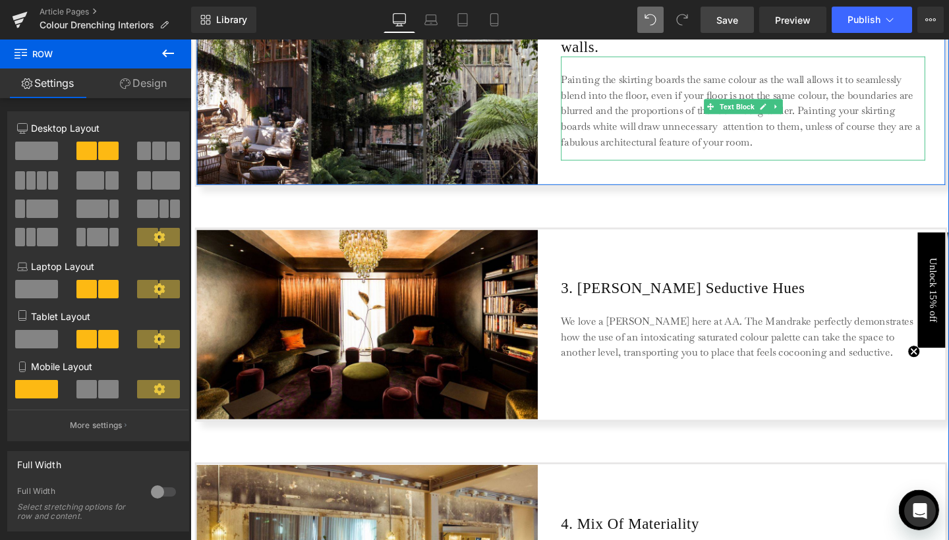
scroll to position [1557, 0]
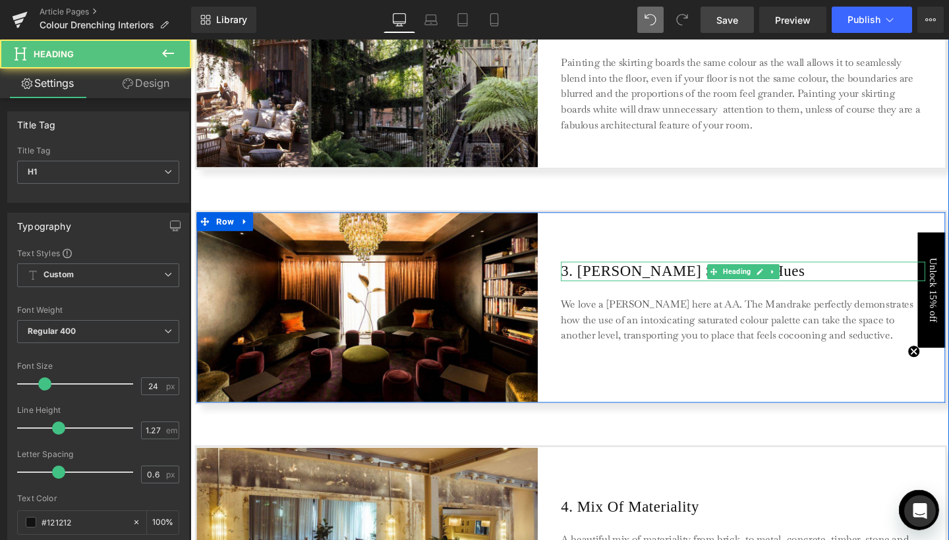
click at [635, 283] on h1 "3. [PERSON_NAME] Seductive Hues" at bounding box center [771, 283] width 383 height 20
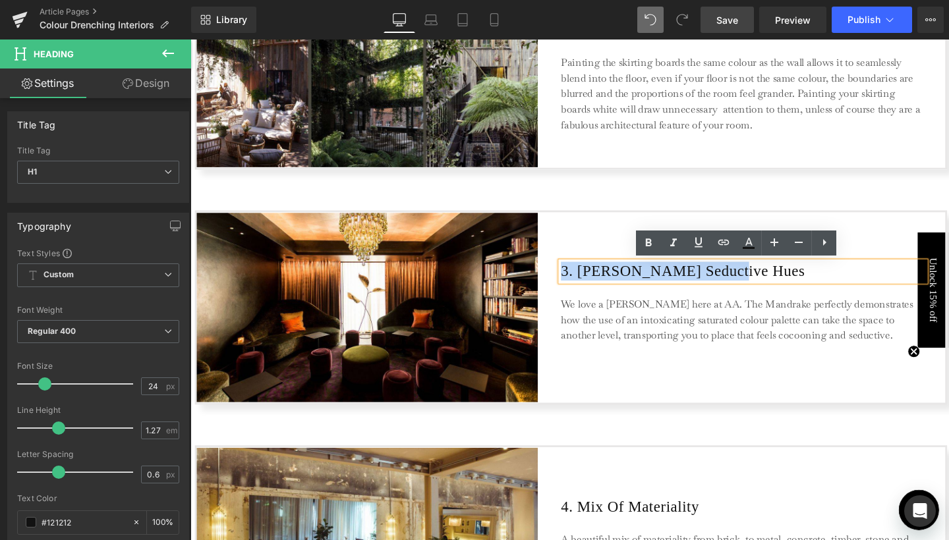
paste div
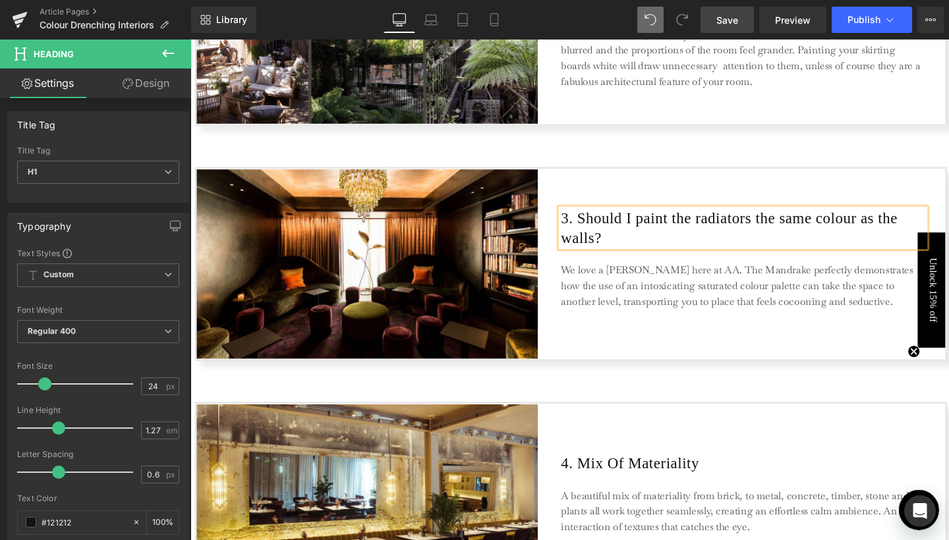
scroll to position [1651, 0]
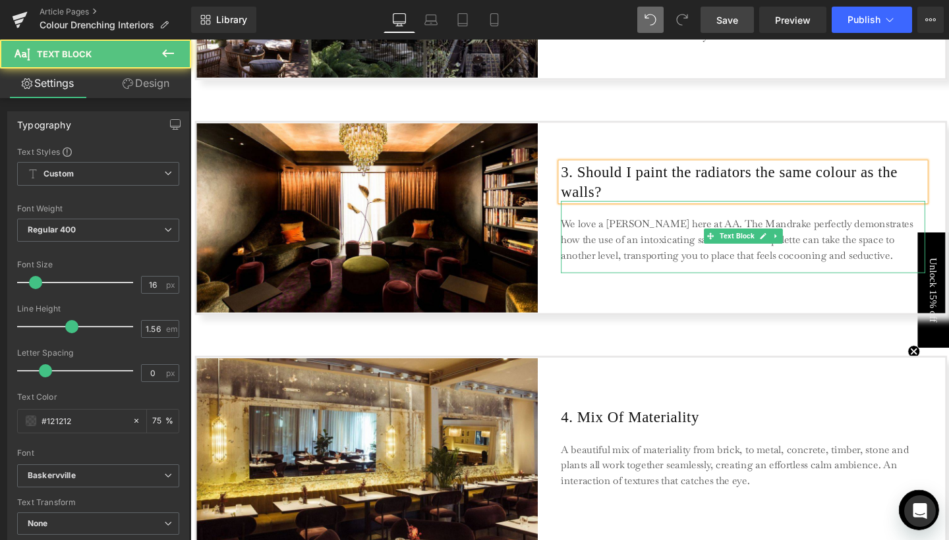
click at [631, 257] on p "We love a [PERSON_NAME] here at AA. The Mandrake perfectly demonstrates how the…" at bounding box center [771, 250] width 382 height 49
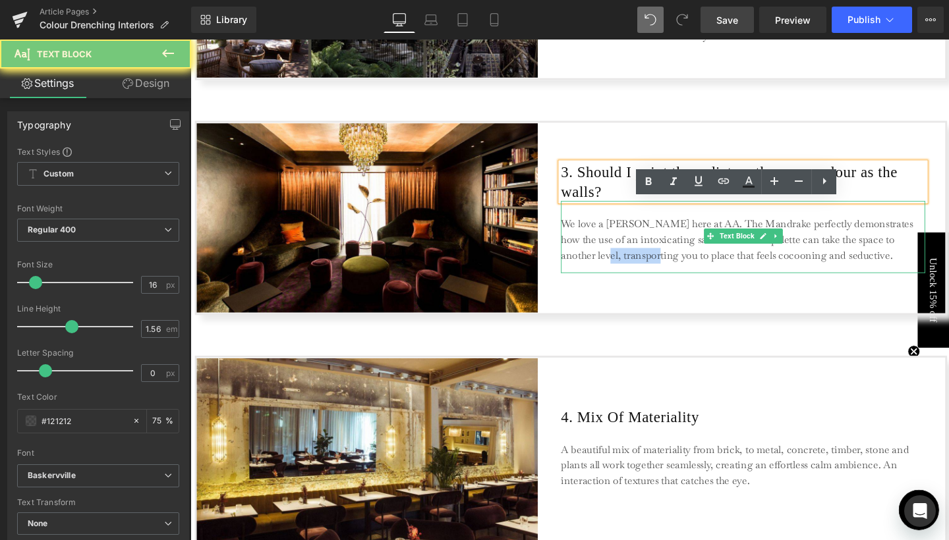
click at [631, 257] on p "We love a [PERSON_NAME] here at AA. The Mandrake perfectly demonstrates how the…" at bounding box center [771, 250] width 382 height 49
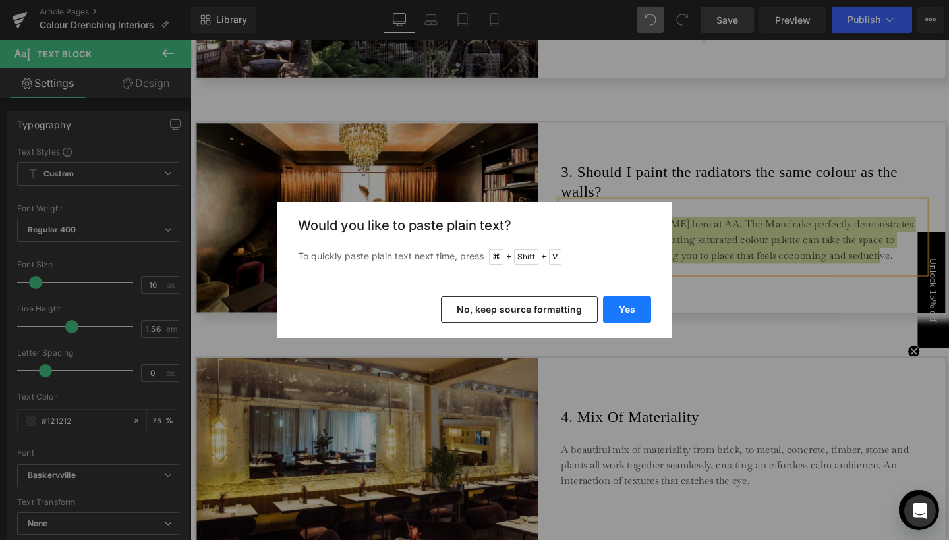
click at [621, 312] on button "Yes" at bounding box center [627, 310] width 48 height 26
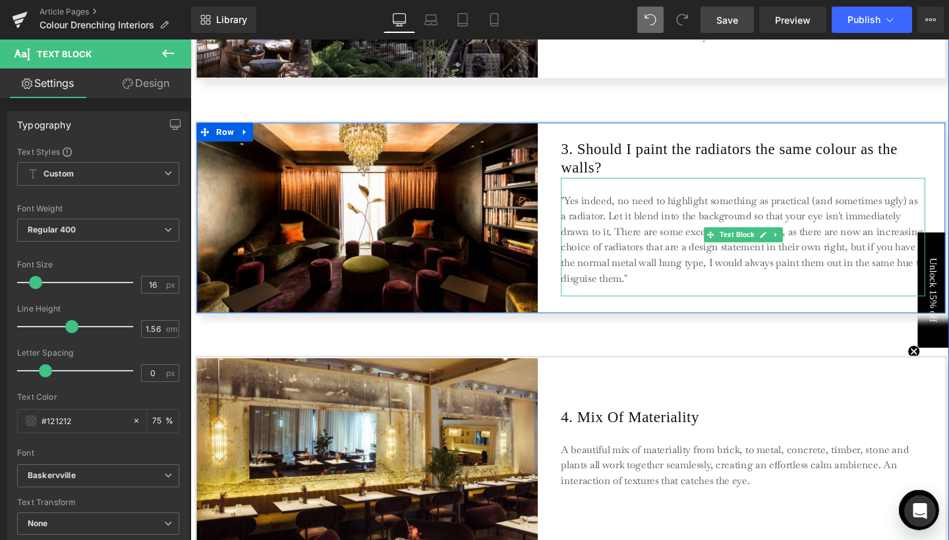
click at [583, 204] on p ""Yes indeed, no need to highlight something as practical (and sometimes ugly) a…" at bounding box center [771, 251] width 382 height 99
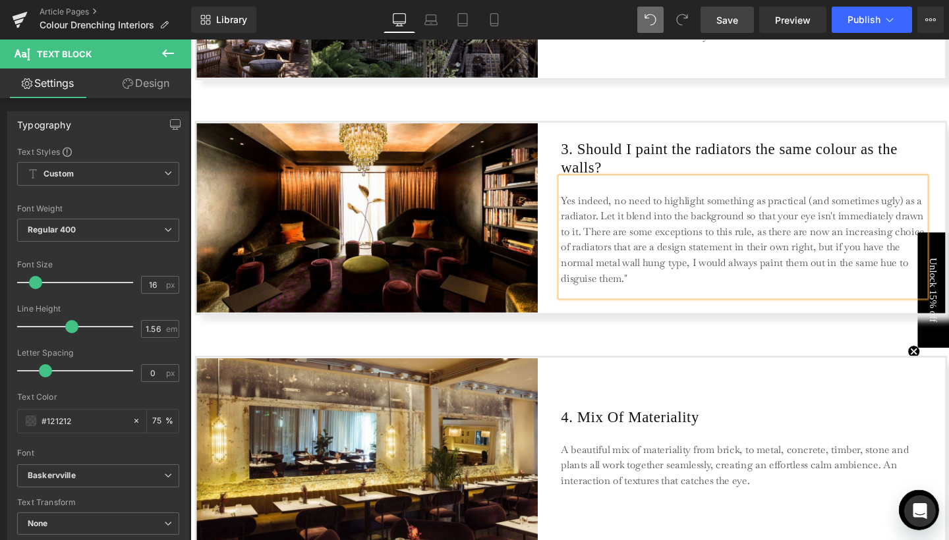
click at [627, 210] on p "Yes indeed, no need to highlight something as practical (and sometimes ugly) as…" at bounding box center [771, 251] width 382 height 99
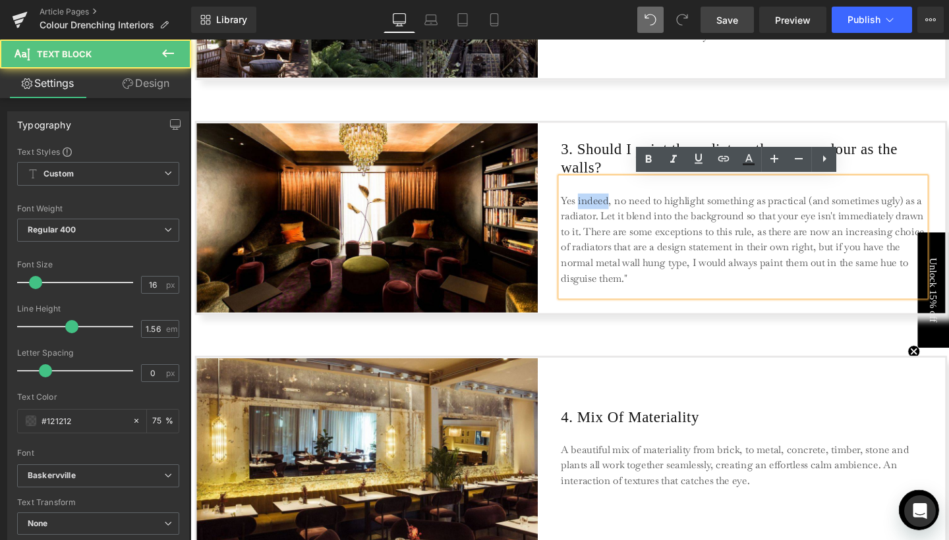
drag, startPoint x: 594, startPoint y: 208, endPoint x: 624, endPoint y: 207, distance: 30.3
click at [624, 207] on p "Yes indeed, no need to highlight something as practical (and sometimes ugly) as…" at bounding box center [771, 251] width 382 height 99
click at [633, 210] on p "Yes indeed, no need to highlight something as practical (and sometimes ugly) as…" at bounding box center [771, 251] width 382 height 99
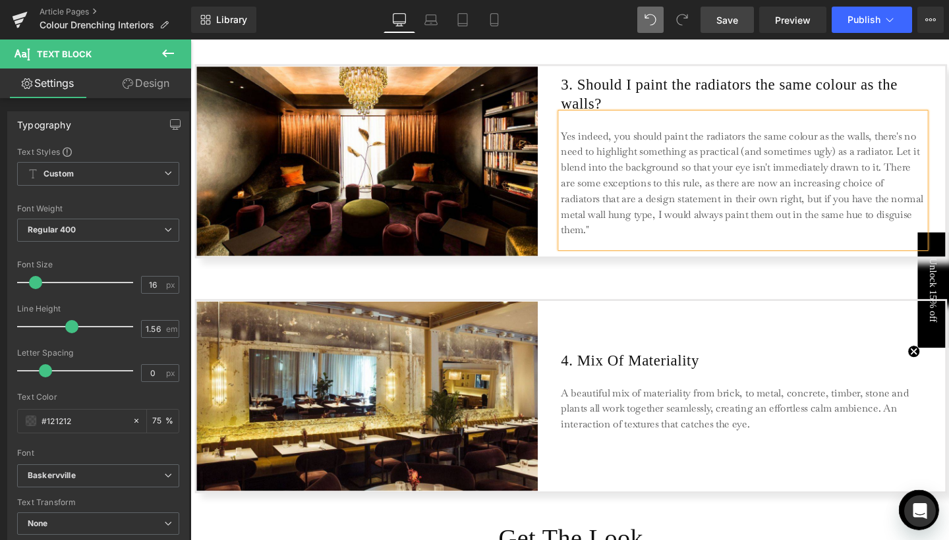
scroll to position [1722, 0]
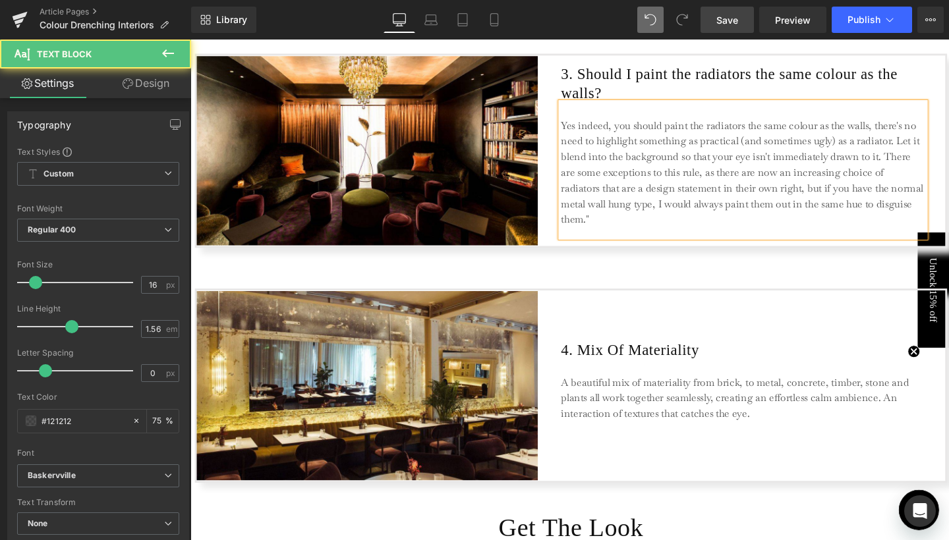
click at [727, 185] on p "Yes indeed, you should paint the radiators the same colour as the walls, there'…" at bounding box center [771, 180] width 382 height 115
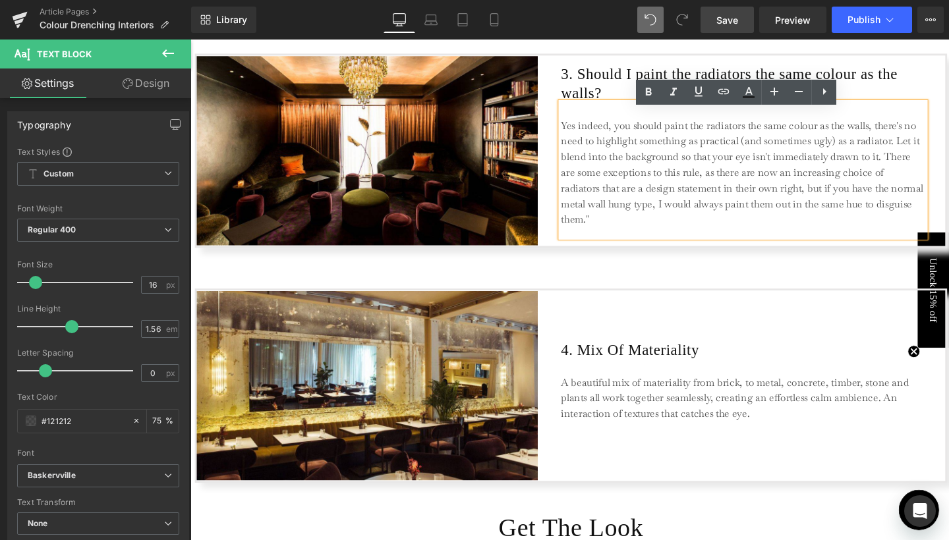
click at [930, 202] on p "Yes indeed, you should paint the radiators the same colour as the walls, there'…" at bounding box center [771, 180] width 382 height 115
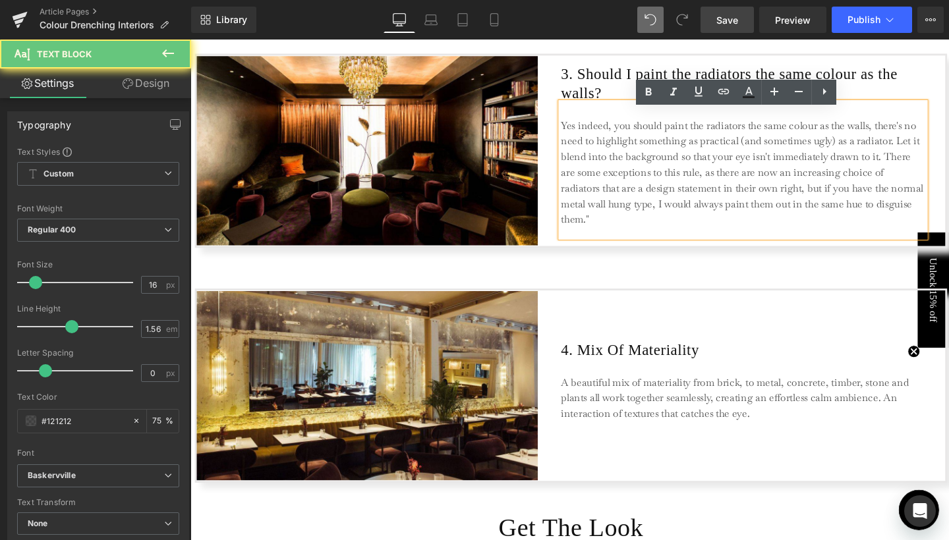
click at [930, 202] on p "Yes indeed, you should paint the radiators the same colour as the walls, there'…" at bounding box center [771, 180] width 382 height 115
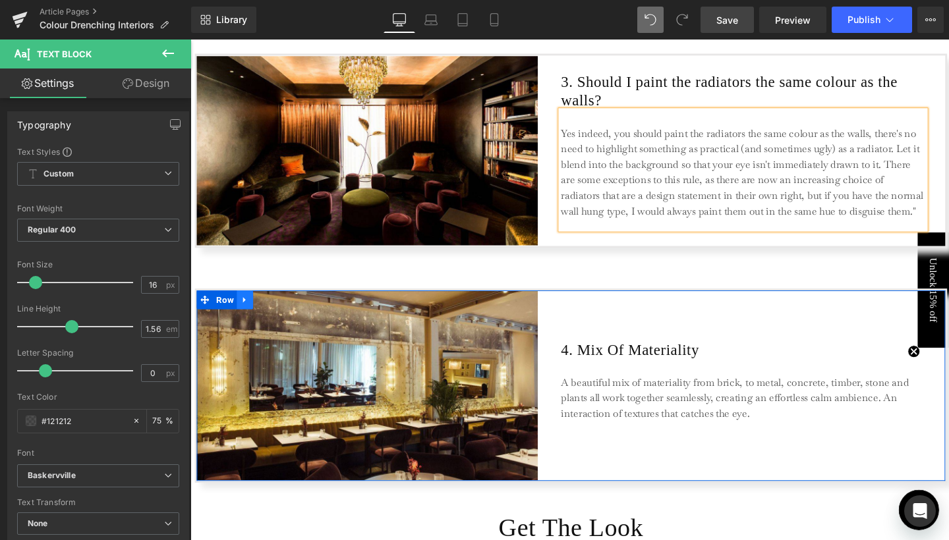
click at [246, 311] on icon at bounding box center [247, 314] width 9 height 10
click at [277, 314] on icon at bounding box center [281, 314] width 9 height 10
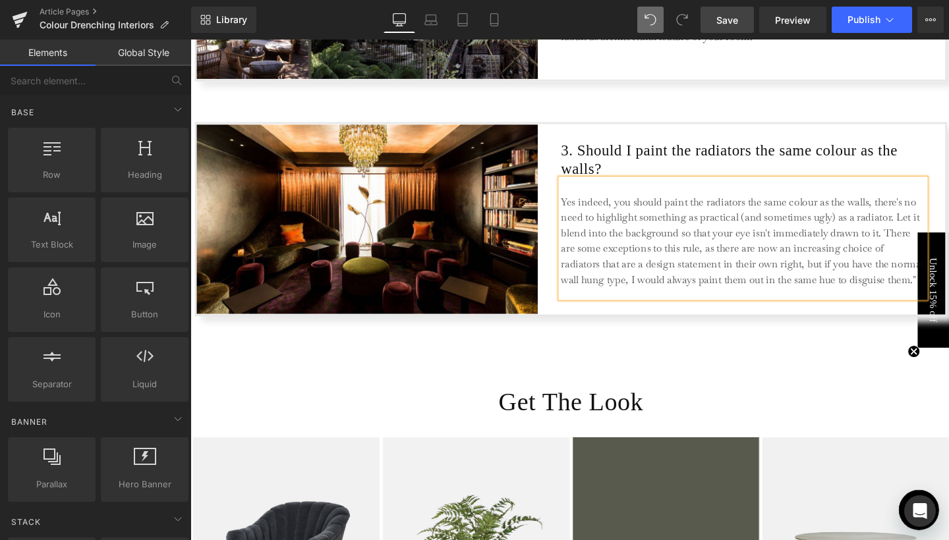
scroll to position [1690, 0]
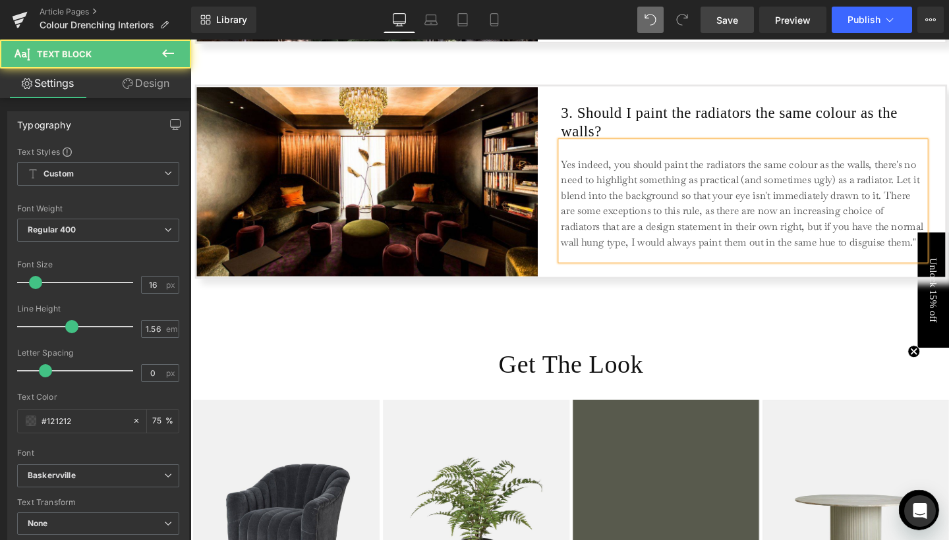
click at [789, 185] on p "Yes indeed, you should paint the radiators the same colour as the walls, there'…" at bounding box center [771, 212] width 382 height 99
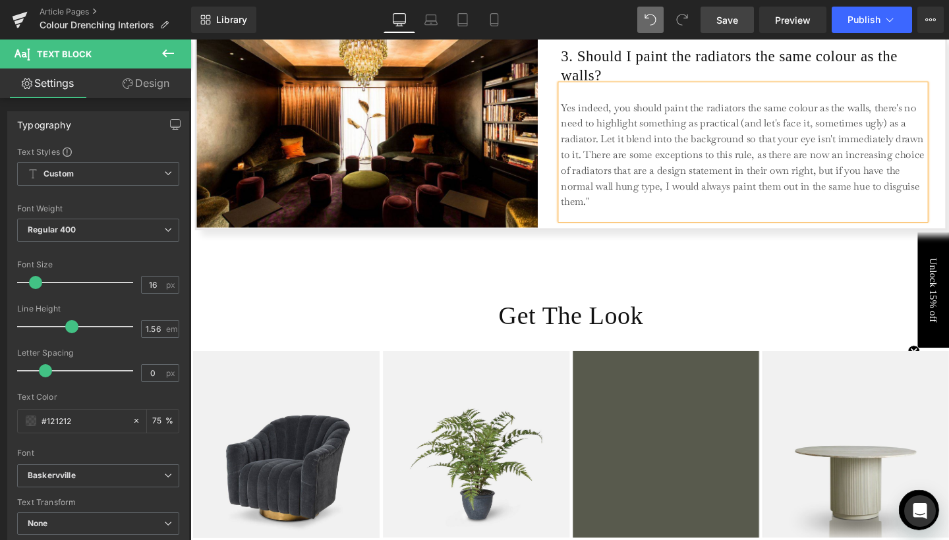
scroll to position [1756, 0]
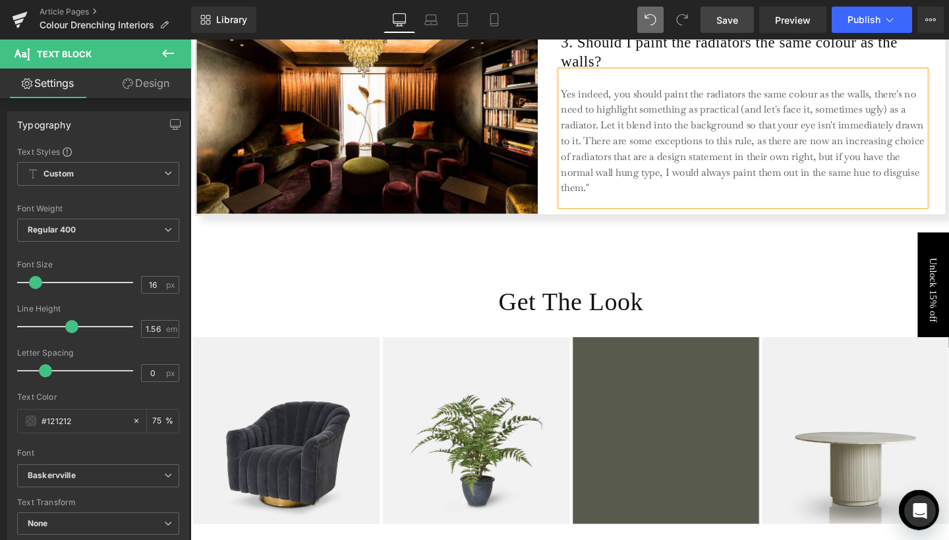
click at [627, 190] on p "Yes indeed, you should paint the radiators the same colour as the walls, there'…" at bounding box center [771, 146] width 382 height 115
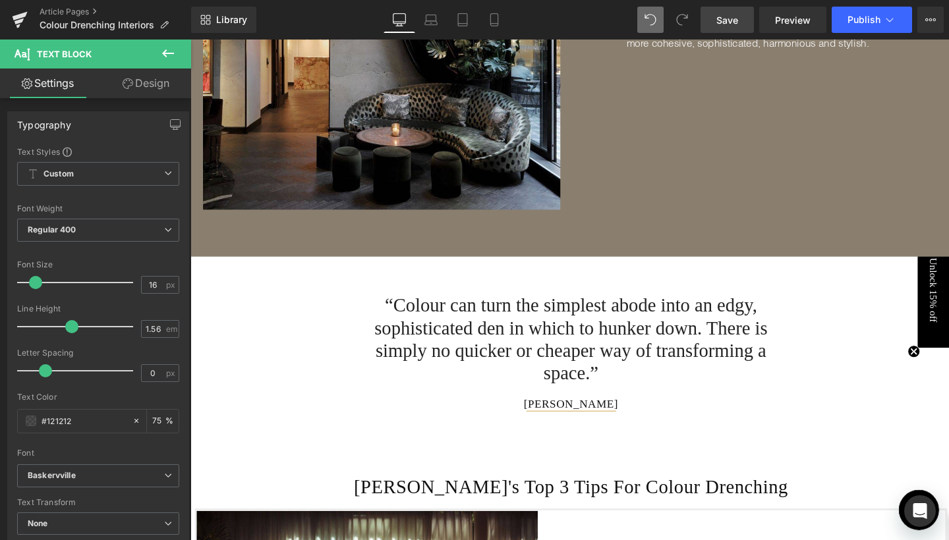
scroll to position [838, 0]
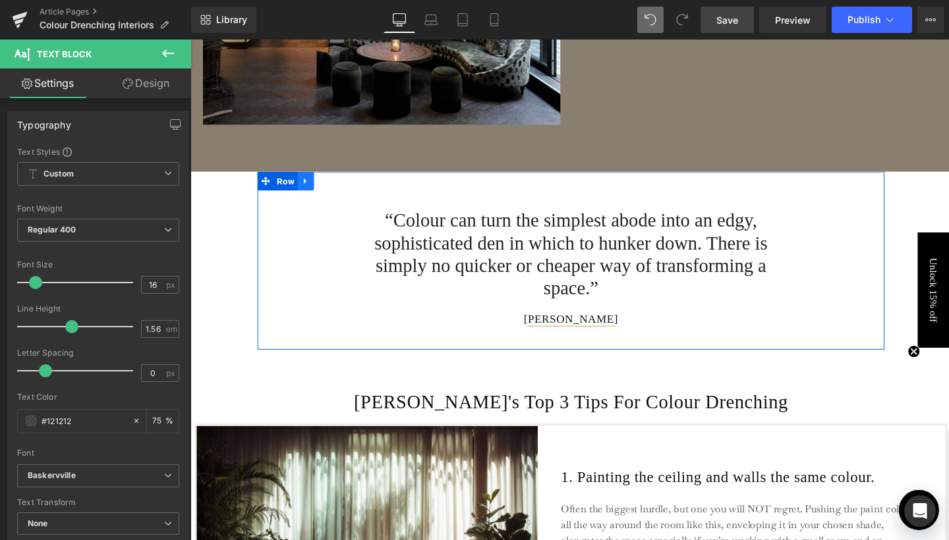
click at [313, 189] on icon at bounding box center [311, 189] width 9 height 10
click at [324, 190] on icon at bounding box center [328, 188] width 9 height 9
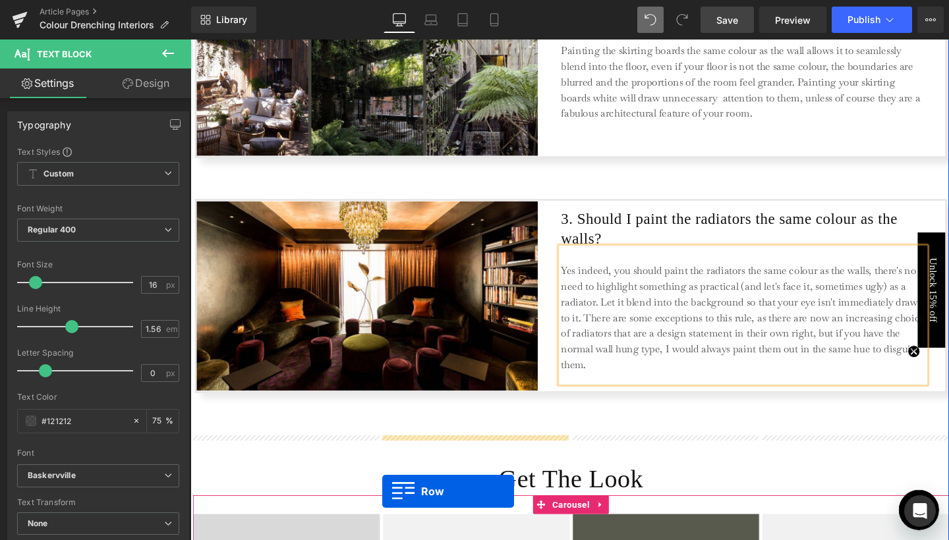
scroll to position [1708, 0]
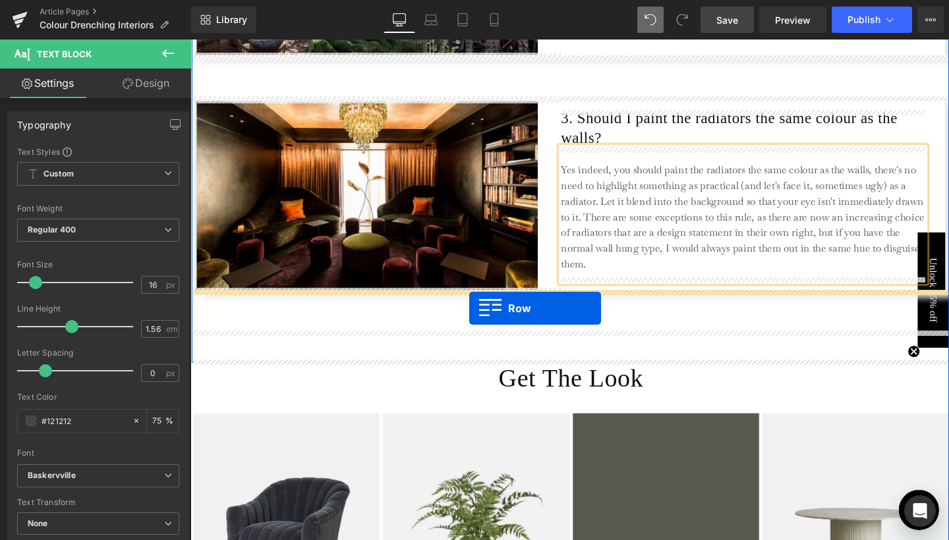
drag, startPoint x: 287, startPoint y: 376, endPoint x: 484, endPoint y: 322, distance: 203.7
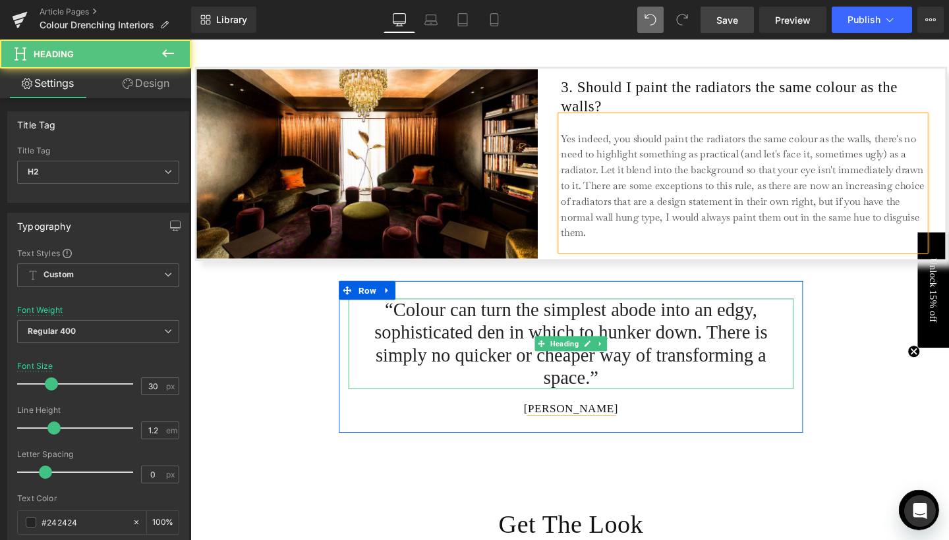
click at [438, 332] on h2 "“Colour can turn the simplest abode into an edgy, sophisticated den in which to…" at bounding box center [591, 359] width 468 height 95
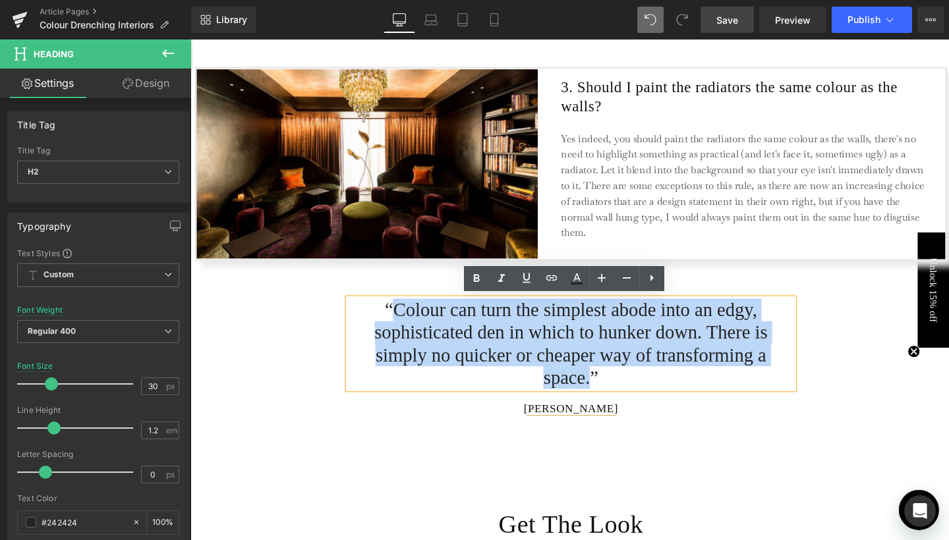
drag, startPoint x: 378, startPoint y: 322, endPoint x: 612, endPoint y: 383, distance: 241.7
click at [612, 383] on h2 "“Colour can turn the simplest abode into an edgy, sophisticated den in which to…" at bounding box center [591, 359] width 468 height 95
paste div
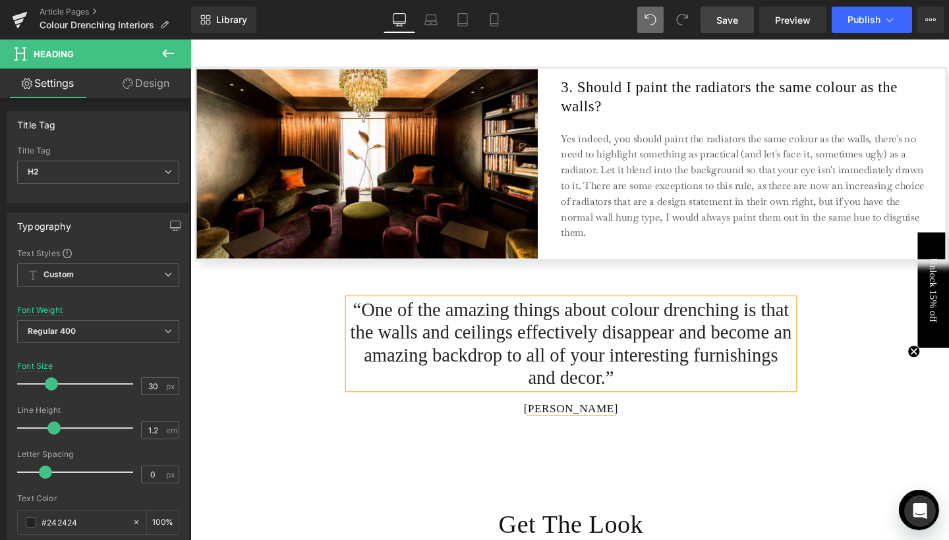
click at [904, 345] on div "Text Block “One of the amazing things about colour drenching is that the walls …" at bounding box center [590, 363] width 659 height 181
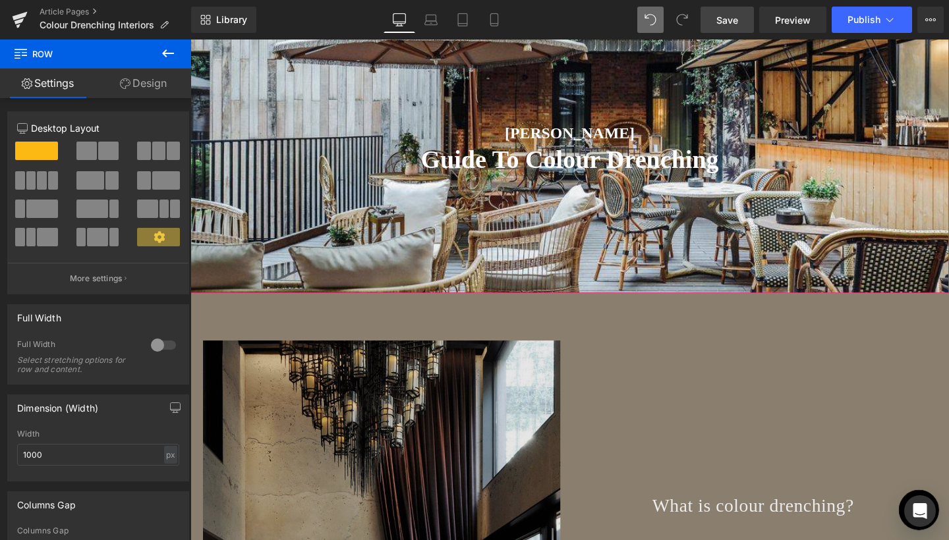
scroll to position [209, 0]
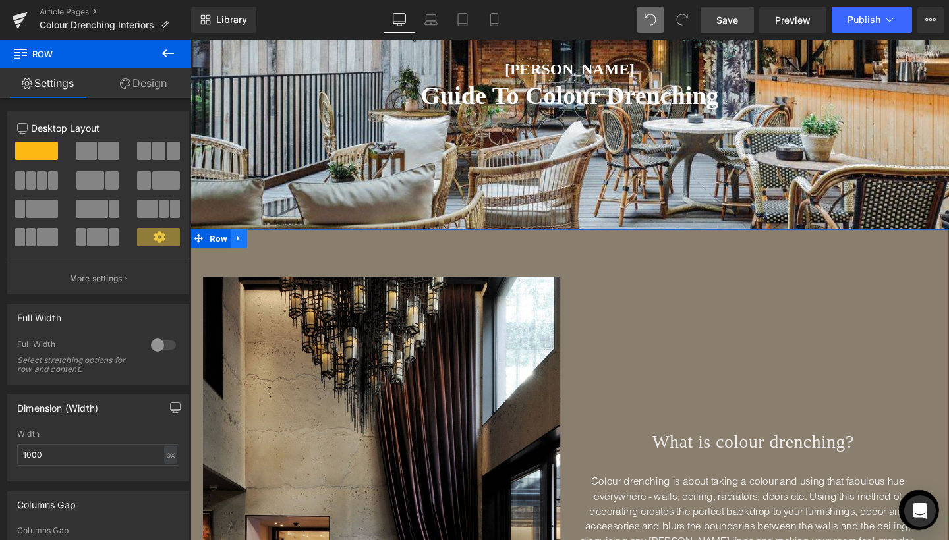
click at [239, 248] on icon at bounding box center [241, 249] width 9 height 10
click at [256, 248] on icon at bounding box center [258, 248] width 9 height 9
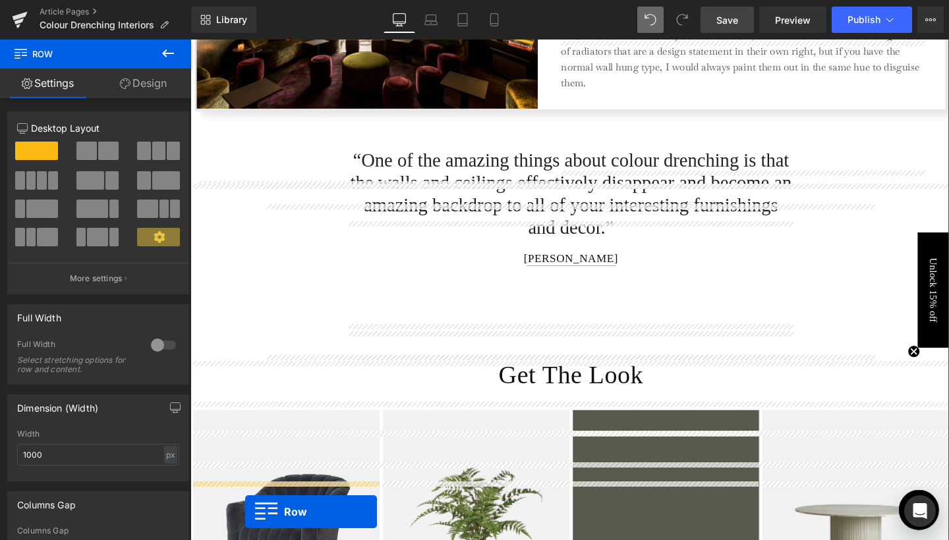
scroll to position [1925, 0]
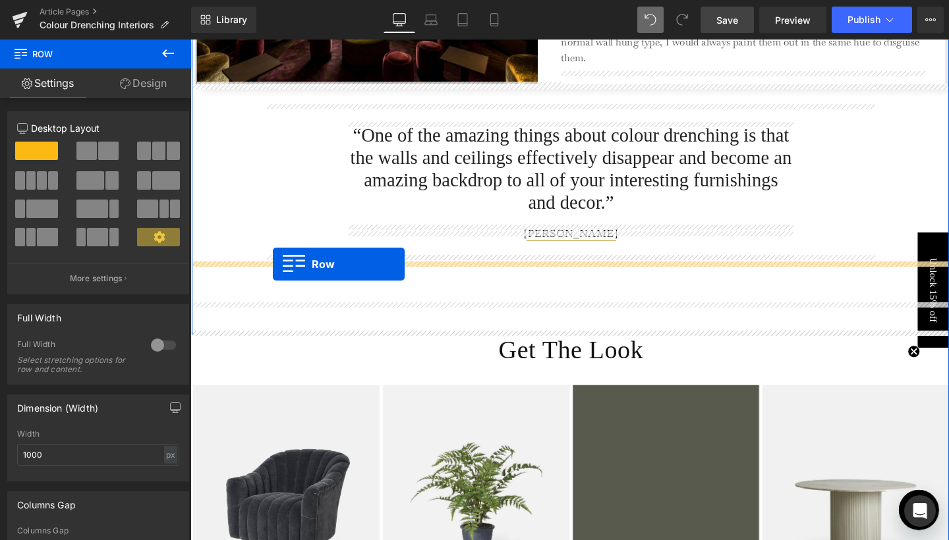
drag, startPoint x: 217, startPoint y: 101, endPoint x: 277, endPoint y: 275, distance: 184.4
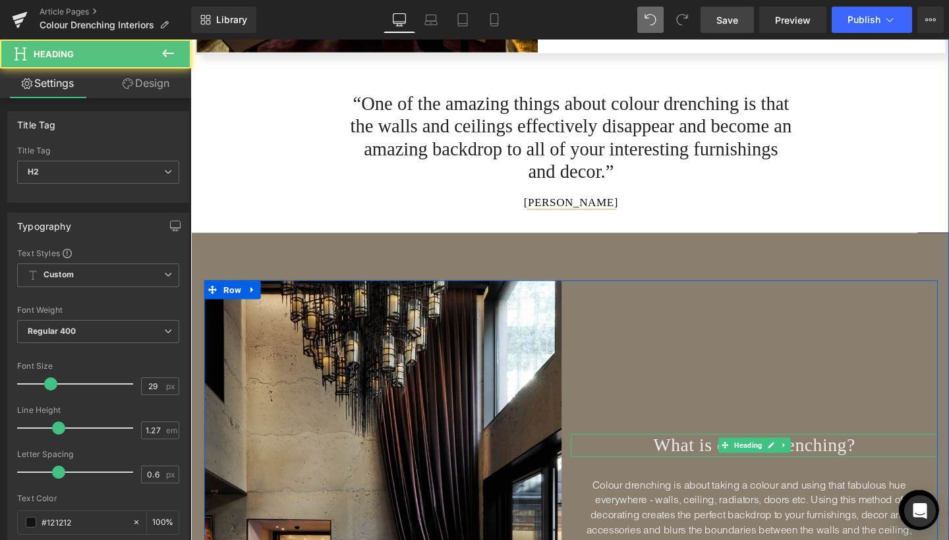
click at [689, 461] on span "What is colour drenching?" at bounding box center [783, 466] width 212 height 21
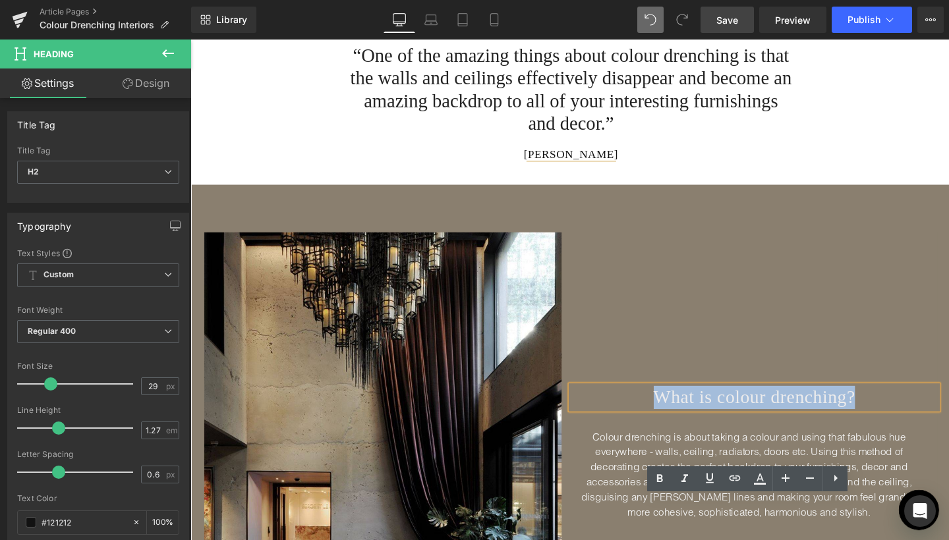
scroll to position [2034, 0]
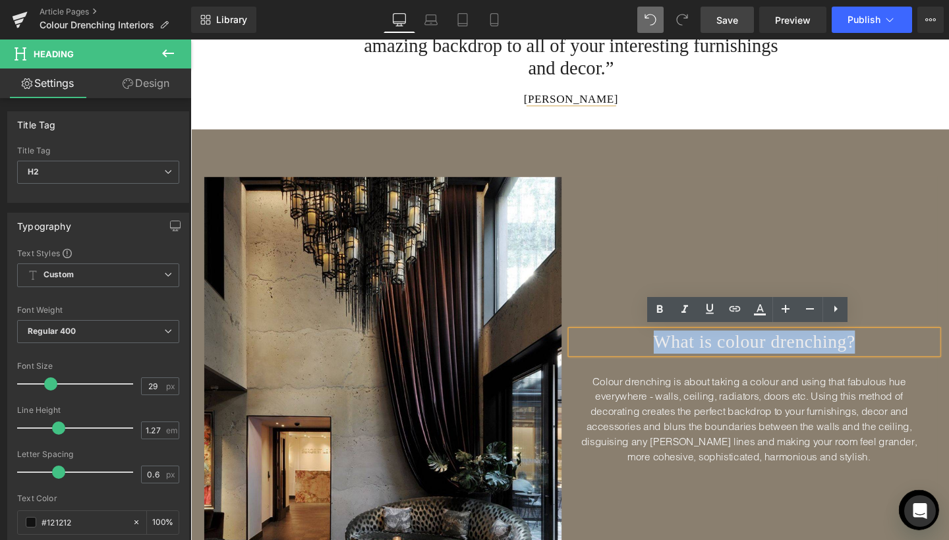
paste div
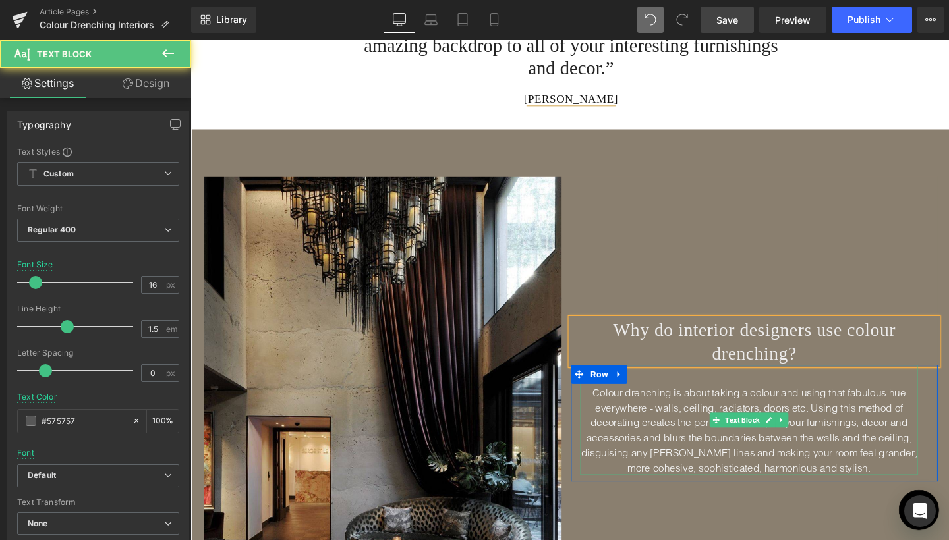
click at [651, 426] on span "Colour drenching is about taking a colour and using that fabulous hue everywher…" at bounding box center [777, 450] width 353 height 92
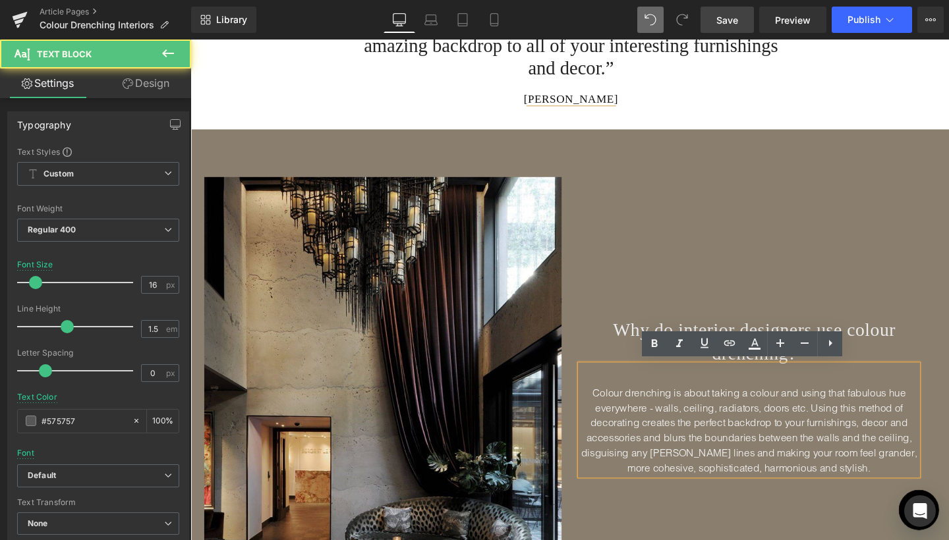
click at [652, 419] on span "Colour drenching is about taking a colour and using that fabulous hue everywher…" at bounding box center [777, 450] width 353 height 92
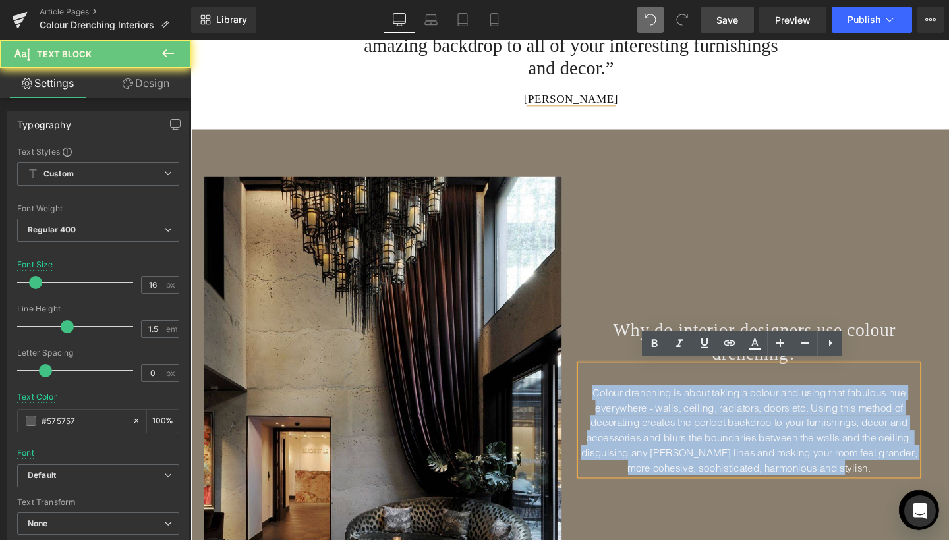
click at [652, 419] on span "Colour drenching is about taking a colour and using that fabulous hue everywher…" at bounding box center [777, 450] width 353 height 92
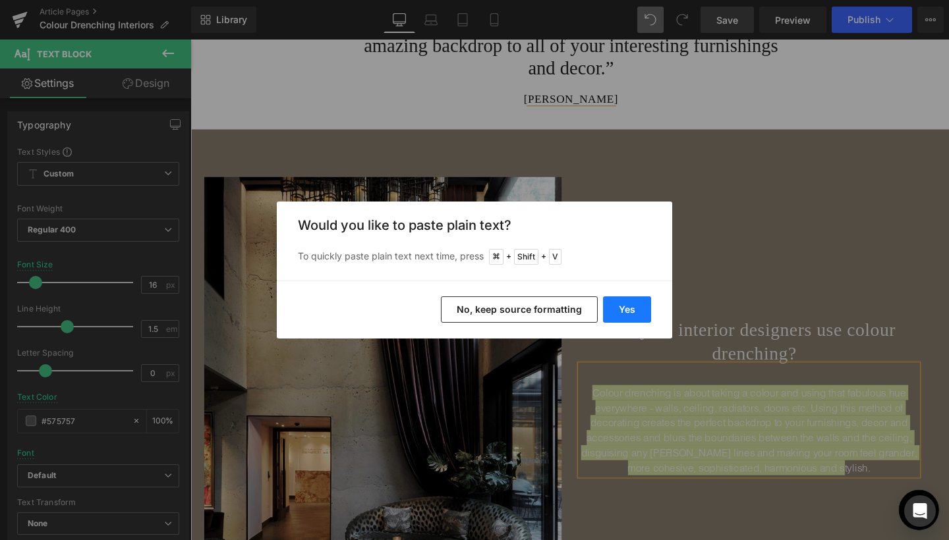
click at [632, 312] on button "Yes" at bounding box center [627, 310] width 48 height 26
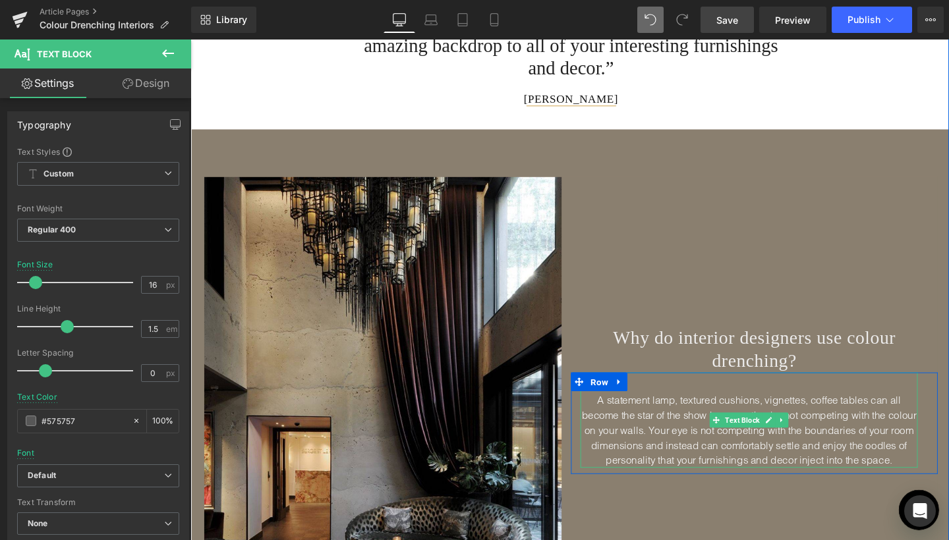
click at [617, 416] on span "A statement lamp, textured cushions, vignettes, coffee tables can all become th…" at bounding box center [778, 450] width 352 height 76
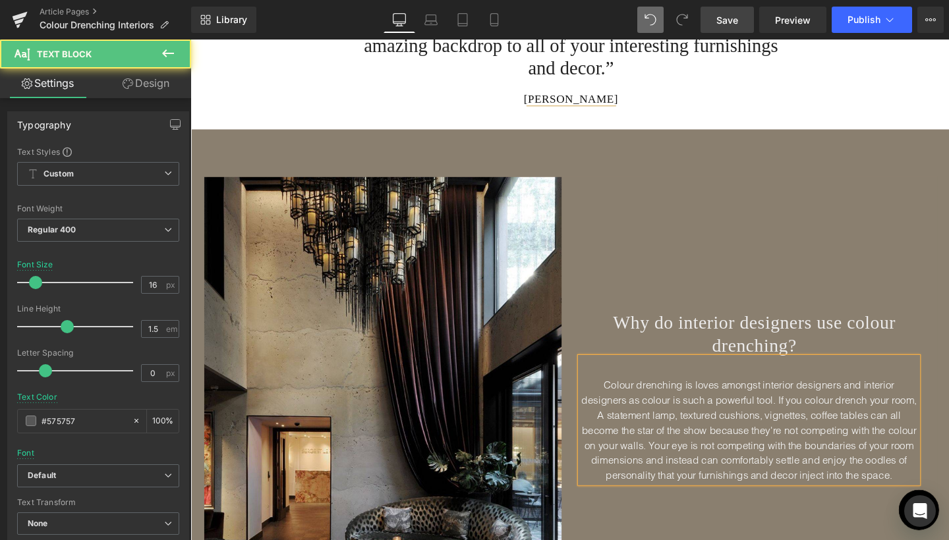
click at [930, 414] on span "Colour drenching is loves amongst interior designers and interior designers as …" at bounding box center [778, 450] width 353 height 108
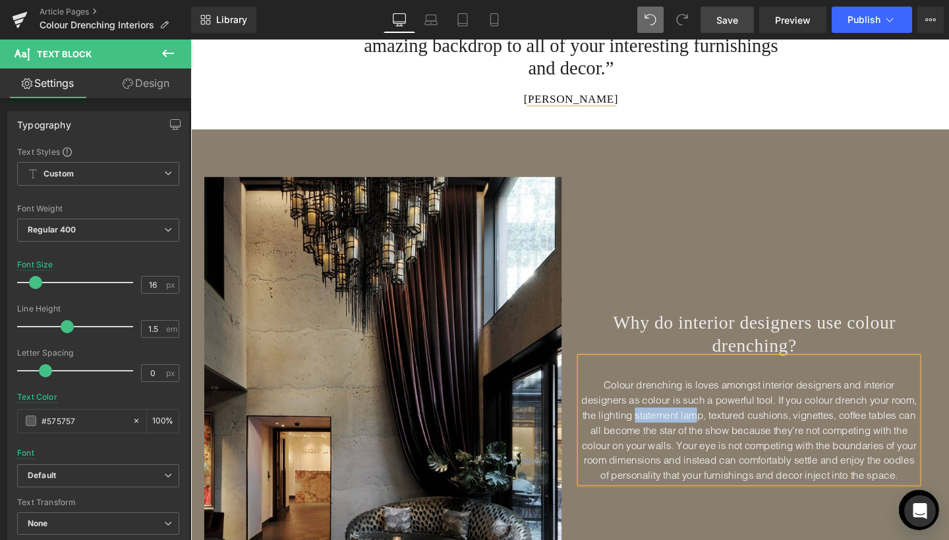
drag, startPoint x: 639, startPoint y: 430, endPoint x: 706, endPoint y: 432, distance: 67.2
click at [706, 432] on span "Colour drenching is loves amongst interior designers and interior designers as …" at bounding box center [778, 450] width 353 height 108
click at [648, 434] on span "Colour drenching is loves amongst interior designers and interior designers as …" at bounding box center [778, 450] width 353 height 108
drag, startPoint x: 641, startPoint y: 430, endPoint x: 720, endPoint y: 430, distance: 79.1
click at [720, 430] on span "Colour drenching is loves amongst interior designers and interior designers as …" at bounding box center [778, 450] width 353 height 108
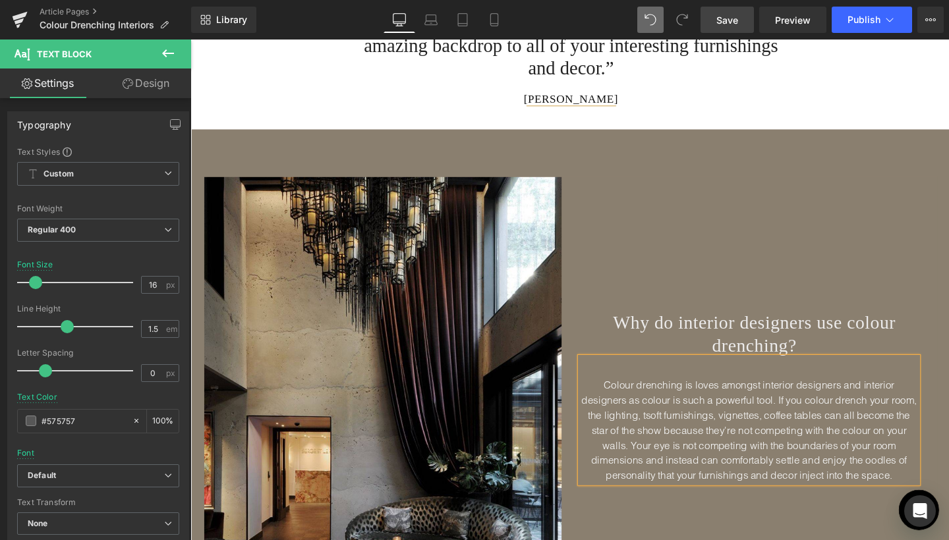
click at [729, 432] on span "Colour drenching is loves amongst interior designers and interior designers as …" at bounding box center [778, 450] width 353 height 108
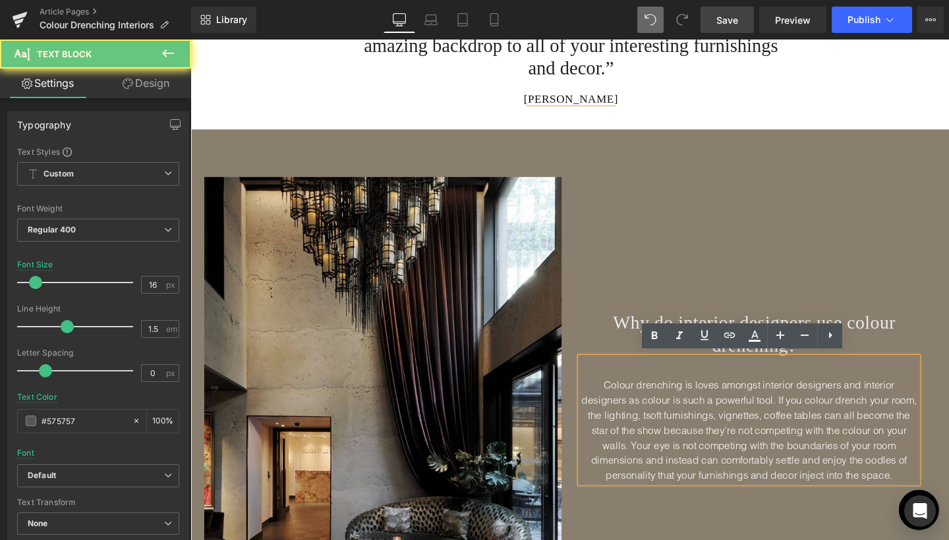
click at [729, 432] on span "Colour drenching is loves amongst interior designers and interior designers as …" at bounding box center [778, 450] width 353 height 108
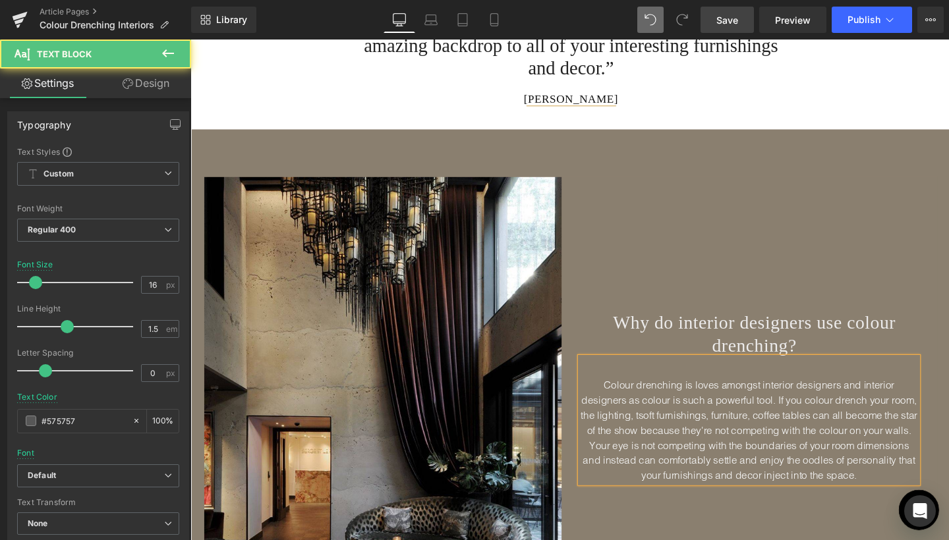
click at [644, 427] on span "Colour drenching is loves amongst interior designers and interior designers as …" at bounding box center [778, 450] width 354 height 108
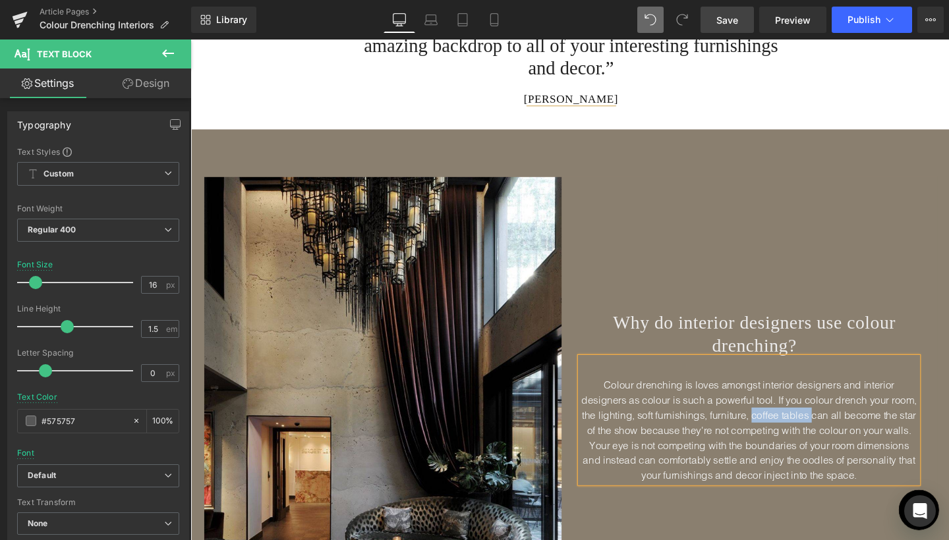
drag, startPoint x: 764, startPoint y: 430, endPoint x: 826, endPoint y: 426, distance: 62.7
click at [826, 426] on span "Colour drenching is loves amongst interior designers and interior designers as …" at bounding box center [778, 450] width 353 height 108
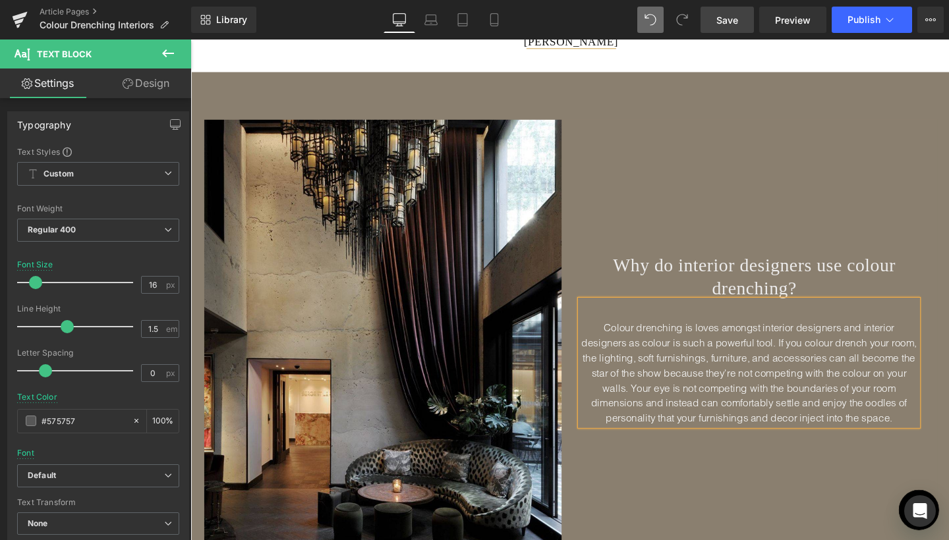
scroll to position [2133, 0]
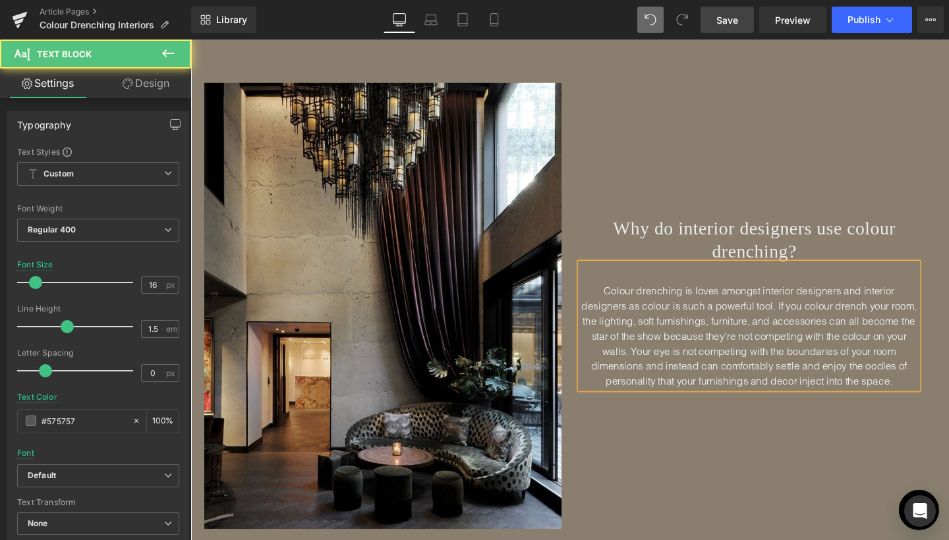
click at [694, 363] on span "Colour drenching is loves amongst interior designers and interior designers as …" at bounding box center [778, 351] width 353 height 108
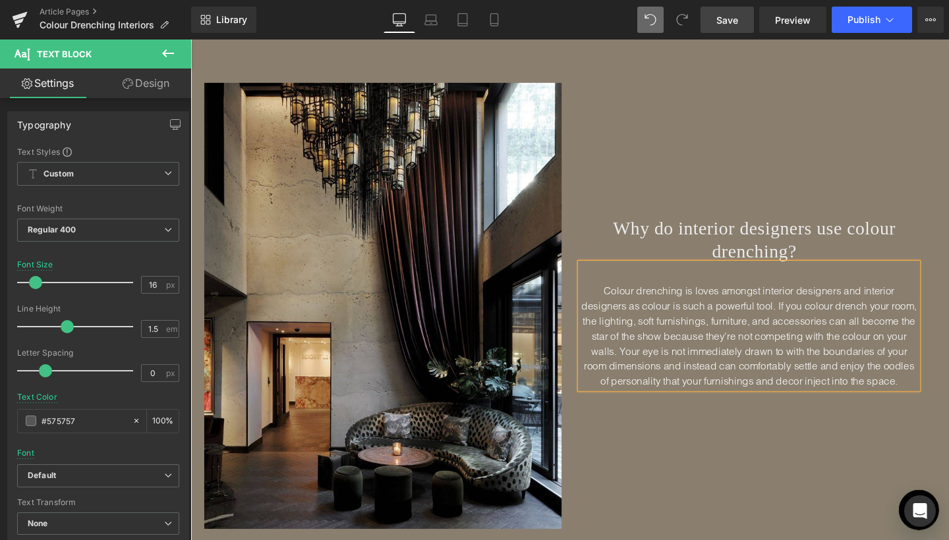
click at [789, 362] on span "Colour drenching is loves amongst interior designers and interior designers as …" at bounding box center [778, 351] width 353 height 108
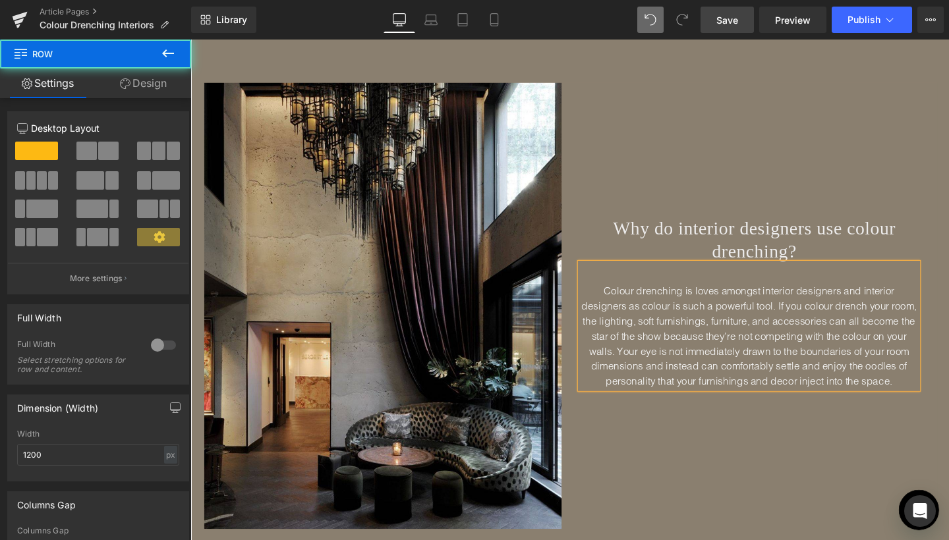
click at [722, 410] on div "Colour drenching is loves amongst interior designers and interior designers as …" at bounding box center [783, 344] width 386 height 138
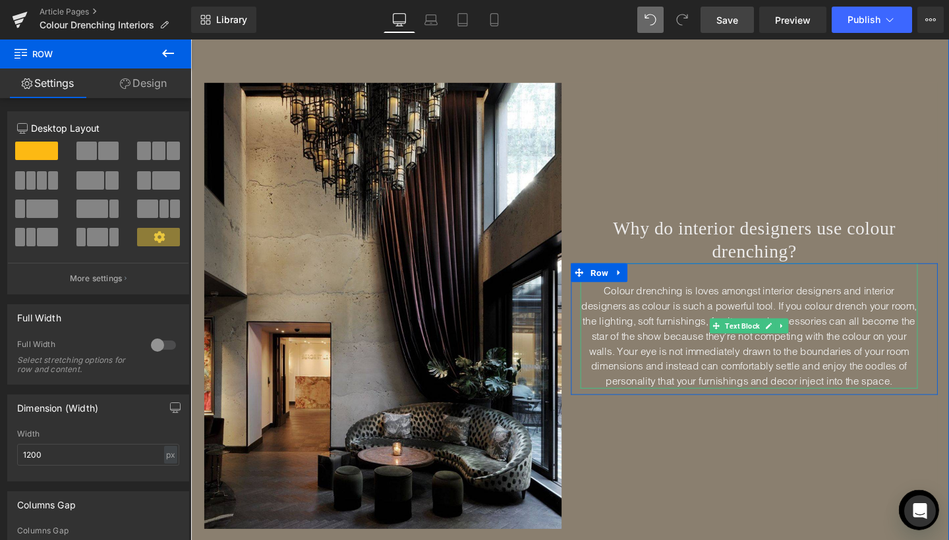
click at [716, 297] on span "Colour drenching is loves amongst interior designers and interior designers as …" at bounding box center [778, 351] width 353 height 108
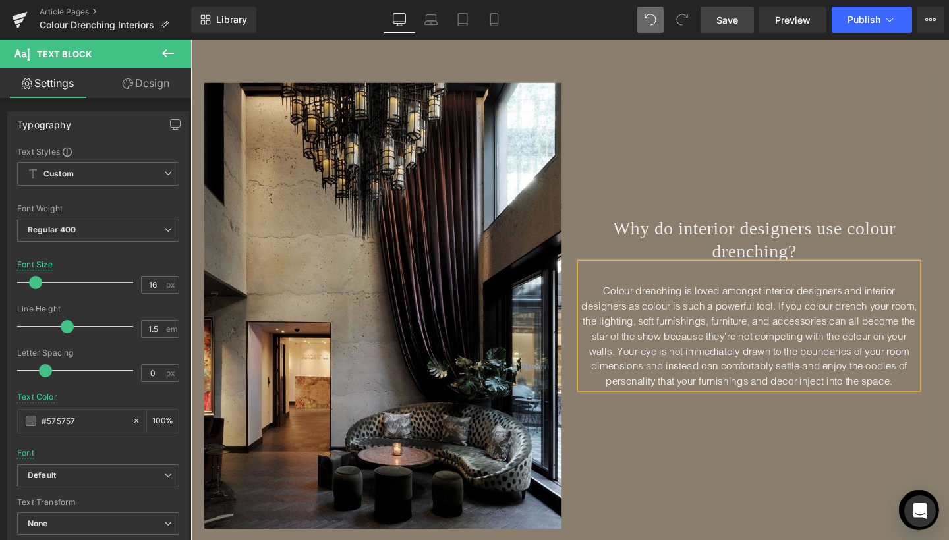
click at [704, 445] on div "Why do interior designers use colour drenching? Heading Colour drenching is lov…" at bounding box center [783, 320] width 386 height 470
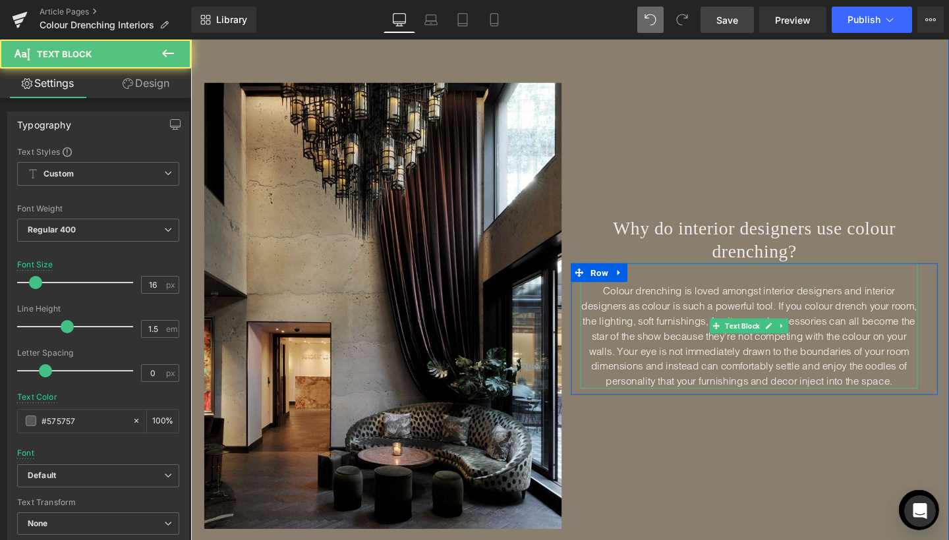
click at [921, 299] on span "Colour drenching is loved amongst interior designers and interior designers as …" at bounding box center [778, 351] width 353 height 108
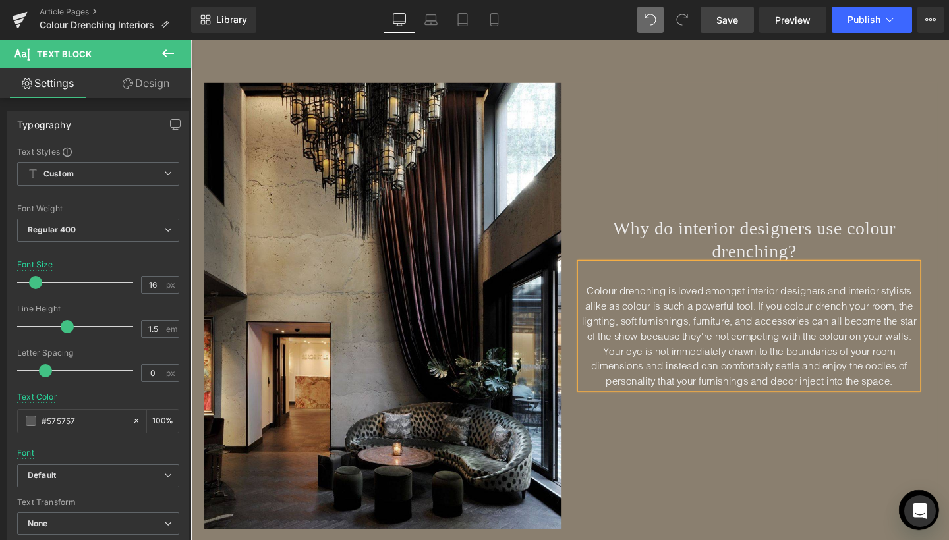
click at [753, 207] on div "Why do interior designers use colour drenching? Heading Colour drenching is lov…" at bounding box center [783, 320] width 386 height 470
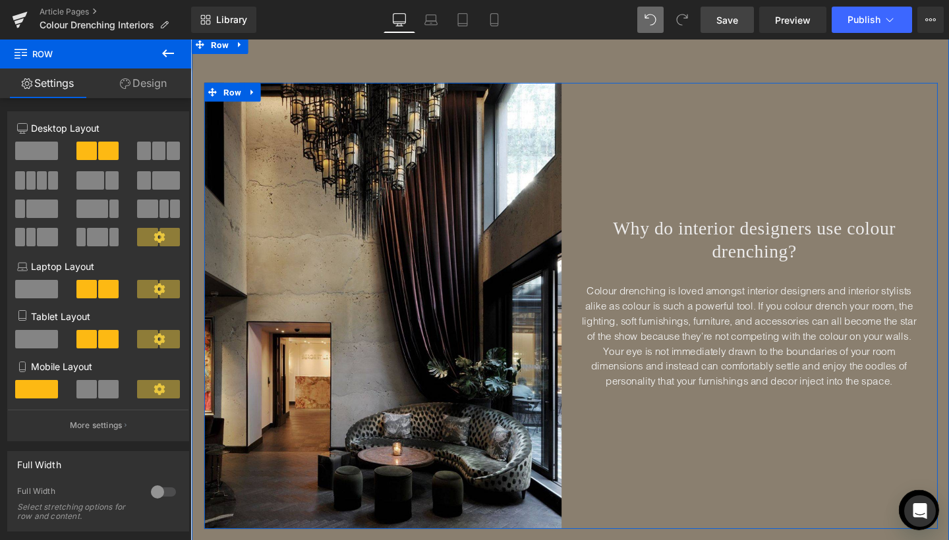
click at [719, 463] on div "Why do interior designers use colour drenching? Heading Colour drenching is lov…" at bounding box center [783, 320] width 386 height 470
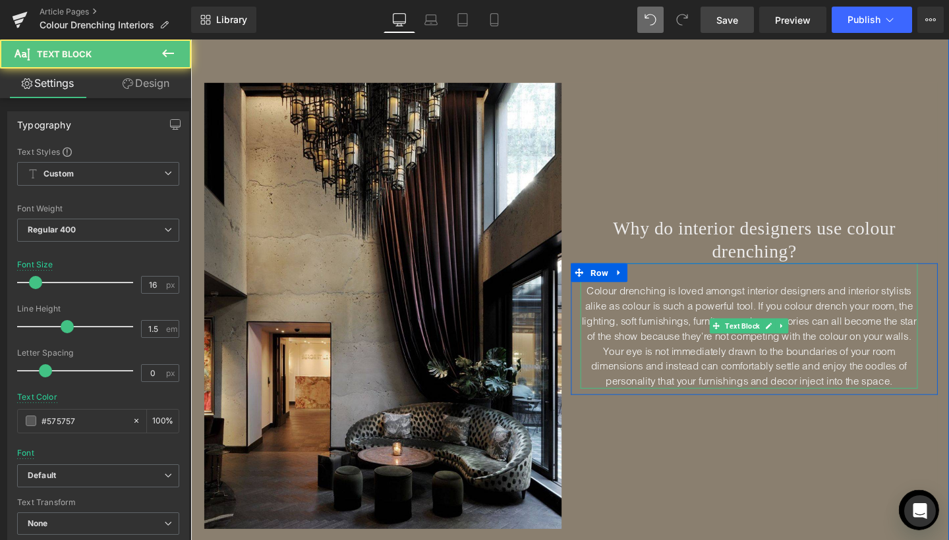
click at [636, 313] on span "Colour drenching is loved amongst interior designers and interior stylists alik…" at bounding box center [778, 351] width 352 height 108
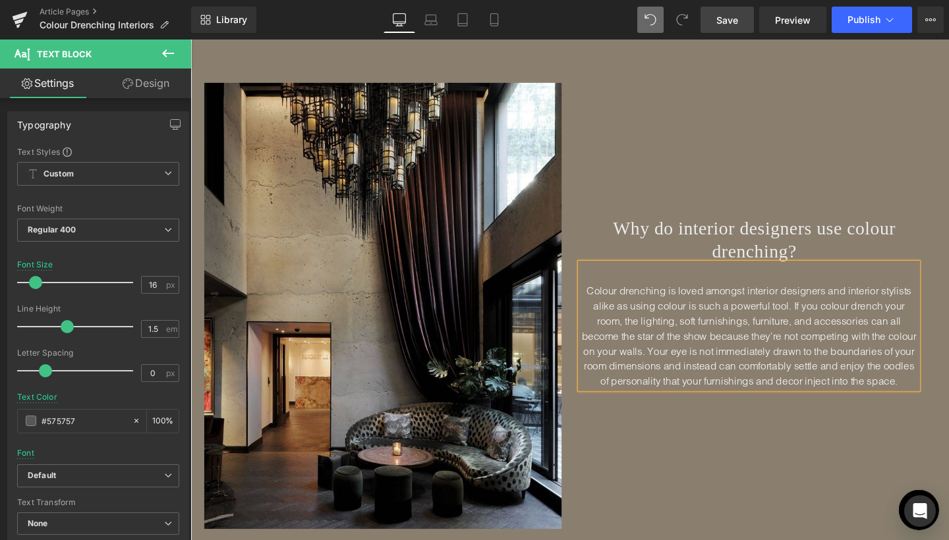
click at [689, 474] on div "Why do interior designers use colour drenching? Heading Colour drenching is lov…" at bounding box center [783, 320] width 386 height 470
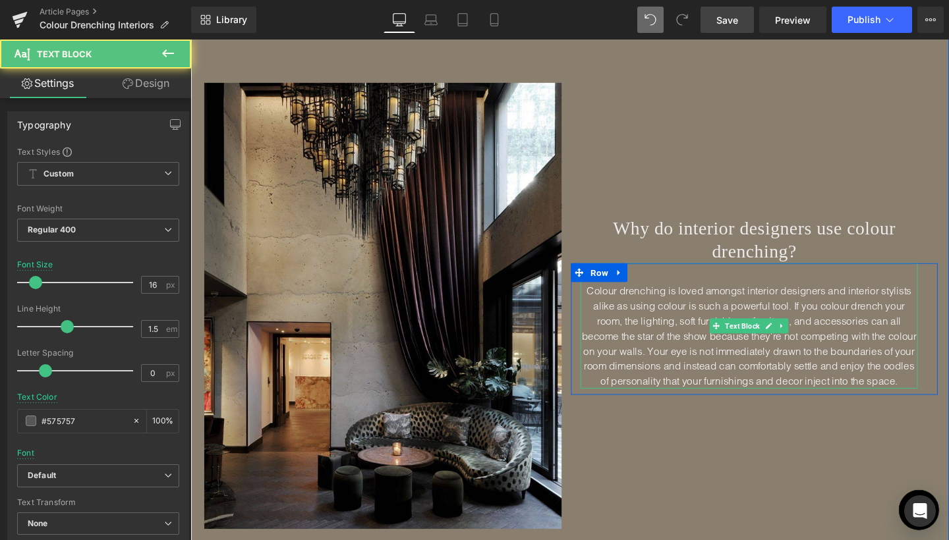
click at [700, 314] on span "Colour drenching is loved amongst interior designers and interior stylists alik…" at bounding box center [778, 351] width 352 height 108
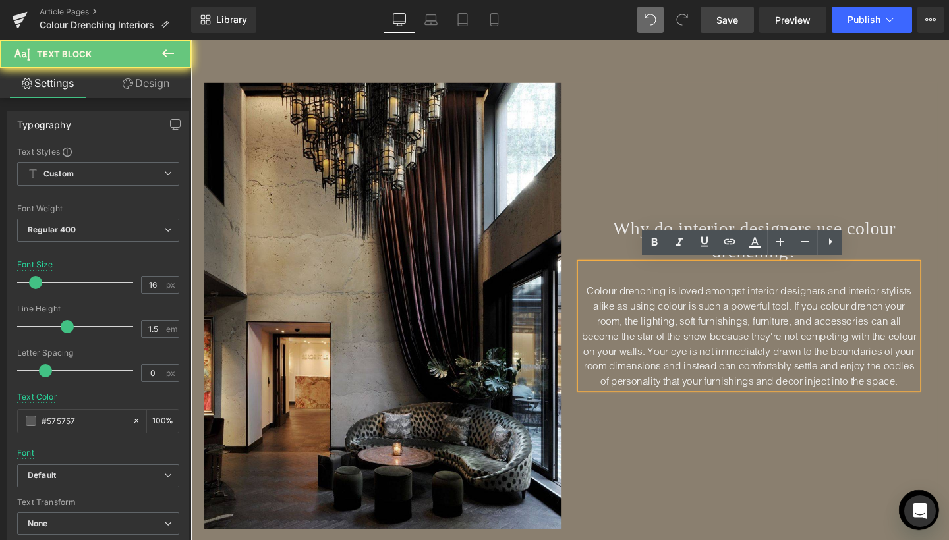
click at [712, 318] on span "Colour drenching is loved amongst interior designers and interior stylists alik…" at bounding box center [778, 351] width 352 height 108
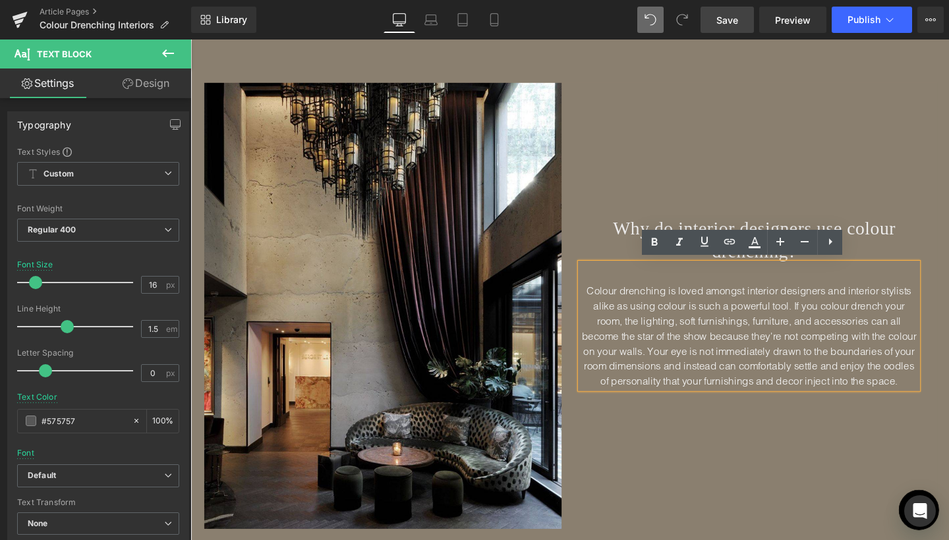
click at [706, 317] on span "Colour drenching is loved amongst interior designers and interior stylists alik…" at bounding box center [778, 351] width 352 height 108
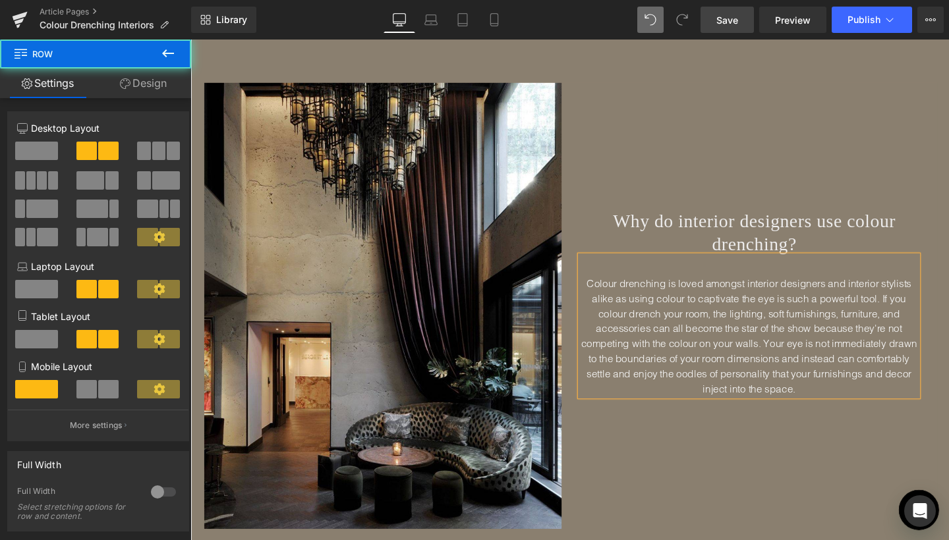
click at [735, 491] on div "Why do interior designers use colour drenching? Heading Colour drenching is lov…" at bounding box center [783, 320] width 386 height 470
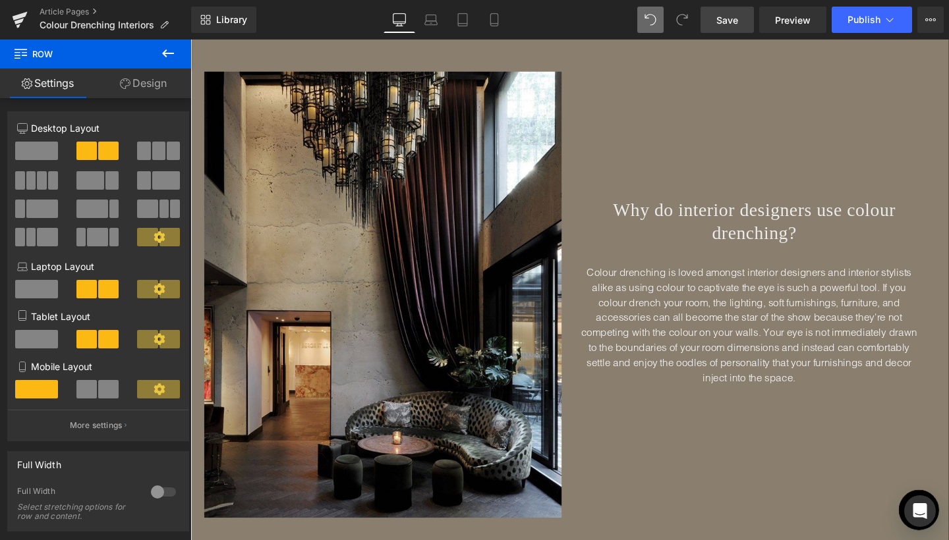
scroll to position [2070, 0]
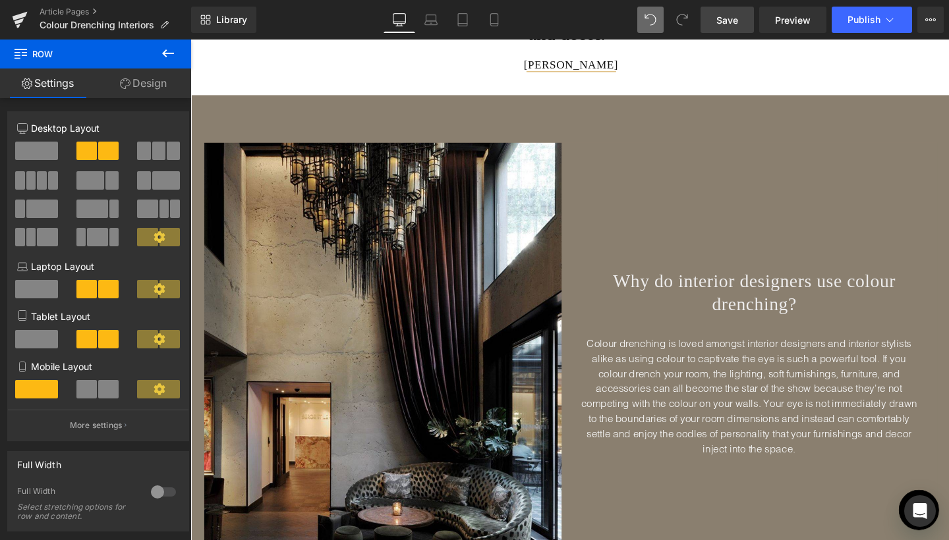
click at [726, 20] on span "Save" at bounding box center [727, 20] width 22 height 14
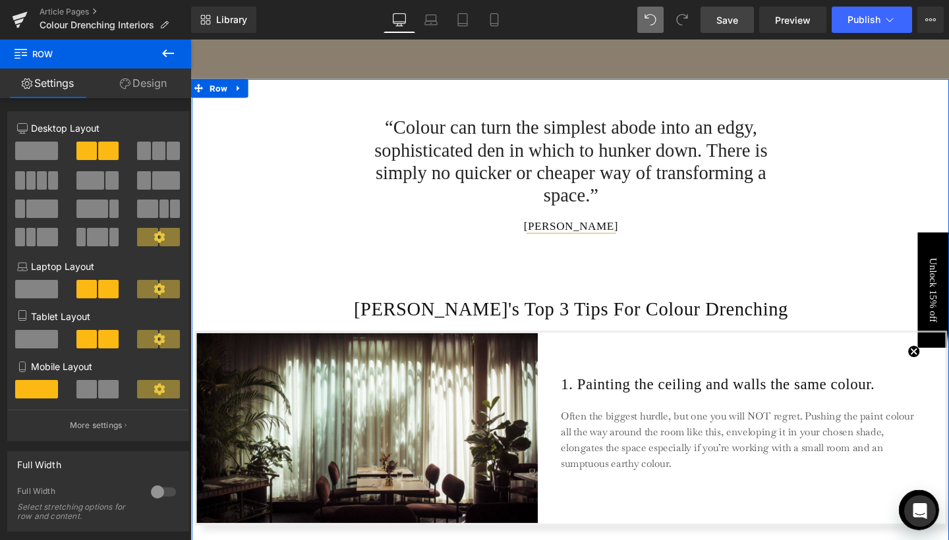
scroll to position [892, 0]
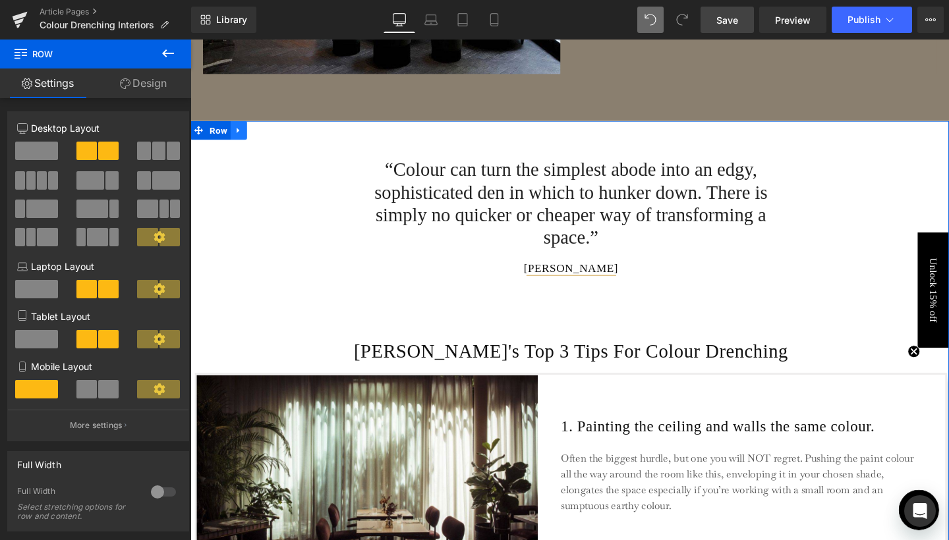
click at [241, 137] on icon at bounding box center [241, 135] width 9 height 10
click at [254, 136] on icon at bounding box center [258, 134] width 9 height 9
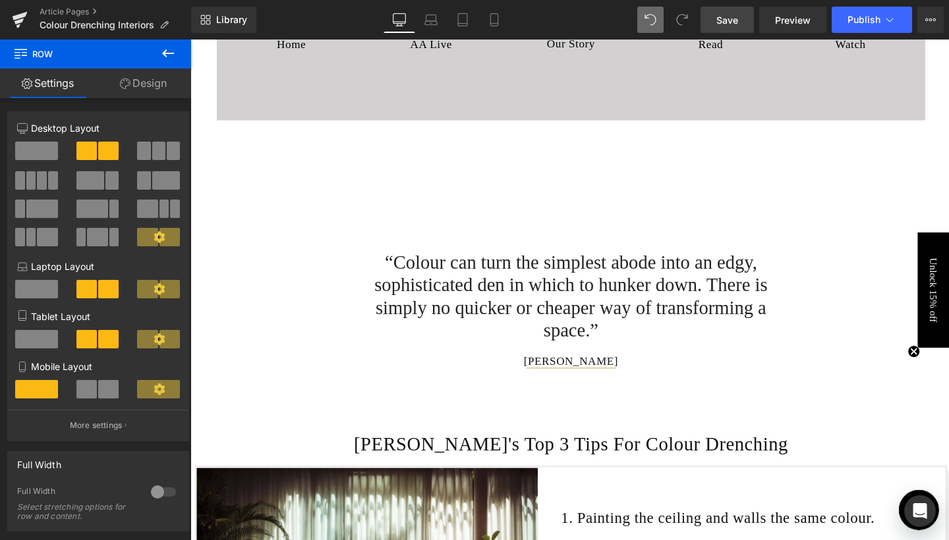
scroll to position [3630, 0]
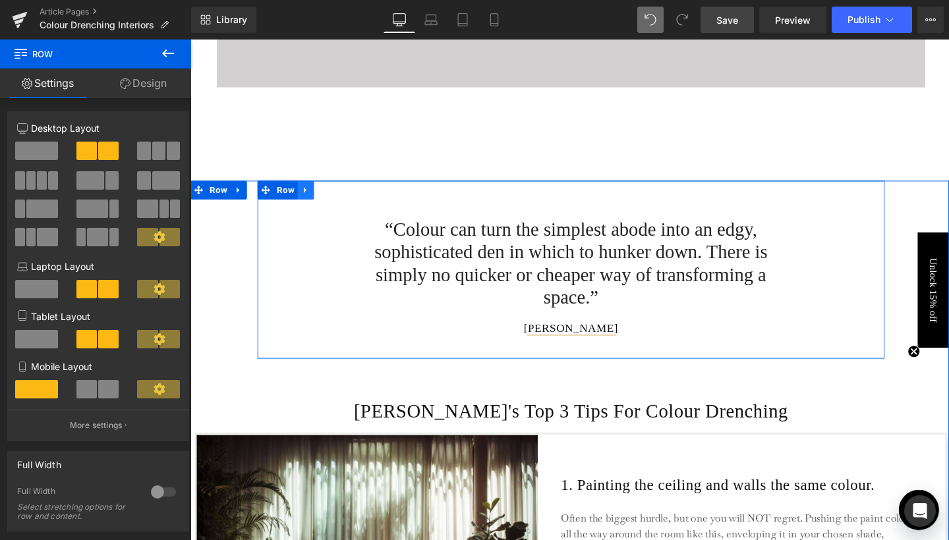
click at [314, 194] on icon at bounding box center [311, 197] width 9 height 10
click at [342, 199] on link at bounding box center [345, 198] width 17 height 20
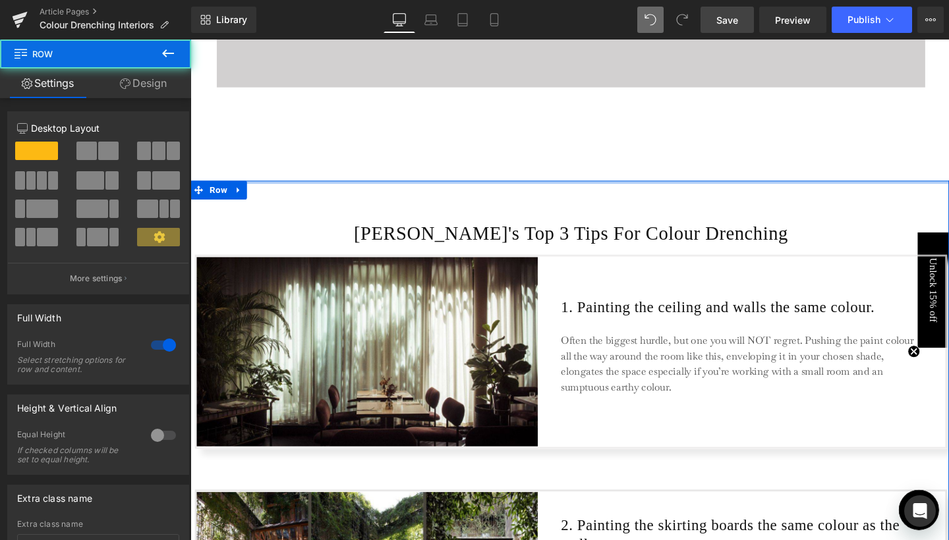
drag, startPoint x: 315, startPoint y: 183, endPoint x: 315, endPoint y: 169, distance: 14.5
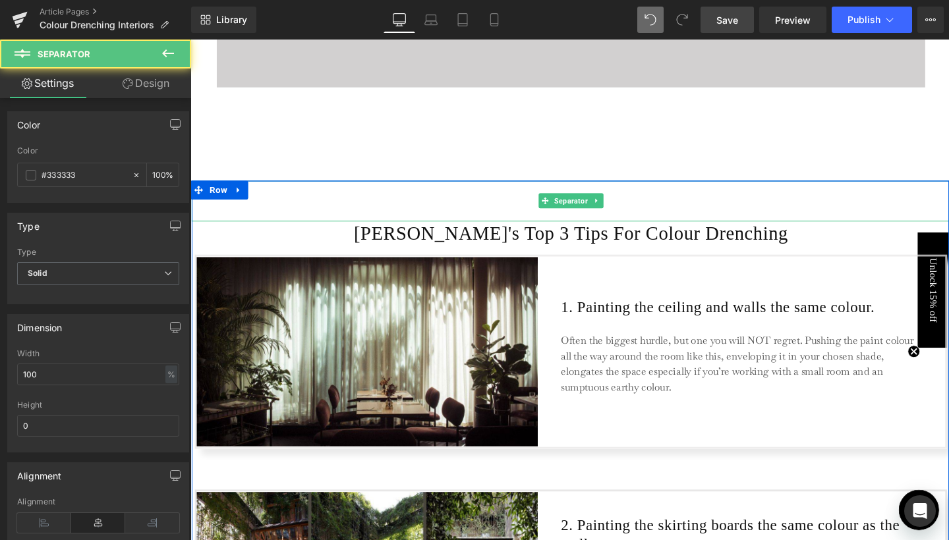
click at [401, 212] on hr at bounding box center [590, 212] width 797 height 36
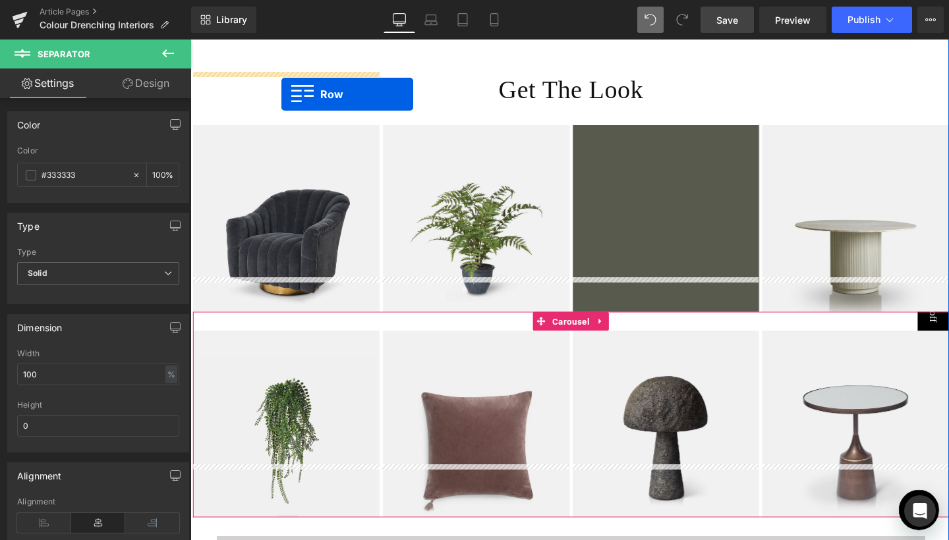
scroll to position [2655, 0]
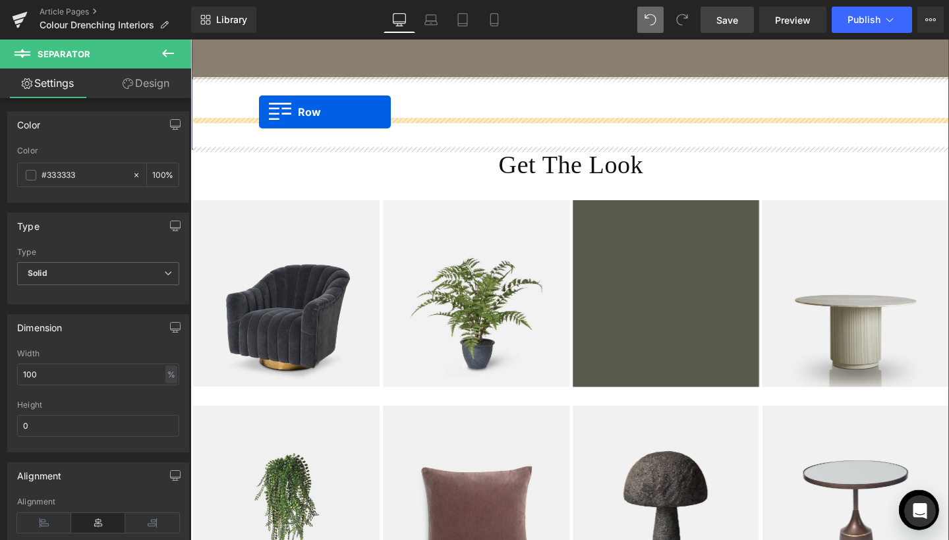
drag, startPoint x: 217, startPoint y: 194, endPoint x: 262, endPoint y: 117, distance: 89.5
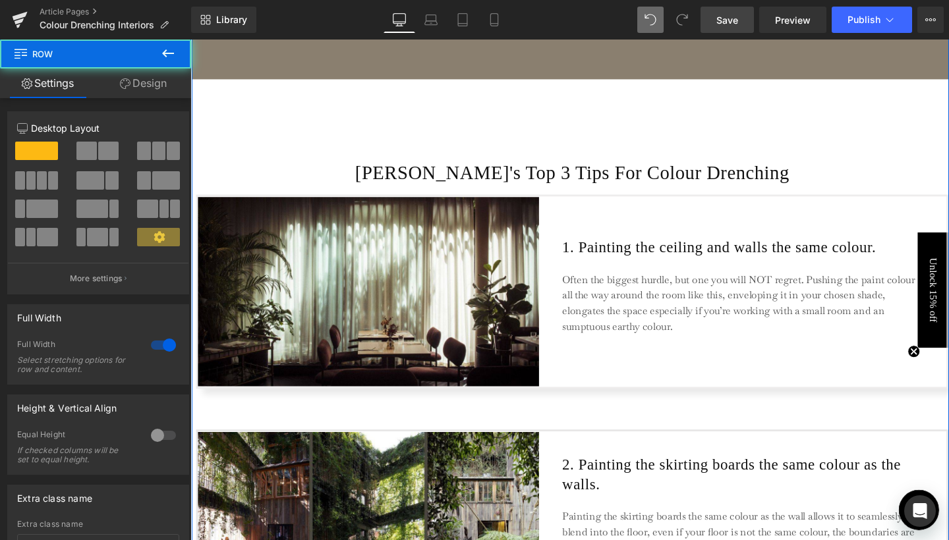
click at [246, 98] on hr at bounding box center [590, 106] width 797 height 36
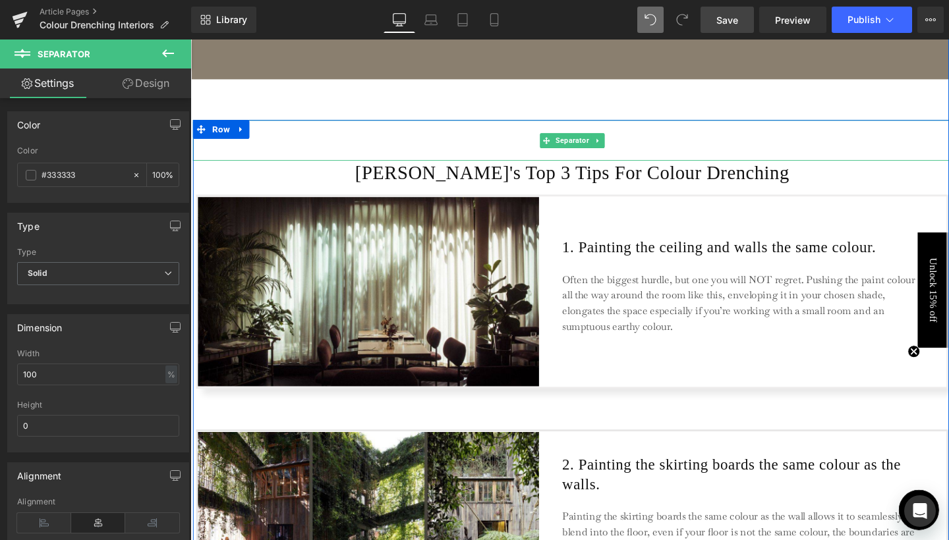
click at [289, 140] on hr at bounding box center [591, 149] width 797 height 36
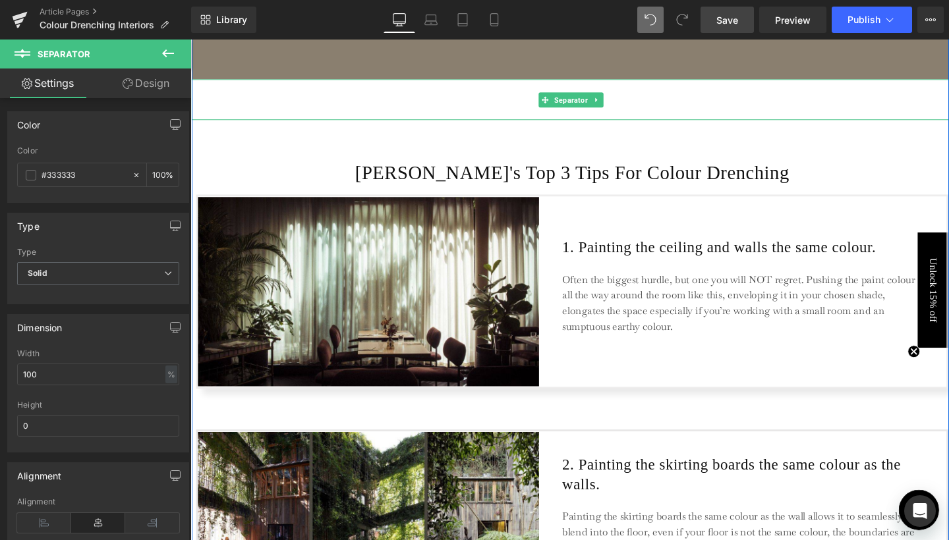
click at [268, 101] on hr at bounding box center [590, 106] width 797 height 36
click at [617, 101] on icon at bounding box center [617, 104] width 7 height 8
click at [623, 100] on icon at bounding box center [624, 103] width 7 height 7
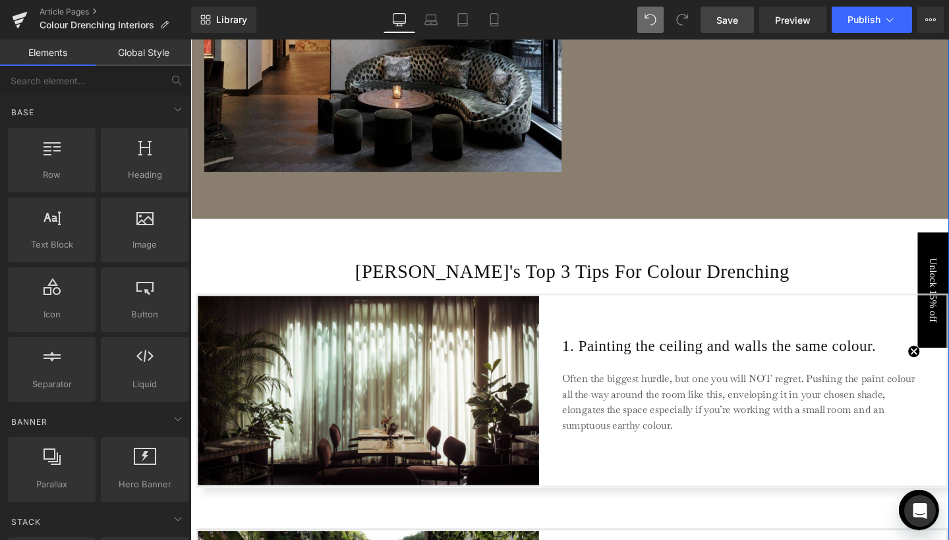
scroll to position [2644, 0]
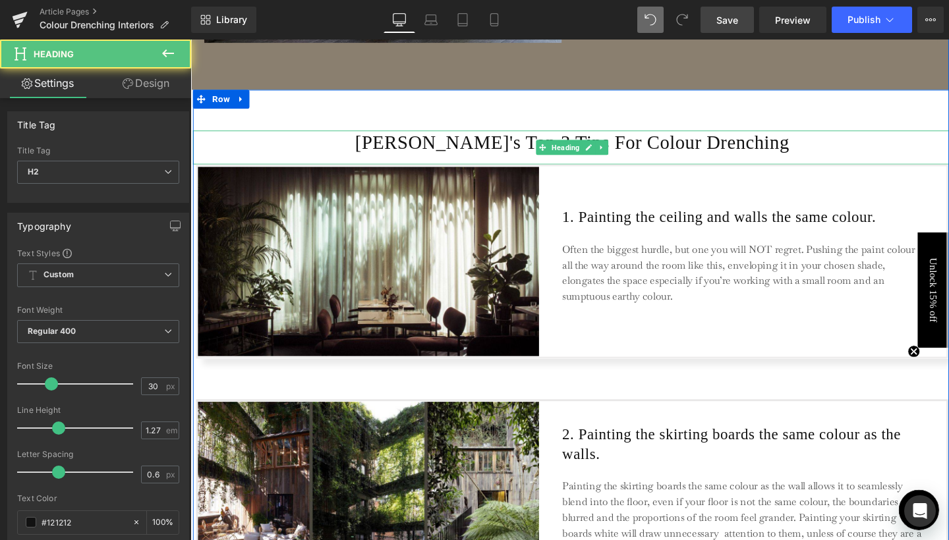
click at [478, 149] on h2 "[PERSON_NAME]'s Top 3 Tips For Colour Drenching" at bounding box center [591, 147] width 797 height 25
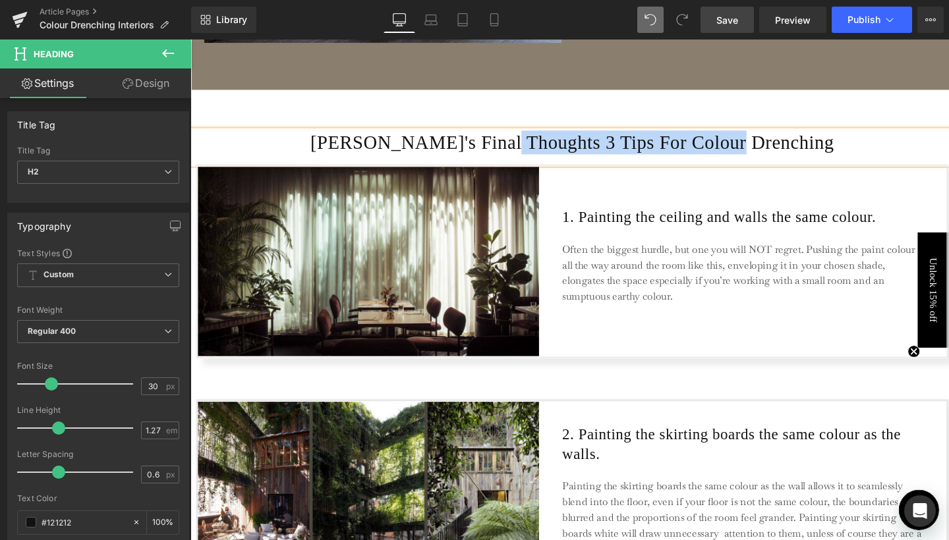
drag, startPoint x: 559, startPoint y: 146, endPoint x: 823, endPoint y: 145, distance: 264.3
click at [823, 145] on h2 "[PERSON_NAME]'s Final Thoughts 3 Tips For Colour Drenching" at bounding box center [591, 147] width 797 height 25
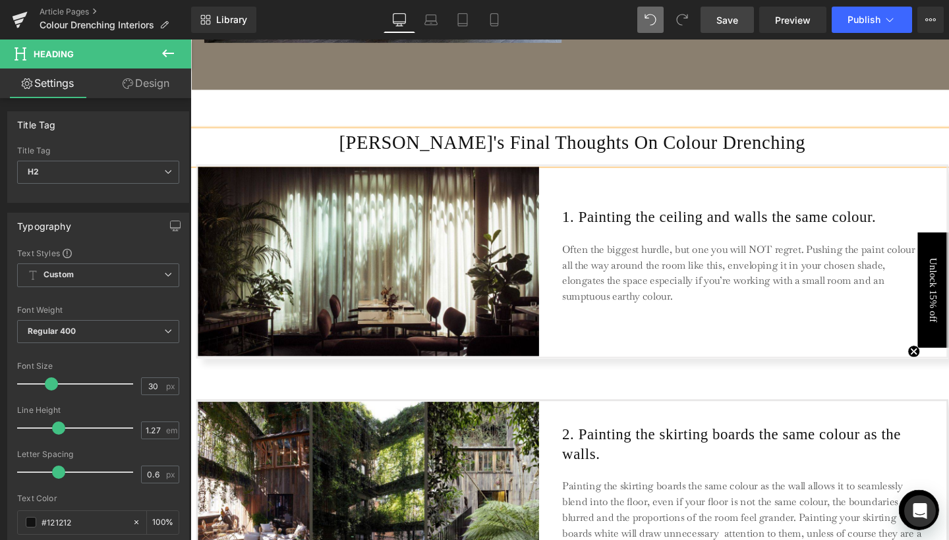
click at [593, 142] on h2 "[PERSON_NAME]'s Final Thoughts On Colour Drenching" at bounding box center [591, 147] width 797 height 25
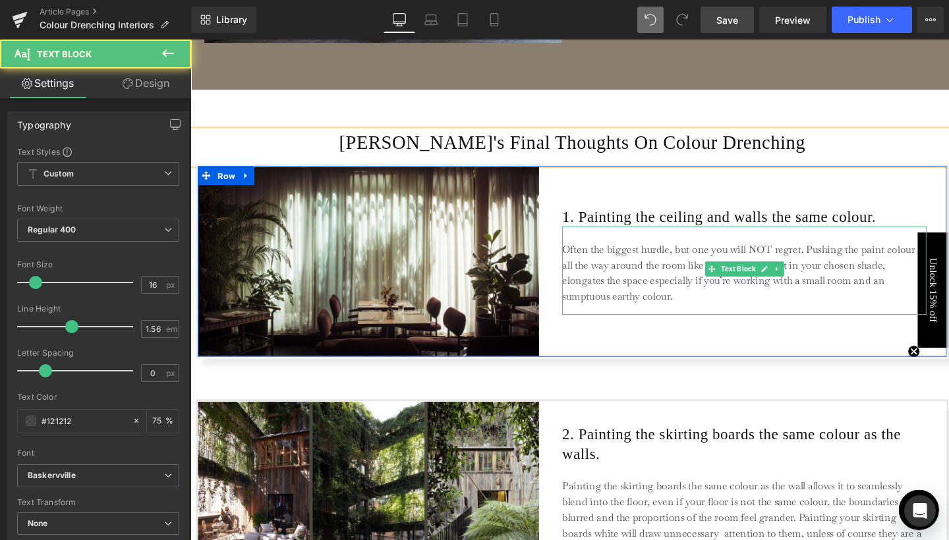
click at [617, 285] on p "Often the biggest hurdle, but one you will NOT regret. Pushing the paint colour…" at bounding box center [772, 285] width 382 height 66
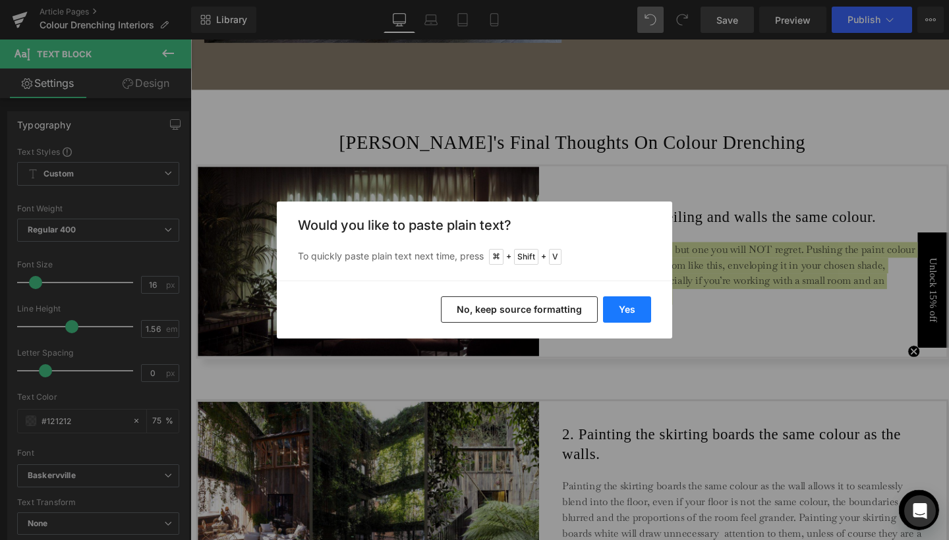
click at [619, 304] on button "Yes" at bounding box center [627, 310] width 48 height 26
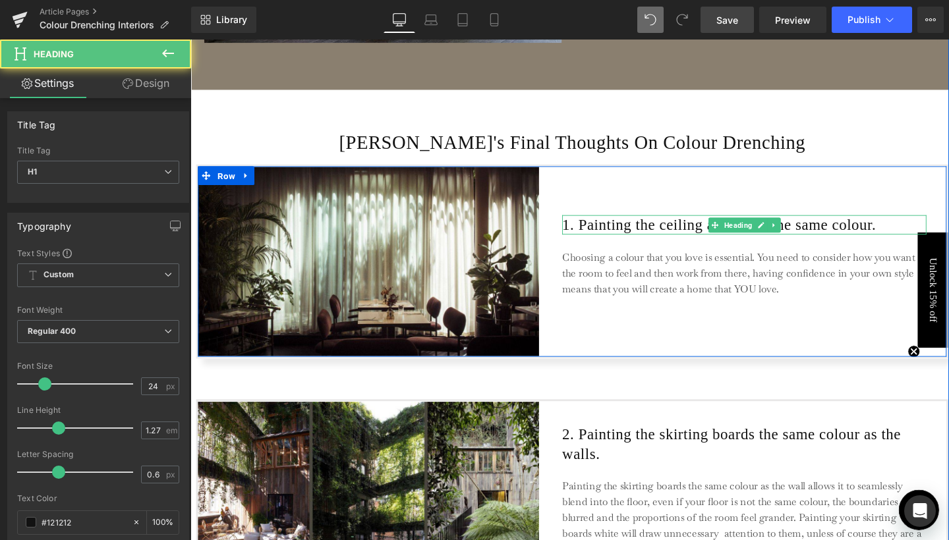
click at [629, 233] on h1 "1. Painting the ceiling and walls the same colour." at bounding box center [772, 234] width 383 height 20
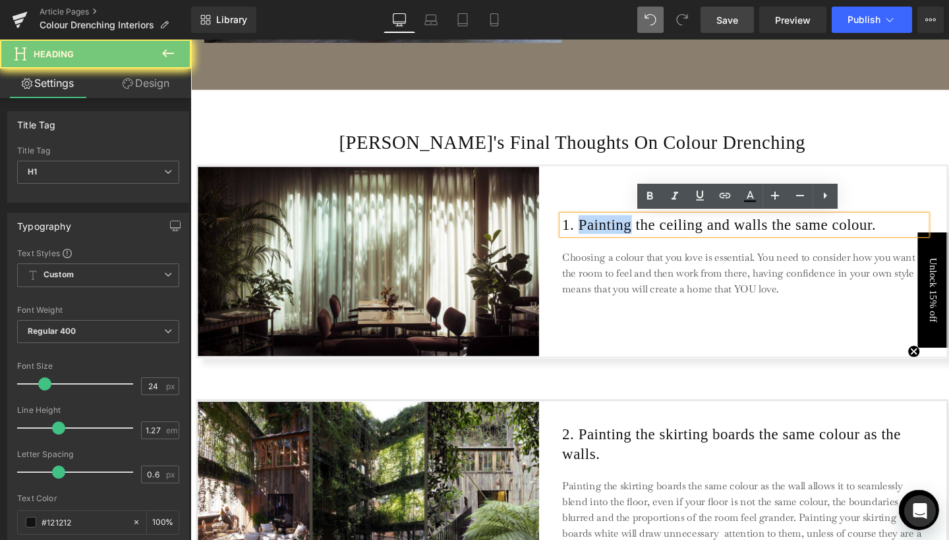
click at [629, 233] on h1 "1. Painting the ceiling and walls the same colour." at bounding box center [772, 234] width 383 height 20
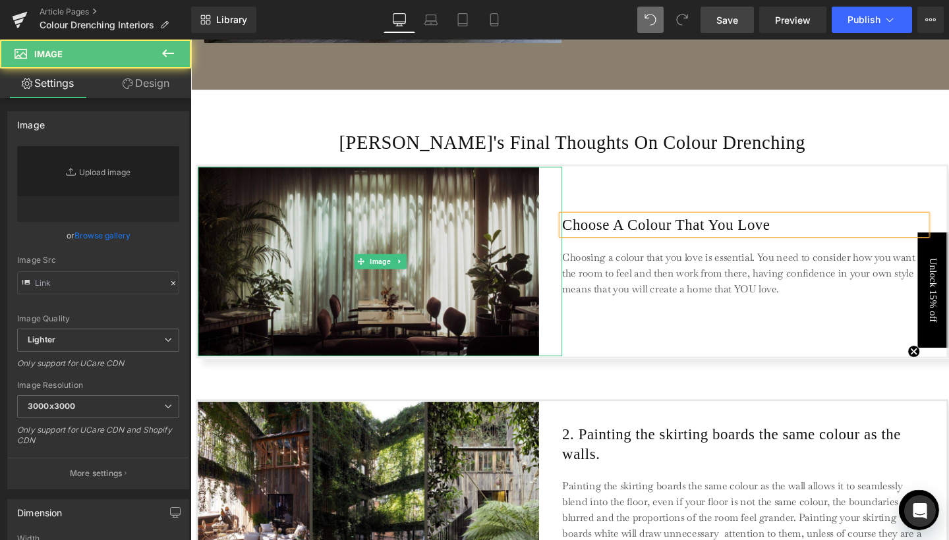
click at [471, 270] on img at bounding box center [389, 272] width 383 height 199
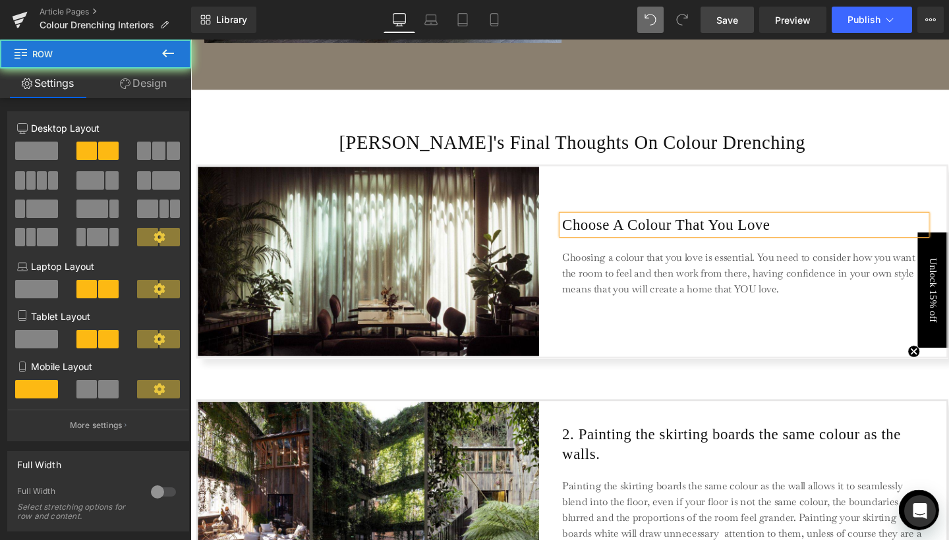
click at [757, 320] on div "Choose A Colour That You Love Heading Choosing a colour that you love is essent…" at bounding box center [772, 272] width 383 height 199
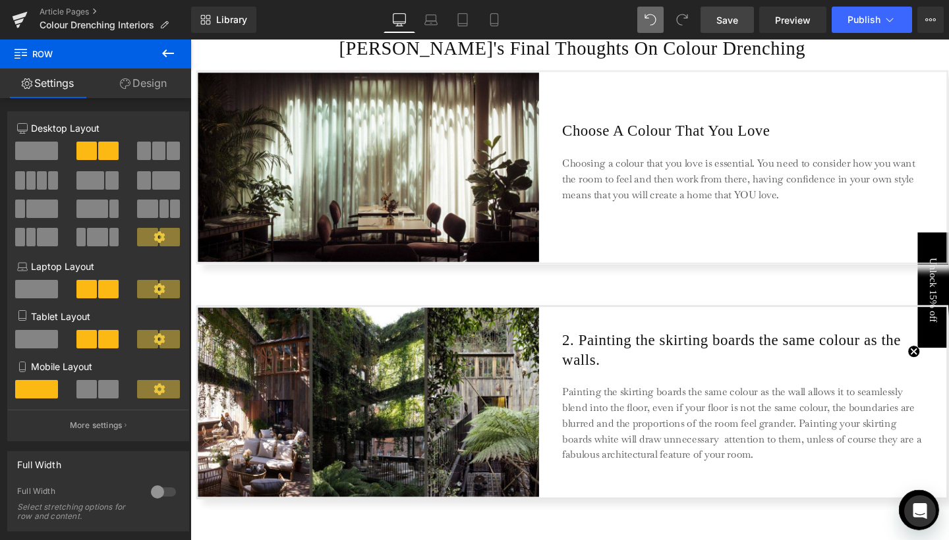
scroll to position [2828, 0]
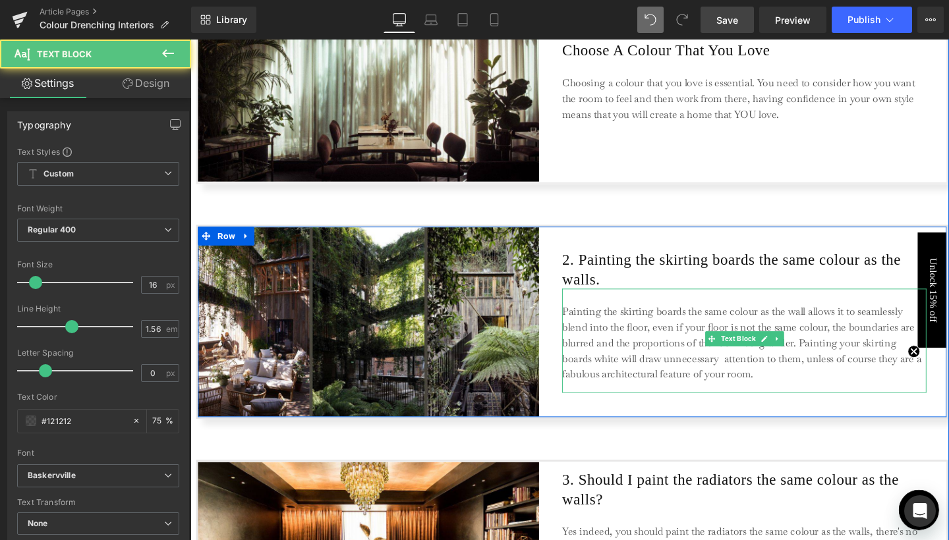
click at [595, 335] on p "Painting the skirting boards the same colour as the wall allows it to seamlessl…" at bounding box center [772, 359] width 382 height 82
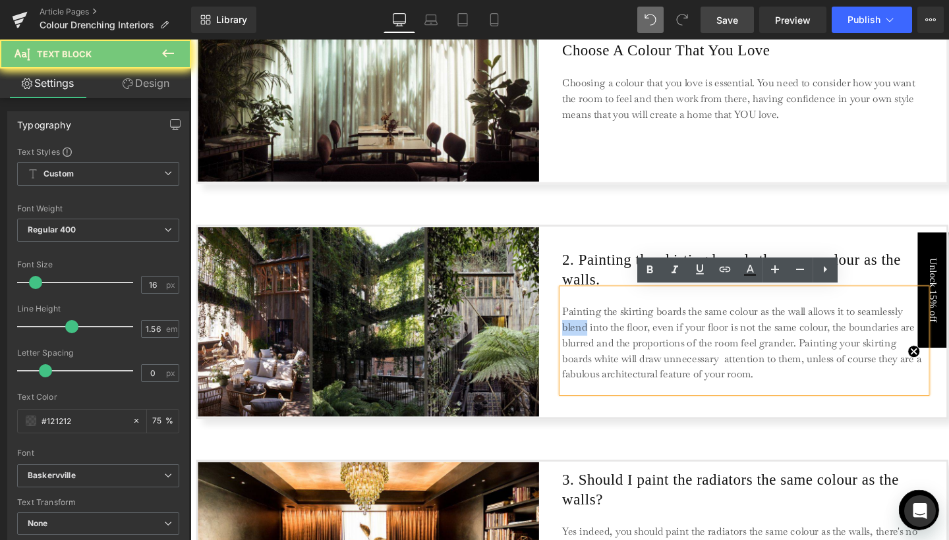
click at [595, 335] on p "Painting the skirting boards the same colour as the wall allows it to seamlessl…" at bounding box center [772, 359] width 382 height 82
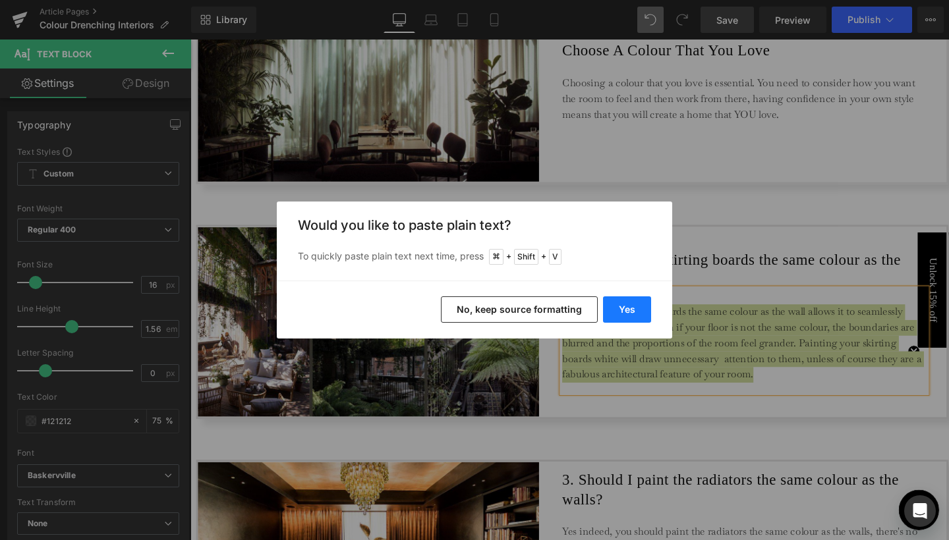
click at [621, 311] on button "Yes" at bounding box center [627, 310] width 48 height 26
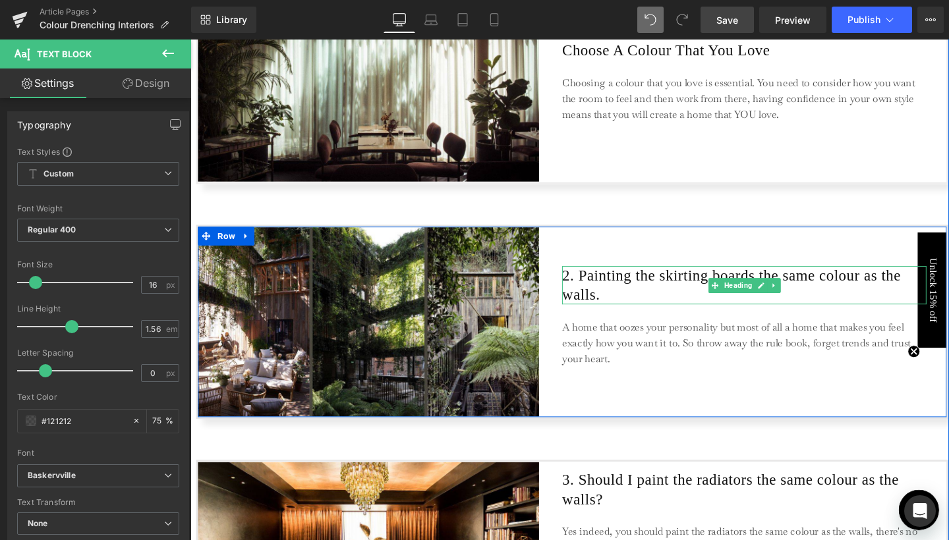
click at [637, 294] on h1 "2. Painting the skirting boards the same colour as the walls." at bounding box center [772, 298] width 383 height 40
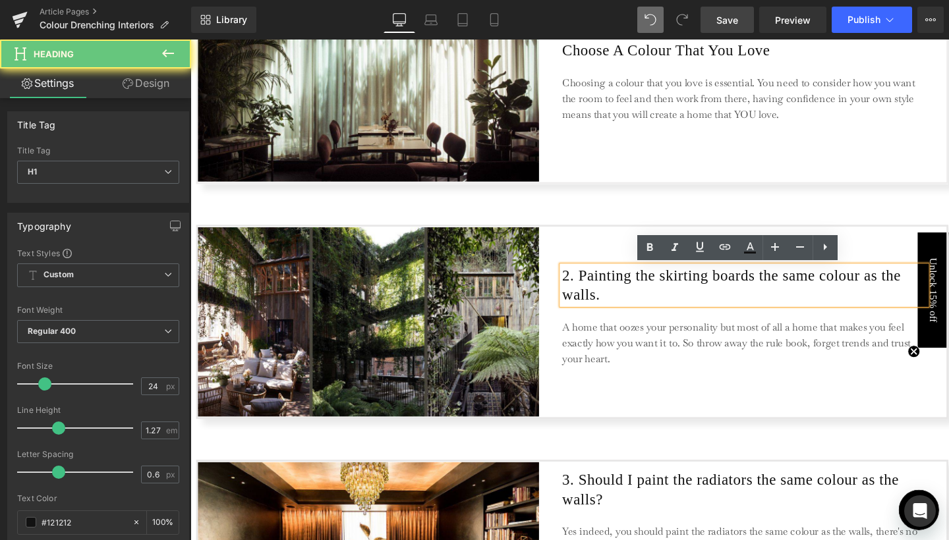
click at [637, 294] on h1 "2. Painting the skirting boards the same colour as the walls." at bounding box center [772, 298] width 383 height 40
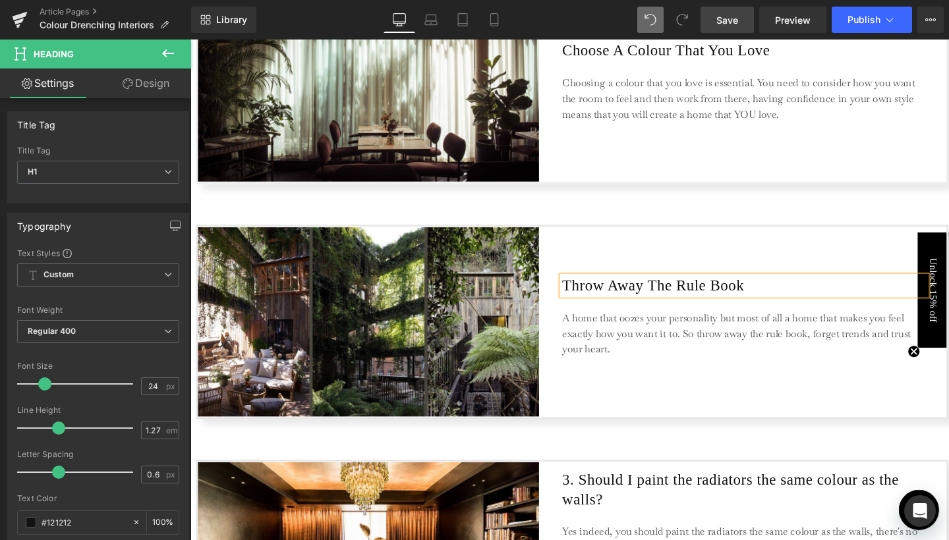
click at [639, 393] on div "Throw Away The Rule Book Heading A home that oozes your personality but most of…" at bounding box center [772, 336] width 383 height 199
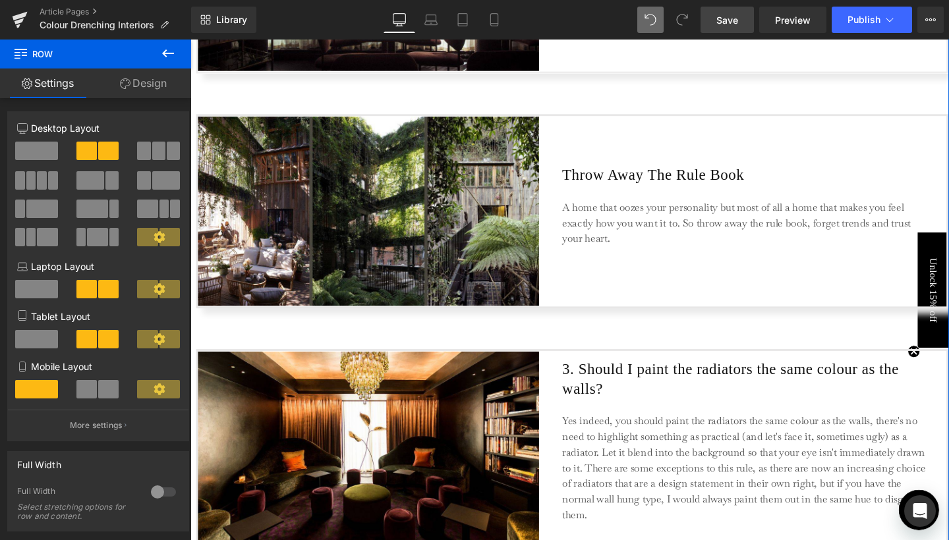
scroll to position [2963, 0]
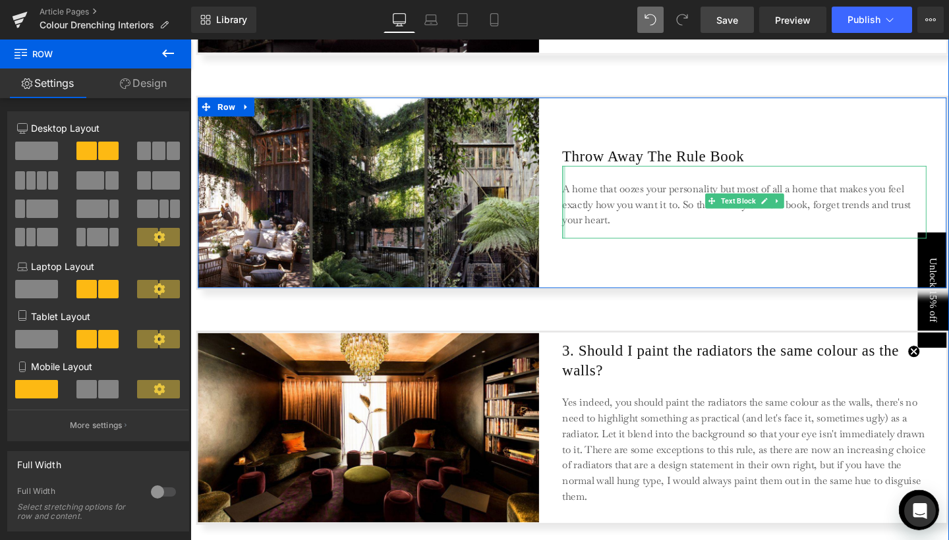
click at [581, 194] on div at bounding box center [582, 211] width 3 height 76
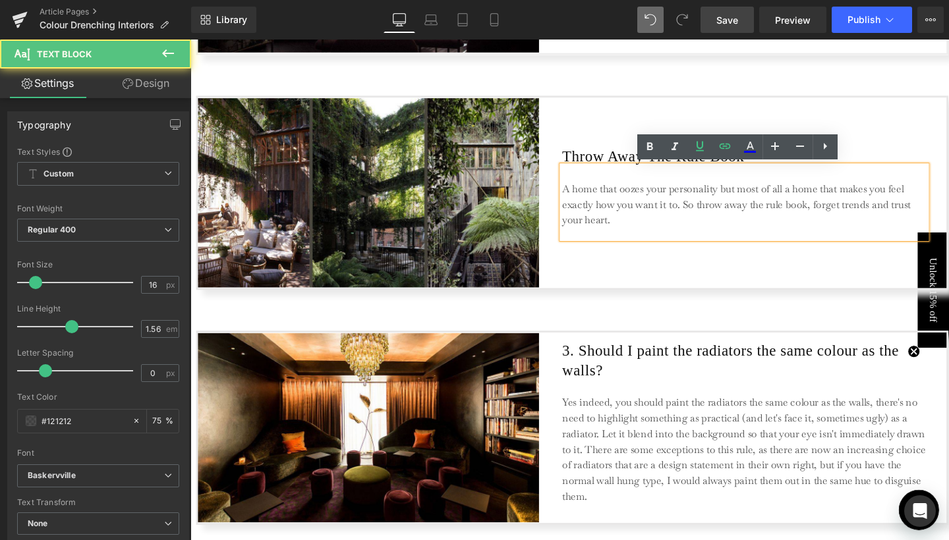
click at [581, 193] on p "A home that oozes your personality but most of all a home that makes you feel e…" at bounding box center [772, 213] width 382 height 49
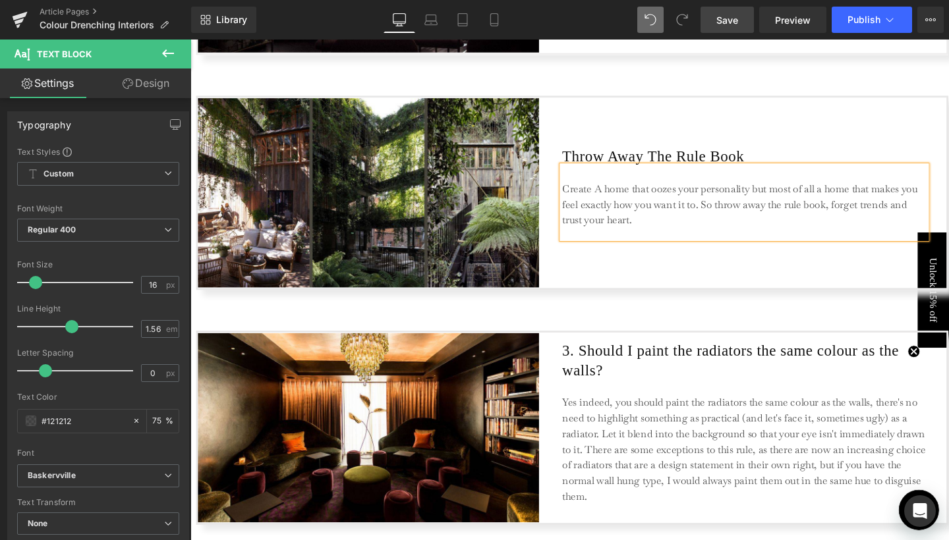
click at [619, 196] on p "Create A home that oozes your personality but most of all a home that makes you…" at bounding box center [772, 213] width 382 height 49
click at [720, 211] on p "Create a home that oozes your personality but most of all a home that makes you…" at bounding box center [772, 213] width 382 height 49
click at [795, 237] on div "Create a home that oozes your personality but most of all a home that makes you…" at bounding box center [772, 211] width 383 height 76
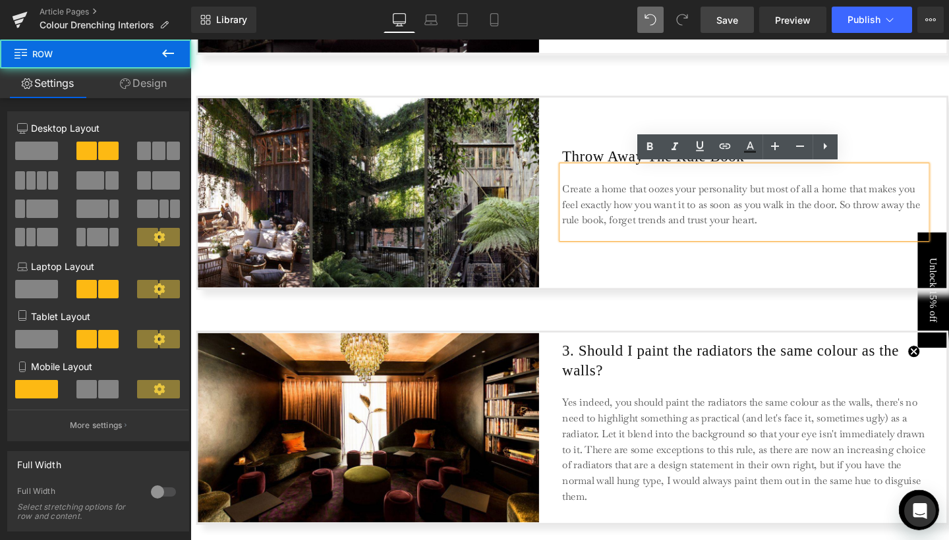
click at [617, 132] on div "Throw Away The Rule Book Heading Create a home that oozes your personality but …" at bounding box center [772, 200] width 383 height 199
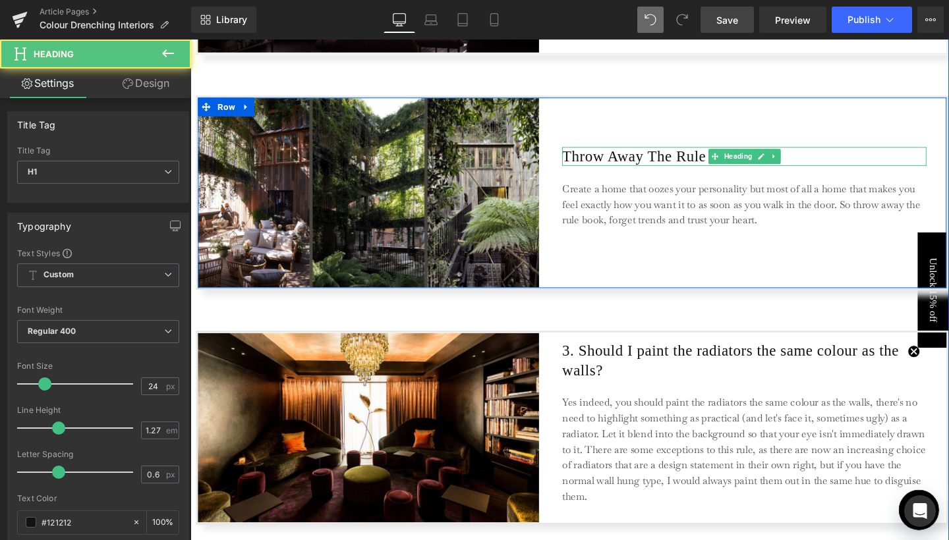
click at [617, 161] on h1 "Throw Away The Rule Book" at bounding box center [772, 163] width 383 height 20
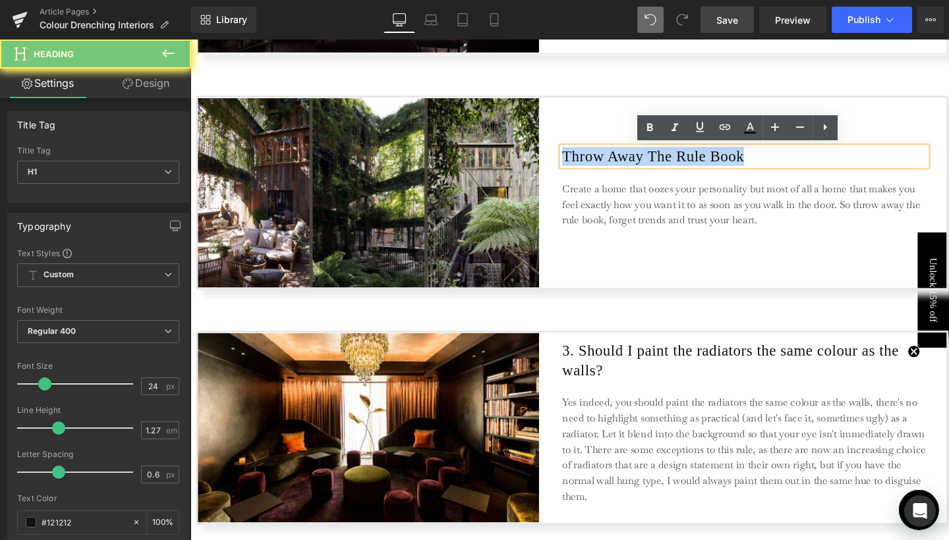
click at [617, 161] on h1 "Throw Away The Rule Book" at bounding box center [772, 163] width 383 height 20
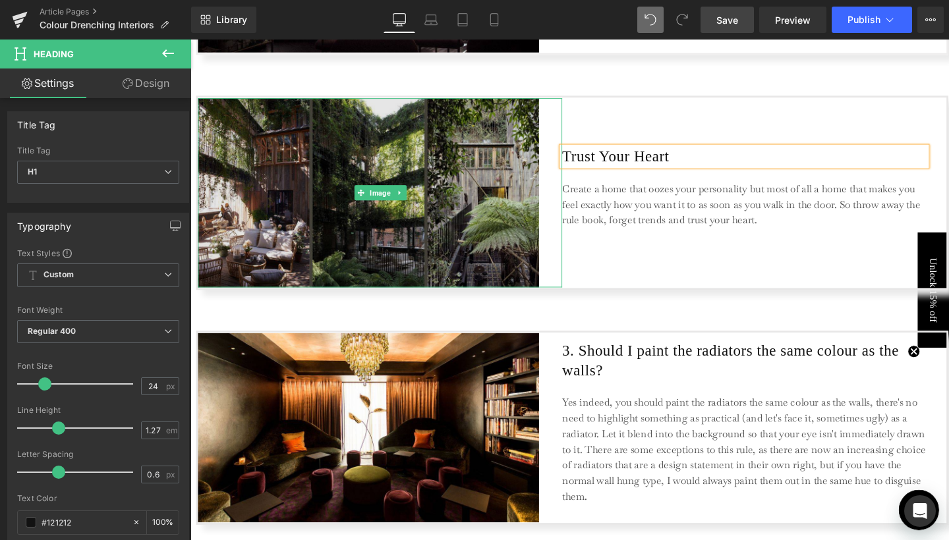
click at [340, 202] on img at bounding box center [389, 200] width 383 height 199
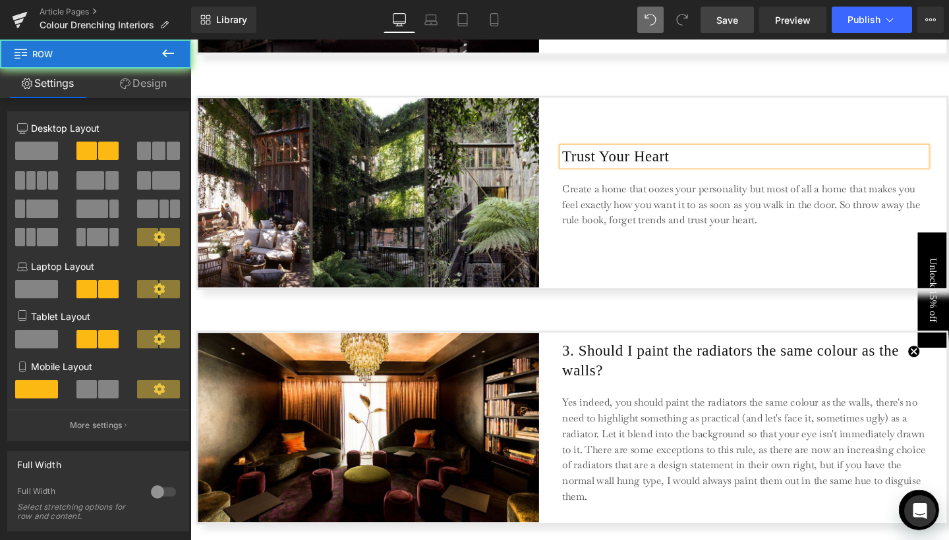
click at [686, 264] on div "Trust Your Heart Heading Create a home that oozes your personality but most of …" at bounding box center [772, 200] width 383 height 199
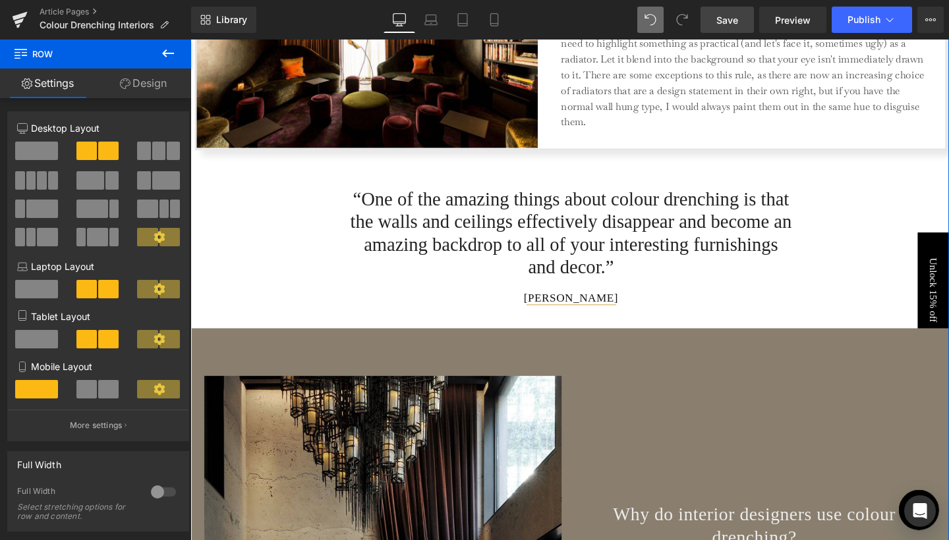
scroll to position [1809, 0]
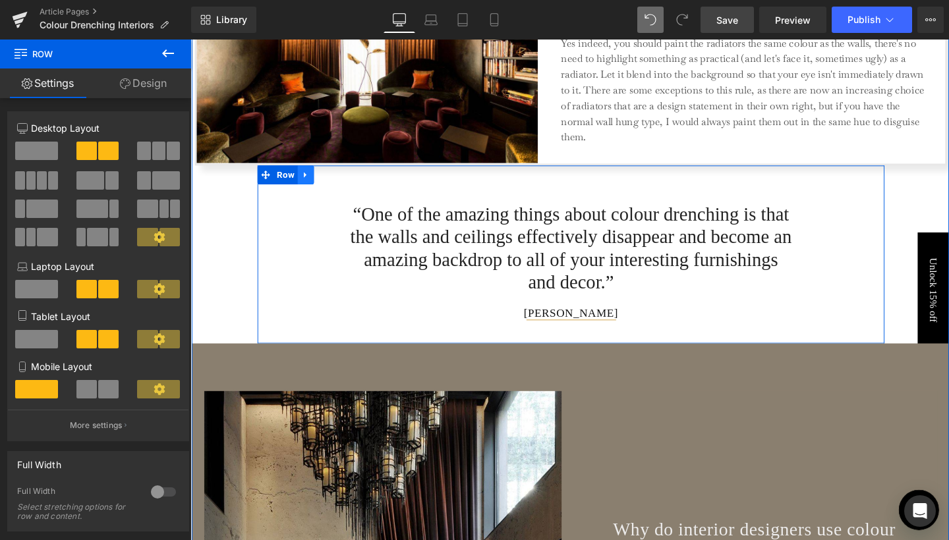
click at [314, 182] on icon at bounding box center [311, 182] width 9 height 10
click at [326, 181] on icon at bounding box center [328, 181] width 9 height 9
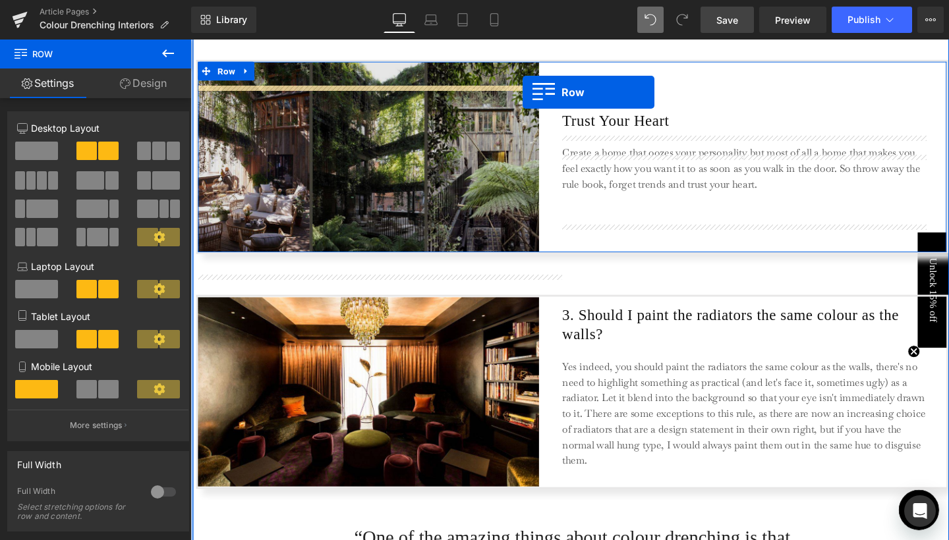
scroll to position [2969, 0]
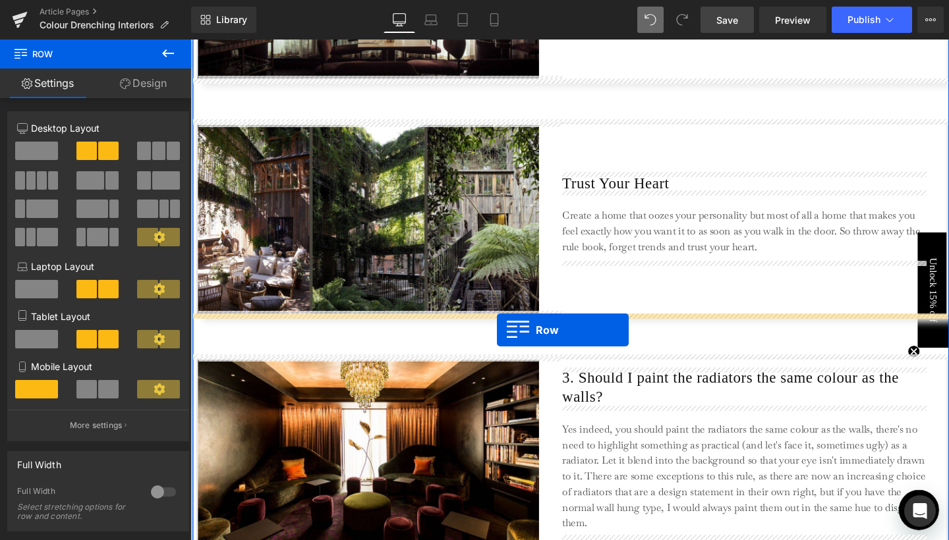
drag, startPoint x: 287, startPoint y: 367, endPoint x: 513, endPoint y: 345, distance: 226.4
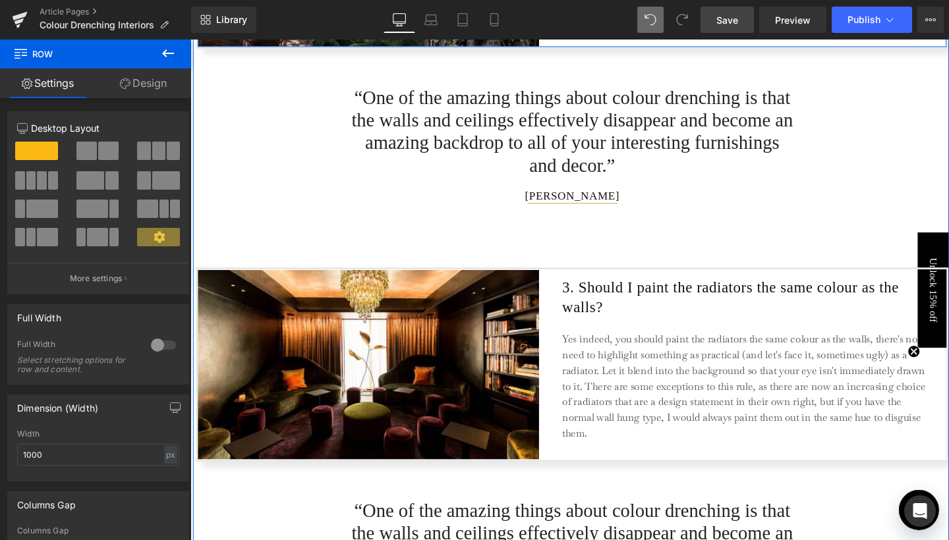
scroll to position [3231, 0]
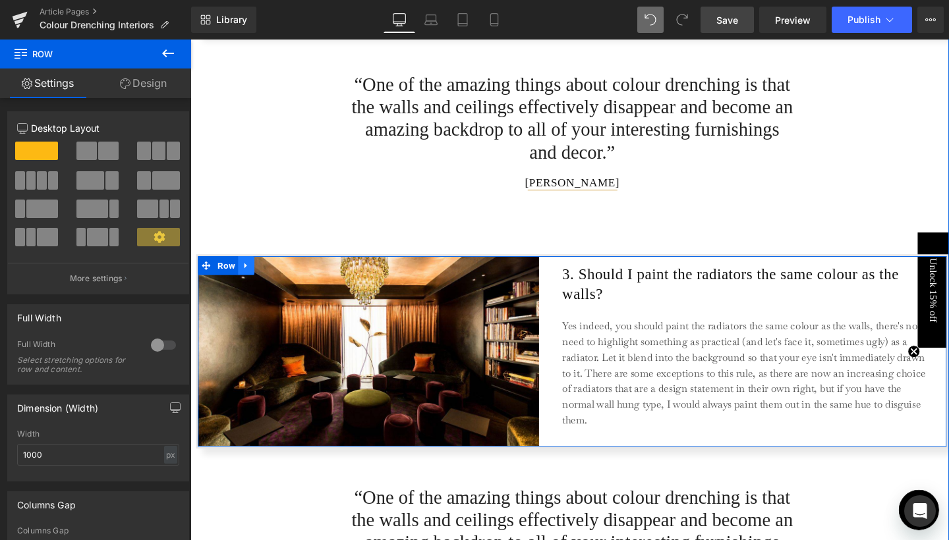
click at [254, 269] on link at bounding box center [249, 278] width 17 height 20
click at [279, 274] on icon at bounding box center [283, 277] width 9 height 9
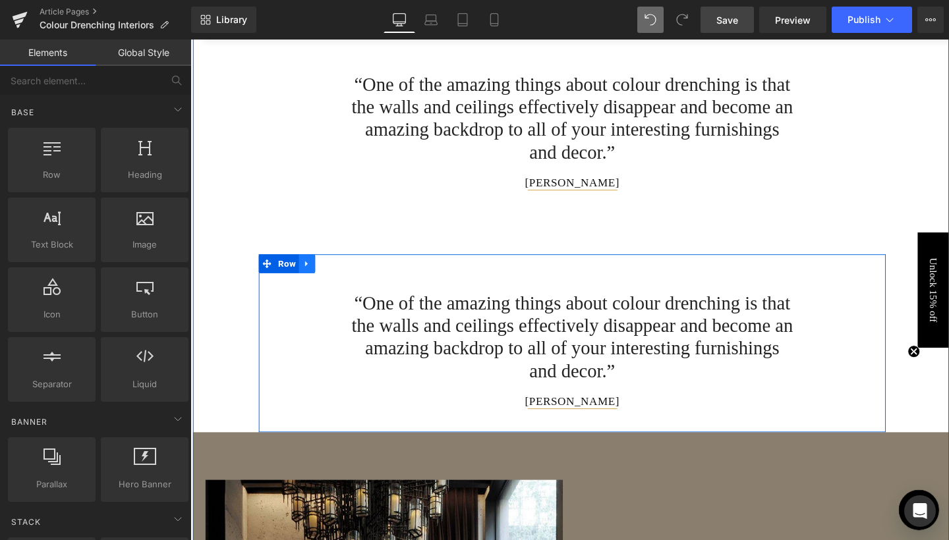
click at [316, 277] on link at bounding box center [312, 276] width 17 height 20
click at [349, 272] on icon at bounding box center [347, 275] width 9 height 9
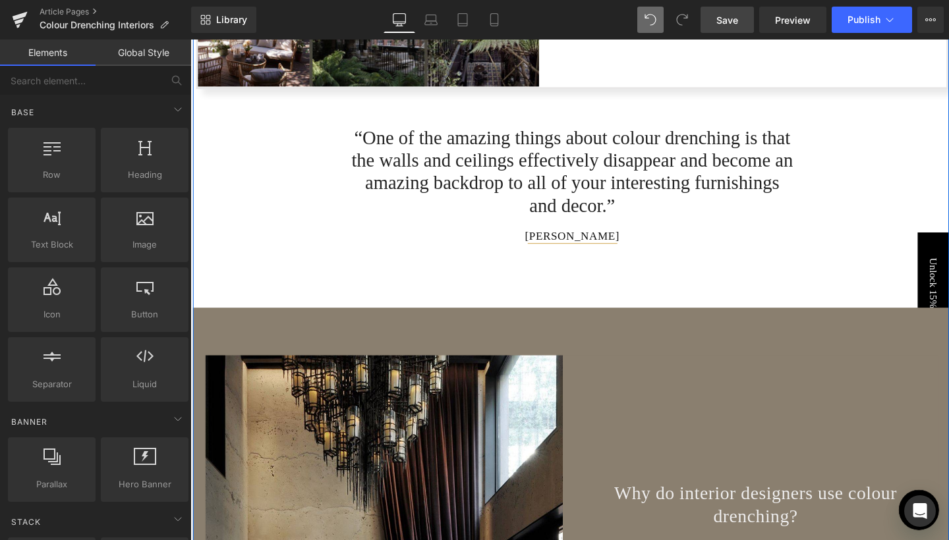
scroll to position [3232, 0]
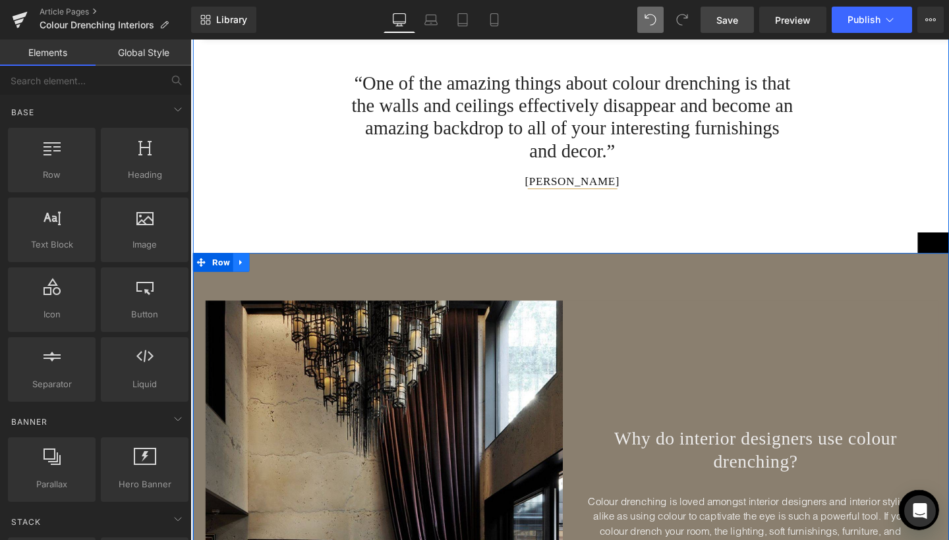
click at [242, 271] on icon at bounding box center [243, 274] width 3 height 6
click at [275, 270] on icon at bounding box center [277, 274] width 9 height 9
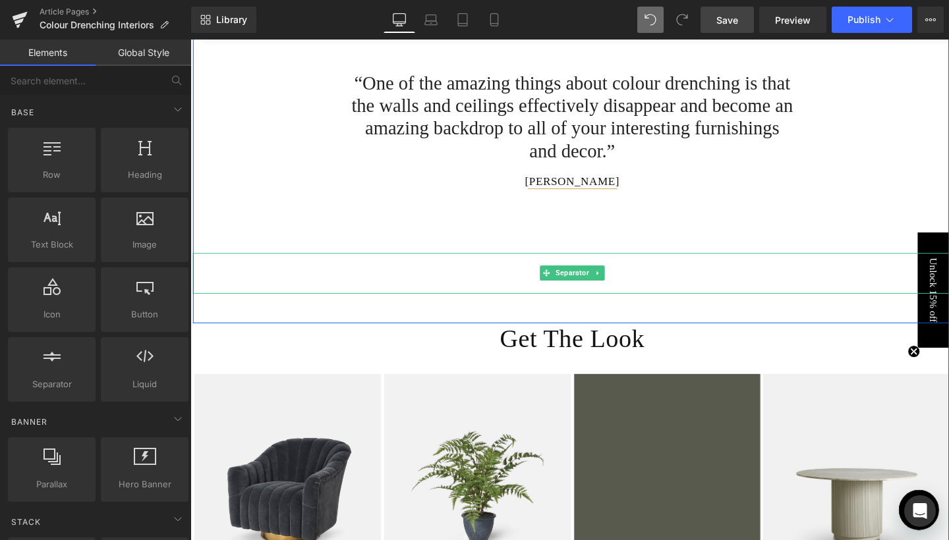
click at [299, 281] on hr at bounding box center [591, 289] width 797 height 36
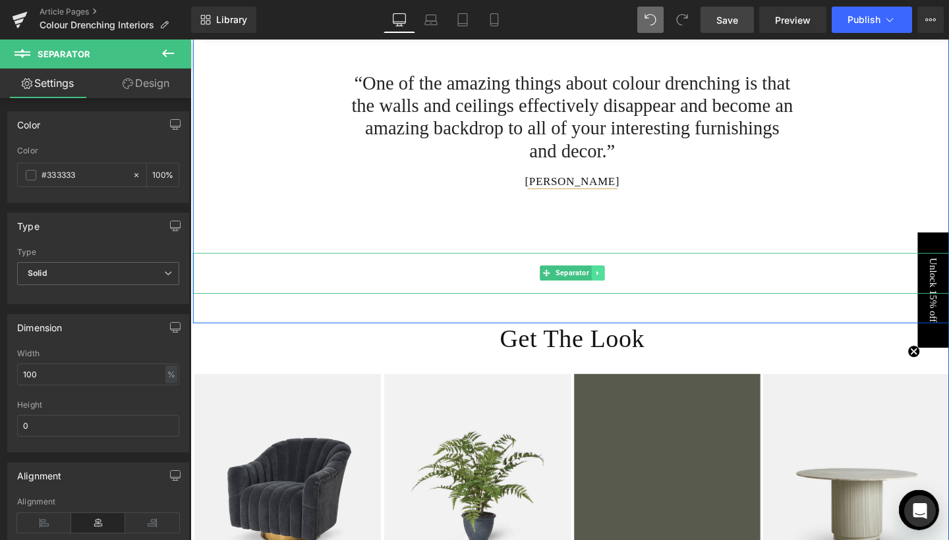
click at [621, 283] on link at bounding box center [619, 285] width 14 height 16
click at [626, 281] on icon at bounding box center [625, 285] width 7 height 8
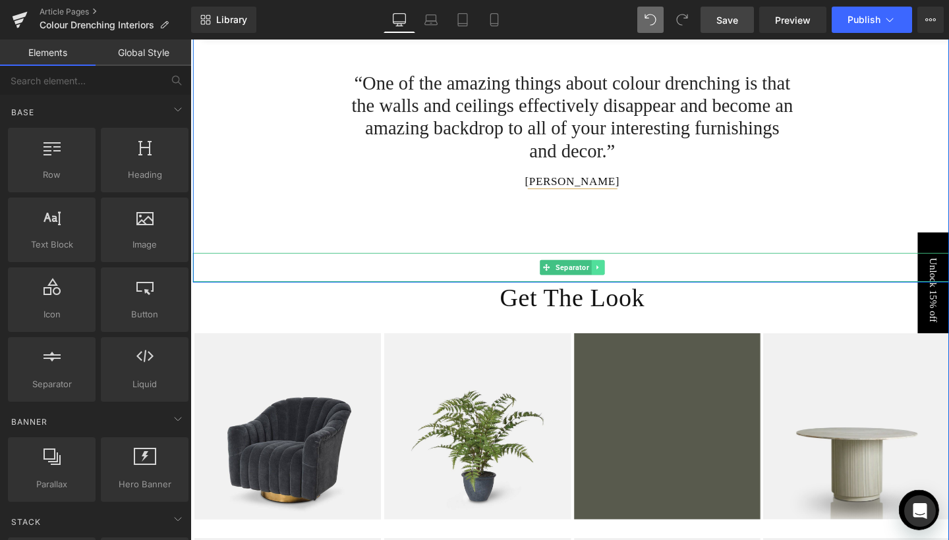
click at [615, 279] on icon at bounding box center [618, 279] width 7 height 8
click at [622, 277] on icon at bounding box center [625, 279] width 7 height 8
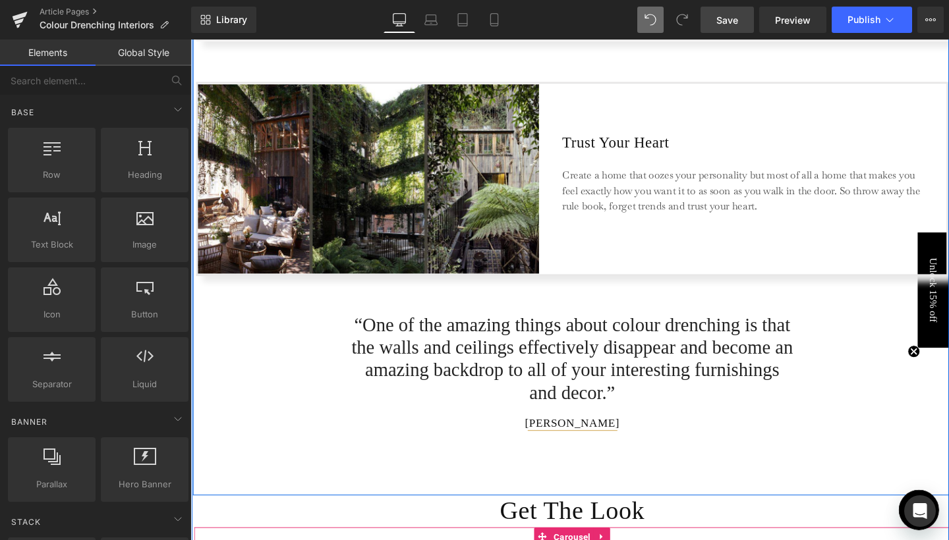
scroll to position [2954, 0]
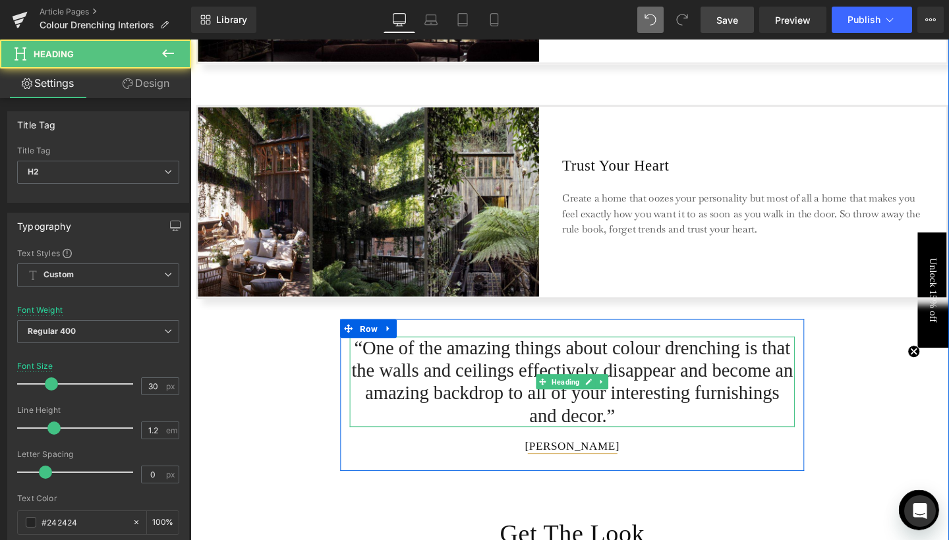
click at [496, 395] on h2 "“One of the amazing things about colour drenching is that the walls and ceiling…" at bounding box center [592, 399] width 468 height 95
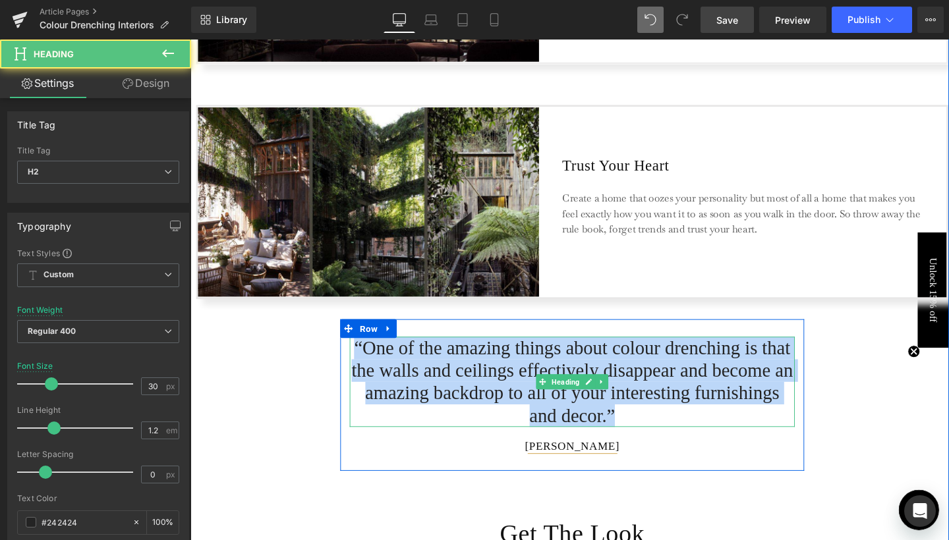
click at [496, 395] on h2 "“One of the amazing things about colour drenching is that the walls and ceiling…" at bounding box center [592, 399] width 468 height 95
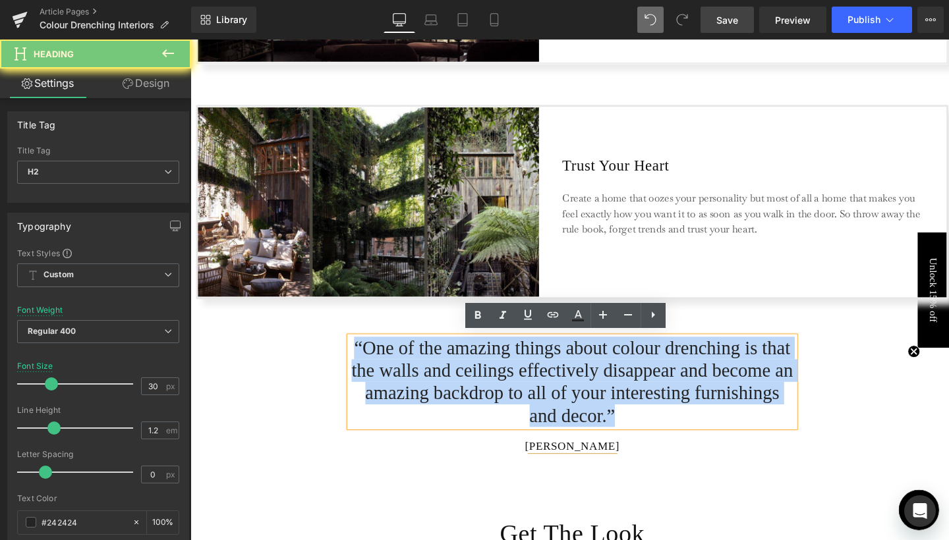
click at [496, 395] on h2 "“One of the amazing things about colour drenching is that the walls and ceiling…" at bounding box center [592, 399] width 468 height 95
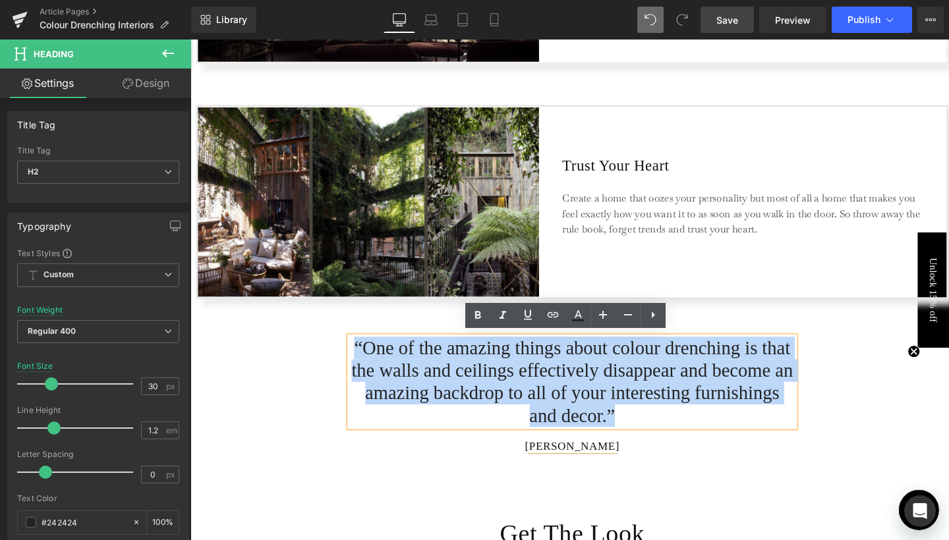
paste div
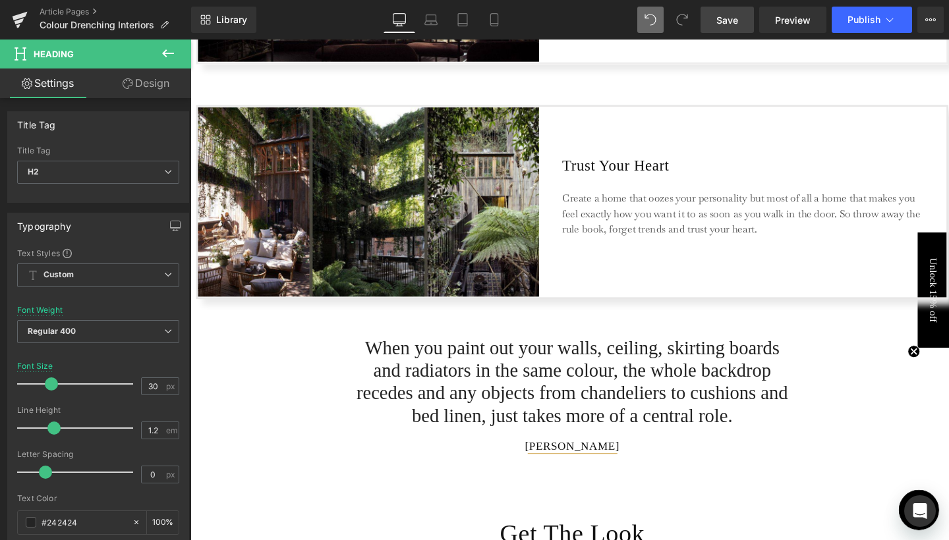
click at [681, 18] on icon at bounding box center [682, 20] width 12 height 12
click at [688, 18] on icon at bounding box center [682, 20] width 12 height 12
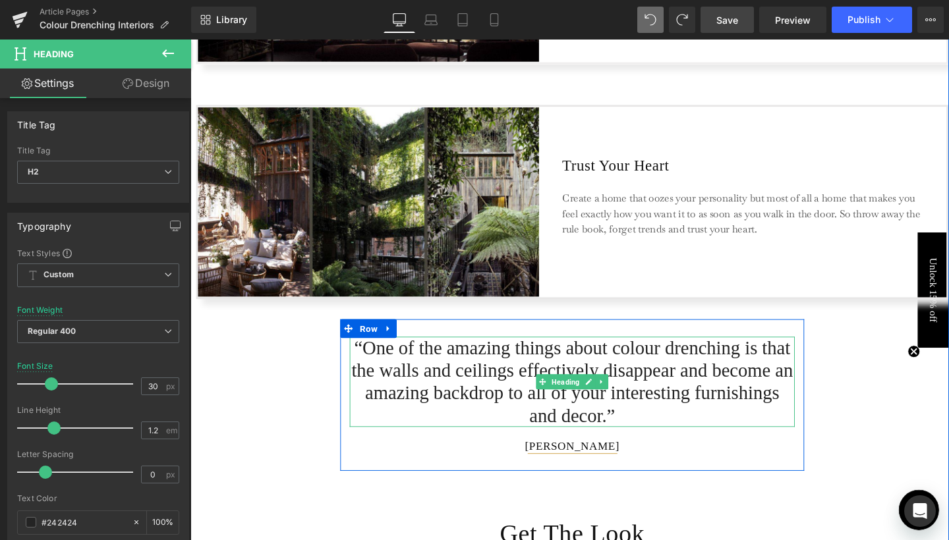
click at [466, 386] on h2 "“One of the amazing things about colour drenching is that the walls and ceiling…" at bounding box center [592, 399] width 468 height 95
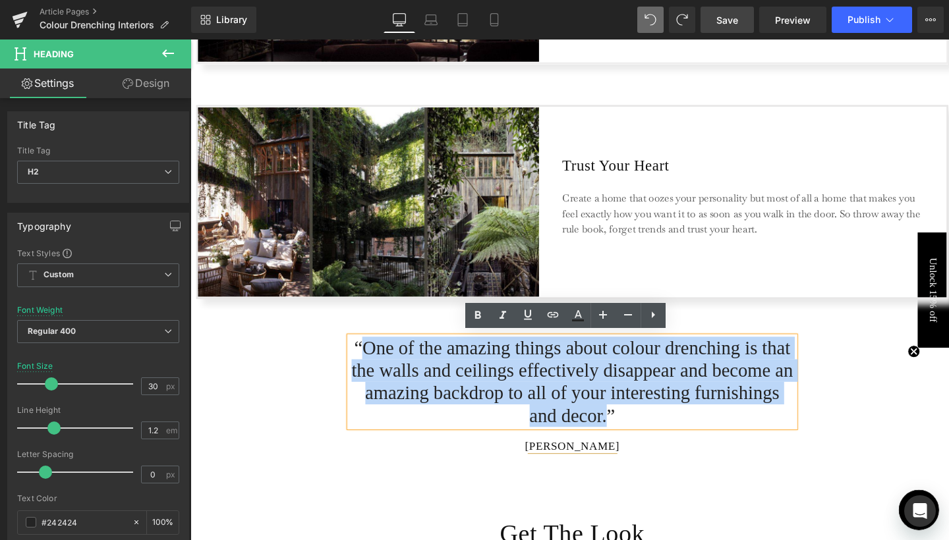
drag, startPoint x: 370, startPoint y: 359, endPoint x: 731, endPoint y: 422, distance: 365.9
click at [731, 422] on h2 "“One of the amazing things about colour drenching is that the walls and ceiling…" at bounding box center [592, 399] width 468 height 95
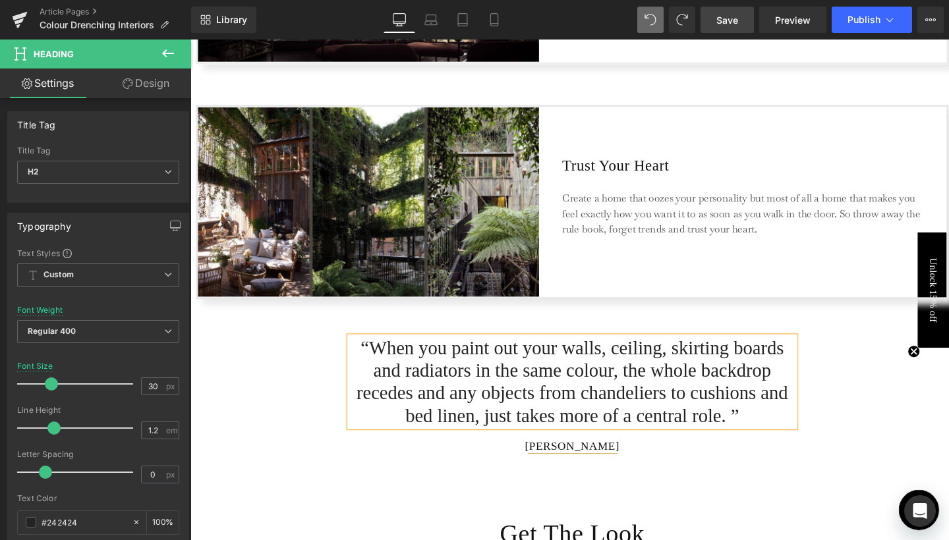
click at [865, 380] on div "Text Block “When you paint out your walls, ceiling, skirting boards and radiato…" at bounding box center [591, 402] width 659 height 181
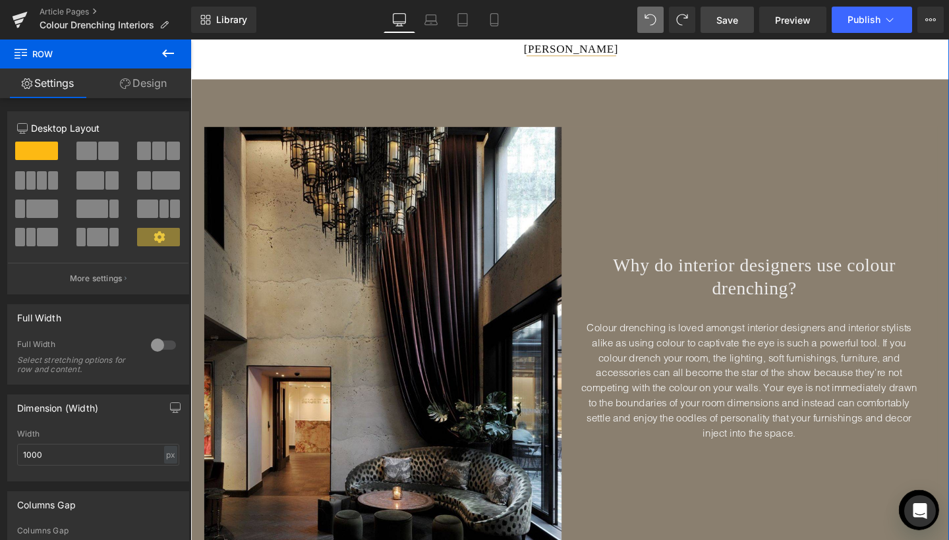
scroll to position [2014, 0]
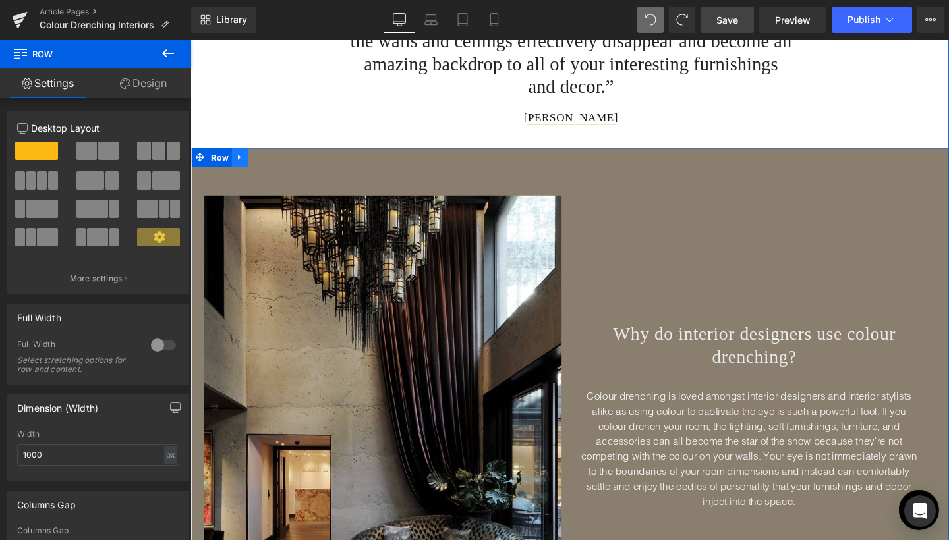
click at [245, 159] on link at bounding box center [242, 164] width 17 height 20
click at [256, 159] on icon at bounding box center [259, 163] width 9 height 9
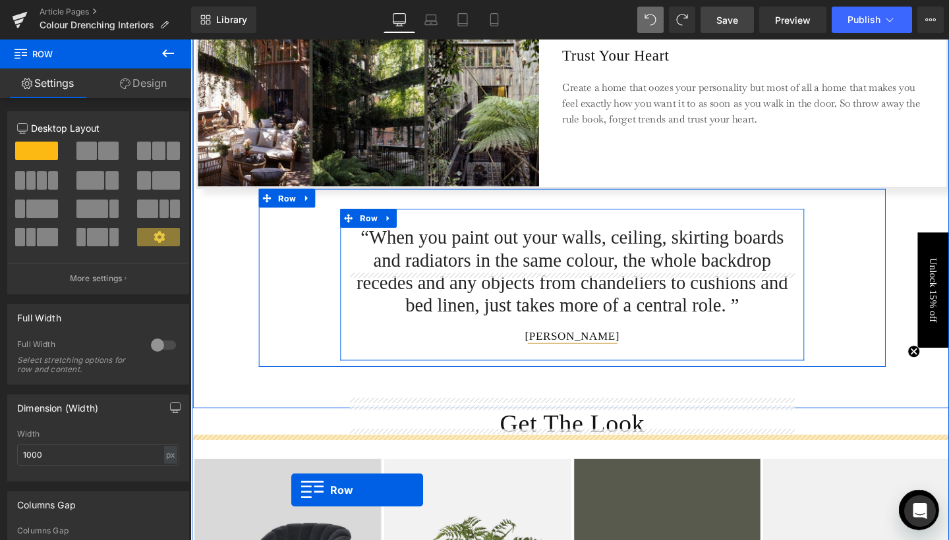
scroll to position [3182, 0]
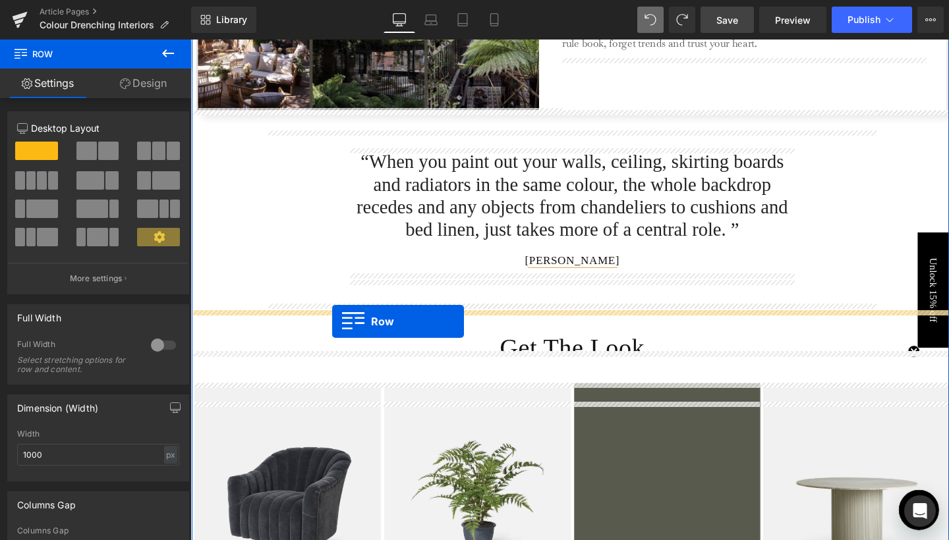
drag, startPoint x: 218, startPoint y: 105, endPoint x: 339, endPoint y: 336, distance: 260.6
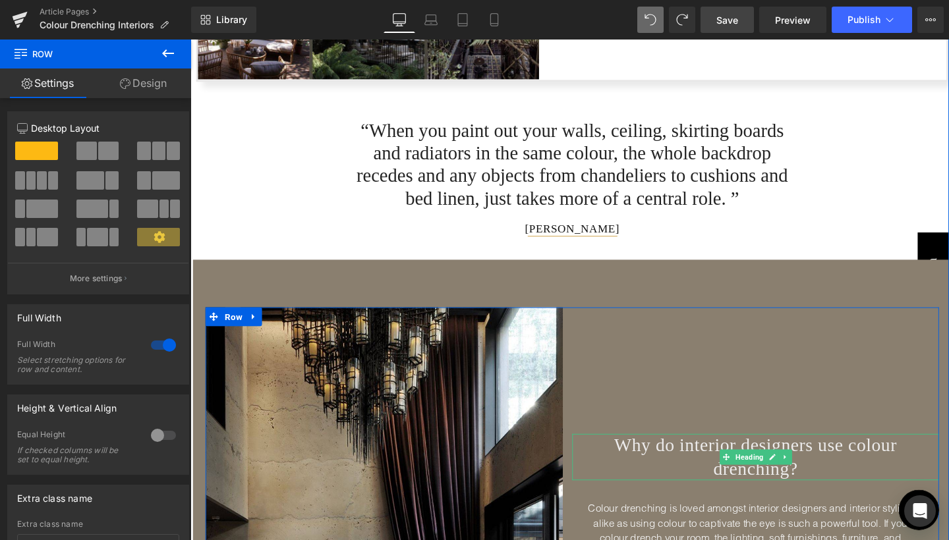
click at [847, 488] on span "Why do interior designers use colour drenching?" at bounding box center [784, 478] width 297 height 45
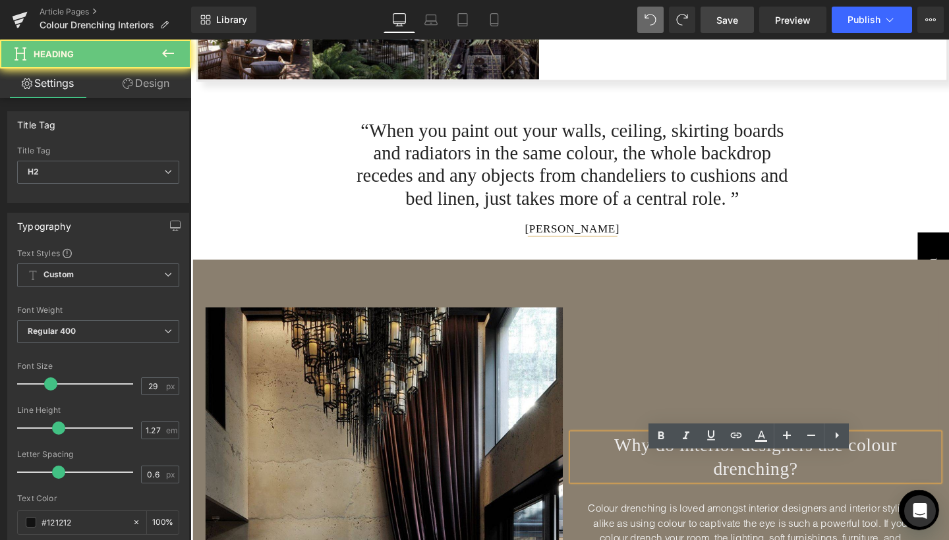
click at [847, 488] on span "Why do interior designers use colour drenching?" at bounding box center [784, 478] width 297 height 45
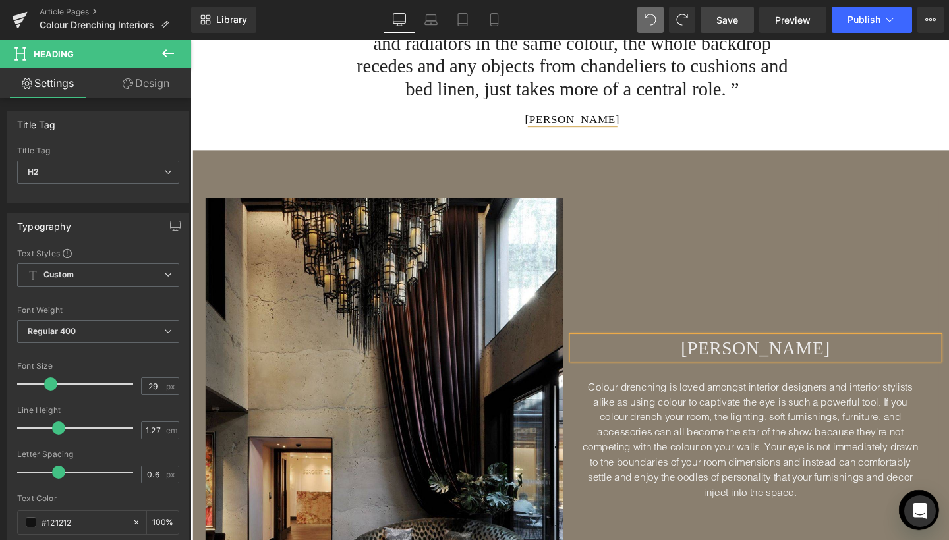
scroll to position [3281, 0]
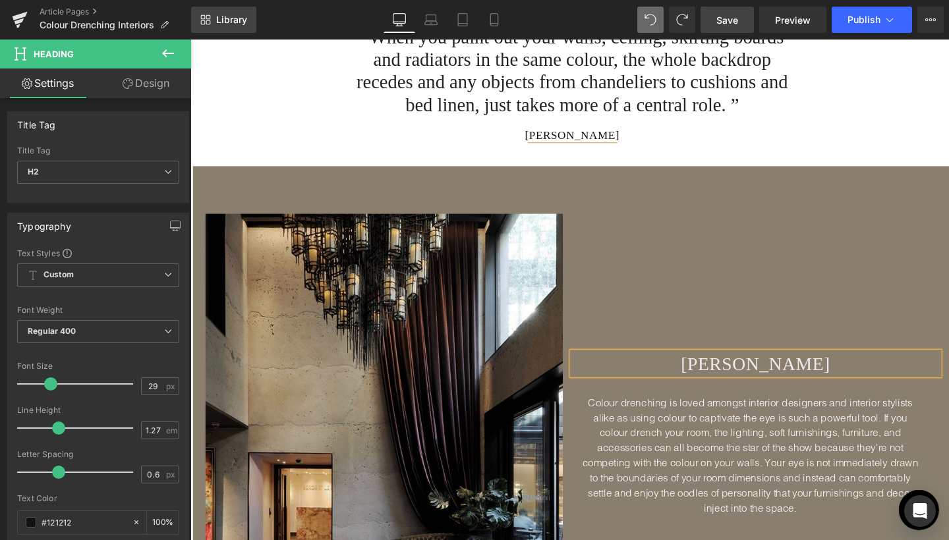
click at [246, 17] on span "Library" at bounding box center [231, 20] width 31 height 12
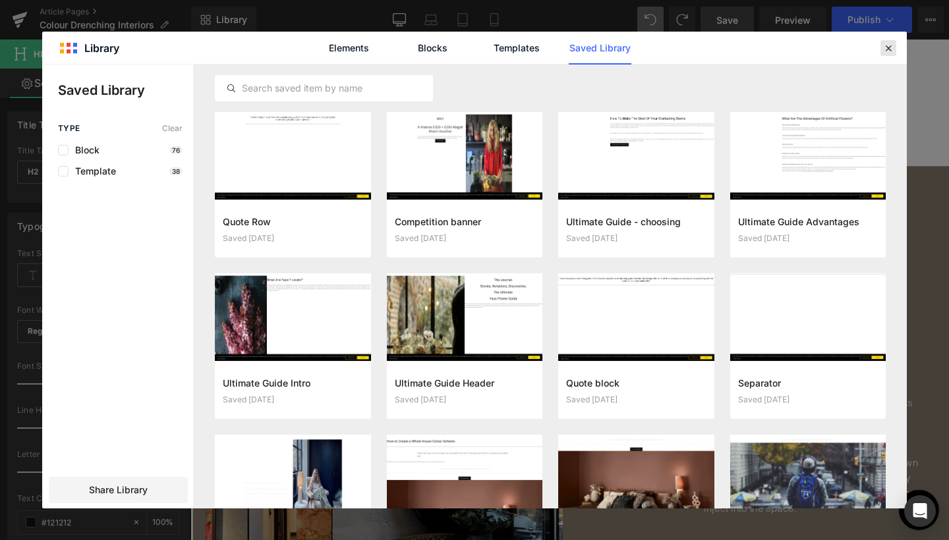
click at [888, 54] on div at bounding box center [888, 48] width 16 height 16
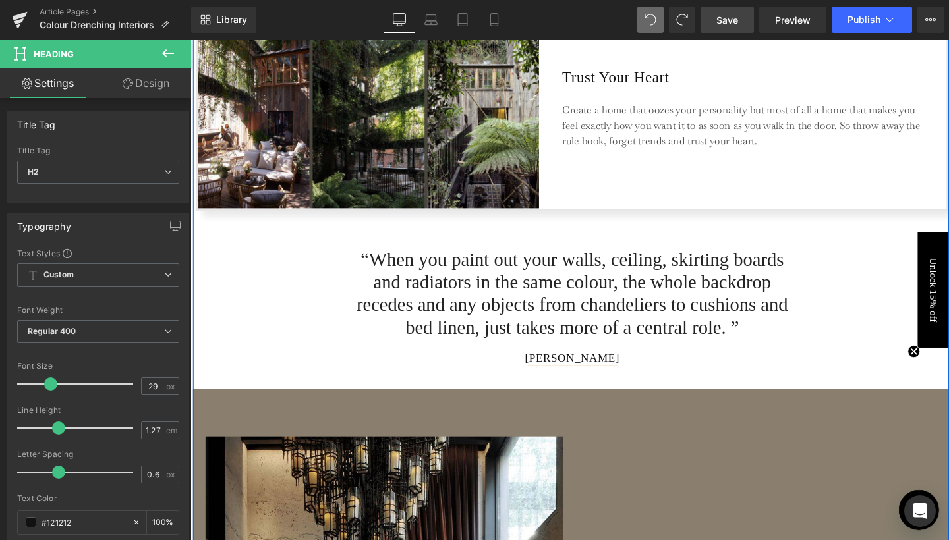
scroll to position [2616, 0]
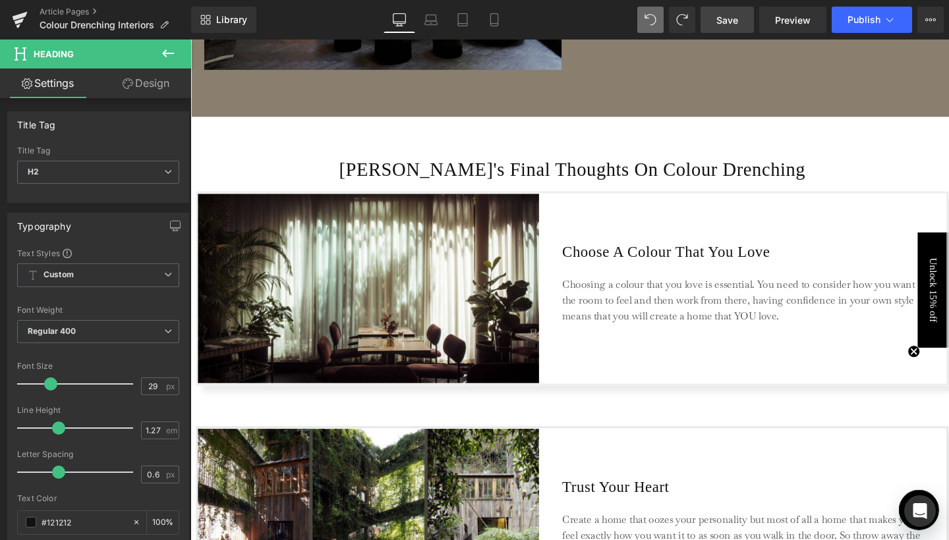
click at [735, 16] on span "Save" at bounding box center [727, 20] width 22 height 14
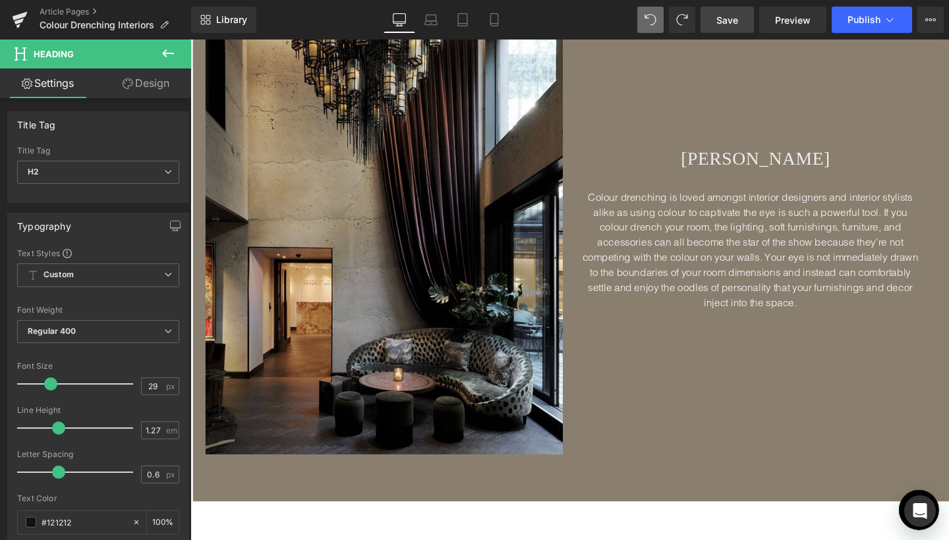
scroll to position [3361, 0]
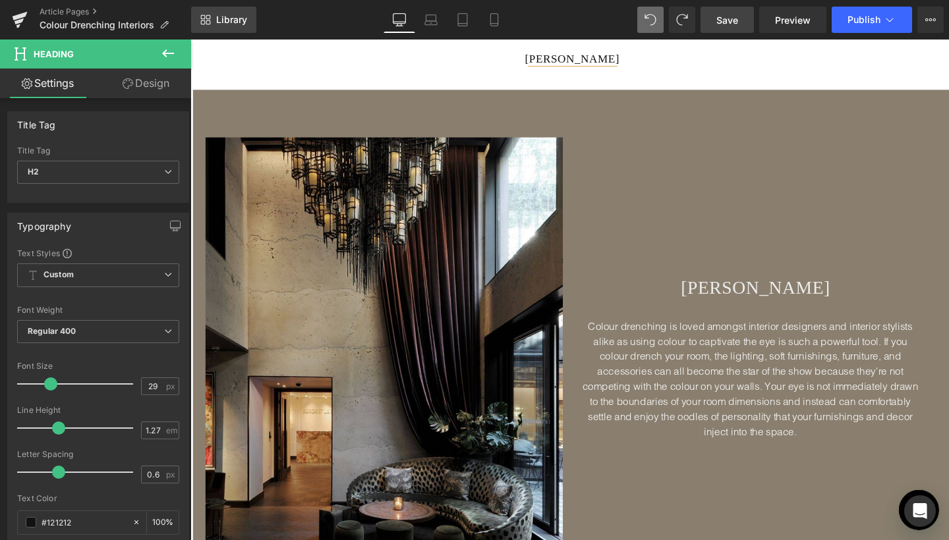
click at [244, 29] on link "Library" at bounding box center [223, 20] width 65 height 26
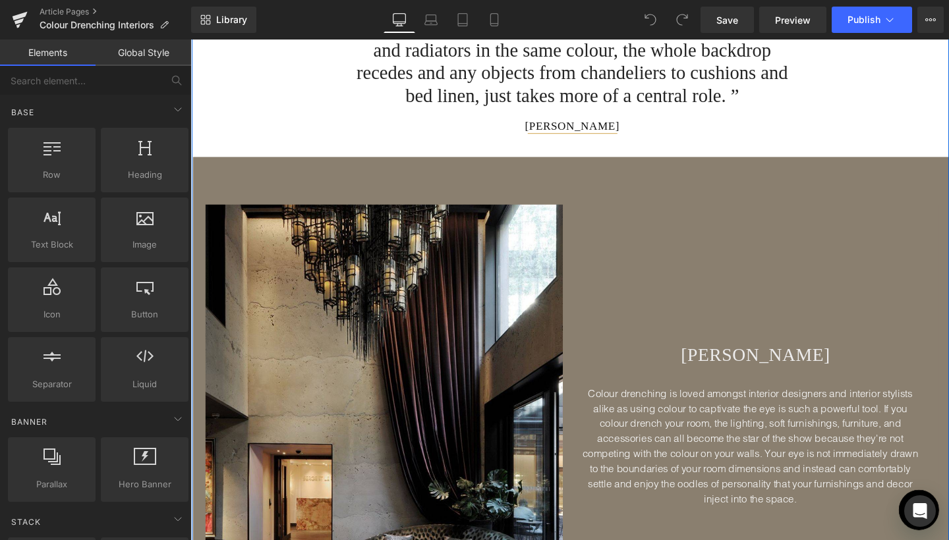
scroll to position [3206, 0]
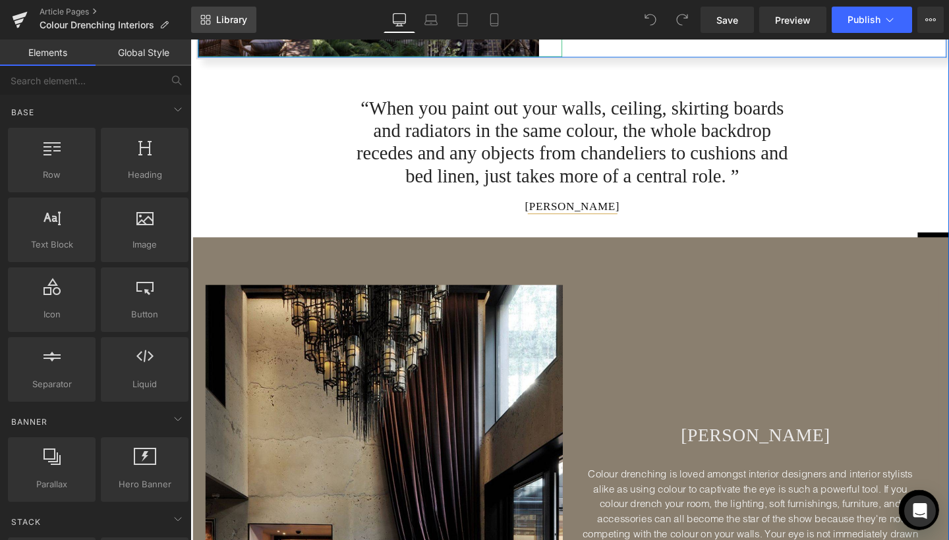
click at [232, 20] on span "Library" at bounding box center [231, 20] width 31 height 12
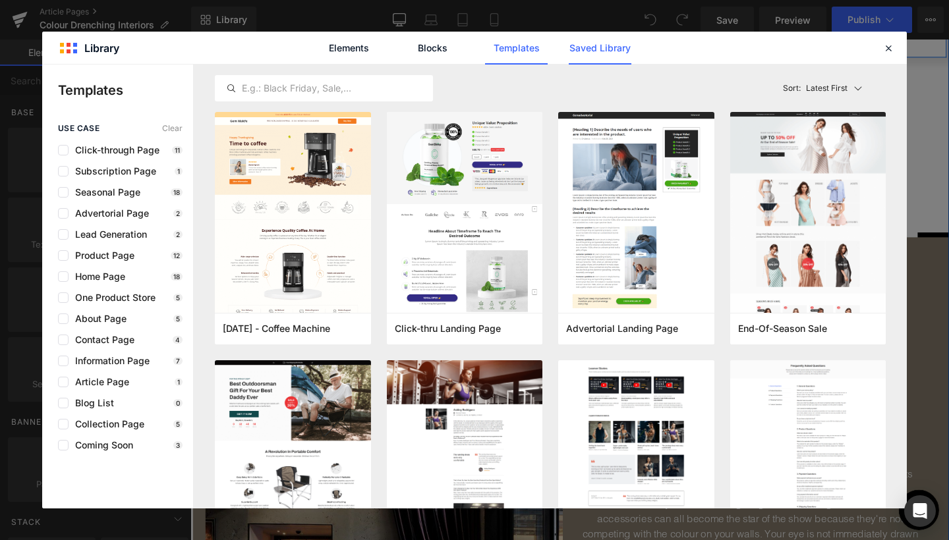
click at [617, 46] on link "Saved Library" at bounding box center [600, 48] width 63 height 33
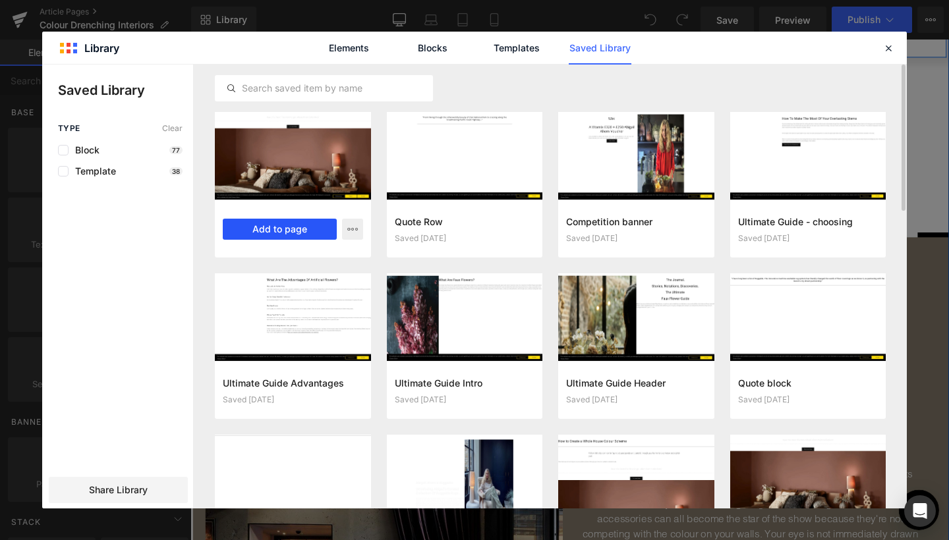
click at [282, 224] on button "Add to page" at bounding box center [280, 229] width 114 height 21
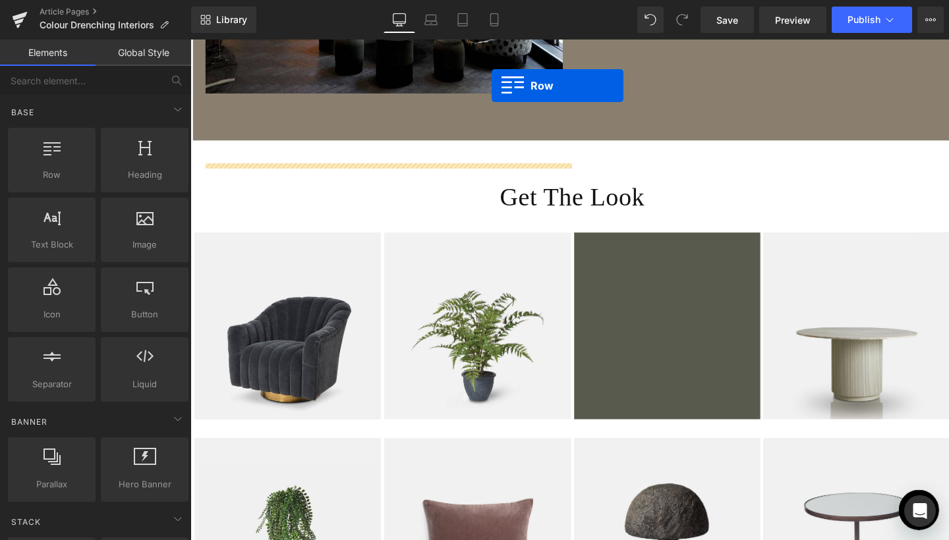
scroll to position [3811, 0]
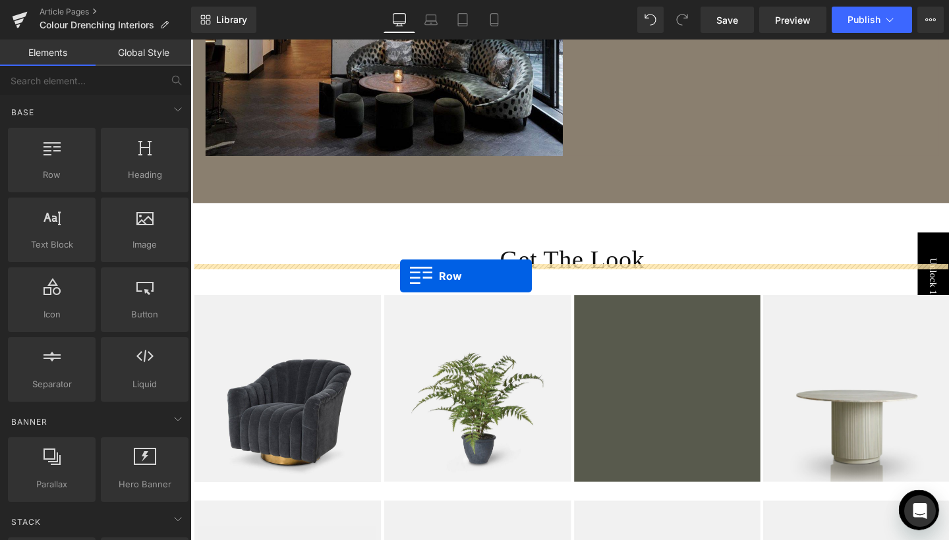
drag, startPoint x: 219, startPoint y: 206, endPoint x: 411, endPoint y: 288, distance: 207.8
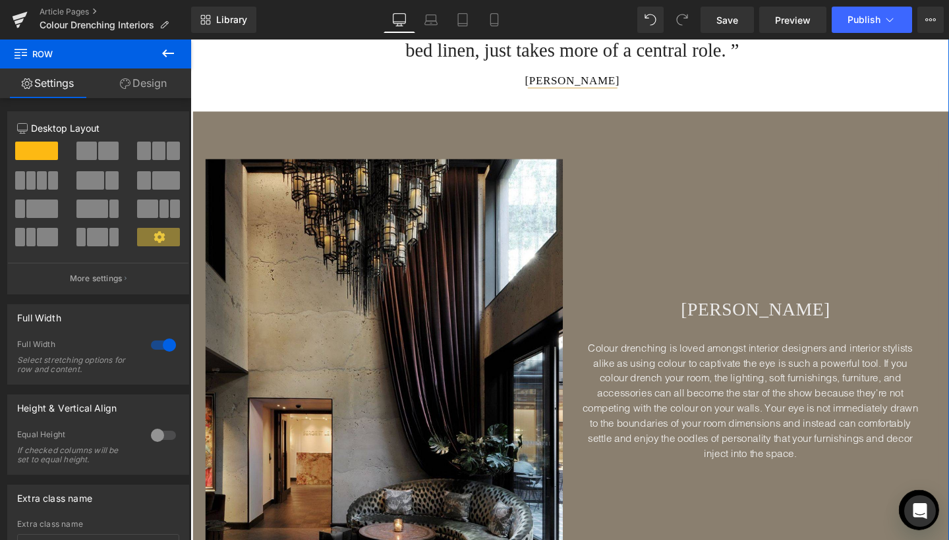
scroll to position [3298, 0]
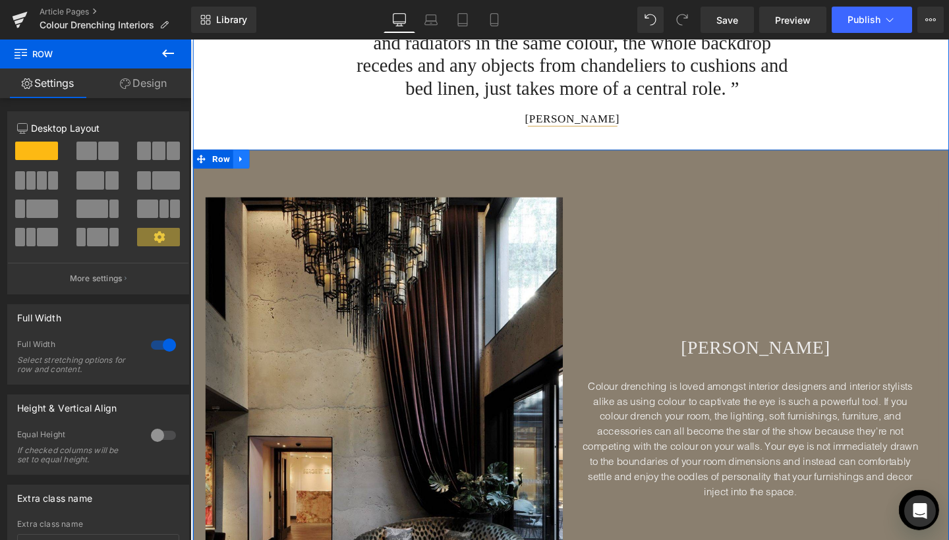
click at [244, 170] on icon at bounding box center [243, 165] width 9 height 10
click at [271, 175] on link at bounding box center [278, 166] width 17 height 20
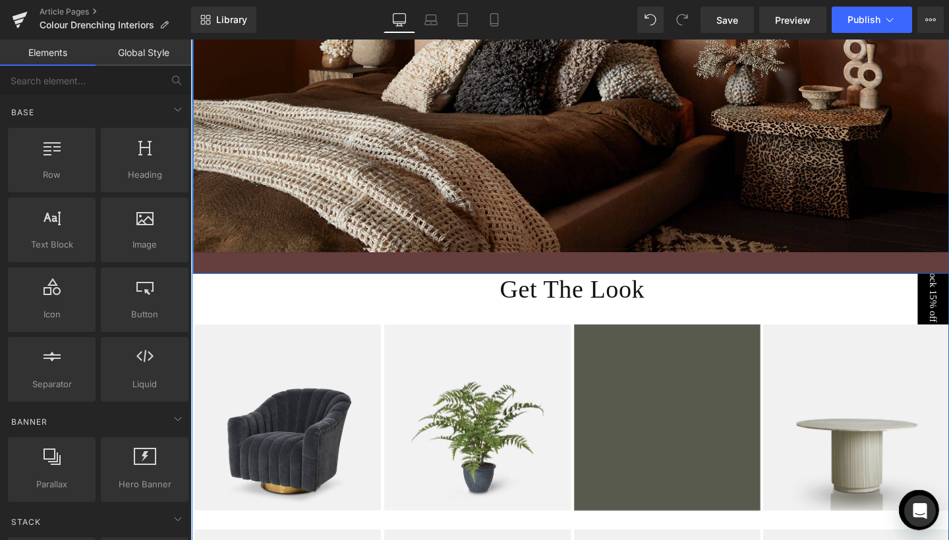
scroll to position [3847, 0]
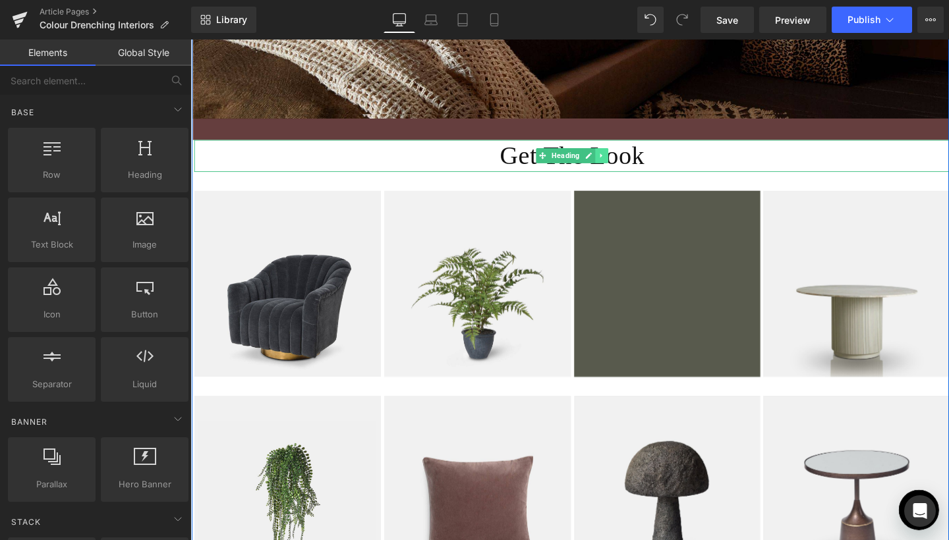
click at [622, 165] on icon at bounding box center [622, 161] width 7 height 8
click at [626, 165] on icon at bounding box center [629, 161] width 7 height 7
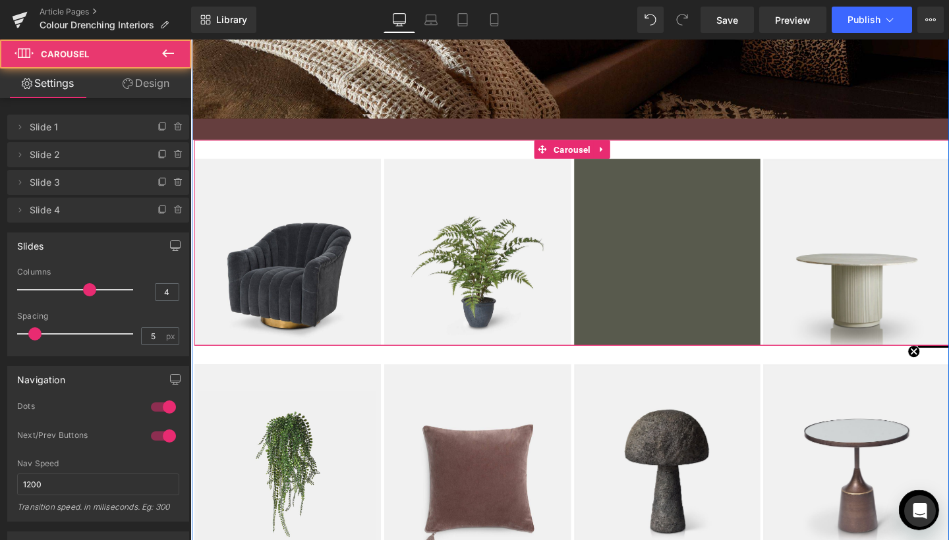
click at [202, 175] on div "Image Image Image Image ‹ › Carousel" at bounding box center [591, 253] width 795 height 216
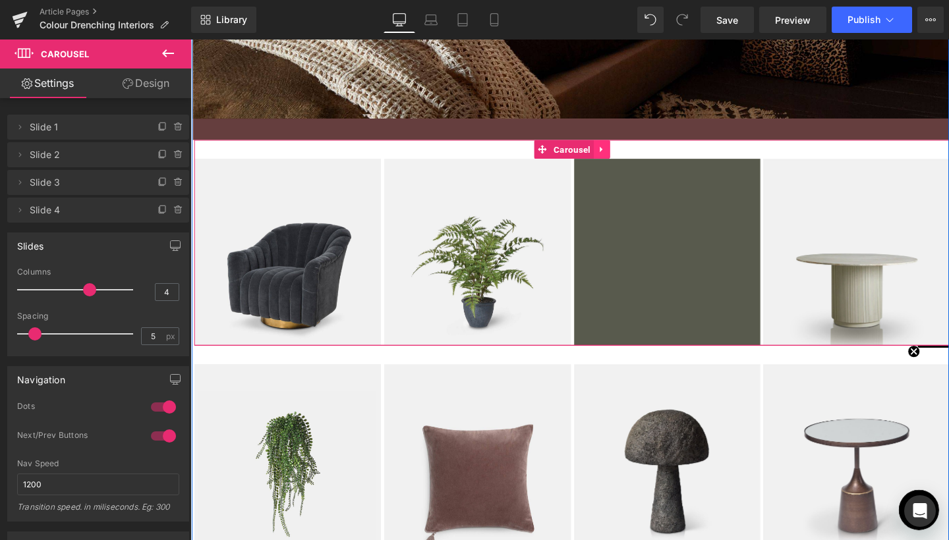
click at [623, 159] on icon at bounding box center [623, 155] width 9 height 10
click at [629, 159] on icon at bounding box center [631, 154] width 9 height 9
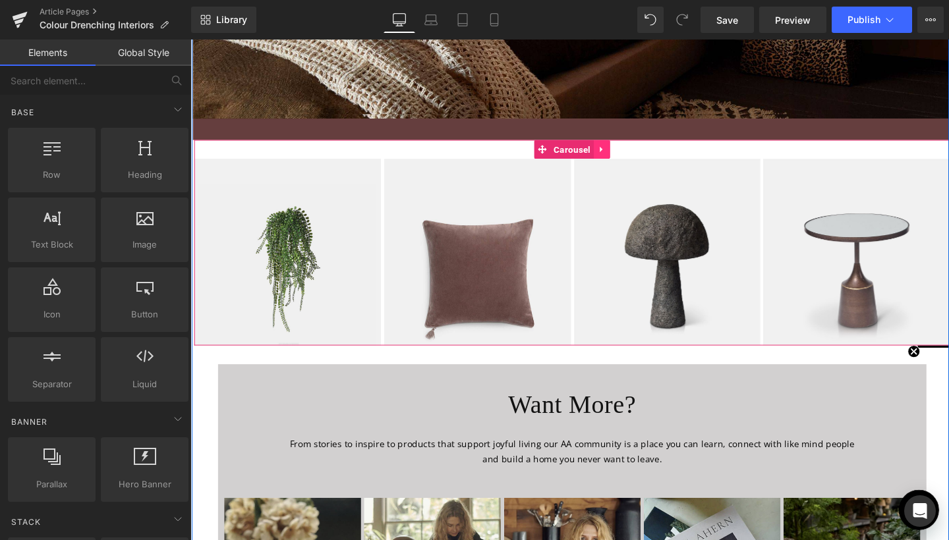
click at [625, 165] on link at bounding box center [623, 155] width 17 height 20
click at [627, 159] on icon at bounding box center [631, 154] width 9 height 9
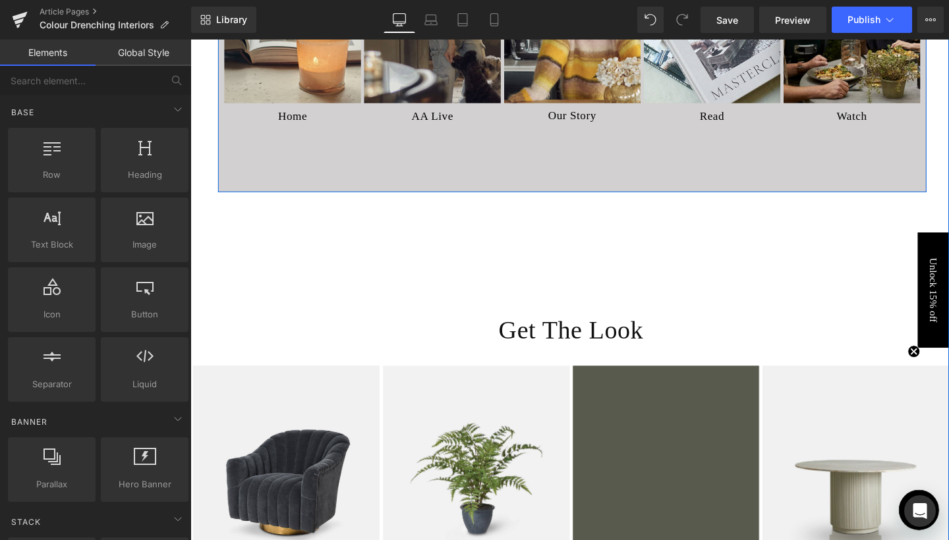
scroll to position [4356, 0]
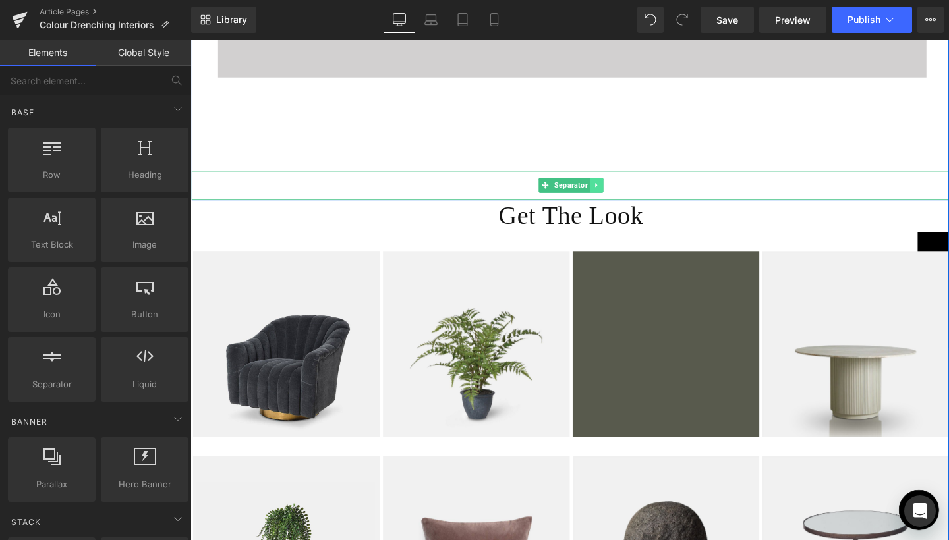
click at [614, 201] on link at bounding box center [618, 193] width 14 height 16
click at [621, 197] on icon at bounding box center [624, 193] width 7 height 8
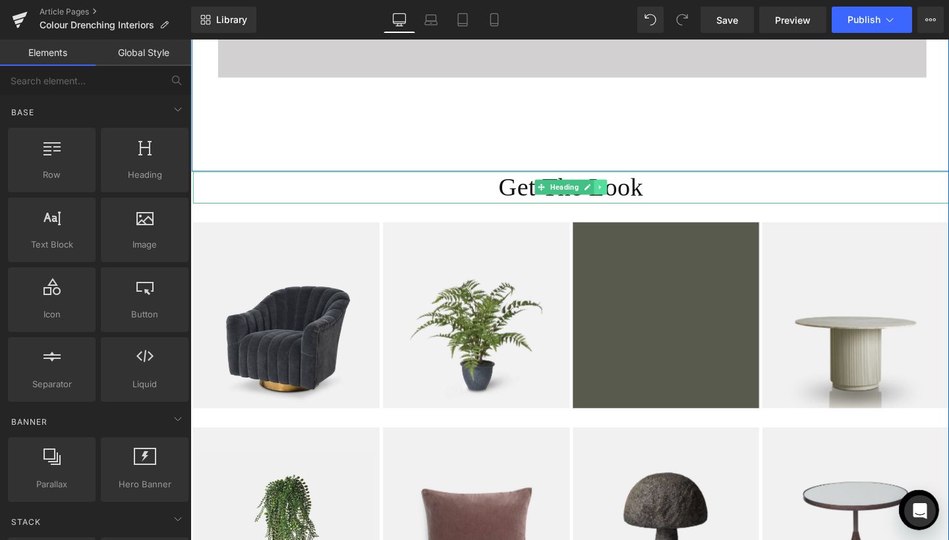
click at [622, 199] on icon at bounding box center [621, 195] width 7 height 8
click at [625, 199] on icon at bounding box center [628, 195] width 7 height 8
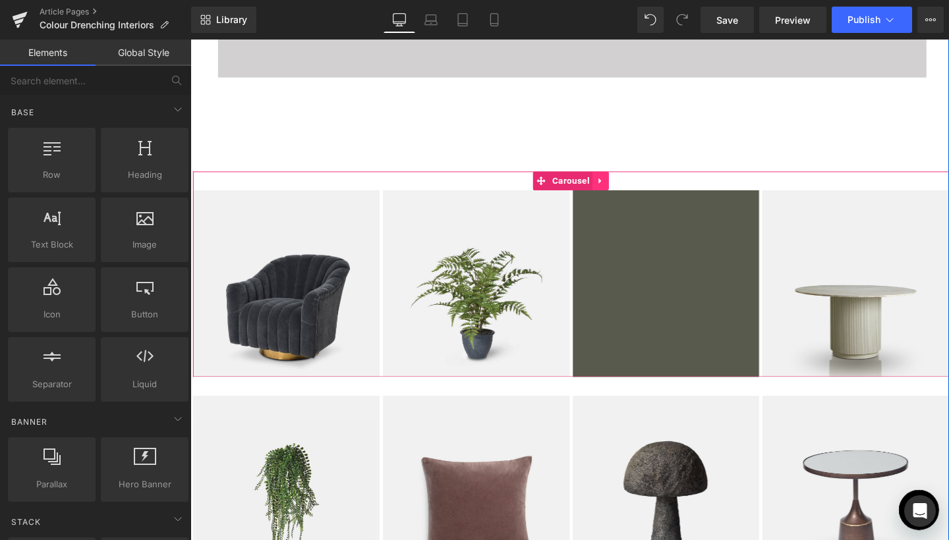
click at [625, 198] on link at bounding box center [622, 189] width 17 height 20
click at [627, 193] on icon at bounding box center [630, 188] width 9 height 10
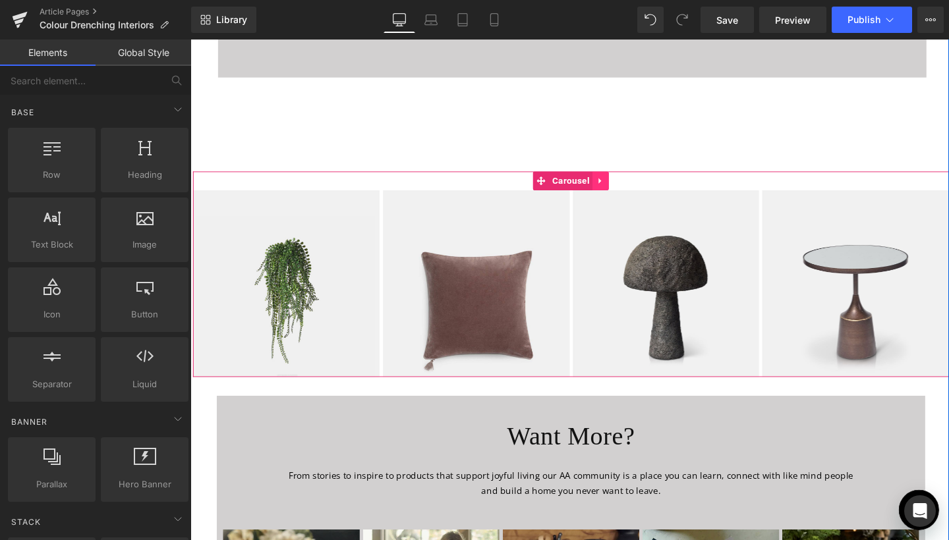
click at [621, 193] on icon at bounding box center [621, 188] width 9 height 10
click at [626, 193] on icon at bounding box center [630, 188] width 9 height 9
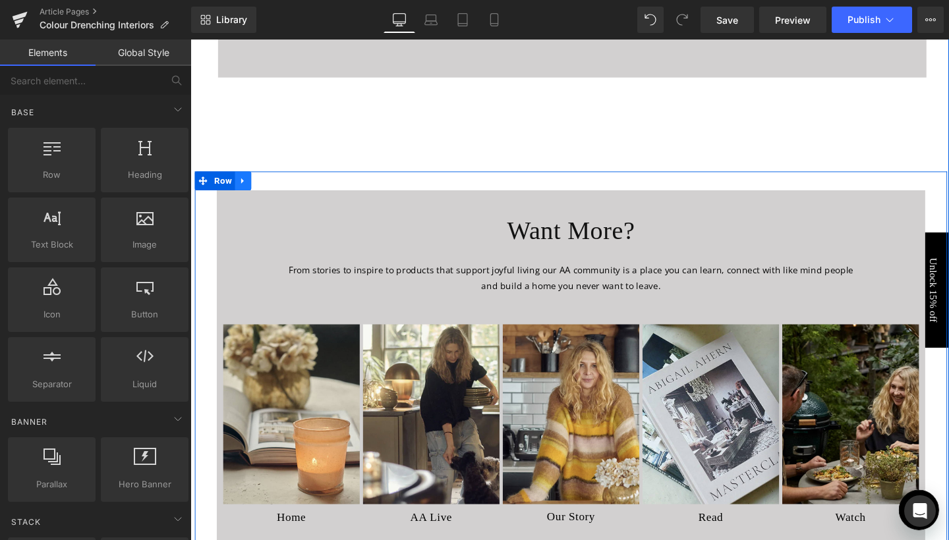
click at [246, 193] on icon at bounding box center [245, 188] width 9 height 10
click at [281, 193] on icon at bounding box center [279, 188] width 9 height 9
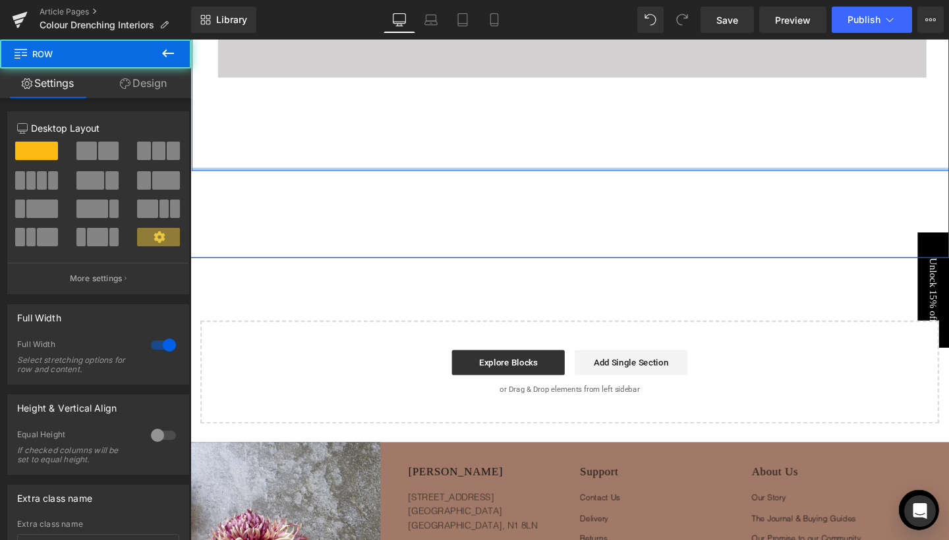
drag, startPoint x: 362, startPoint y: 196, endPoint x: 362, endPoint y: 156, distance: 40.2
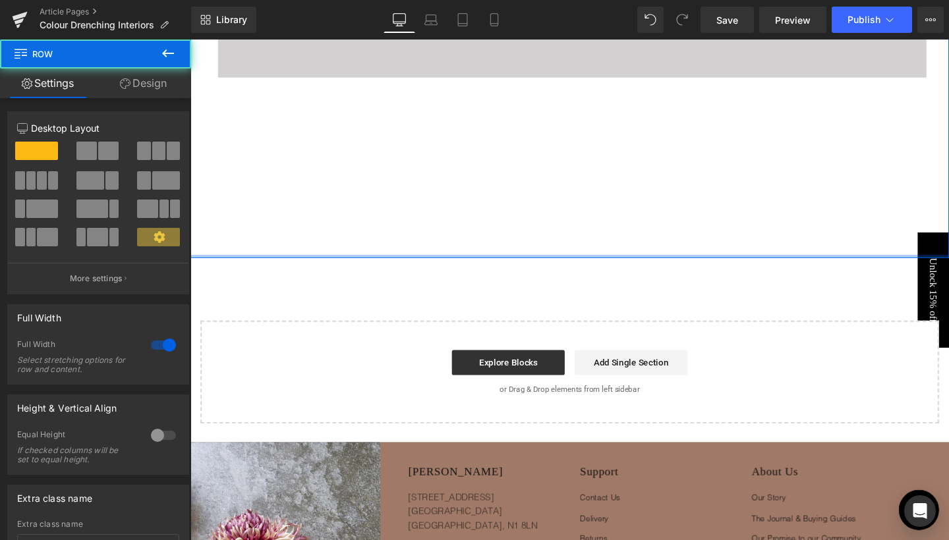
drag, startPoint x: 392, startPoint y: 286, endPoint x: 393, endPoint y: 248, distance: 37.6
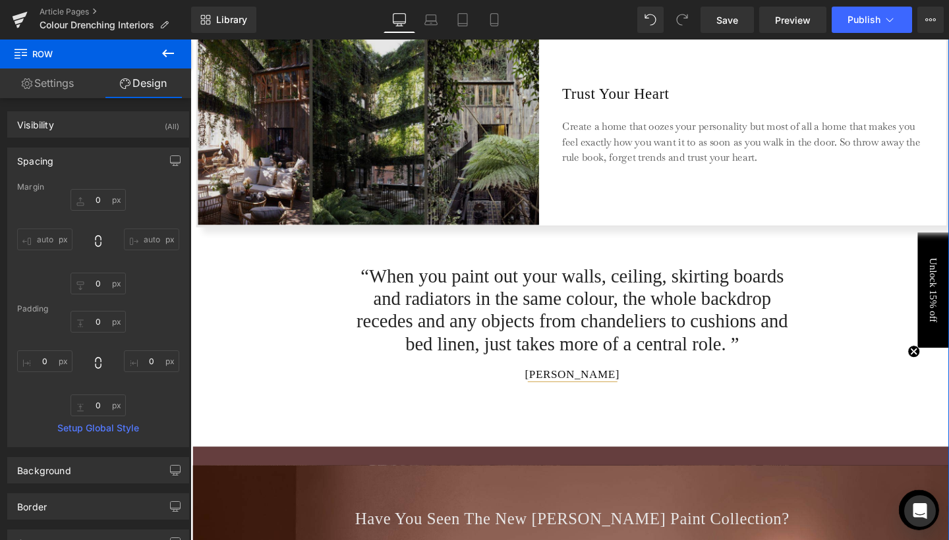
scroll to position [3406, 0]
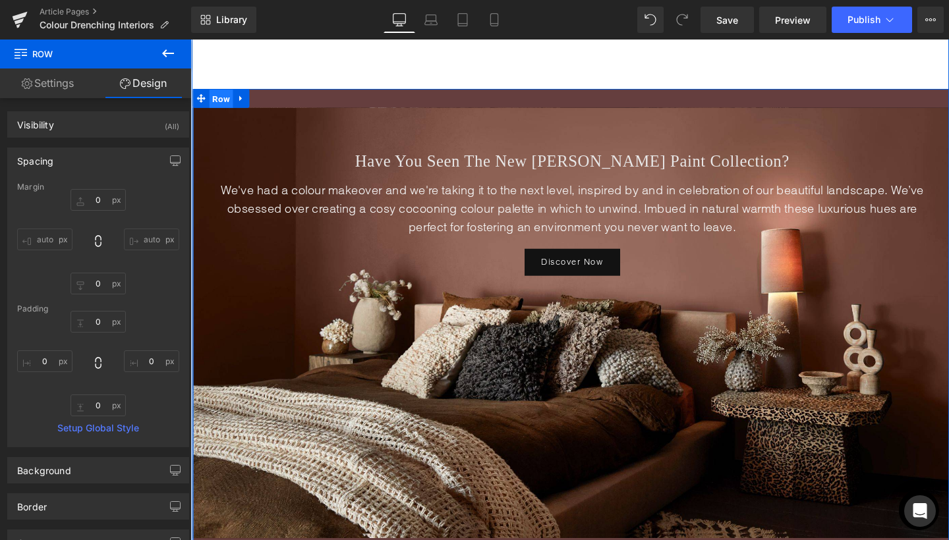
click at [229, 112] on span "Row" at bounding box center [222, 102] width 25 height 20
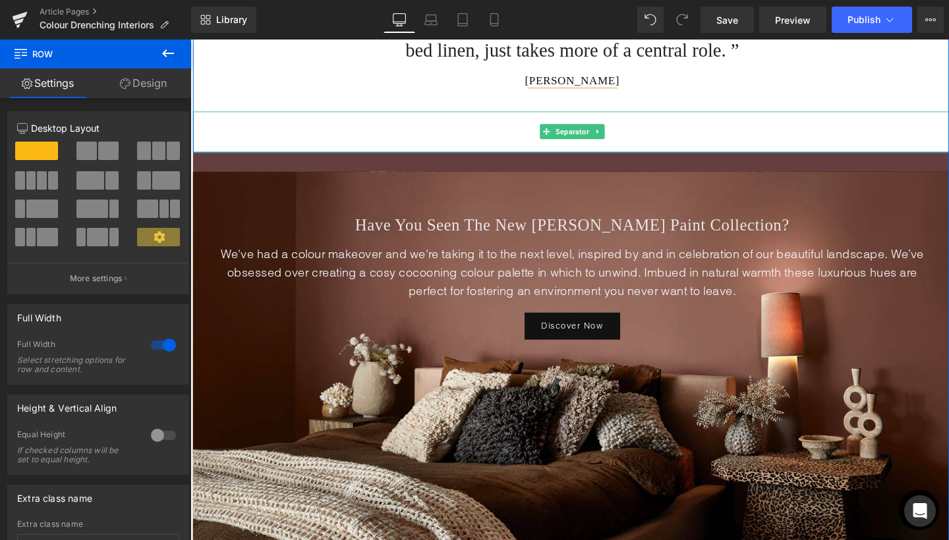
scroll to position [3307, 0]
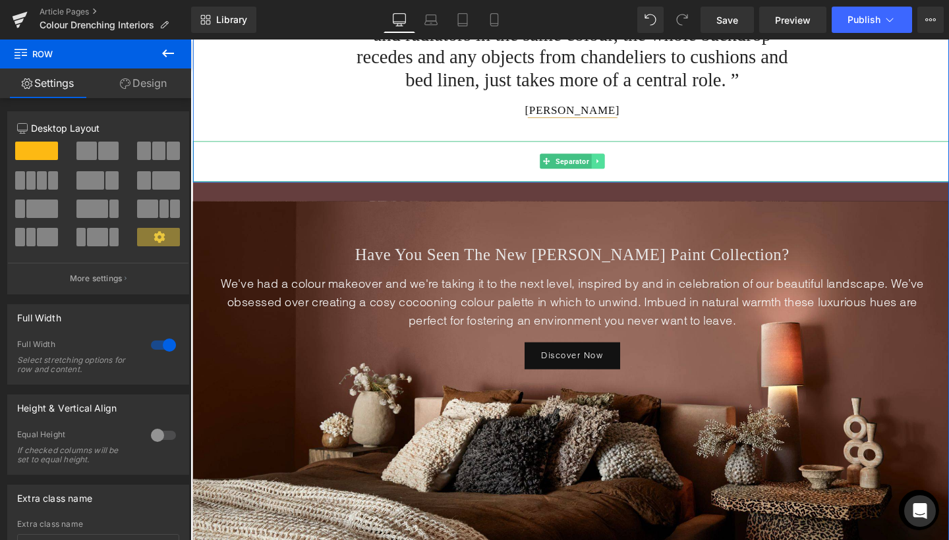
click at [617, 171] on icon at bounding box center [618, 167] width 7 height 8
click at [622, 171] on icon at bounding box center [625, 167] width 7 height 7
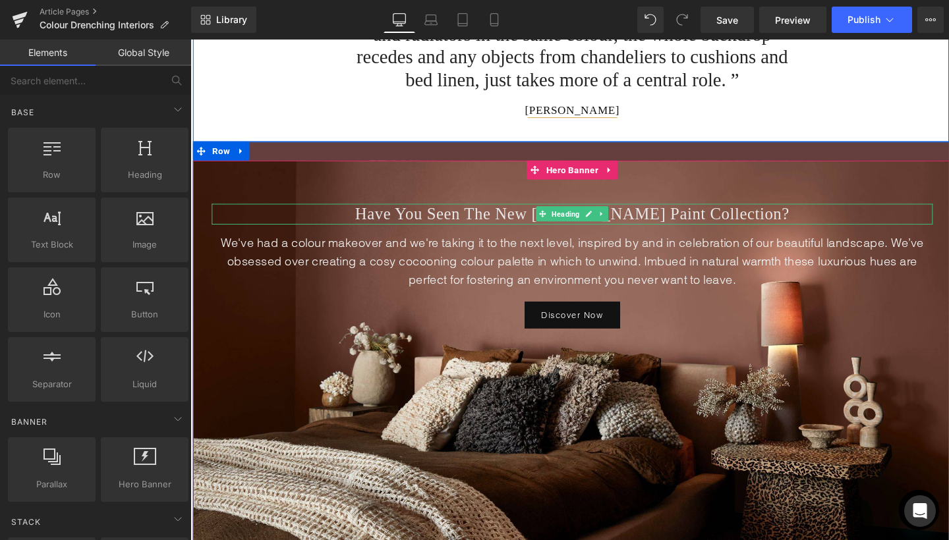
click at [471, 233] on span "Have You Seen The New Abigail Ahern Paint Collection?" at bounding box center [592, 223] width 457 height 19
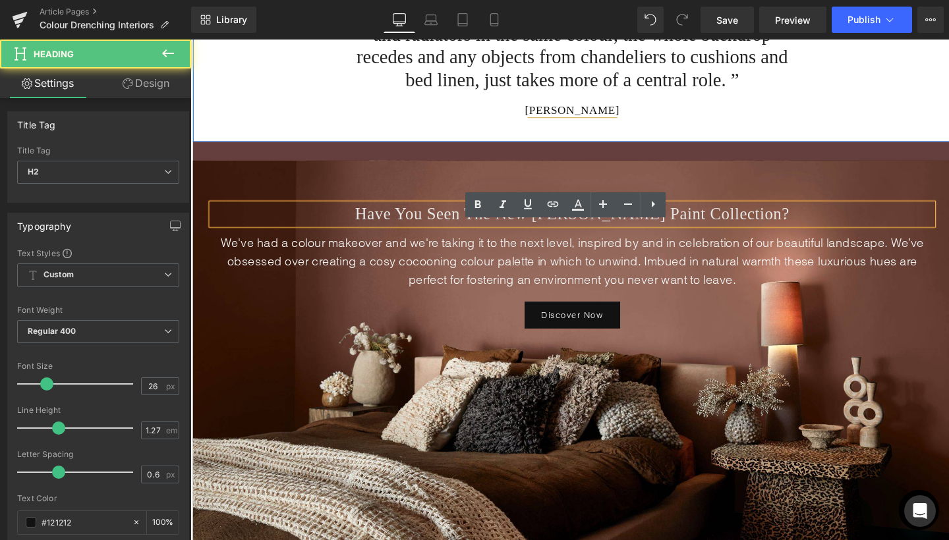
click at [486, 233] on span "Have You Seen The New Abigail Ahern Paint Collection?" at bounding box center [592, 223] width 457 height 19
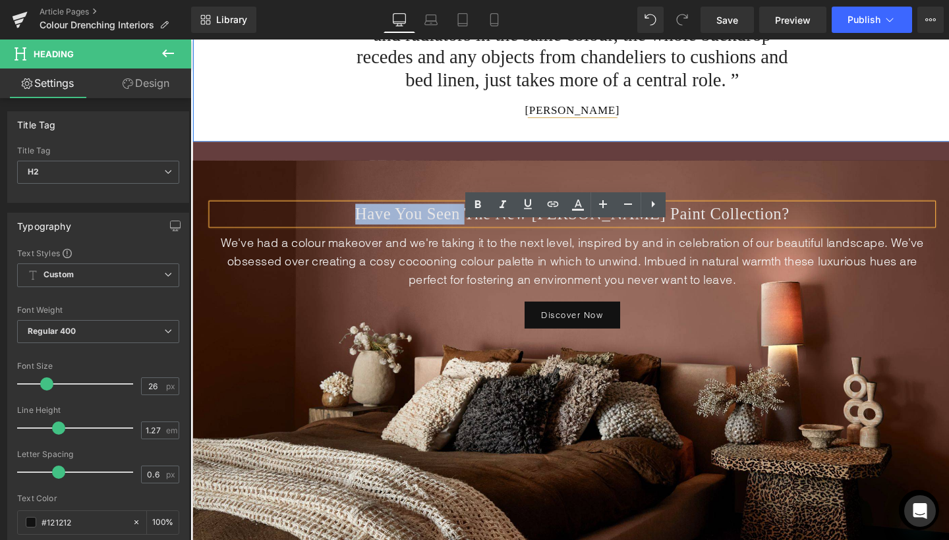
drag, startPoint x: 486, startPoint y: 241, endPoint x: 358, endPoint y: 242, distance: 127.8
click at [358, 234] on h2 "Have You Seen The New Abigail Ahern Paint Collection?" at bounding box center [592, 223] width 758 height 22
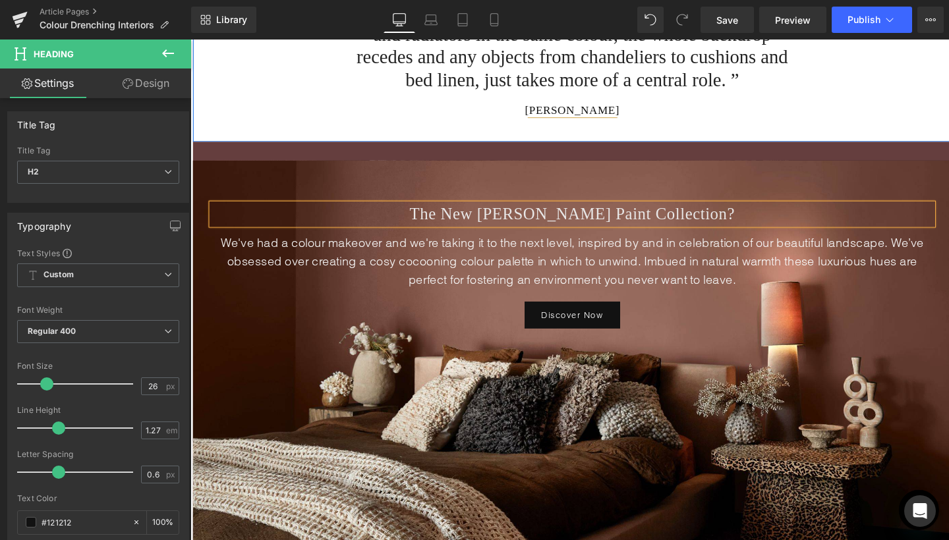
click at [757, 234] on h2 "The New Abigail Ahern Paint Collection?" at bounding box center [592, 223] width 758 height 22
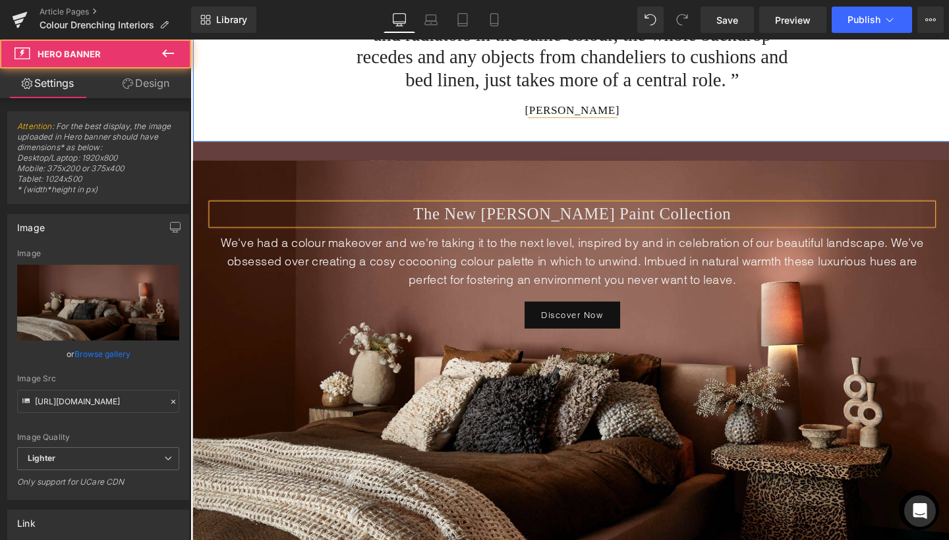
click at [377, 393] on div "The New Abigail Ahern Paint Collection Heading We've had a colour makeover and …" at bounding box center [591, 393] width 797 height 453
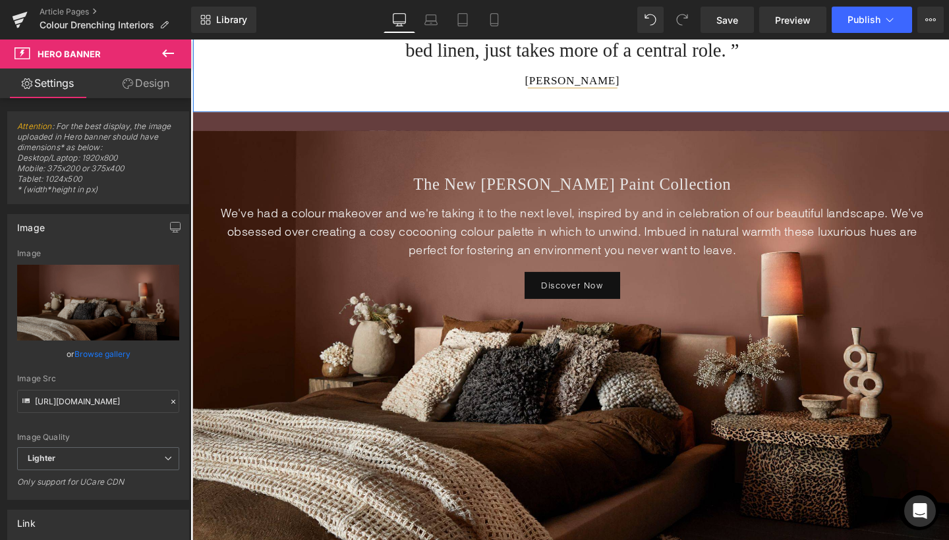
scroll to position [2865, 0]
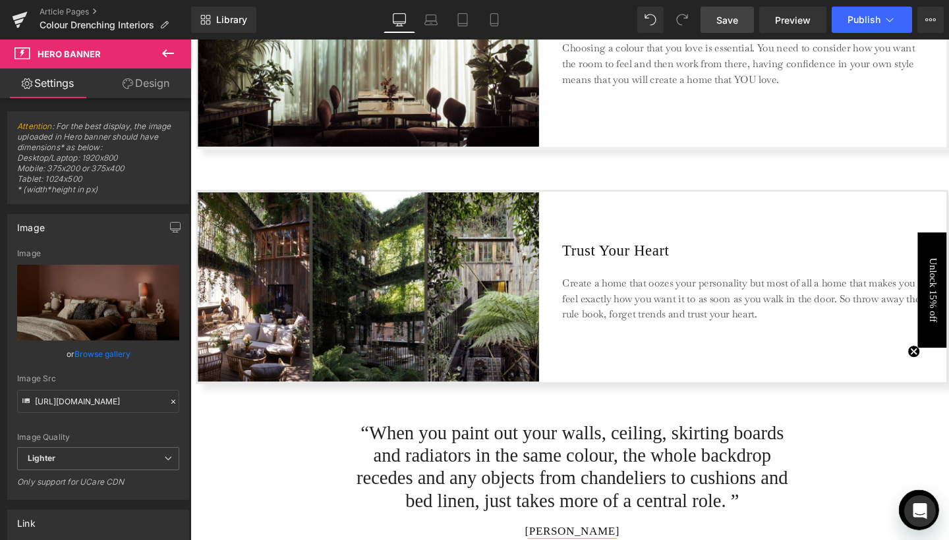
click at [728, 17] on span "Save" at bounding box center [727, 20] width 22 height 14
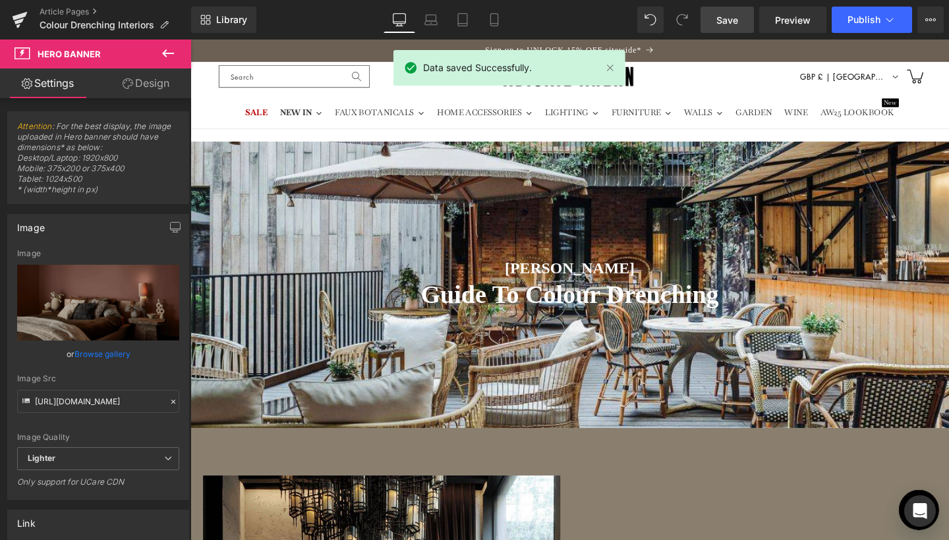
scroll to position [0, 0]
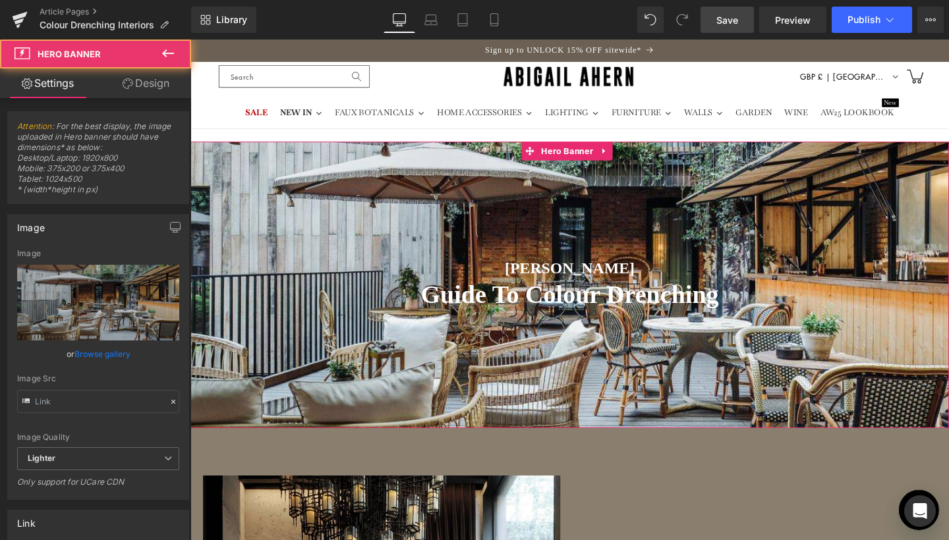
click at [579, 177] on div at bounding box center [588, 297] width 797 height 301
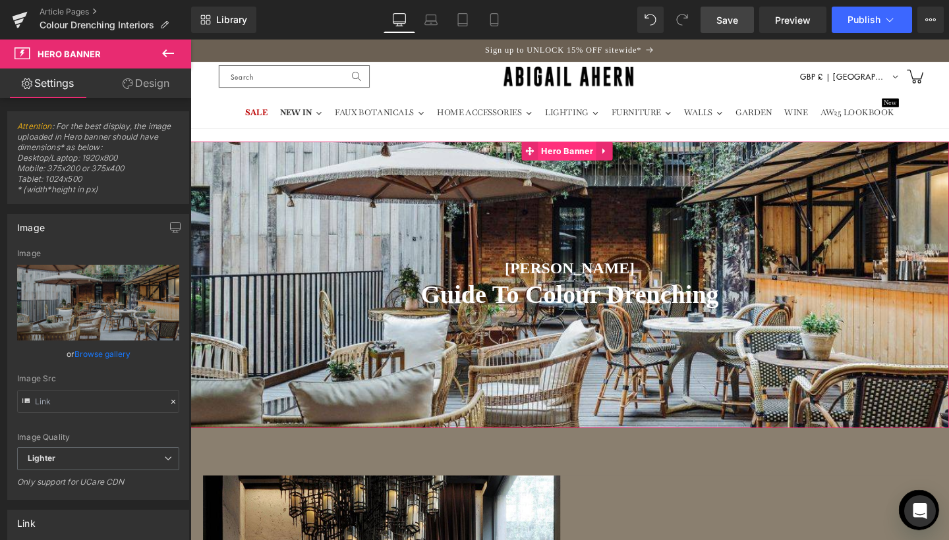
drag, startPoint x: 582, startPoint y: 157, endPoint x: 280, endPoint y: 293, distance: 330.7
click at [582, 157] on span "Hero Banner" at bounding box center [586, 157] width 61 height 20
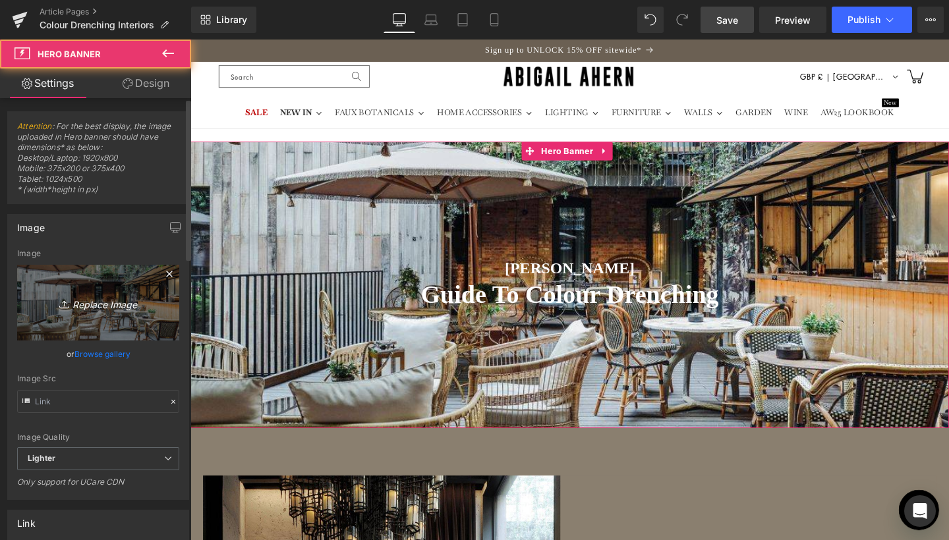
click at [90, 286] on link "Replace Image" at bounding box center [98, 303] width 162 height 76
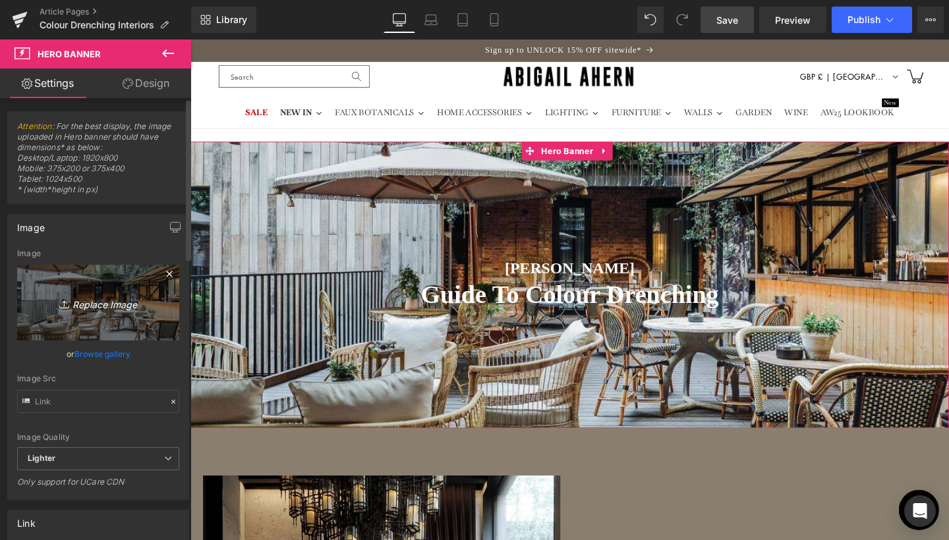
type input "C:\fakepath\blog banner pics (2240 x 1260 px)-2.jpg"
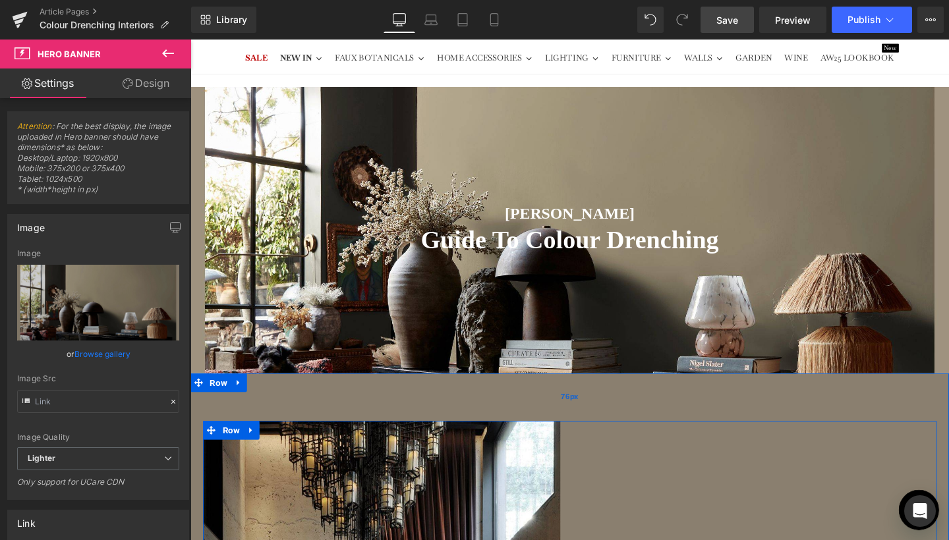
scroll to position [52, 0]
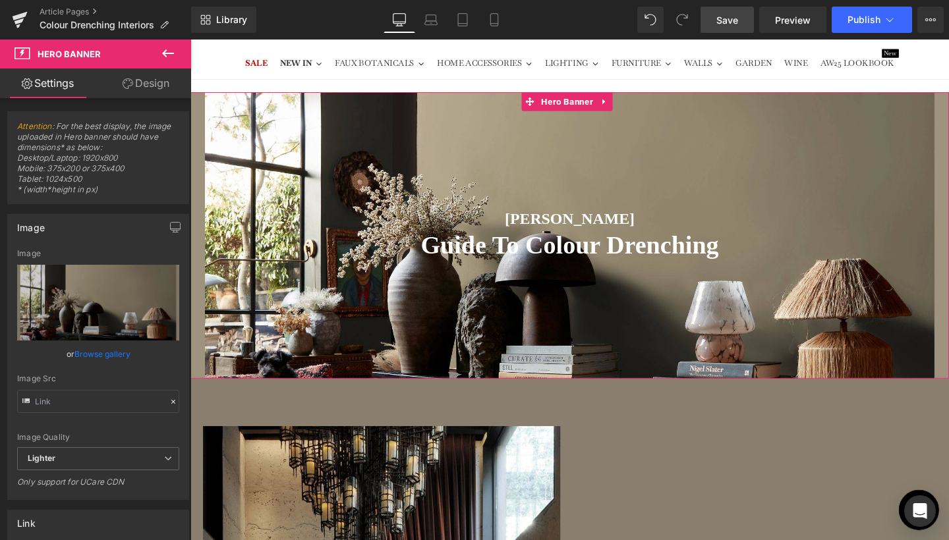
click at [573, 178] on div "156px" at bounding box center [588, 146] width 797 height 103
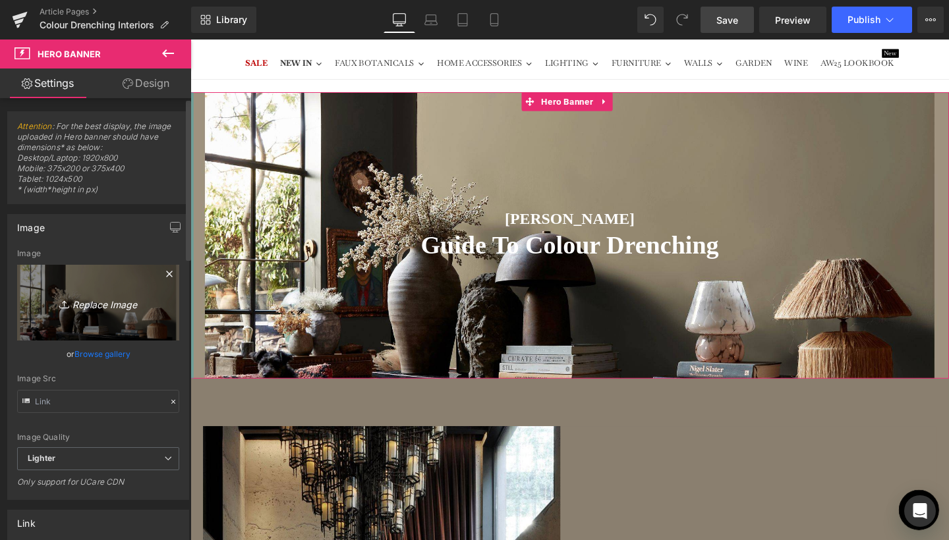
click at [94, 304] on icon "Replace Image" at bounding box center [97, 303] width 105 height 16
type input "C:\fakepath\blog banner pics (2240 x 1260 px)-3.jpg"
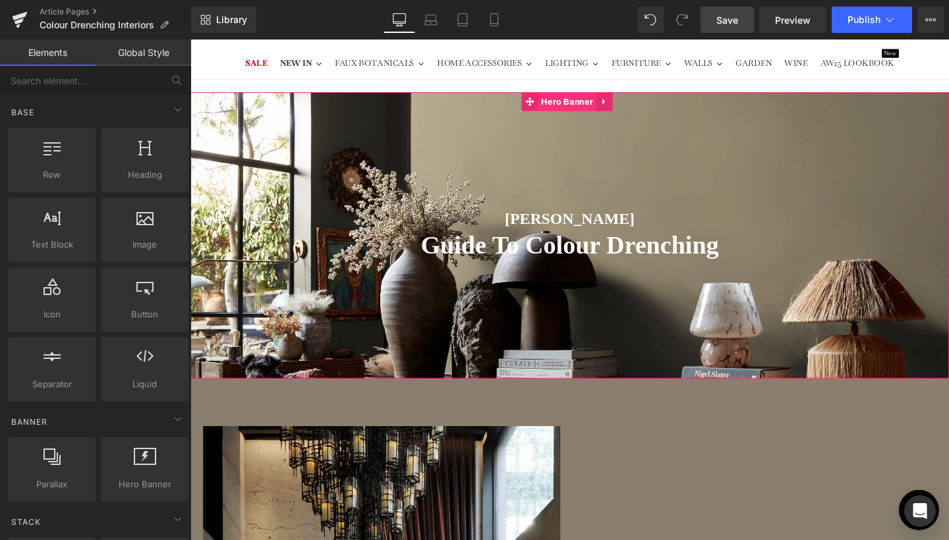
click at [581, 110] on span "Hero Banner" at bounding box center [586, 105] width 61 height 20
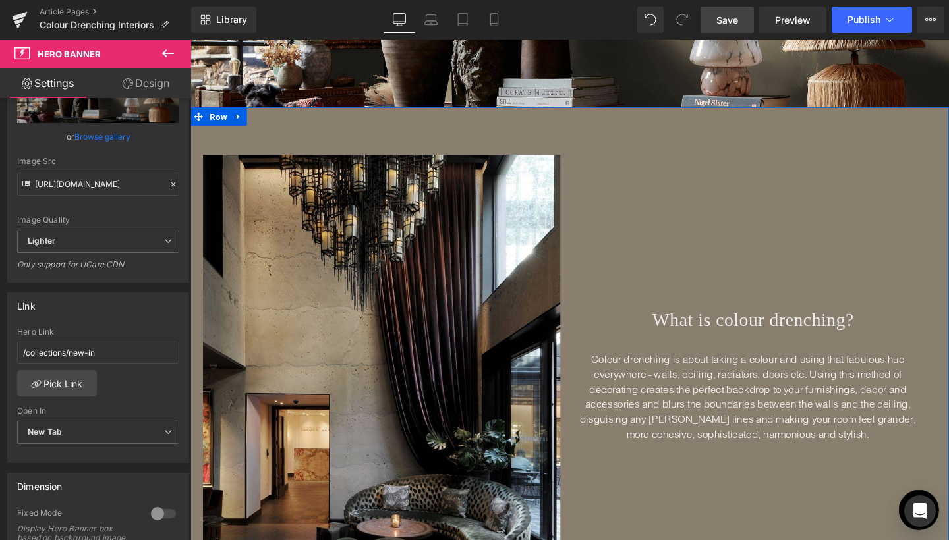
scroll to position [316, 0]
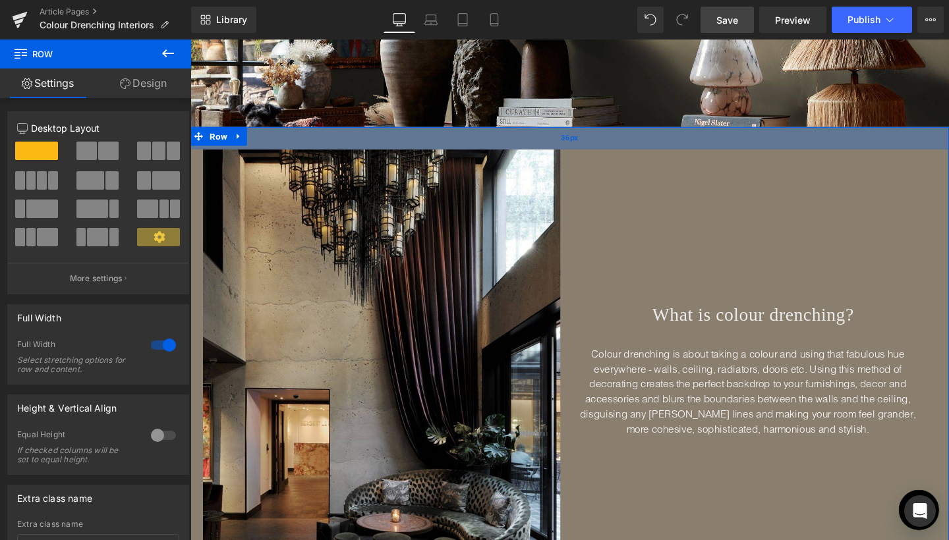
drag, startPoint x: 690, startPoint y: 173, endPoint x: 687, endPoint y: 147, distance: 26.6
click at [687, 147] on div "36px" at bounding box center [588, 144] width 797 height 24
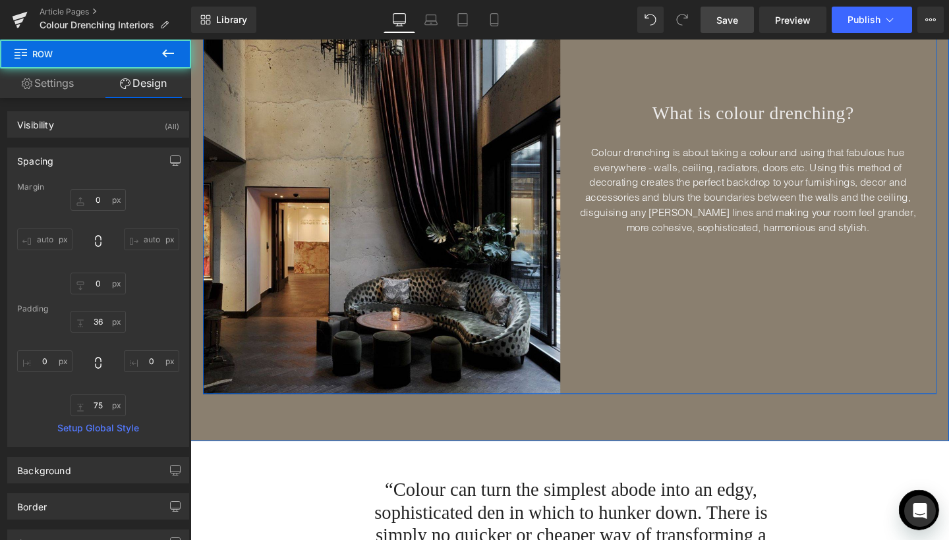
scroll to position [569, 0]
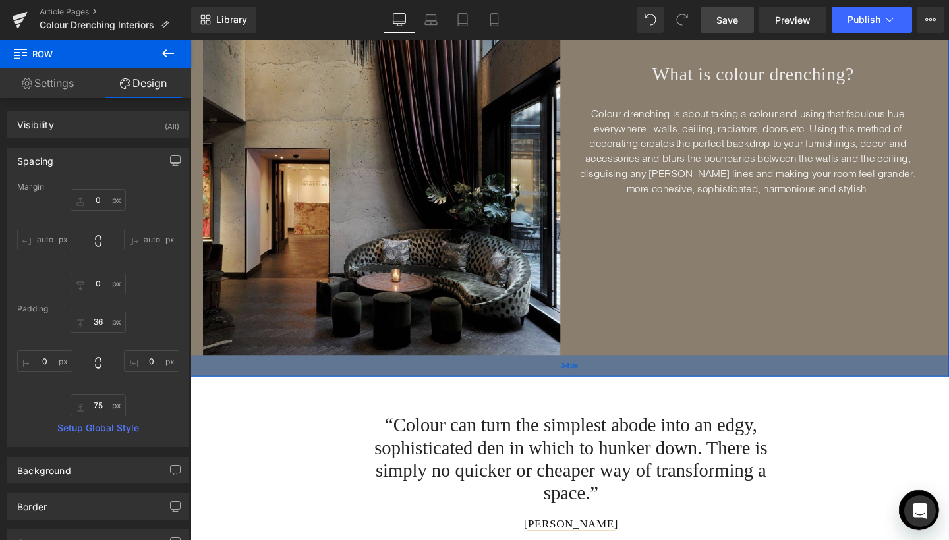
drag, startPoint x: 579, startPoint y: 412, endPoint x: 578, endPoint y: 385, distance: 27.1
click at [578, 385] on div "34px" at bounding box center [588, 383] width 797 height 22
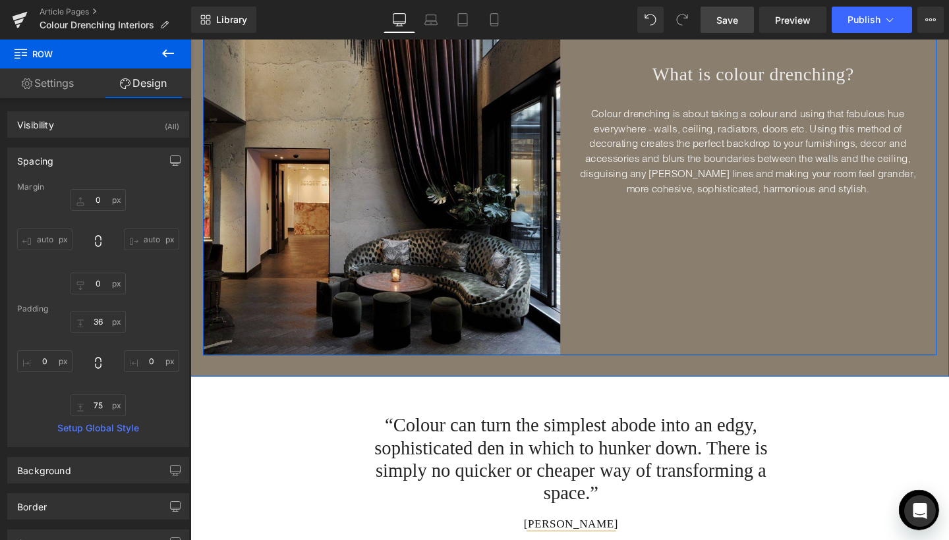
click at [666, 308] on div "What is colour drenching? Heading Colour drenching is about taking a colour and…" at bounding box center [782, 137] width 386 height 470
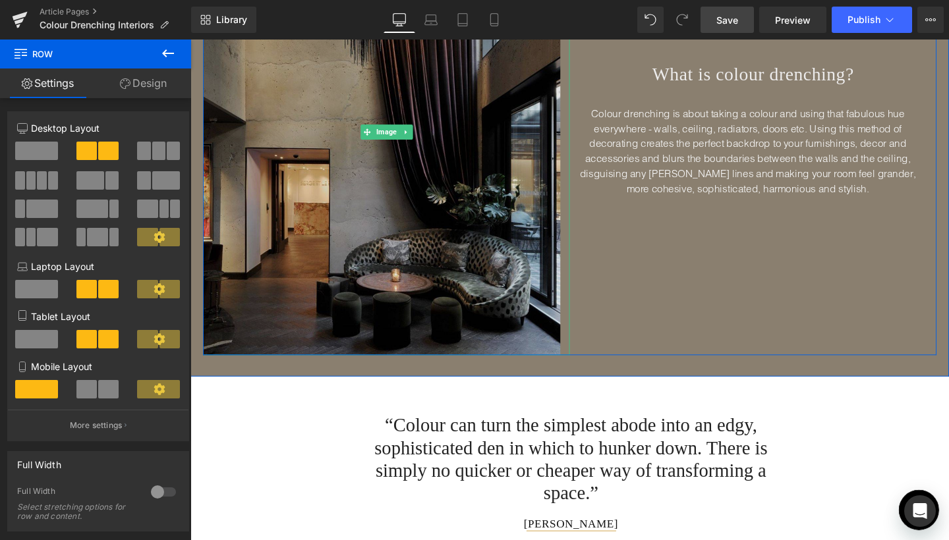
click at [368, 256] on img at bounding box center [397, 137] width 386 height 470
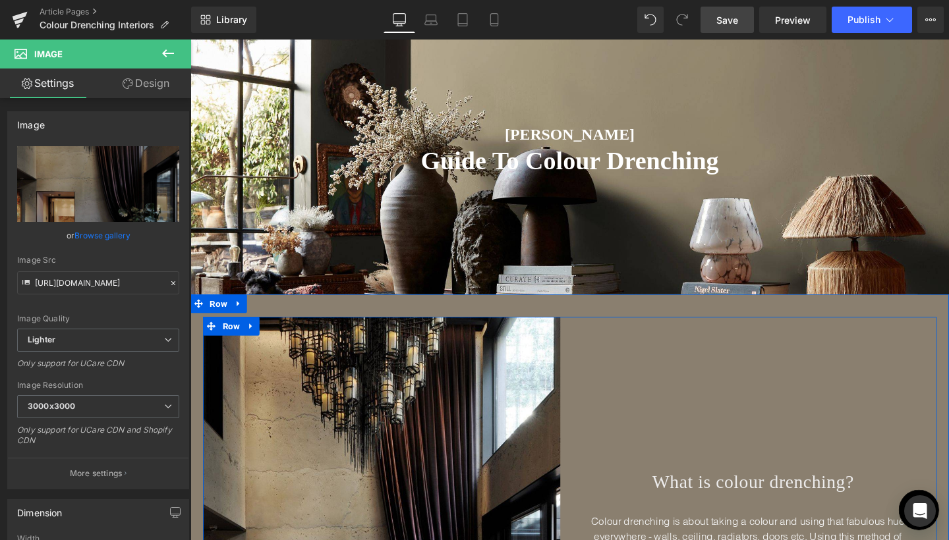
scroll to position [80, 0]
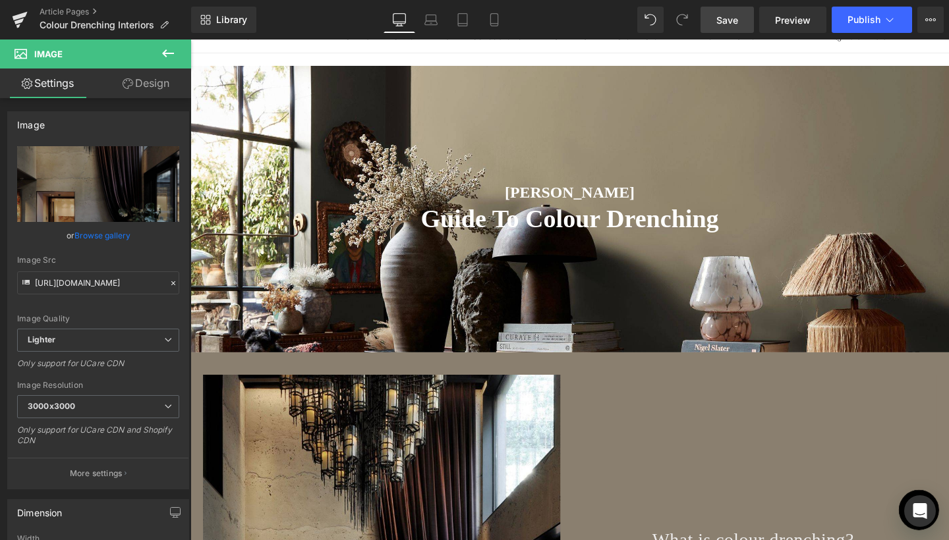
click at [741, 24] on link "Save" at bounding box center [726, 20] width 53 height 26
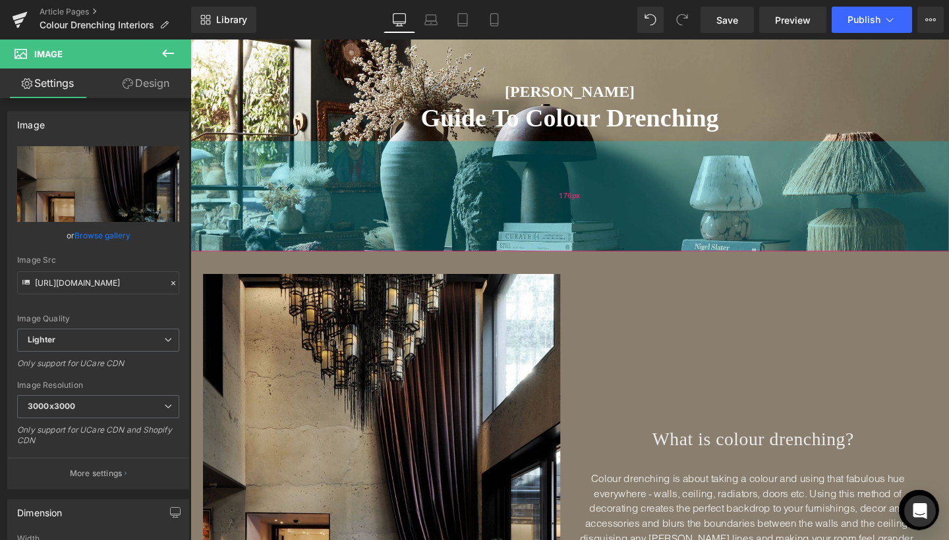
scroll to position [221, 0]
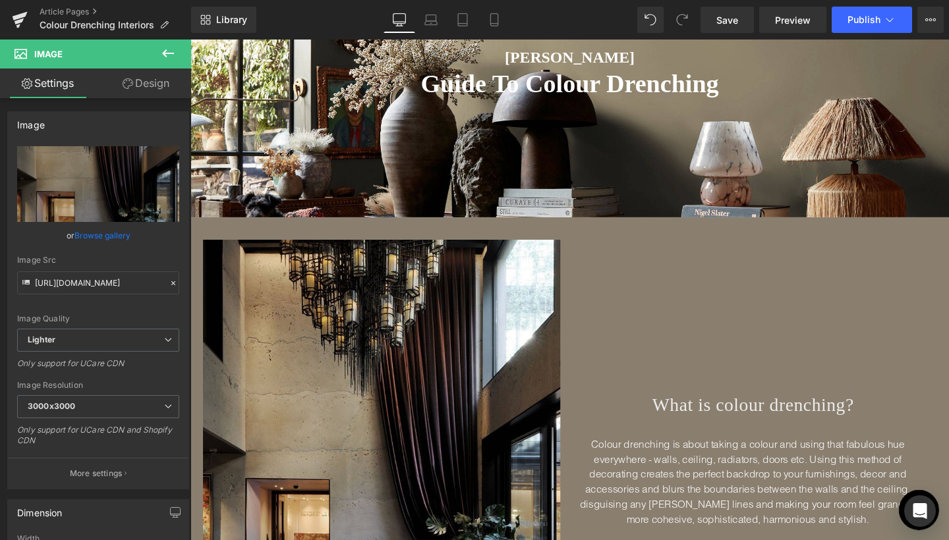
click at [621, 260] on div "What is colour drenching? Heading Colour drenching is about taking a colour and…" at bounding box center [782, 485] width 386 height 470
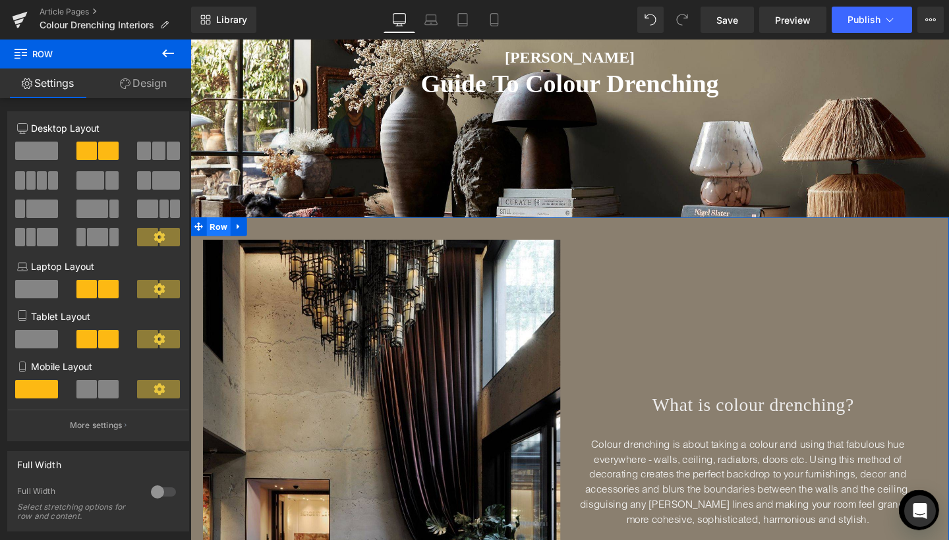
click at [219, 235] on span "Row" at bounding box center [220, 237] width 25 height 20
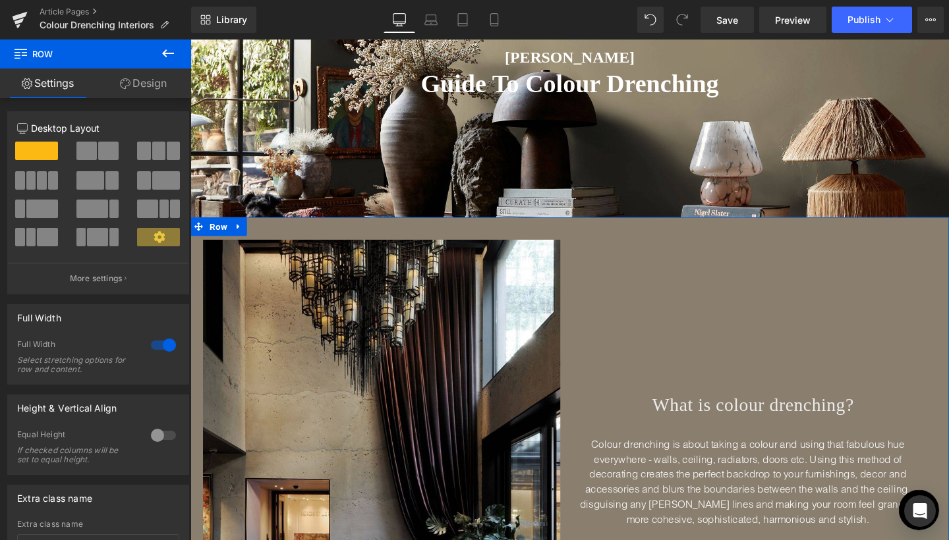
click at [147, 86] on link "Design" at bounding box center [144, 84] width 96 height 30
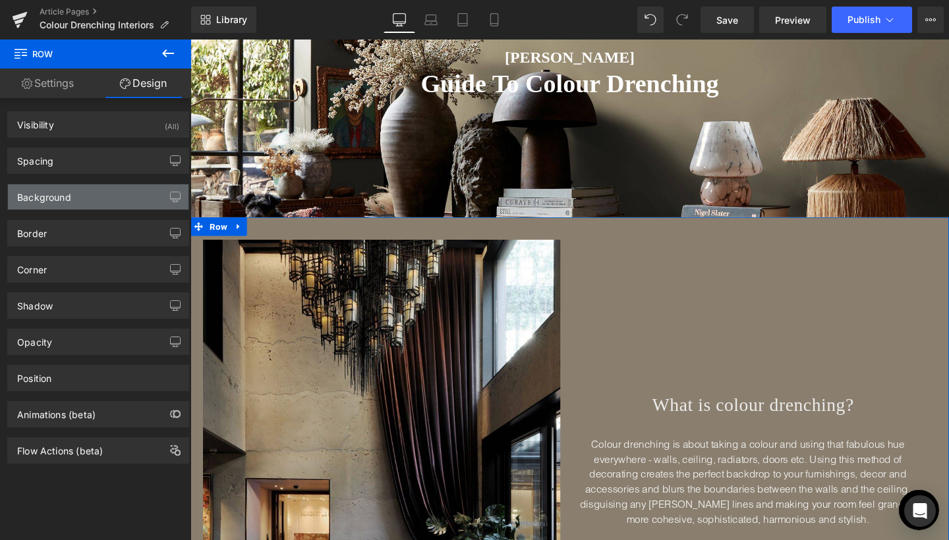
click at [77, 193] on div "Background" at bounding box center [98, 197] width 181 height 25
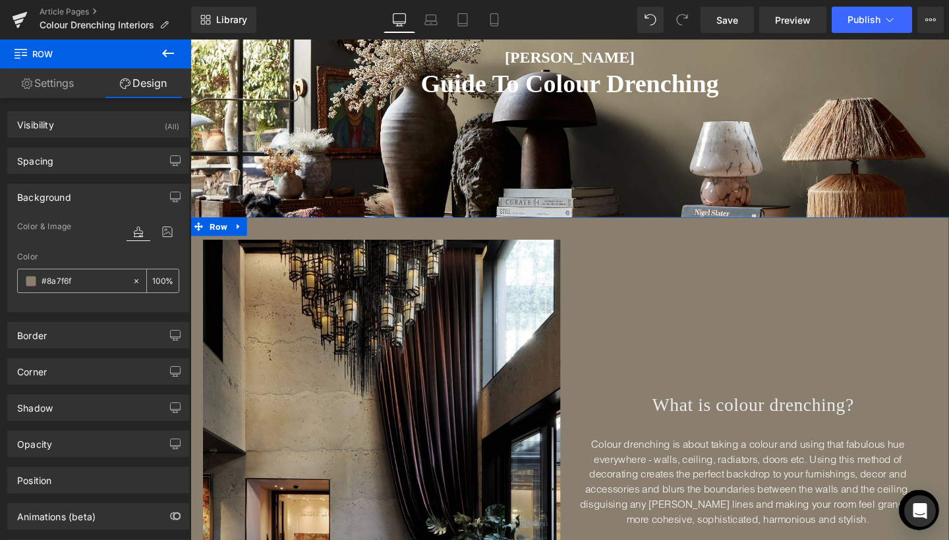
click at [63, 277] on input "#8a7f6f" at bounding box center [84, 281] width 84 height 14
paste input "#706254"
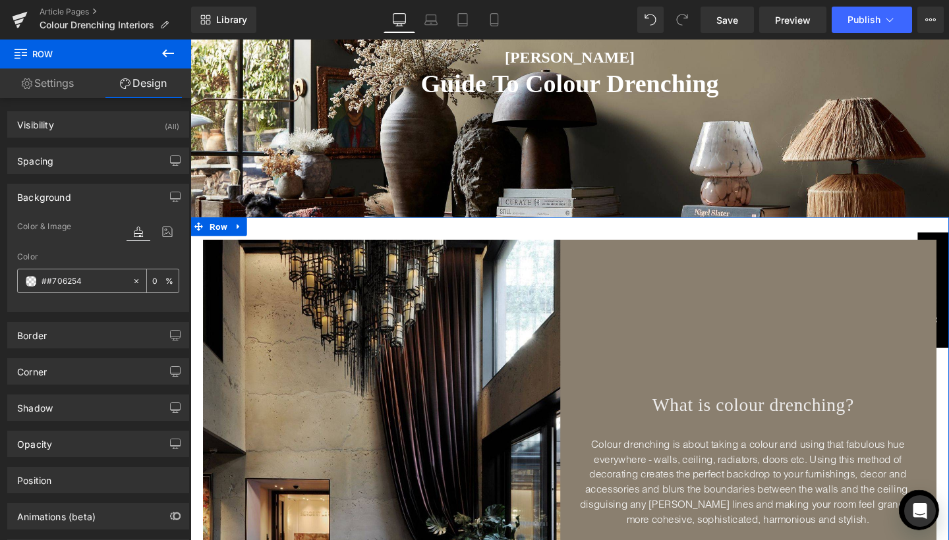
click at [46, 279] on input "##706254" at bounding box center [84, 281] width 84 height 14
type input "#706254"
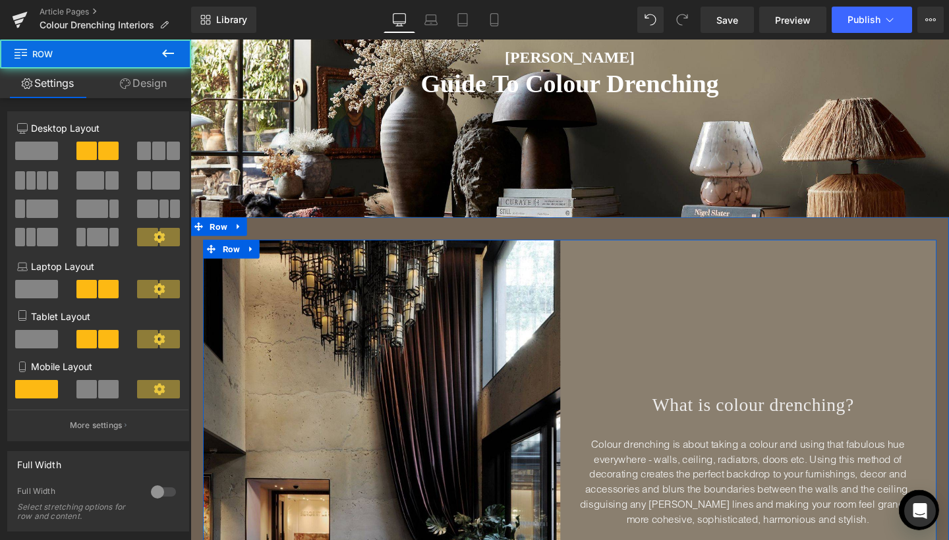
click at [825, 314] on div "What is colour drenching? Heading Colour drenching is about taking a colour and…" at bounding box center [782, 485] width 386 height 470
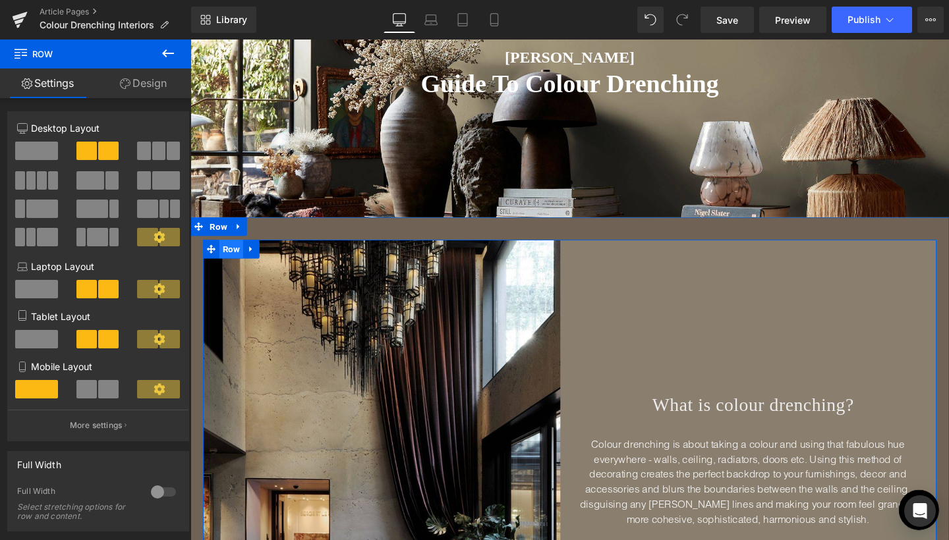
click at [232, 261] on span "Row" at bounding box center [233, 260] width 25 height 20
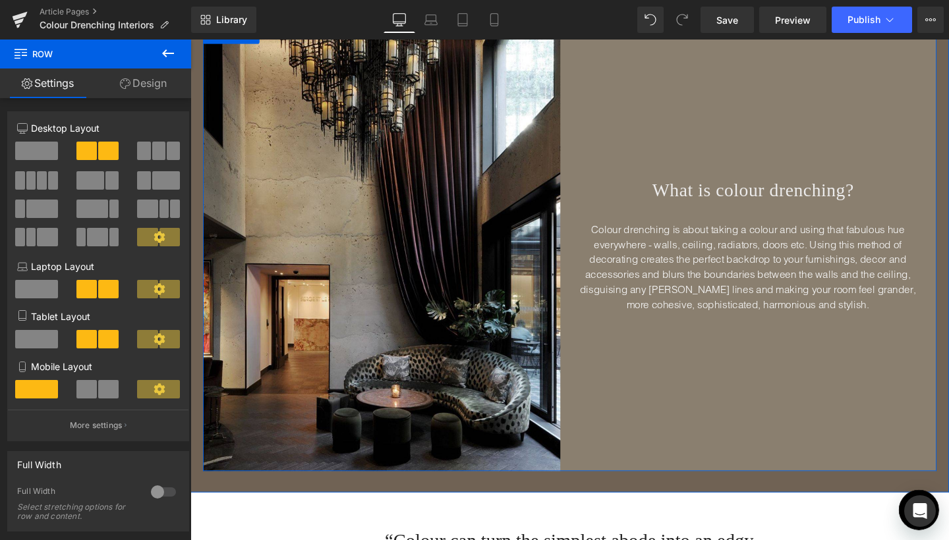
scroll to position [474, 0]
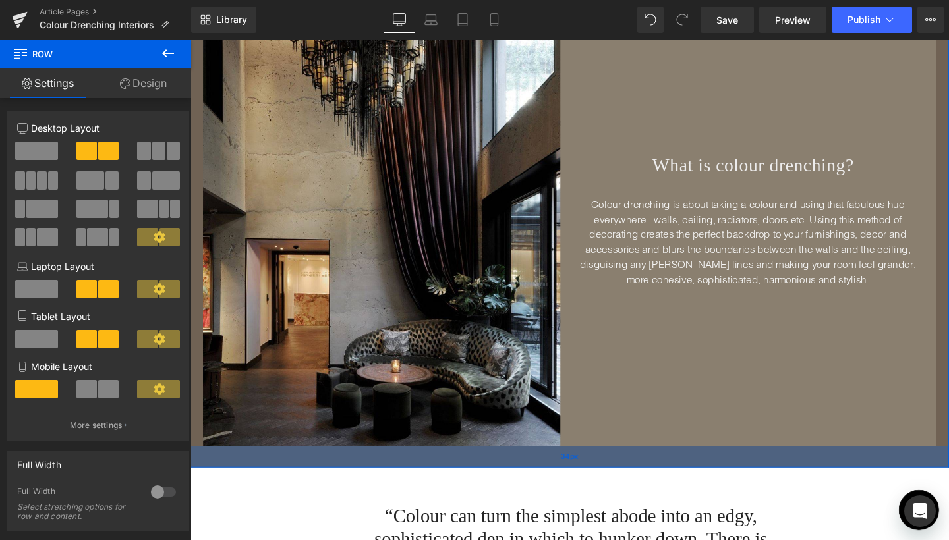
click at [892, 486] on div "34px" at bounding box center [588, 478] width 797 height 22
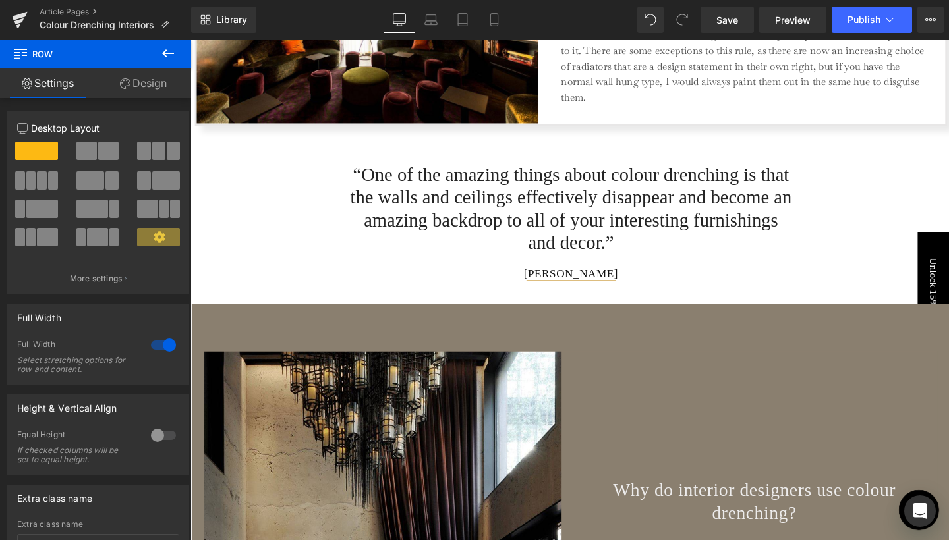
scroll to position [1910, 0]
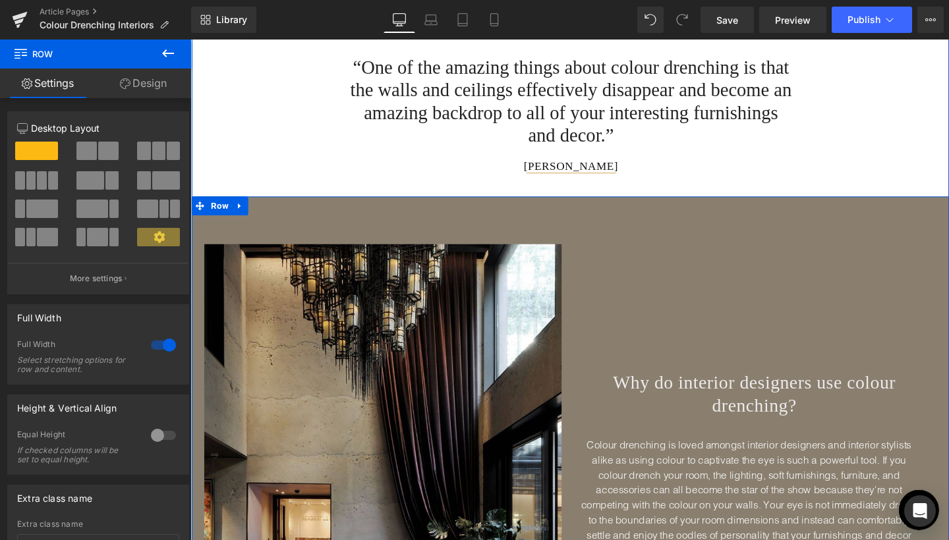
click at [733, 241] on div "Why do interior designers use colour drenching? Heading Colour drenching is lov…" at bounding box center [590, 489] width 797 height 569
click at [223, 214] on span "Row" at bounding box center [221, 216] width 25 height 20
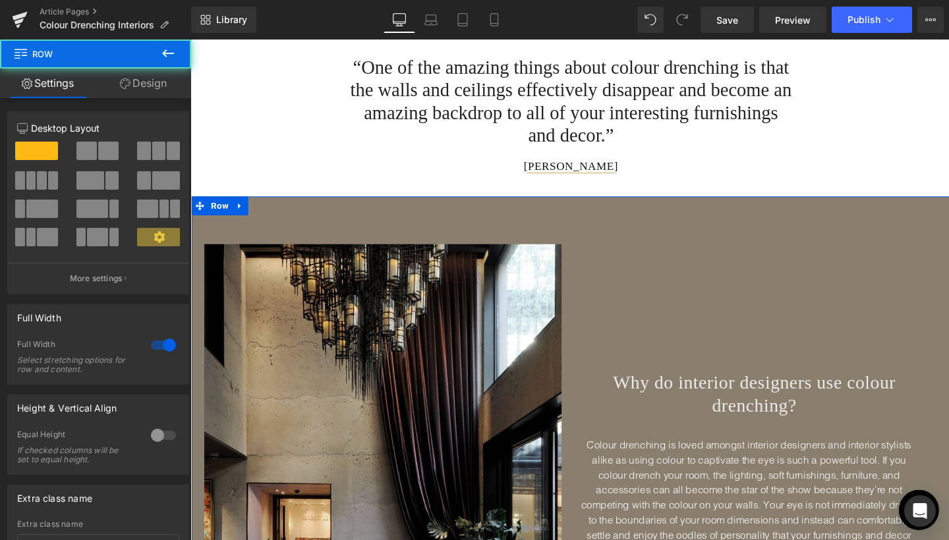
click at [152, 86] on link "Design" at bounding box center [144, 84] width 96 height 30
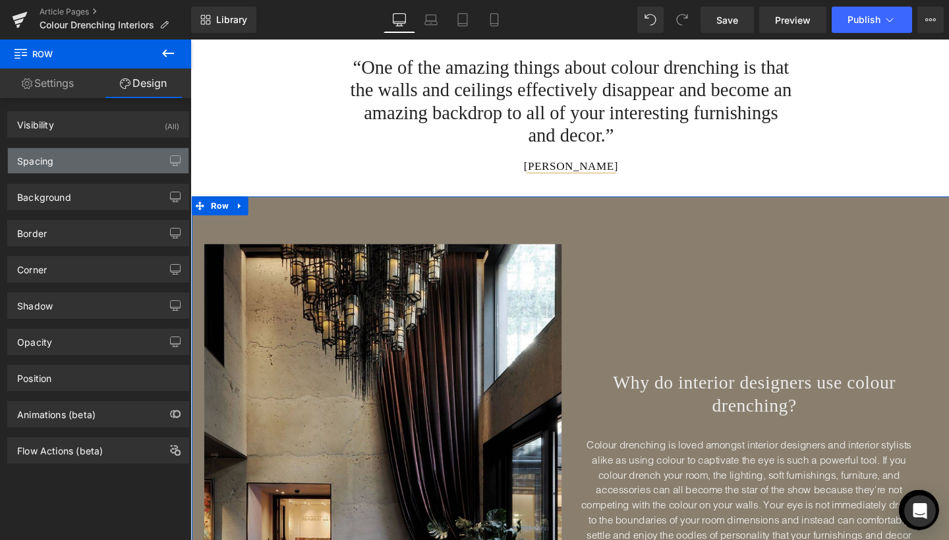
click at [47, 165] on div "Spacing" at bounding box center [35, 157] width 36 height 18
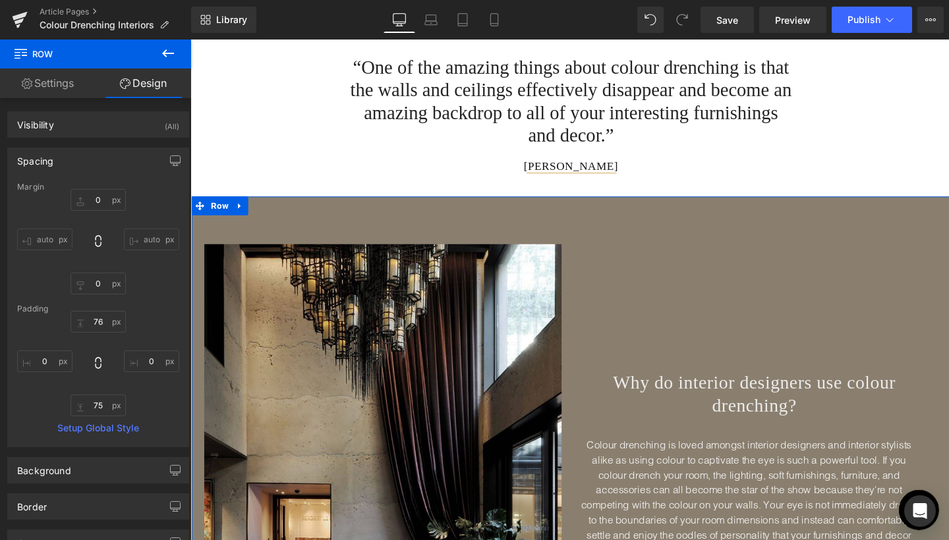
click at [160, 86] on link "Design" at bounding box center [144, 84] width 96 height 30
click at [152, 86] on link "Design" at bounding box center [144, 84] width 96 height 30
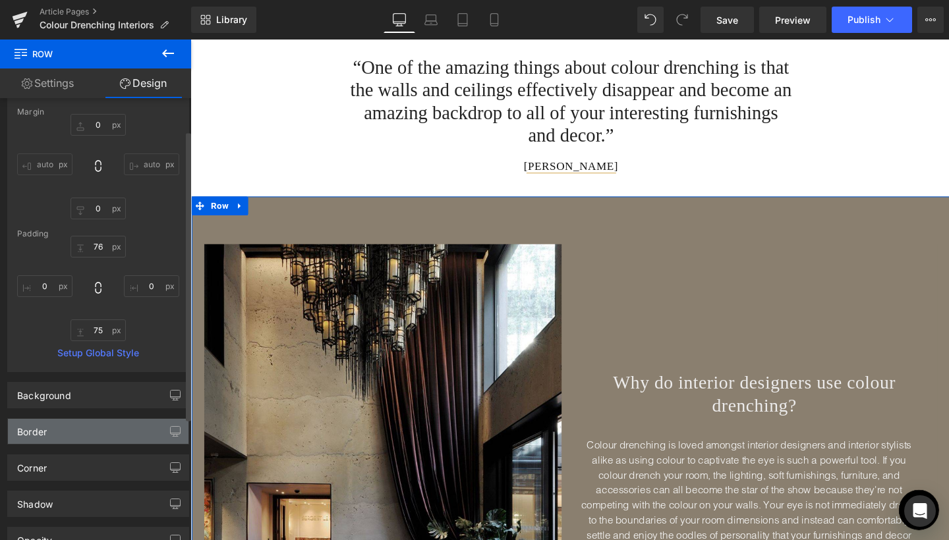
scroll to position [81, 0]
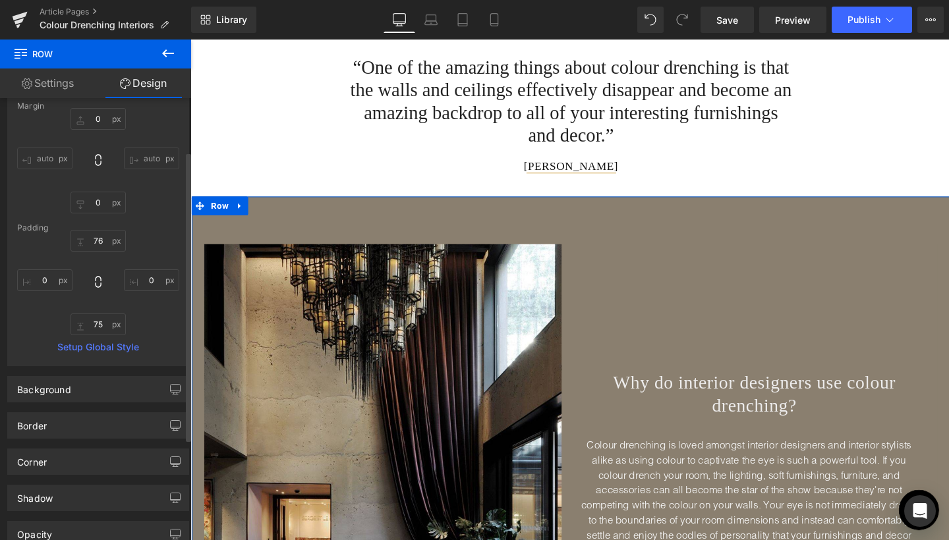
click at [88, 405] on div "Border Border Style Custom Custom Setup Global Style Custom Setup Global Style …" at bounding box center [98, 421] width 197 height 36
click at [86, 397] on div "Background" at bounding box center [98, 389] width 181 height 25
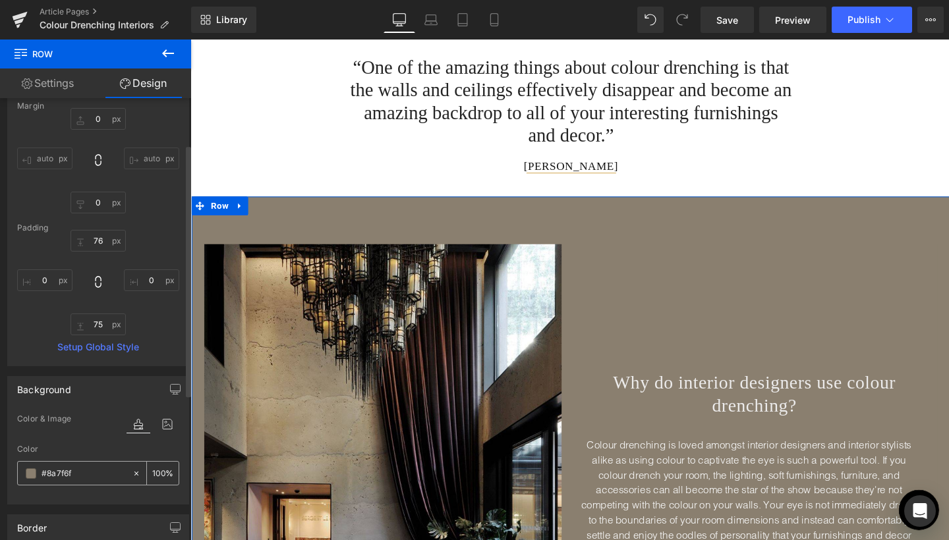
click at [64, 469] on input "#8a7f6f" at bounding box center [84, 474] width 84 height 14
paste input "706254"
type input "#706254"
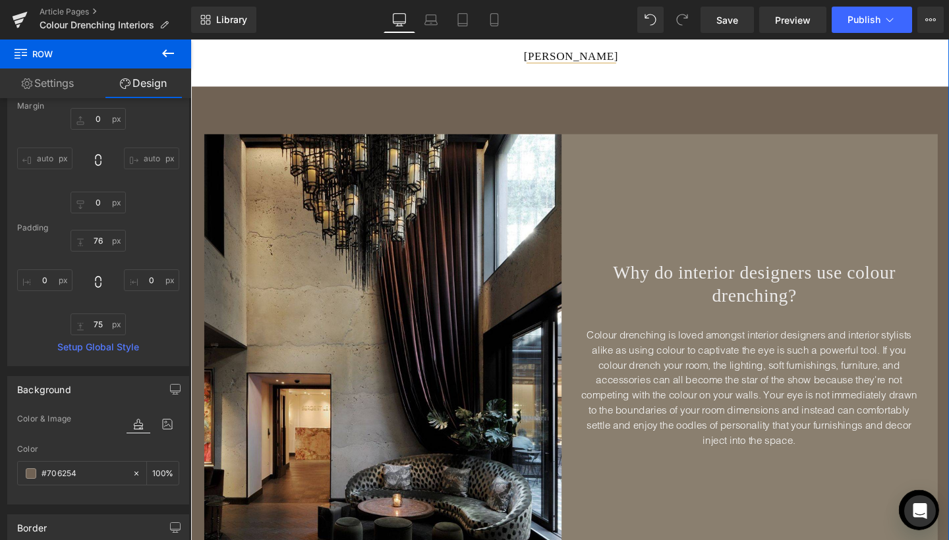
scroll to position [2024, 0]
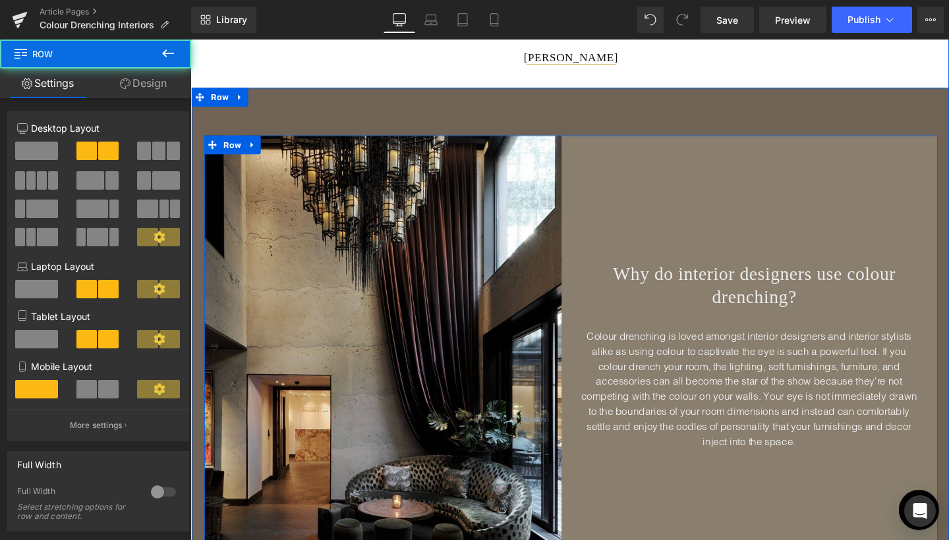
click at [725, 233] on div "Why do interior designers use colour drenching? Heading Colour drenching is lov…" at bounding box center [783, 375] width 386 height 470
click at [140, 82] on link "Design" at bounding box center [144, 84] width 96 height 30
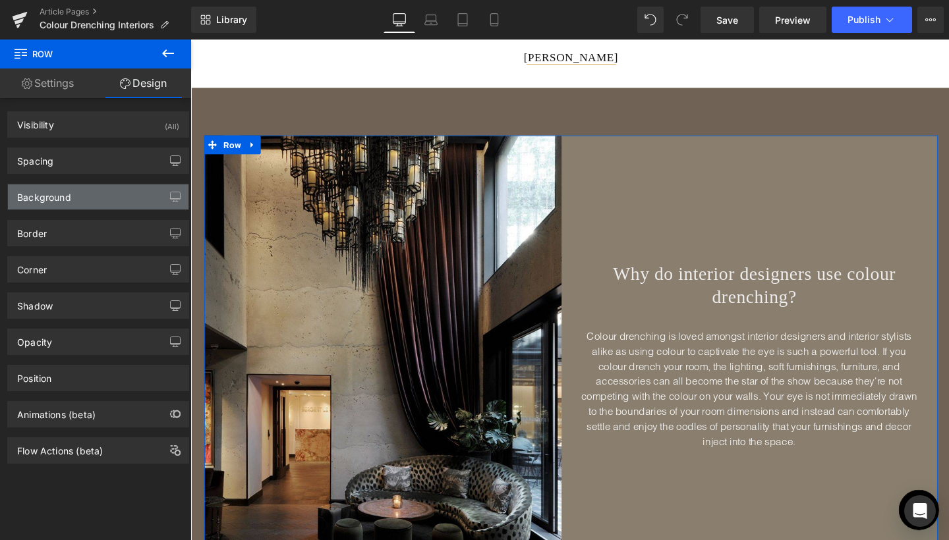
click at [63, 198] on div "Background" at bounding box center [44, 194] width 54 height 18
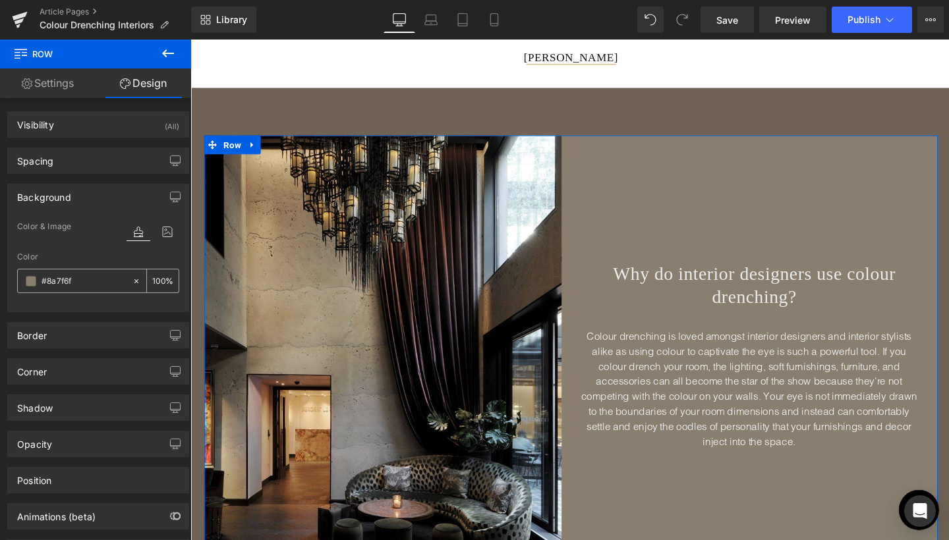
click at [73, 279] on input "#8a7f6f" at bounding box center [84, 281] width 84 height 14
paste input "706254"
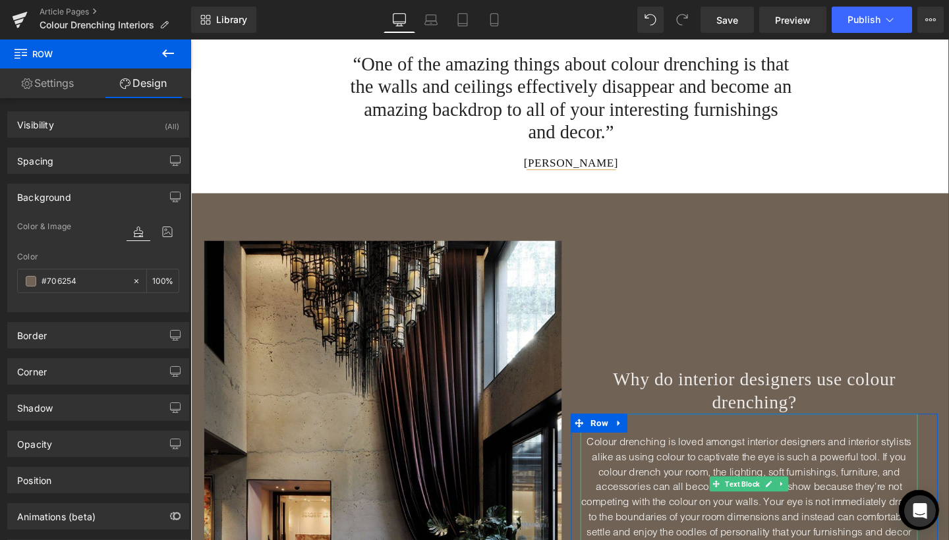
scroll to position [1887, 0]
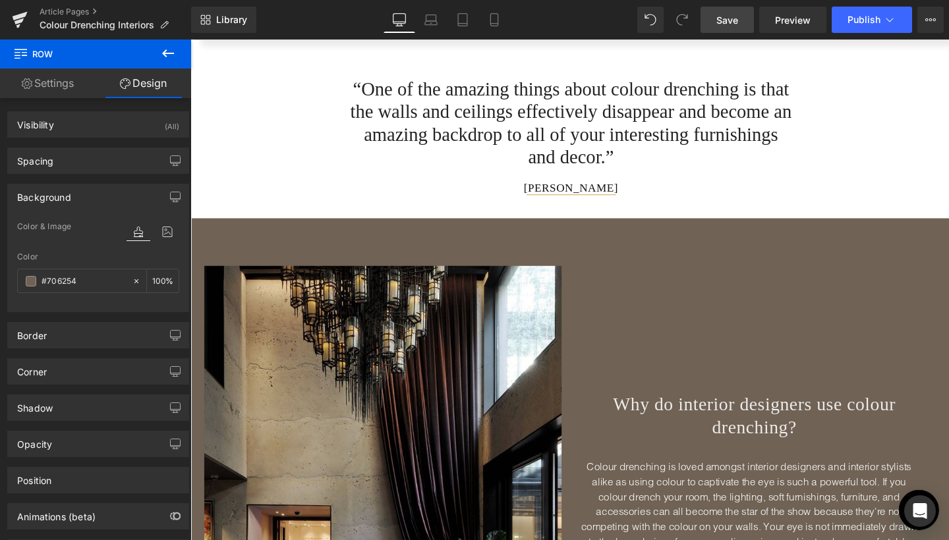
type input "#706254"
click at [730, 24] on span "Save" at bounding box center [727, 20] width 22 height 14
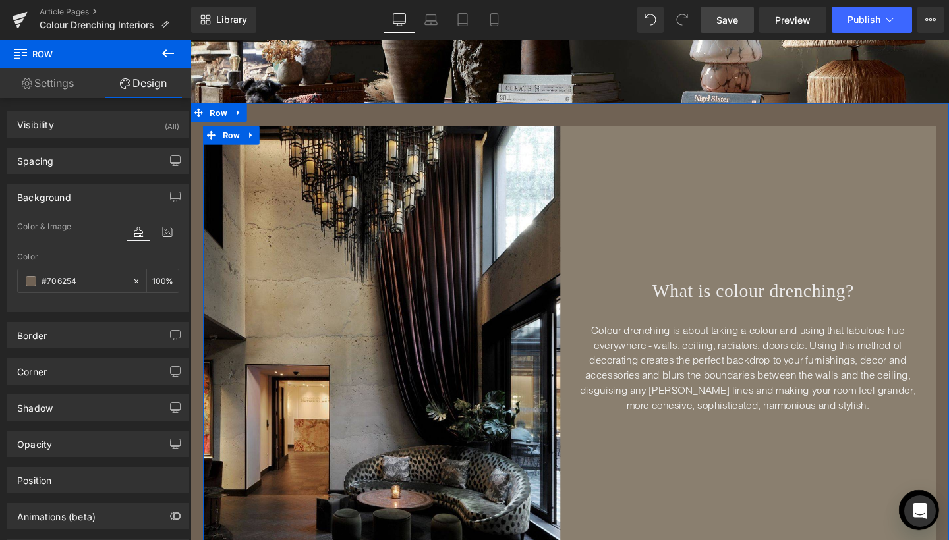
scroll to position [321, 0]
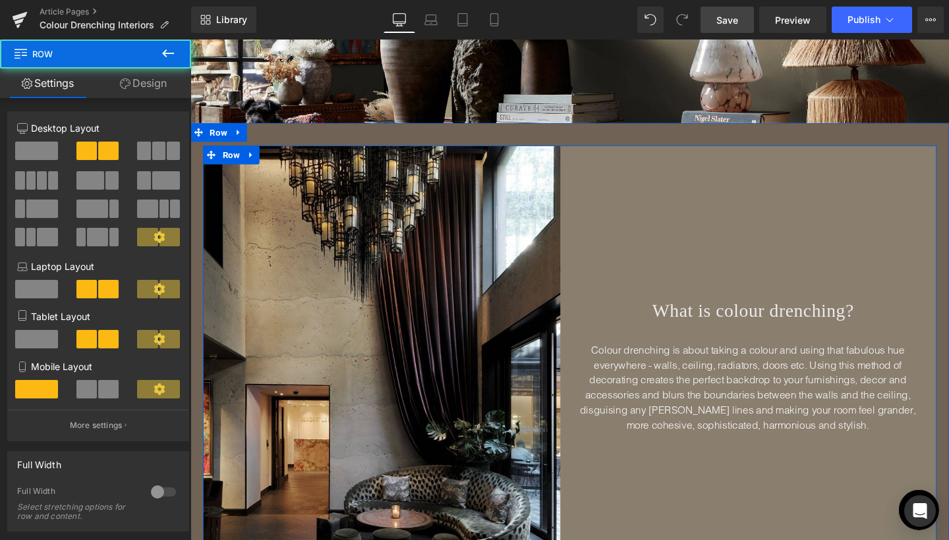
click at [673, 202] on div "What is colour drenching? Heading Colour drenching is about taking a colour and…" at bounding box center [782, 386] width 386 height 470
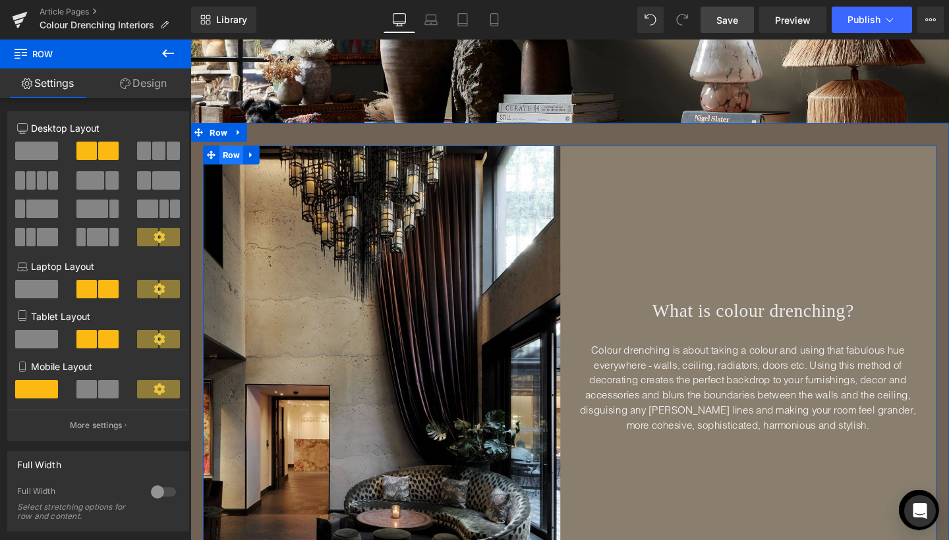
click at [228, 163] on span "Row" at bounding box center [233, 161] width 25 height 20
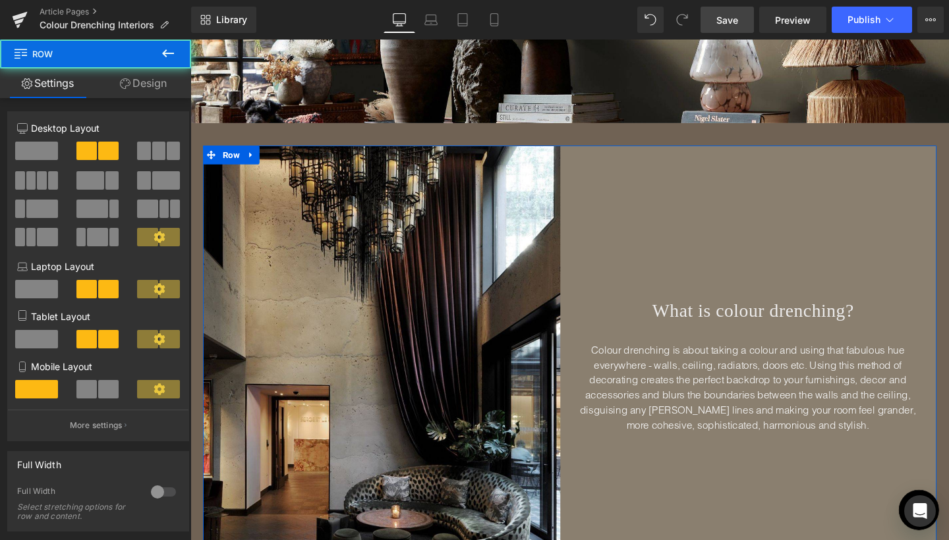
click at [160, 84] on link "Design" at bounding box center [144, 84] width 96 height 30
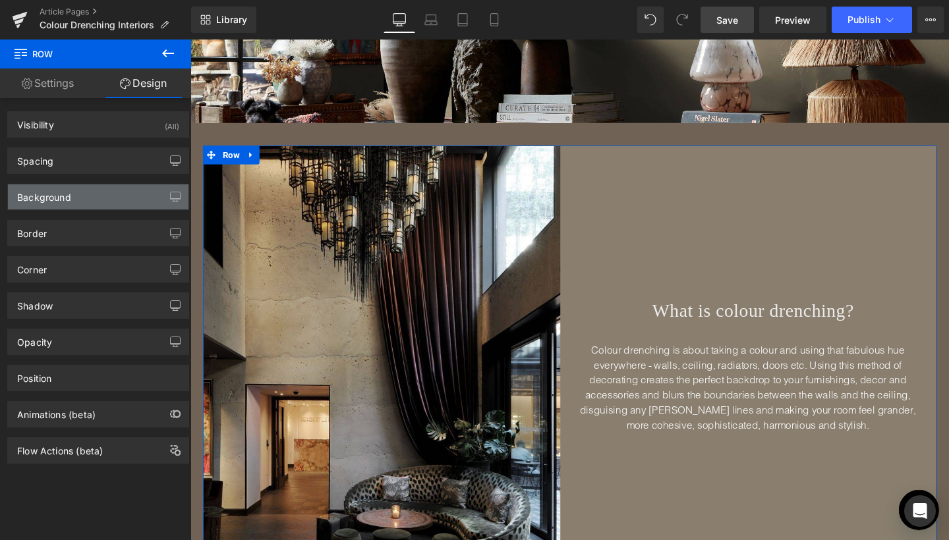
click at [80, 202] on div "Background" at bounding box center [98, 197] width 181 height 25
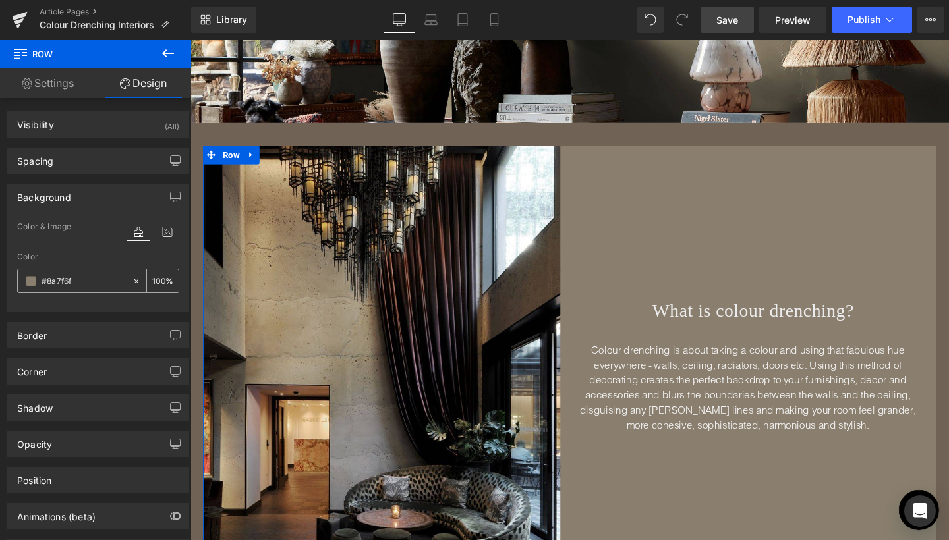
click at [80, 285] on input "#8a7f6f" at bounding box center [84, 281] width 84 height 14
paste input "706254"
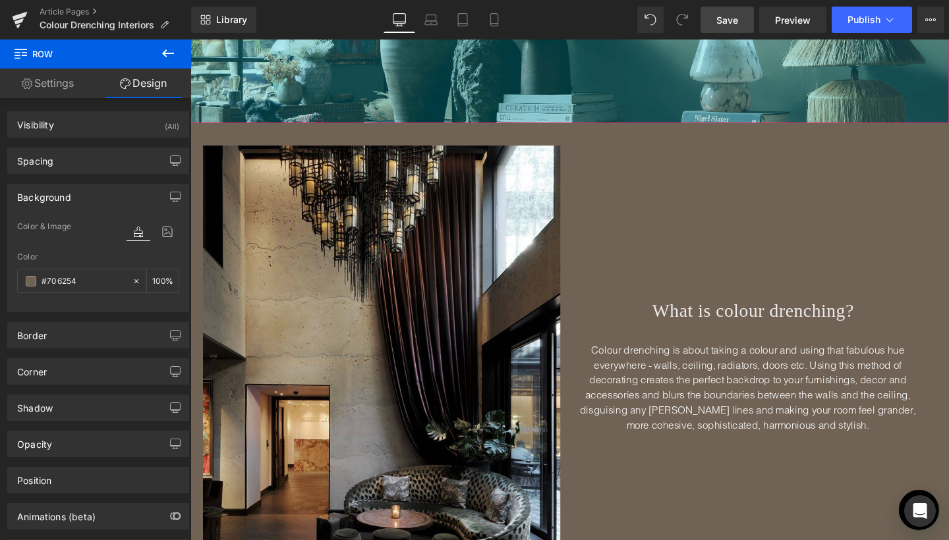
type input "#706254"
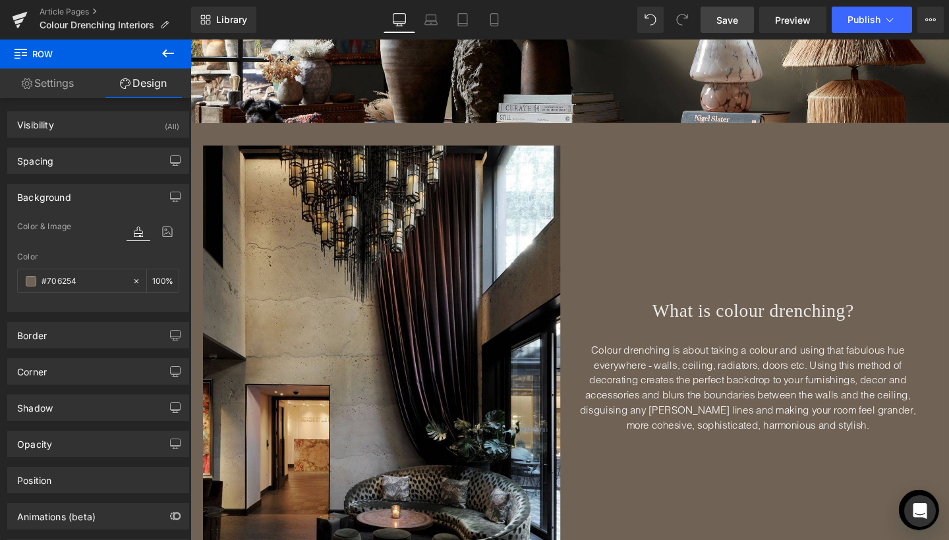
click at [727, 11] on link "Save" at bounding box center [726, 20] width 53 height 26
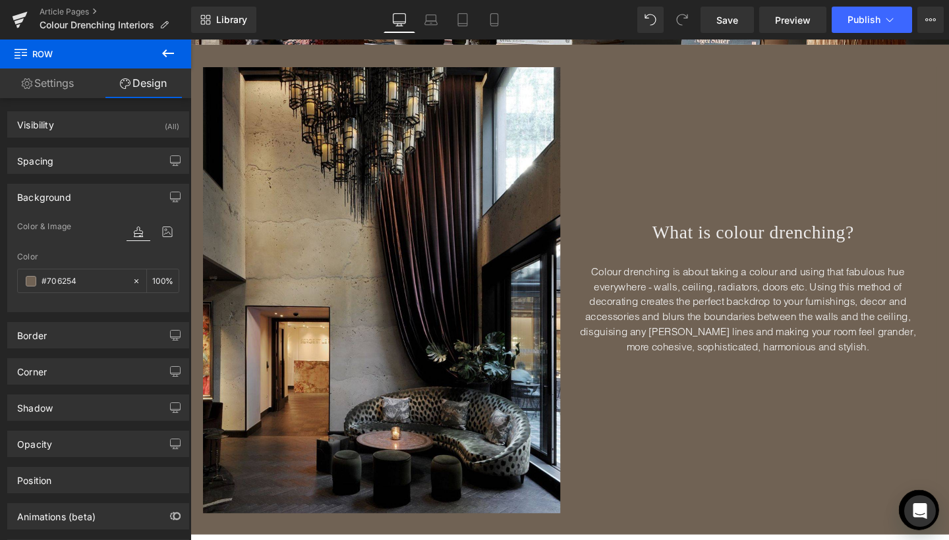
scroll to position [414, 0]
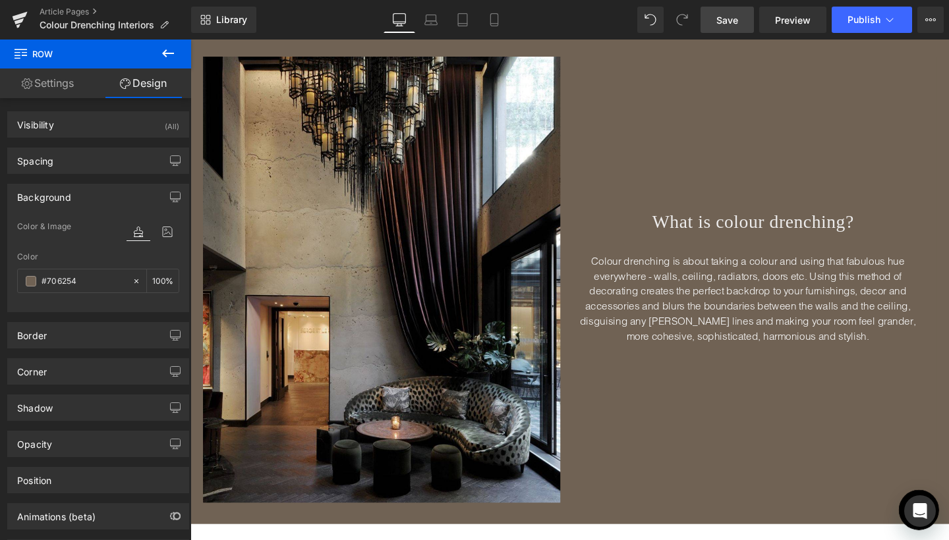
click at [729, 11] on link "Save" at bounding box center [726, 20] width 53 height 26
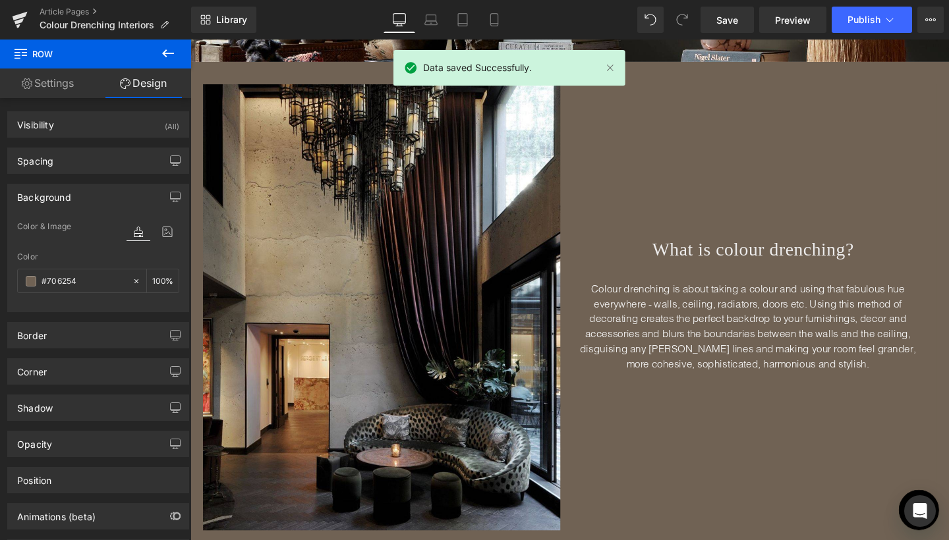
scroll to position [379, 0]
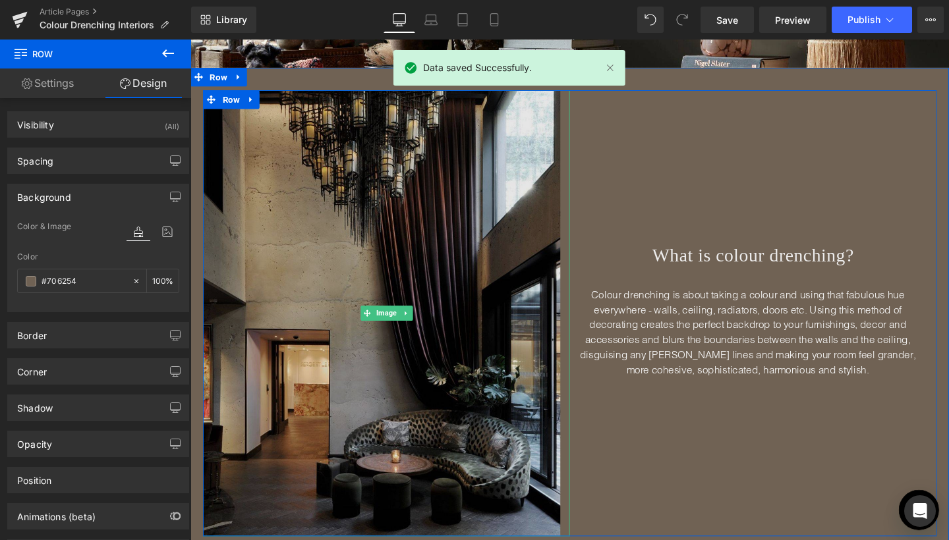
click at [473, 225] on img at bounding box center [397, 328] width 386 height 470
